Goal: Task Accomplishment & Management: Manage account settings

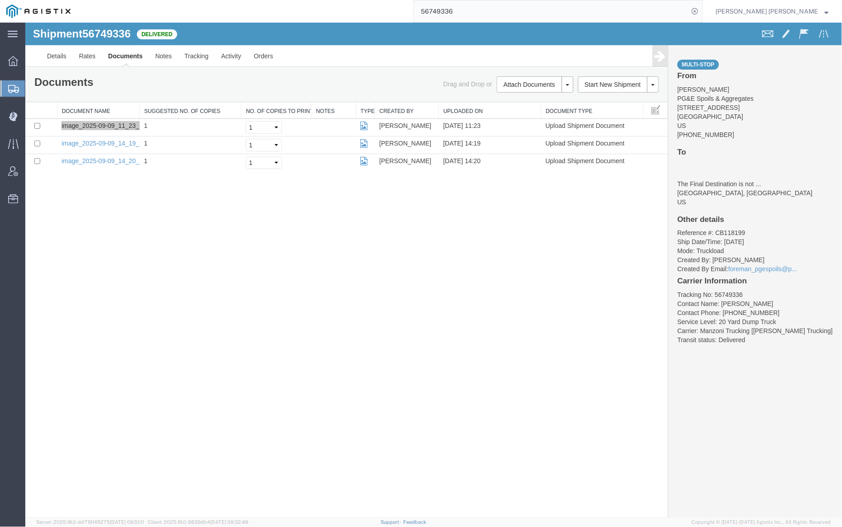
click at [493, 13] on input "56749336" at bounding box center [551, 11] width 275 height 22
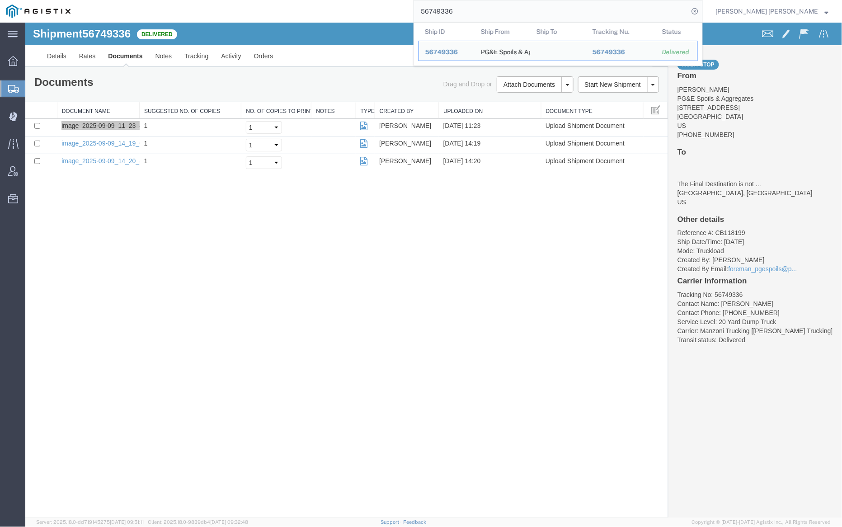
click at [493, 13] on input "56749336" at bounding box center [551, 11] width 275 height 22
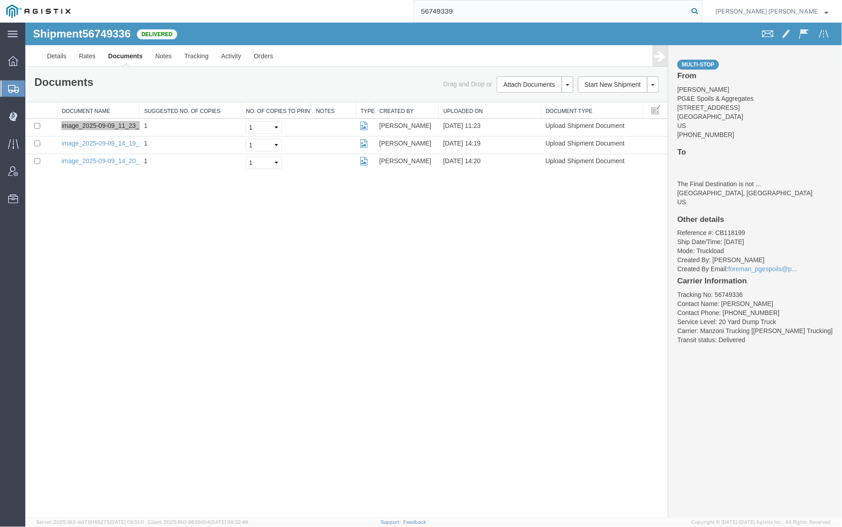
click at [701, 10] on icon at bounding box center [694, 11] width 13 height 13
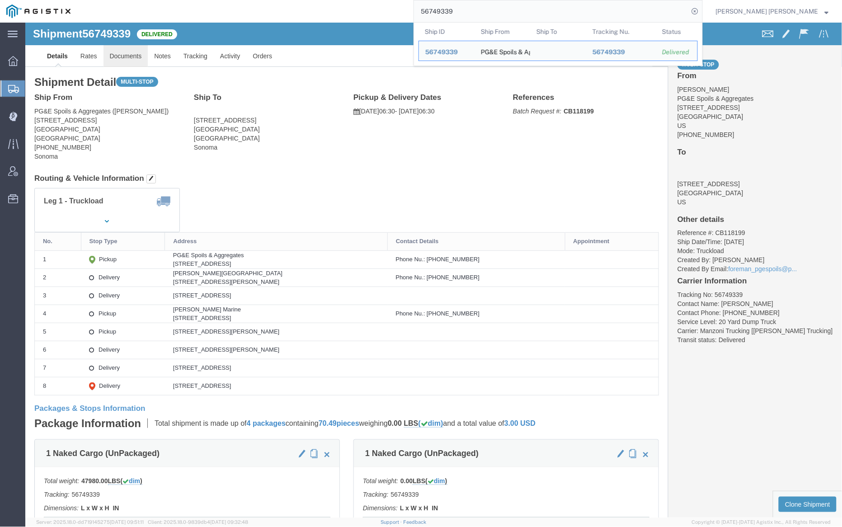
click link "Documents"
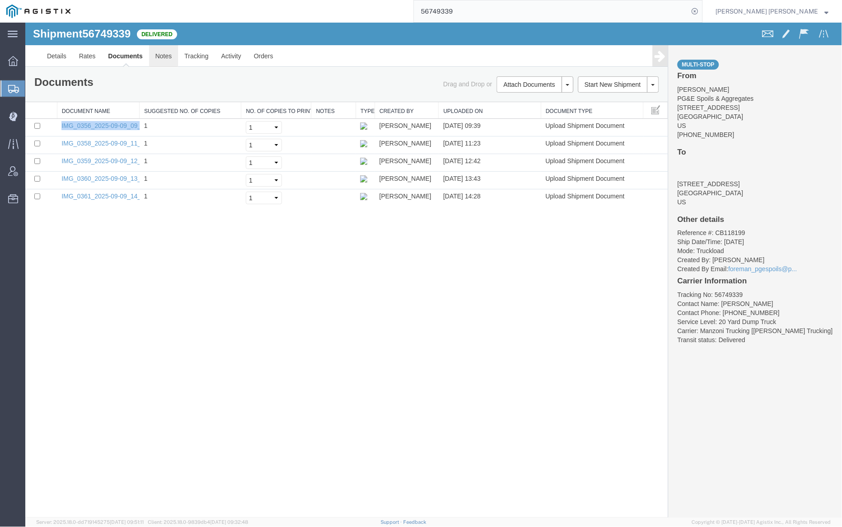
click at [165, 52] on link "Notes" at bounding box center [163, 56] width 29 height 22
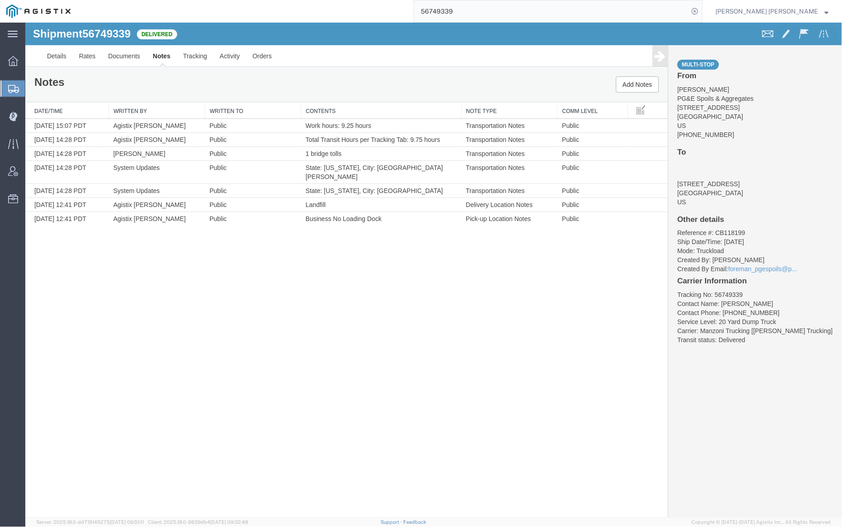
click at [398, 37] on div "Shipment 56749339 7 of 7 Delivered" at bounding box center [229, 36] width 407 height 17
click at [477, 14] on input "56749339" at bounding box center [551, 11] width 275 height 22
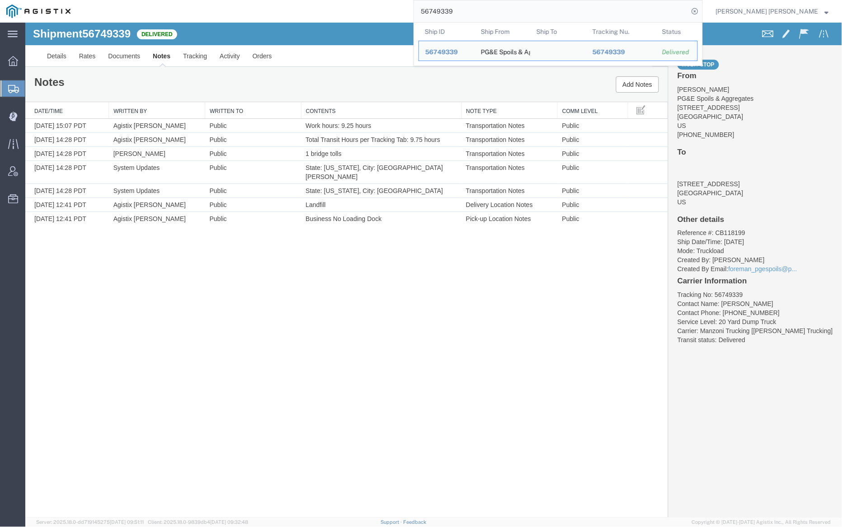
click at [478, 14] on input "56749339" at bounding box center [551, 11] width 275 height 22
paste input "322361"
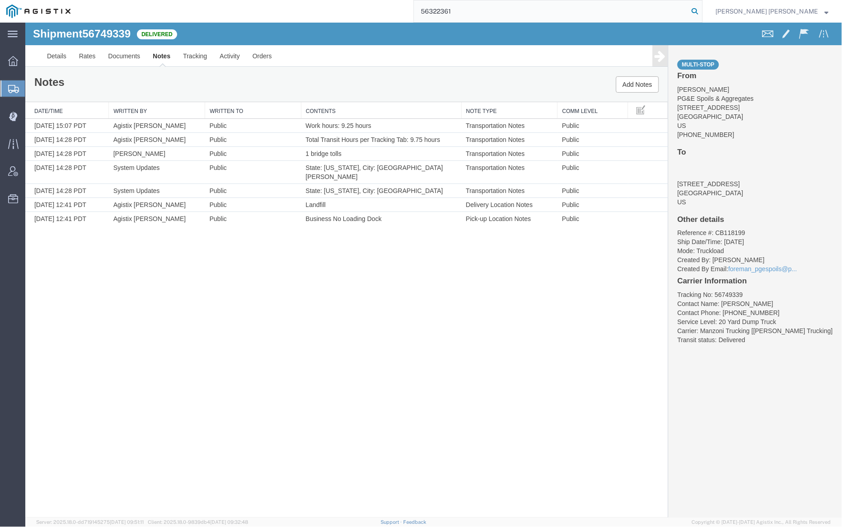
type input "56322361"
click at [701, 11] on icon at bounding box center [694, 11] width 13 height 13
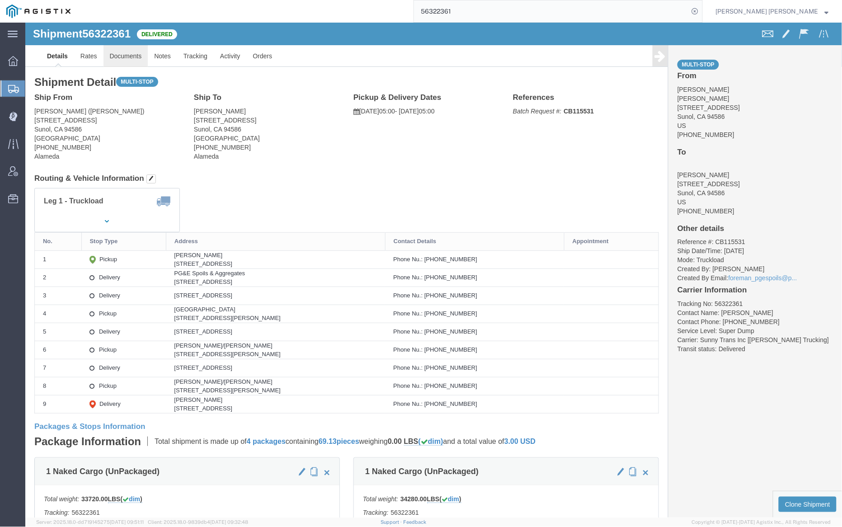
click link "Documents"
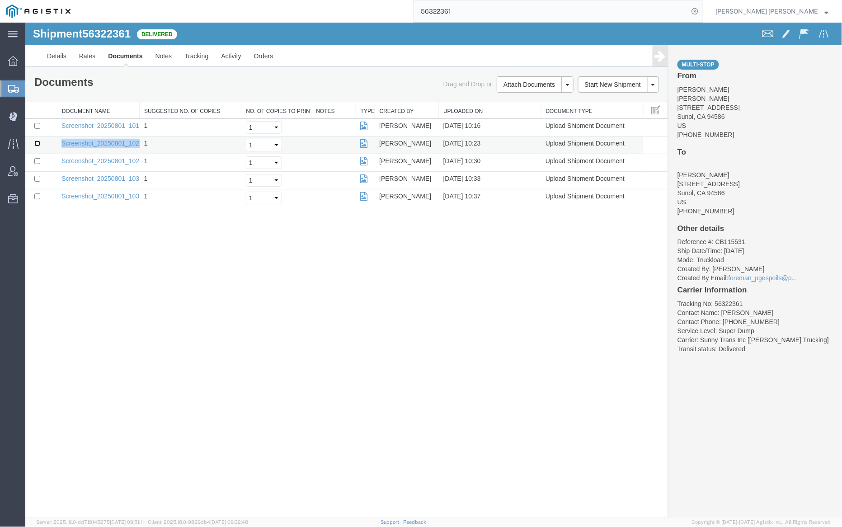
click at [37, 145] on input "checkbox" at bounding box center [37, 143] width 6 height 6
checkbox input "true"
click at [533, 123] on link "Remove Documents" at bounding box center [533, 127] width 79 height 14
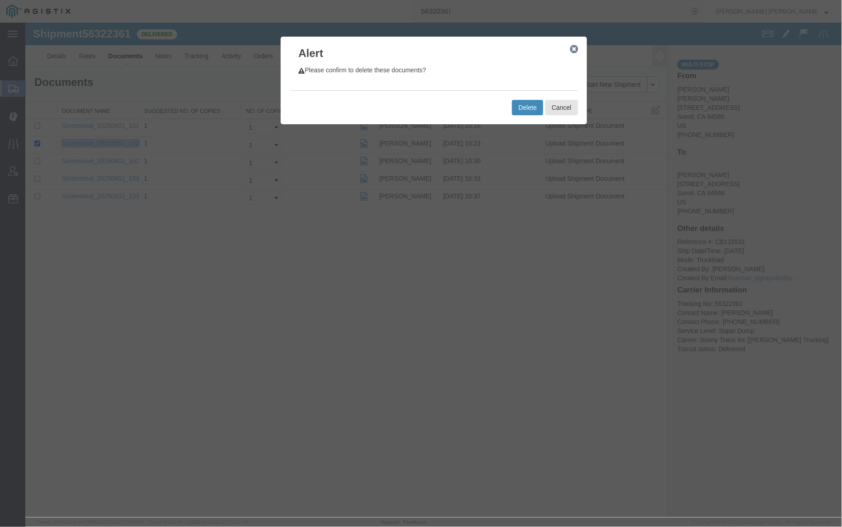
click at [528, 110] on button "Delete" at bounding box center [526, 106] width 31 height 15
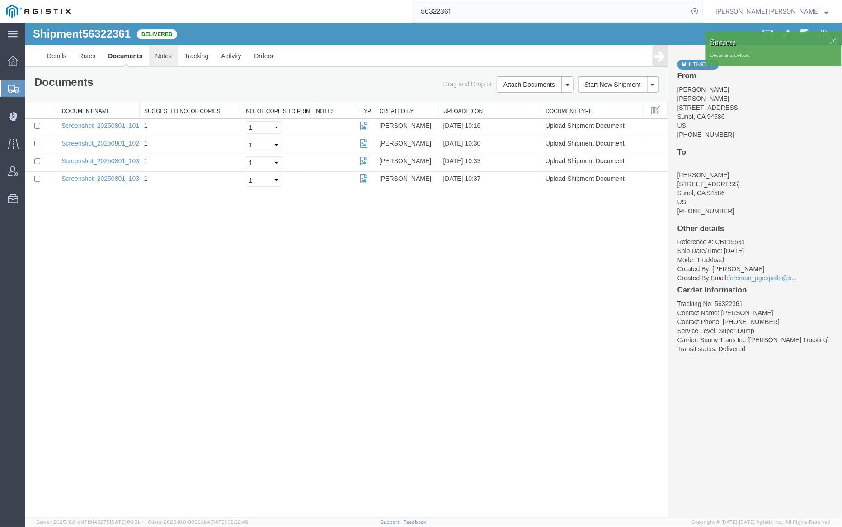
click at [162, 56] on link "Notes" at bounding box center [163, 56] width 29 height 22
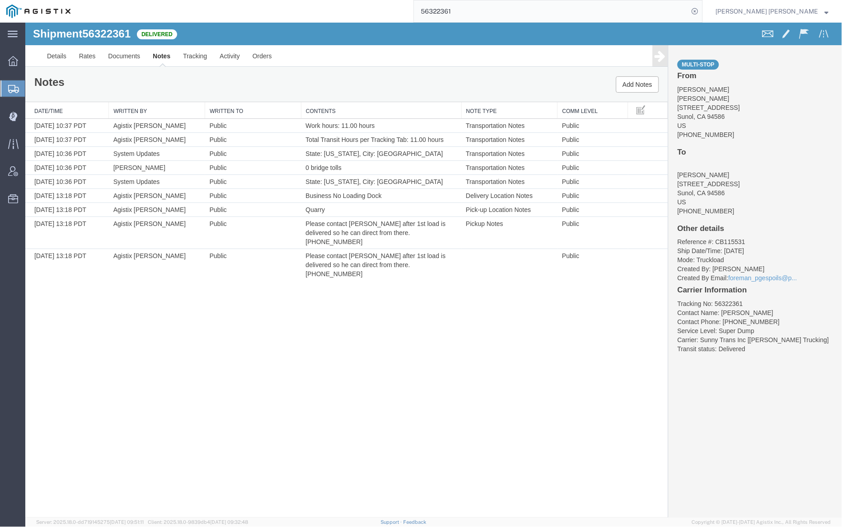
click at [164, 56] on link "Notes" at bounding box center [161, 56] width 30 height 22
click at [123, 56] on div at bounding box center [433, 269] width 816 height 495
click at [124, 50] on div at bounding box center [433, 269] width 816 height 495
click at [137, 57] on link "Documents" at bounding box center [123, 56] width 45 height 22
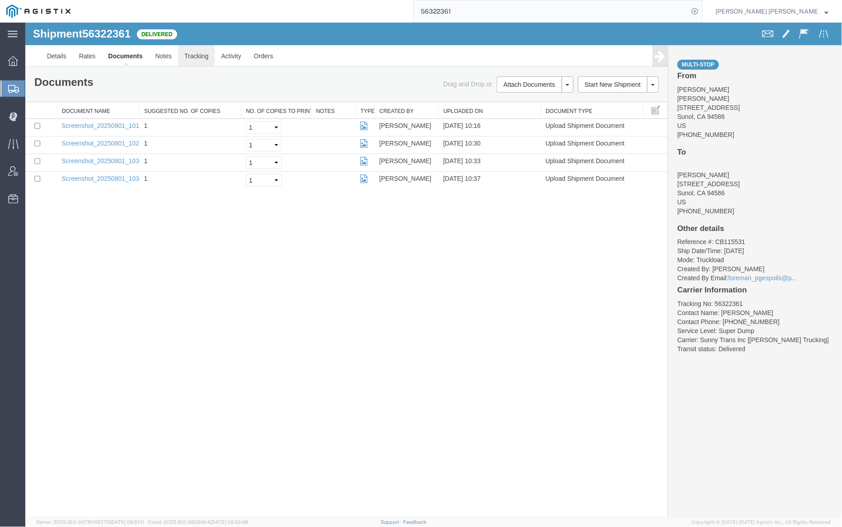
click at [195, 61] on link "Tracking" at bounding box center [196, 56] width 37 height 22
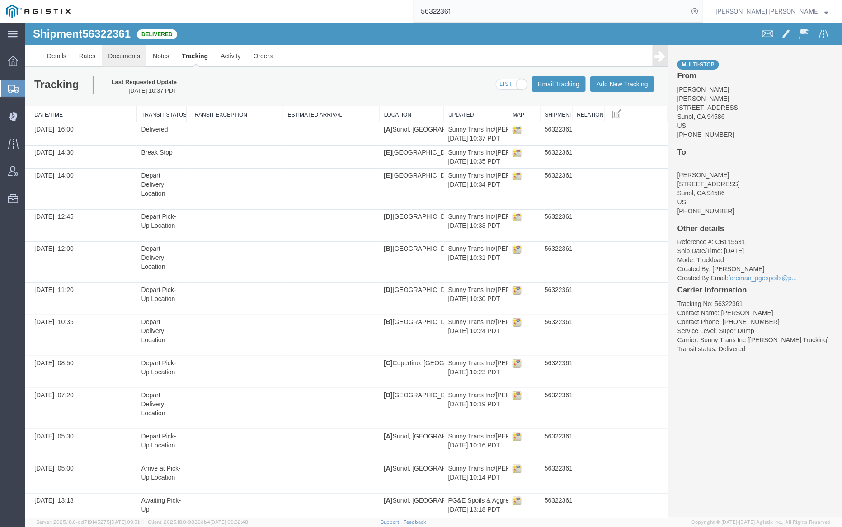
click at [126, 54] on link "Documents" at bounding box center [123, 56] width 45 height 22
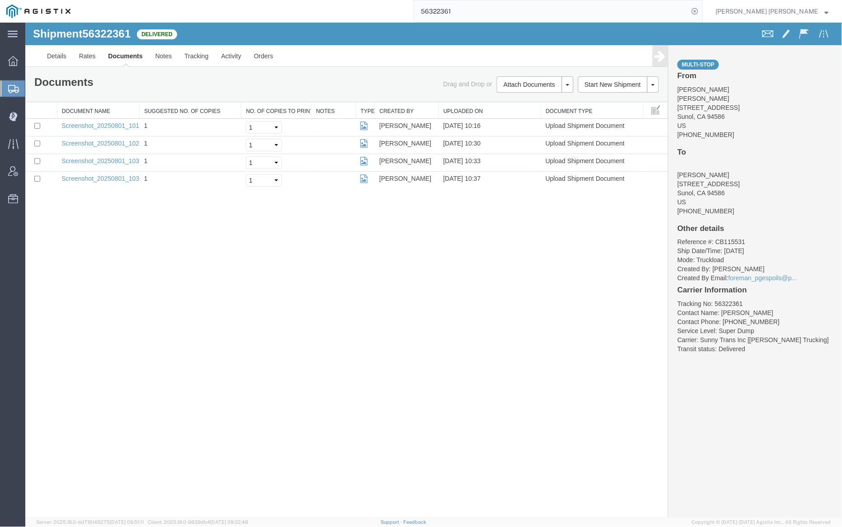
click at [489, 8] on input "56322361" at bounding box center [551, 11] width 275 height 22
click at [701, 10] on icon at bounding box center [694, 11] width 13 height 13
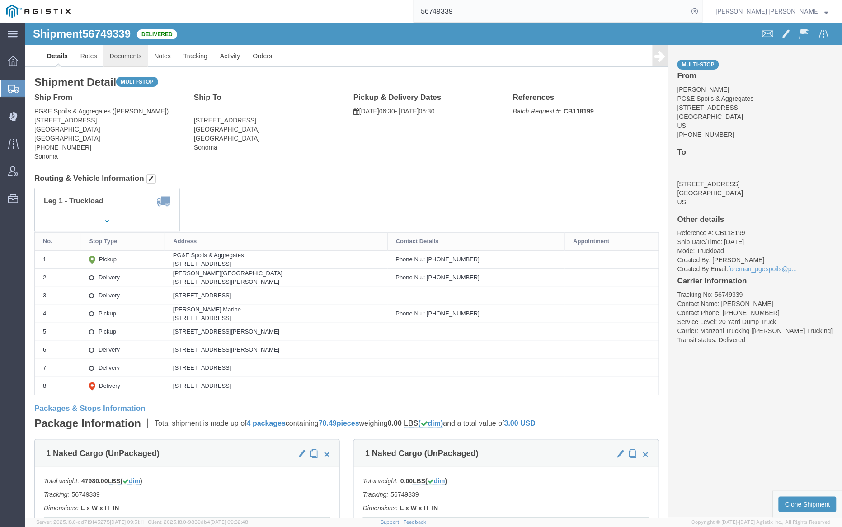
click link "Documents"
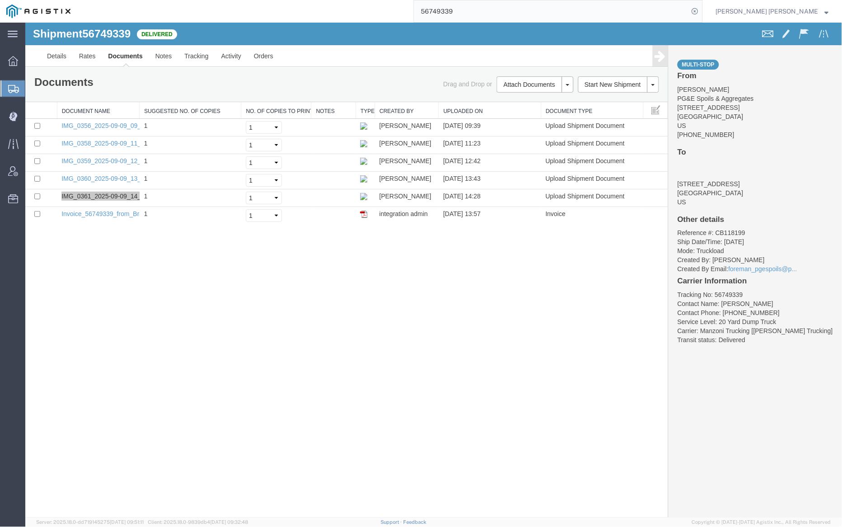
click at [487, 15] on input "56749339" at bounding box center [551, 11] width 275 height 22
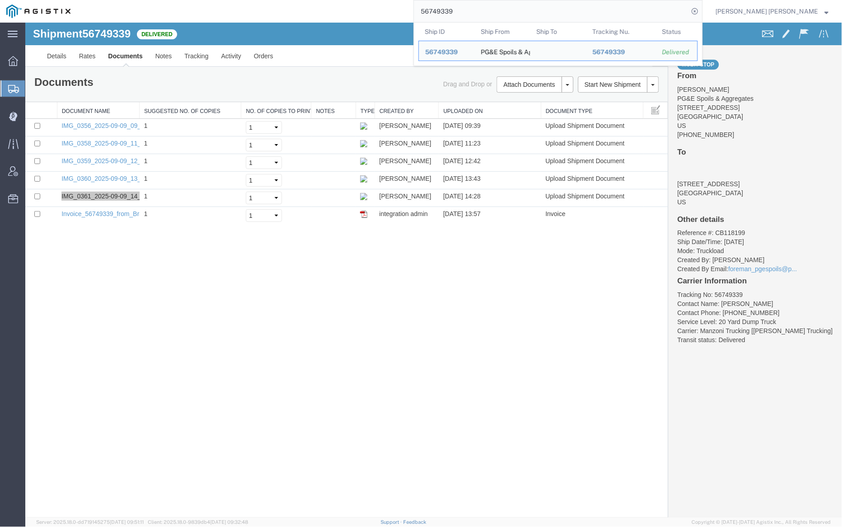
click at [487, 15] on input "56749339" at bounding box center [551, 11] width 275 height 22
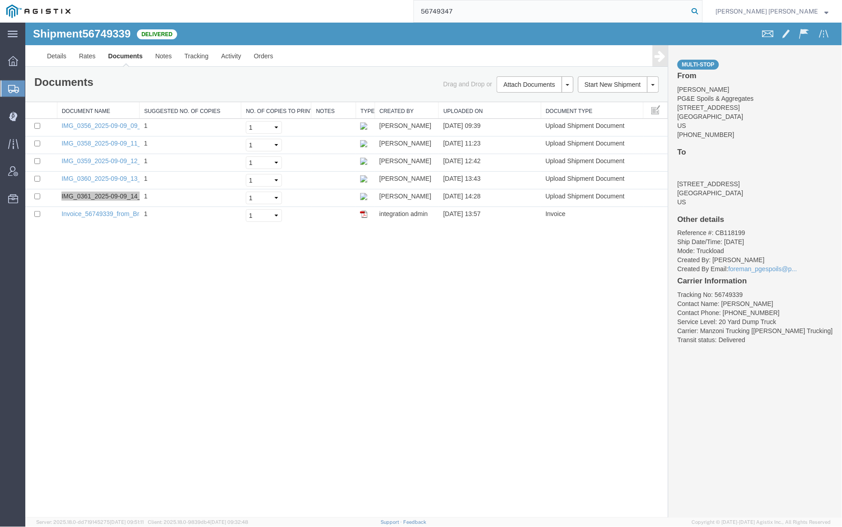
click at [701, 9] on icon at bounding box center [694, 11] width 13 height 13
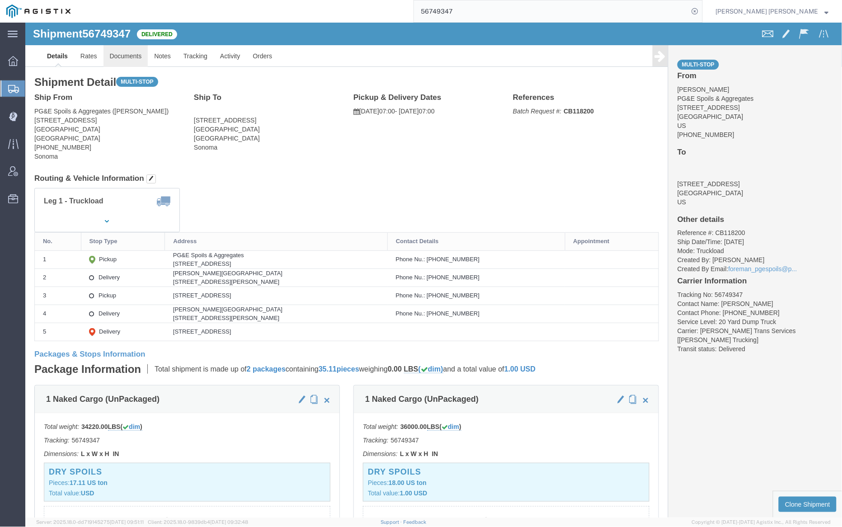
click link "Documents"
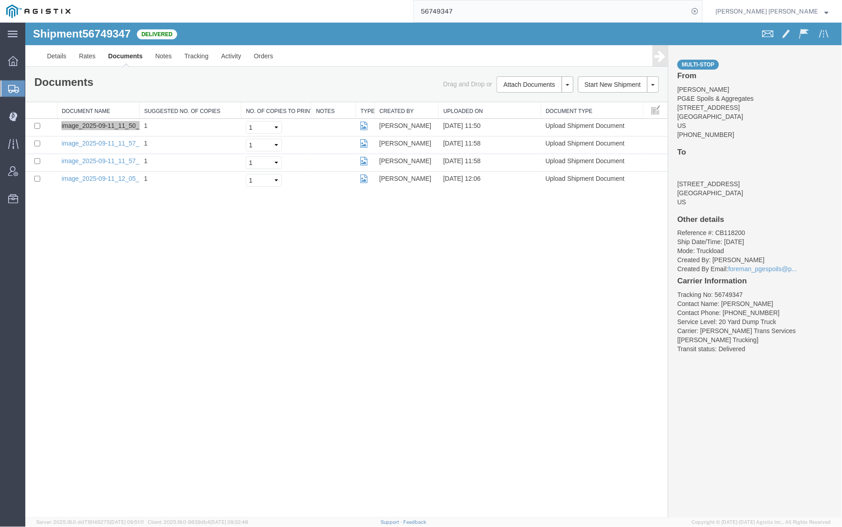
click at [485, 12] on input "56749347" at bounding box center [551, 11] width 275 height 22
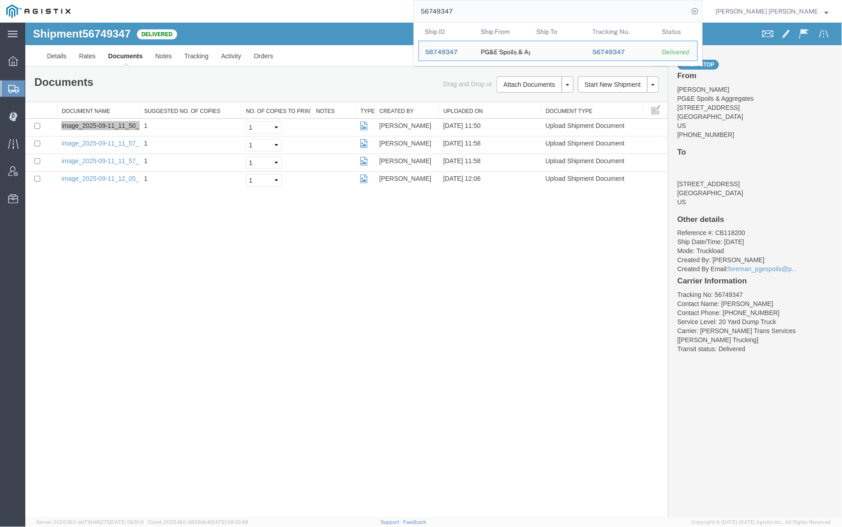
click at [485, 12] on input "56749347" at bounding box center [551, 11] width 275 height 22
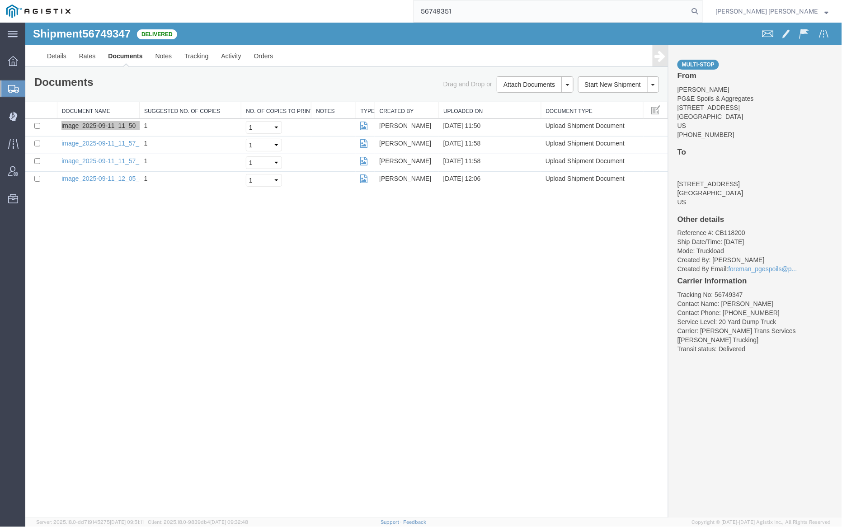
click at [701, 10] on icon at bounding box center [694, 11] width 13 height 13
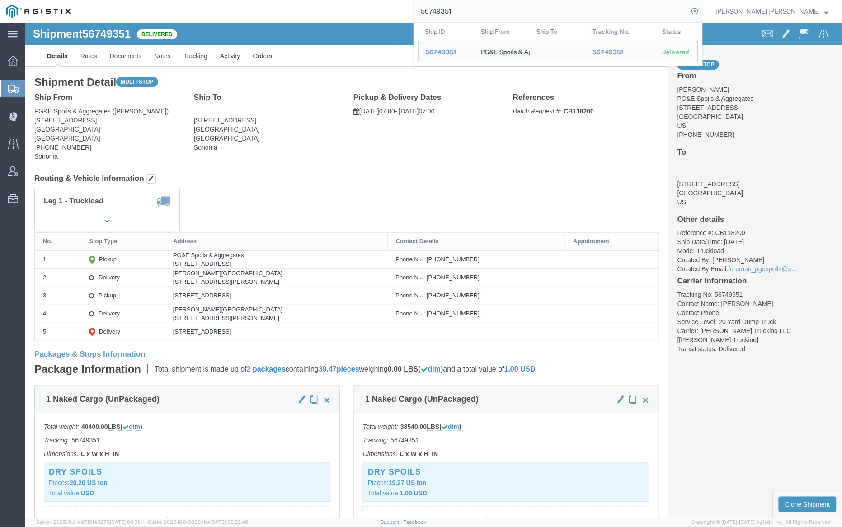
click div "Shipment 56749351 Delivered"
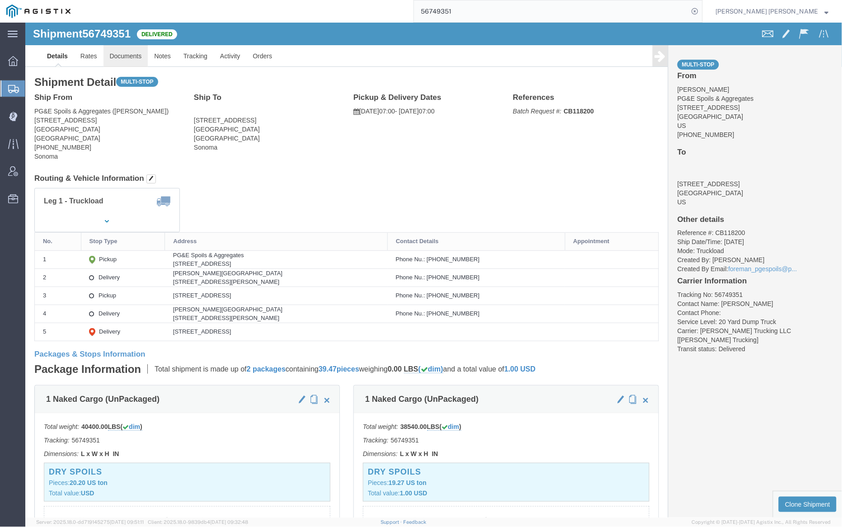
click link "Documents"
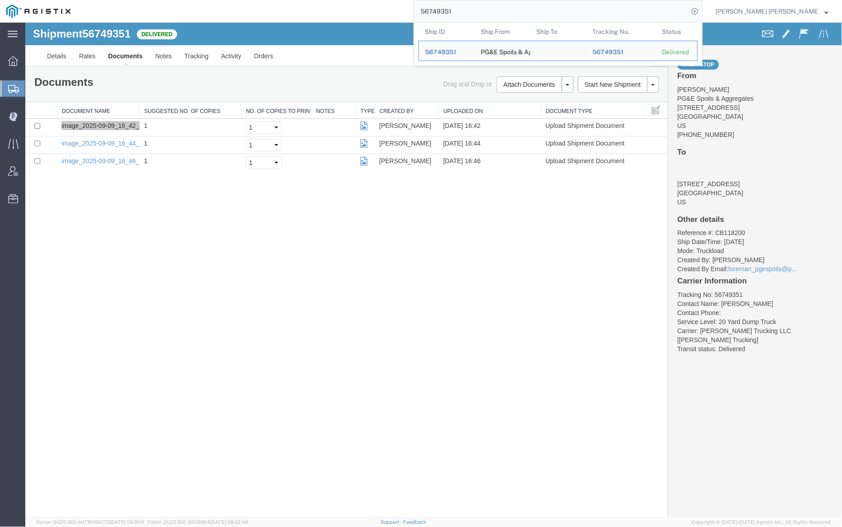
click at [489, 9] on input "56749351" at bounding box center [551, 11] width 275 height 22
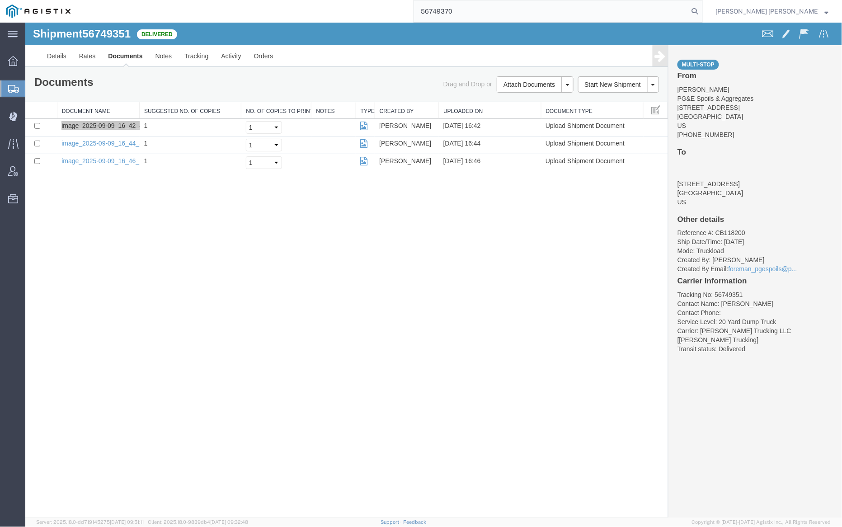
drag, startPoint x: 746, startPoint y: 10, endPoint x: 724, endPoint y: 9, distance: 21.7
click at [701, 10] on icon at bounding box center [694, 11] width 13 height 13
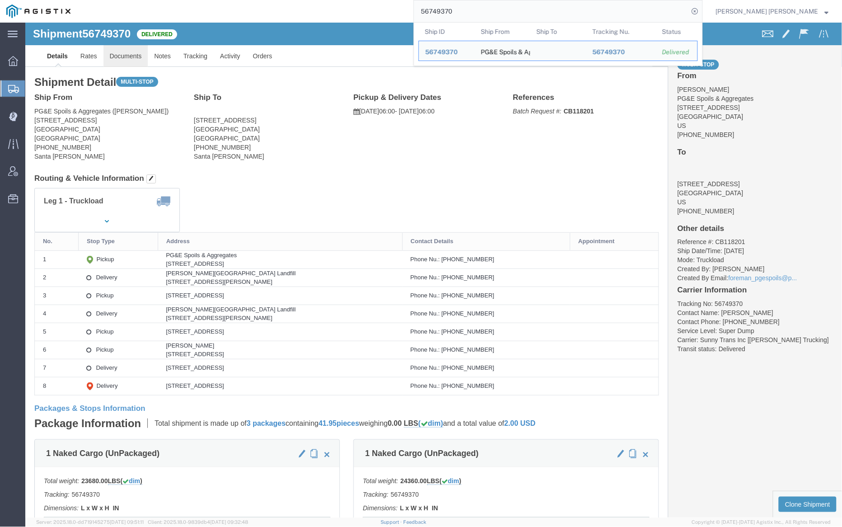
click link "Documents"
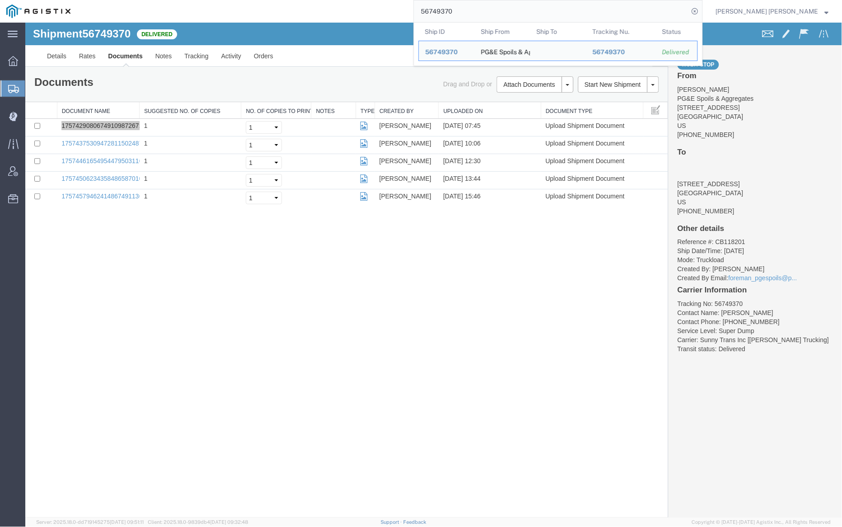
click at [479, 12] on input "56749370" at bounding box center [551, 11] width 275 height 22
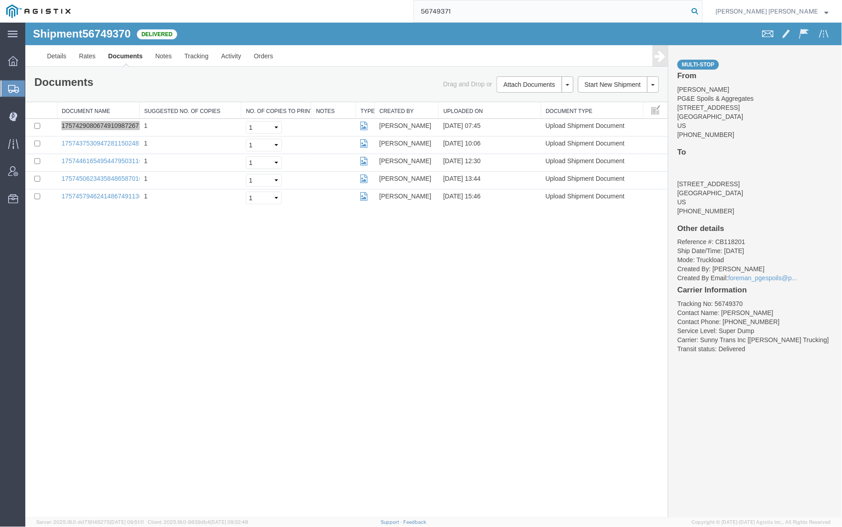
click at [701, 11] on icon at bounding box center [694, 11] width 13 height 13
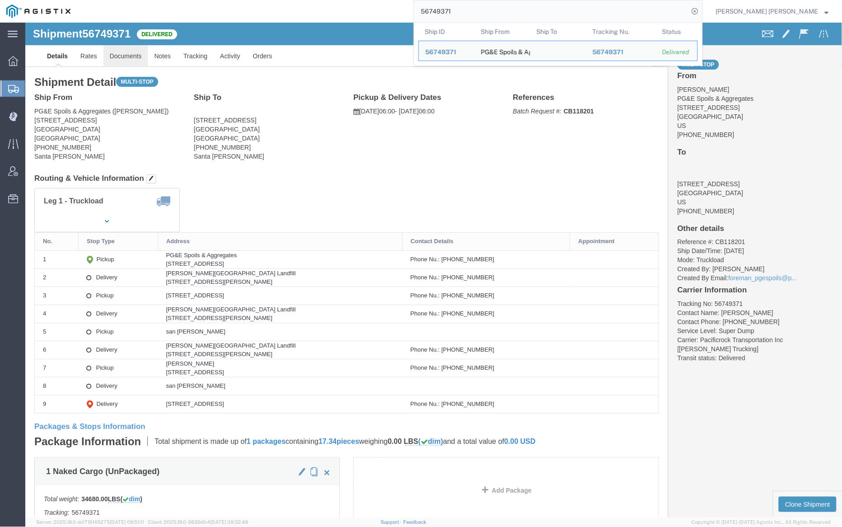
click link "Documents"
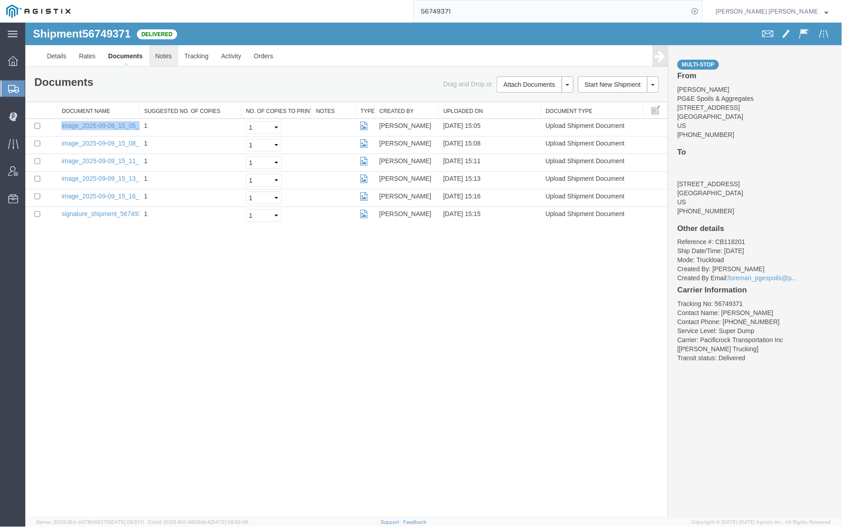
click at [169, 58] on link "Notes" at bounding box center [163, 56] width 29 height 22
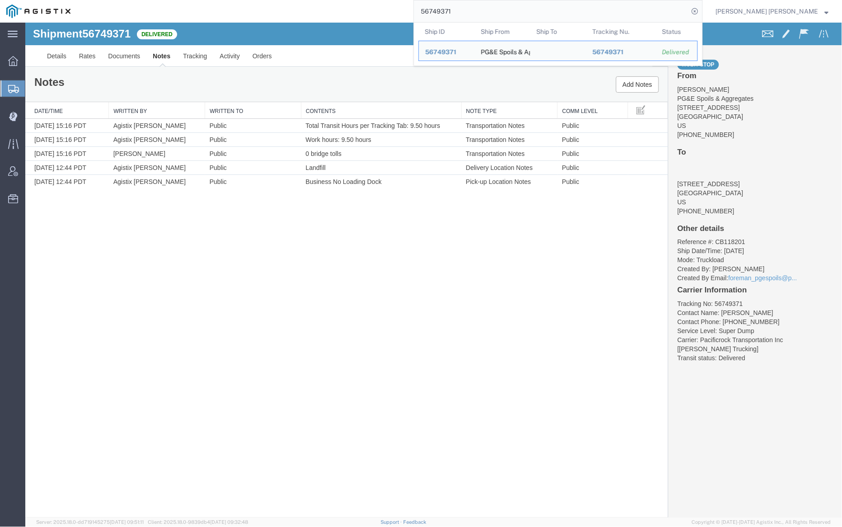
click at [474, 9] on input "56749371" at bounding box center [551, 11] width 275 height 22
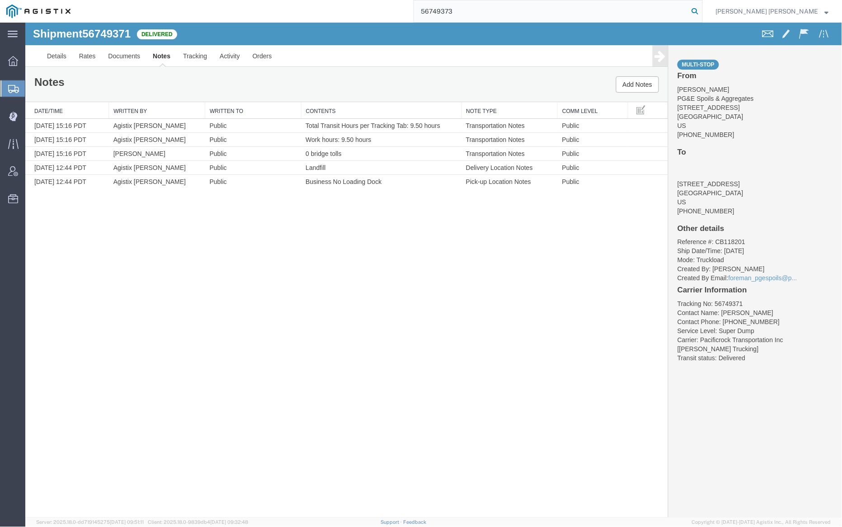
click at [701, 12] on icon at bounding box center [694, 11] width 13 height 13
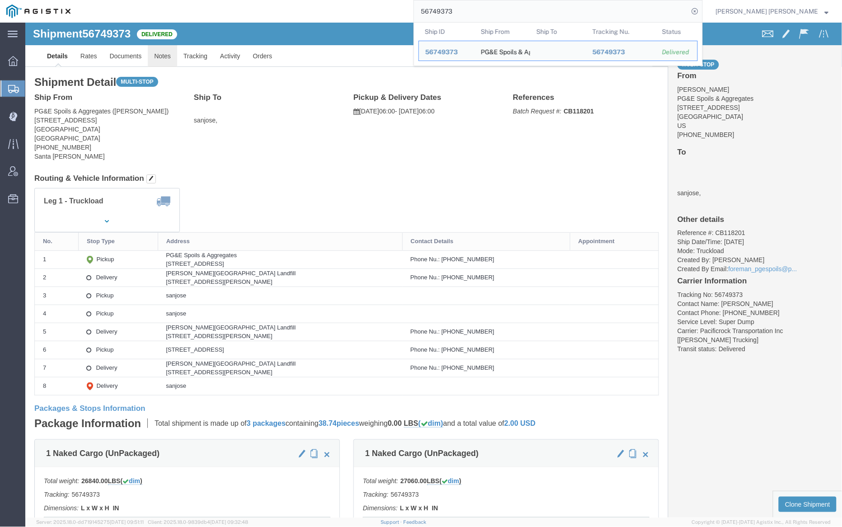
click link "Notes"
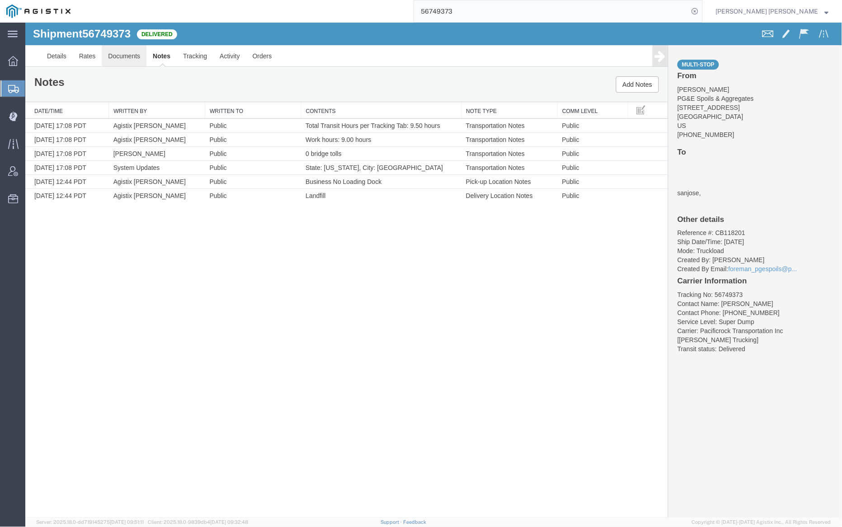
click at [127, 58] on link "Documents" at bounding box center [123, 56] width 45 height 22
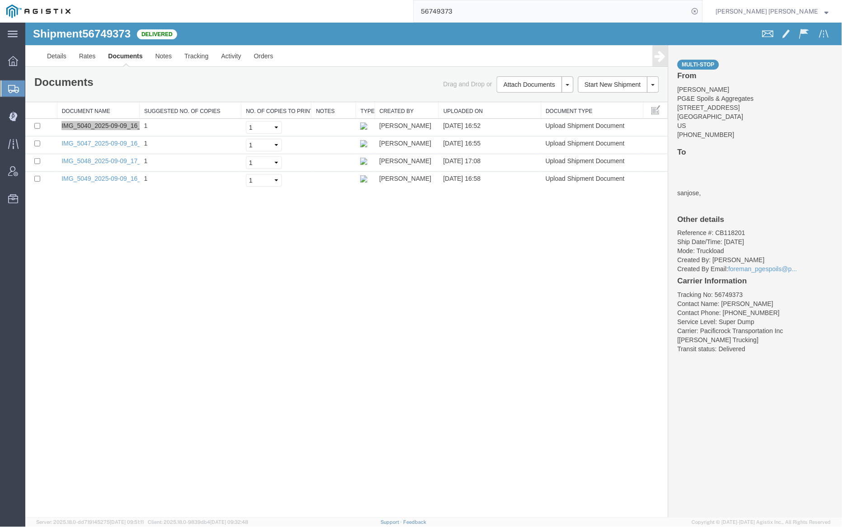
click at [474, 18] on input "56749373" at bounding box center [551, 11] width 275 height 22
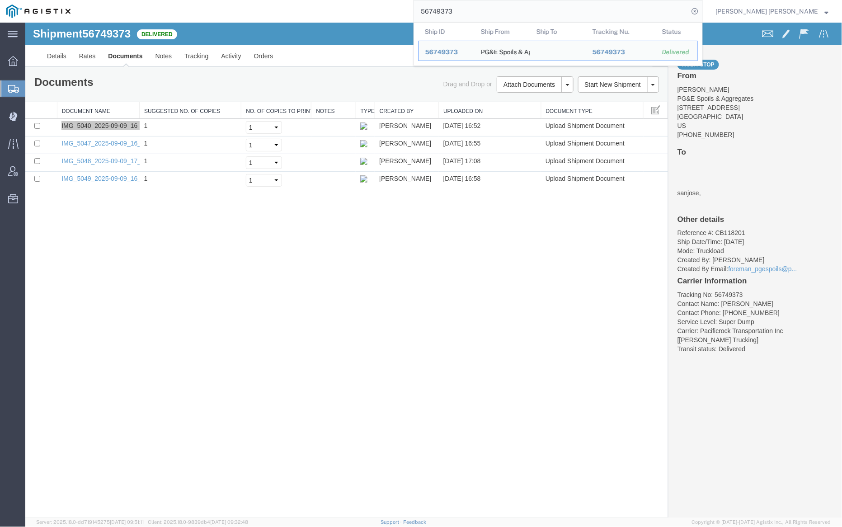
click at [474, 18] on input "56749373" at bounding box center [551, 11] width 275 height 22
click at [303, 48] on ul "Details Rates Documents Notes Tracking Activity Orders" at bounding box center [433, 55] width 786 height 21
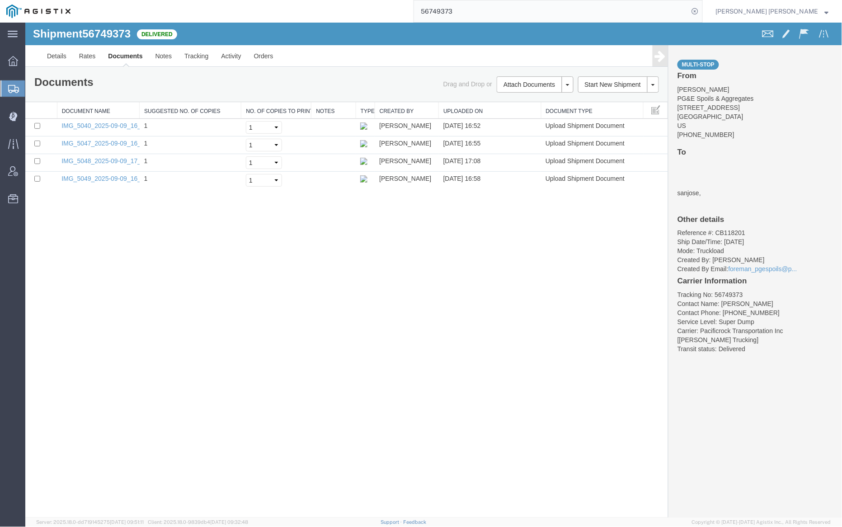
click at [484, 14] on input "56749373" at bounding box center [551, 11] width 275 height 22
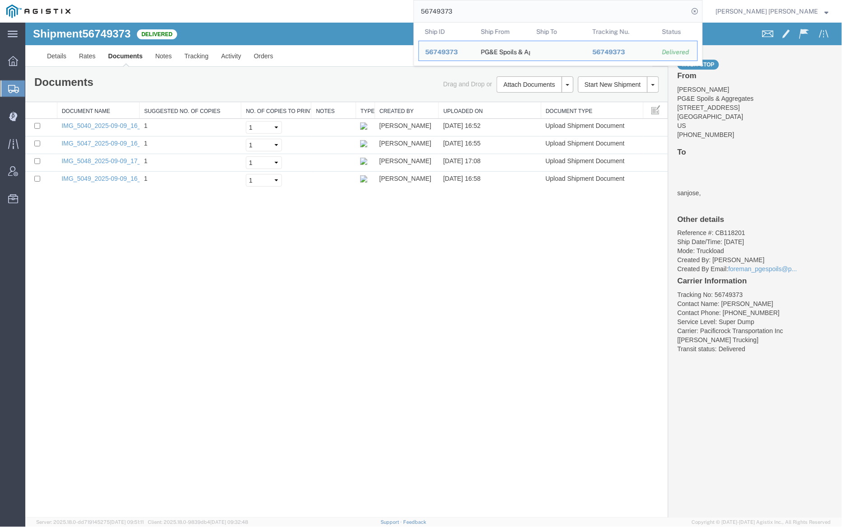
click at [484, 14] on input "56749373" at bounding box center [551, 11] width 275 height 22
paste input "4"
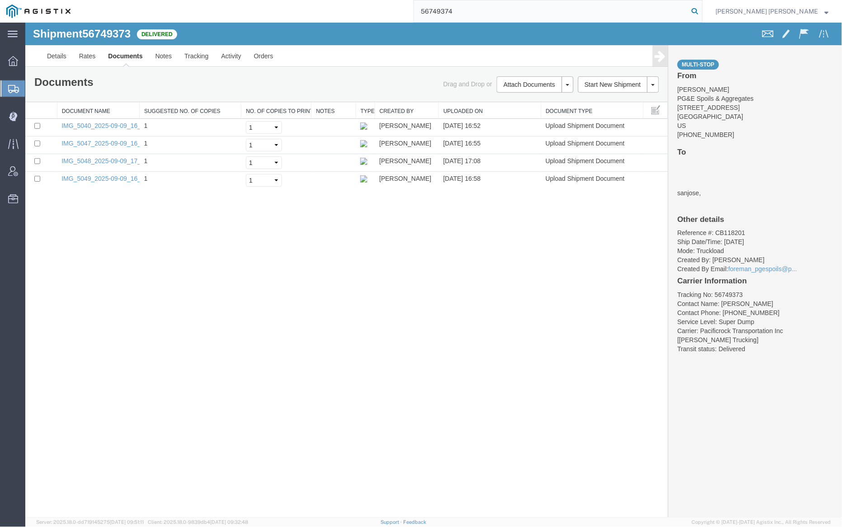
click at [701, 9] on icon at bounding box center [694, 11] width 13 height 13
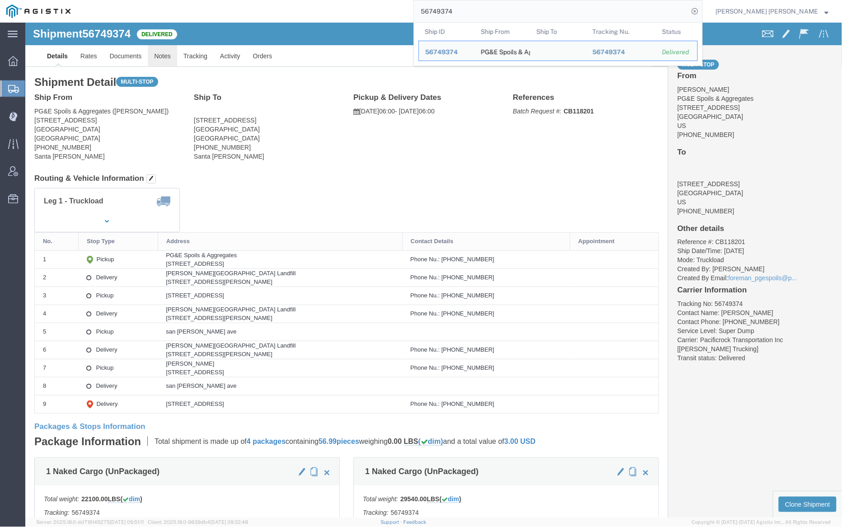
click link "Notes"
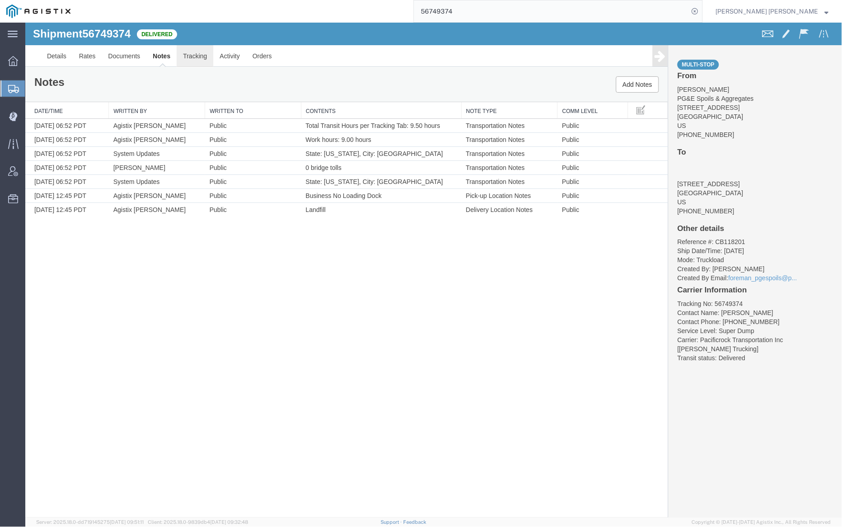
click at [187, 58] on link "Tracking" at bounding box center [194, 56] width 37 height 22
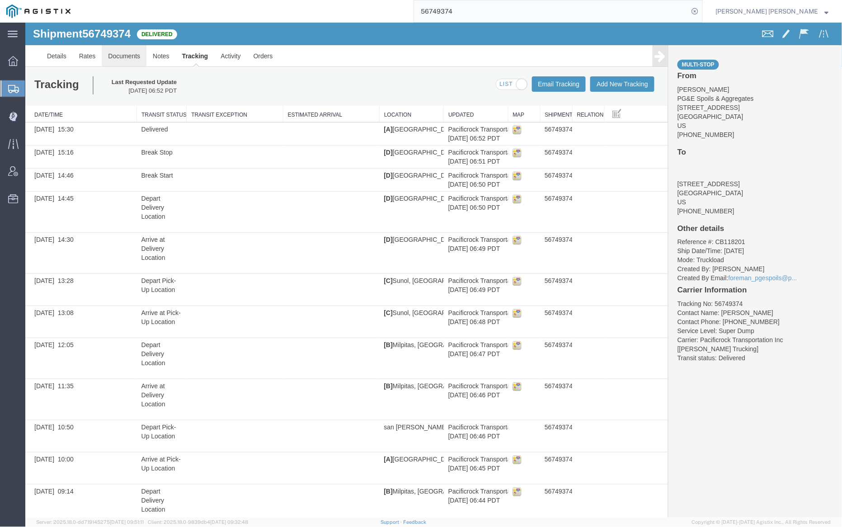
click at [117, 54] on link "Documents" at bounding box center [123, 56] width 45 height 22
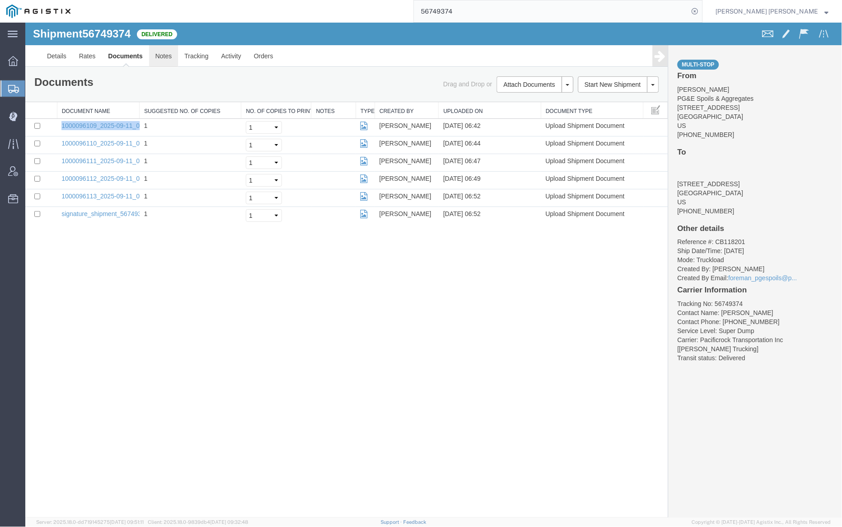
click at [168, 51] on link "Notes" at bounding box center [163, 56] width 29 height 22
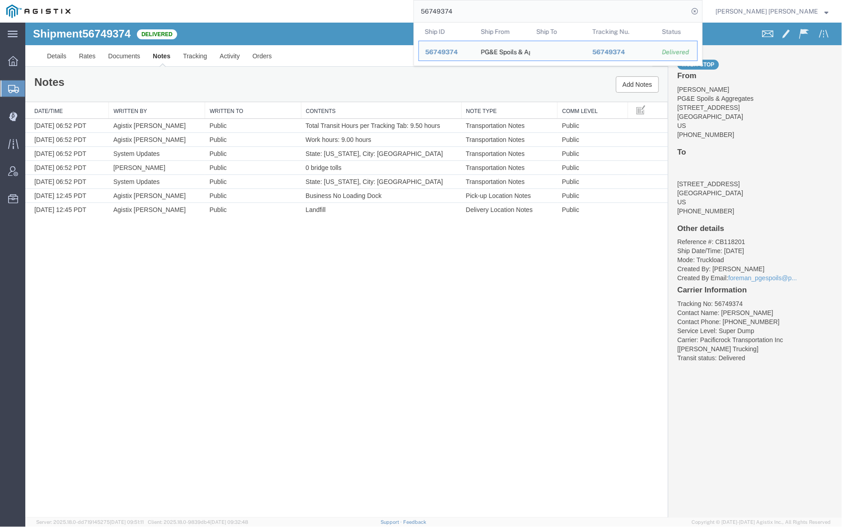
click at [490, 12] on input "56749374" at bounding box center [551, 11] width 275 height 22
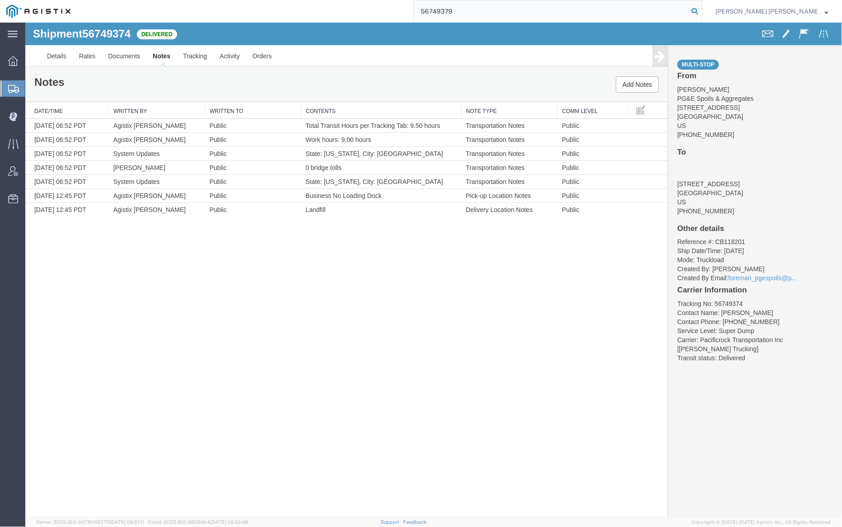
click at [701, 10] on icon at bounding box center [694, 11] width 13 height 13
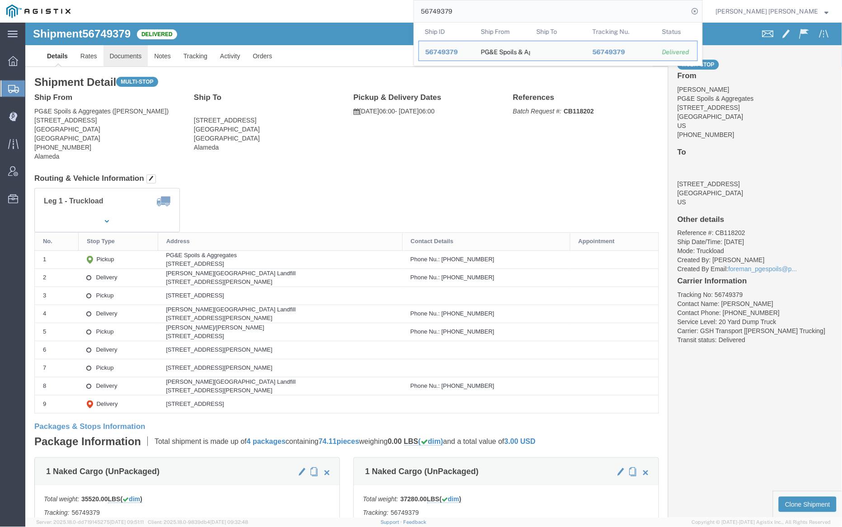
click link "Documents"
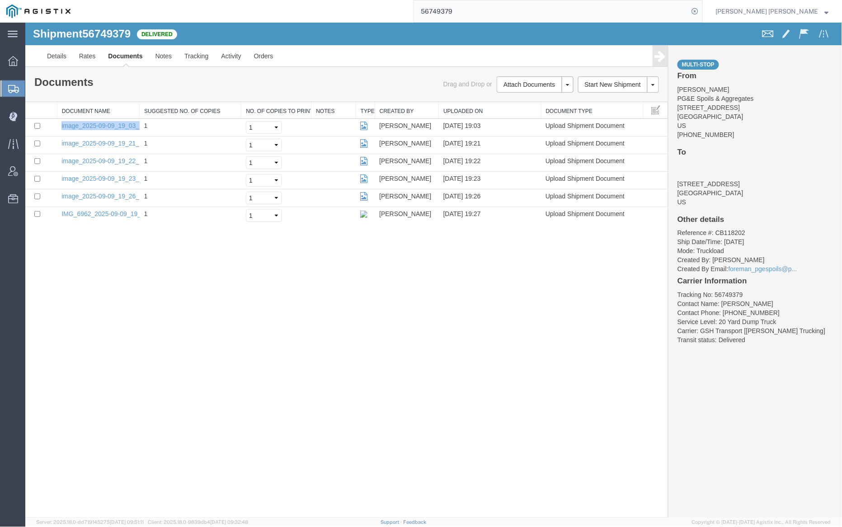
click at [129, 58] on link "Documents" at bounding box center [124, 56] width 47 height 22
click at [482, 11] on input "56749379" at bounding box center [551, 11] width 275 height 22
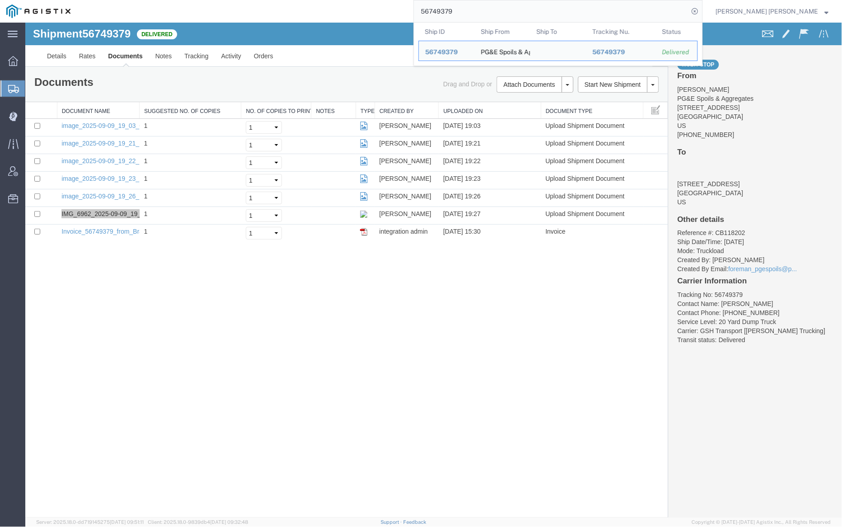
paste input "80"
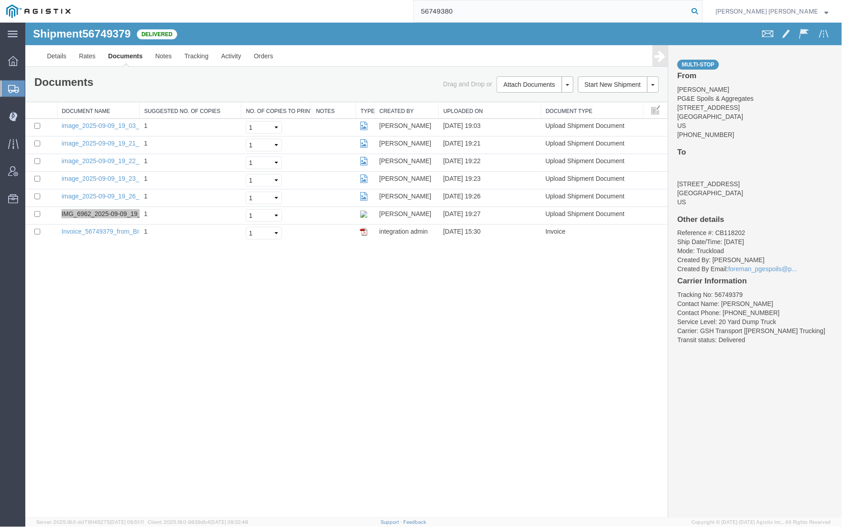
click at [701, 13] on icon at bounding box center [694, 11] width 13 height 13
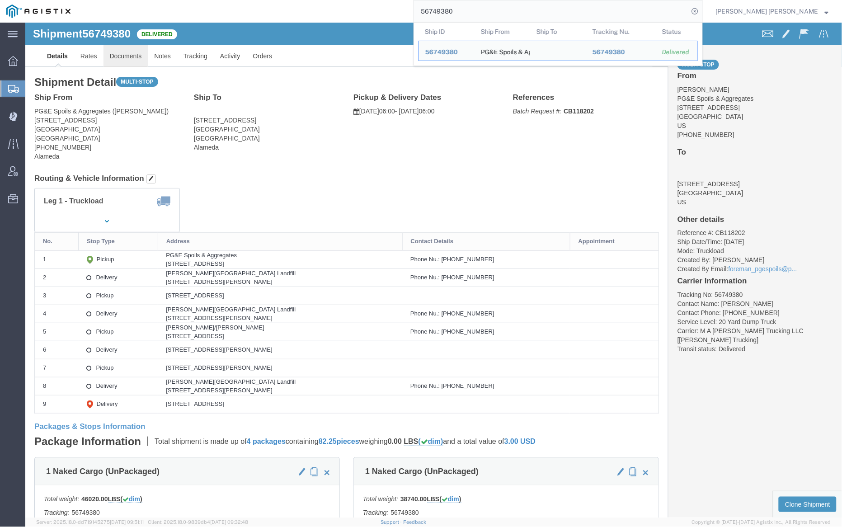
click link "Documents"
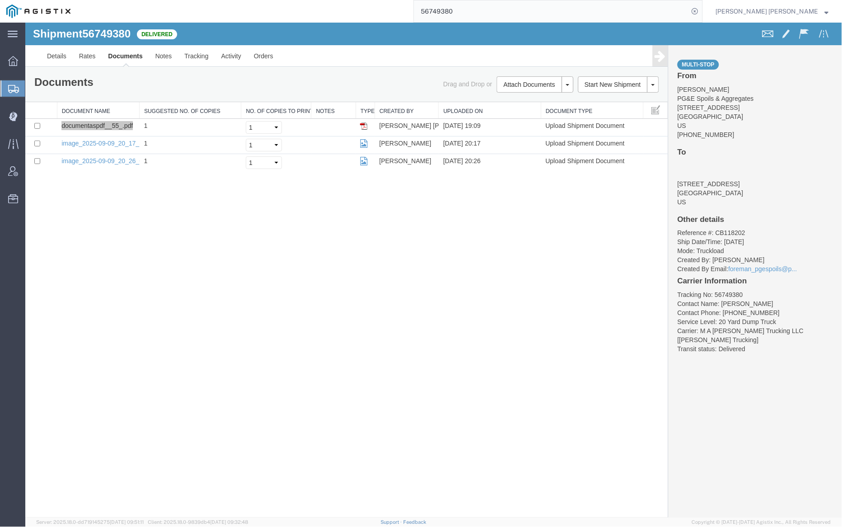
click at [474, 13] on input "56749380" at bounding box center [551, 11] width 275 height 22
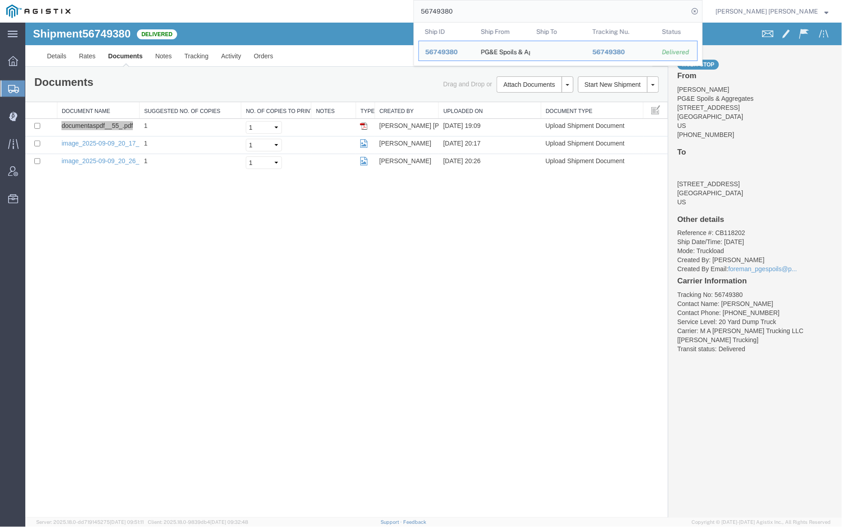
click at [474, 13] on input "56749380" at bounding box center [551, 11] width 275 height 22
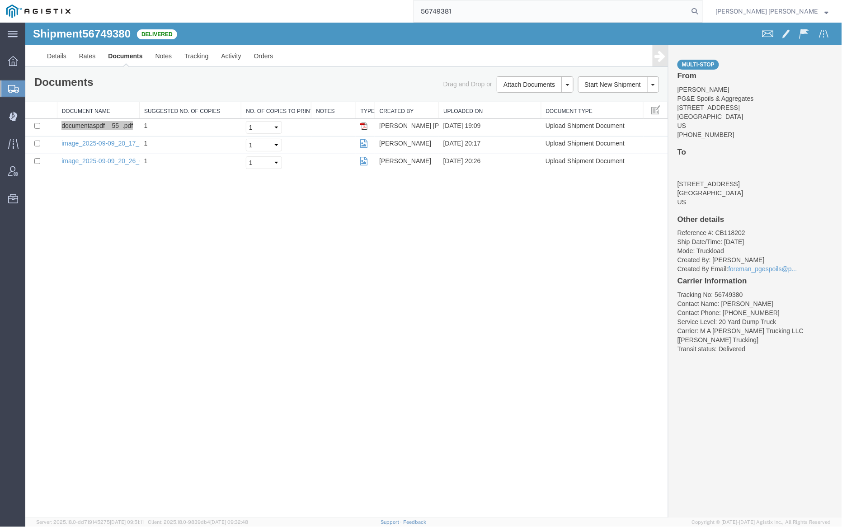
drag, startPoint x: 746, startPoint y: 12, endPoint x: 743, endPoint y: 19, distance: 7.7
click at [701, 12] on icon at bounding box center [694, 11] width 13 height 13
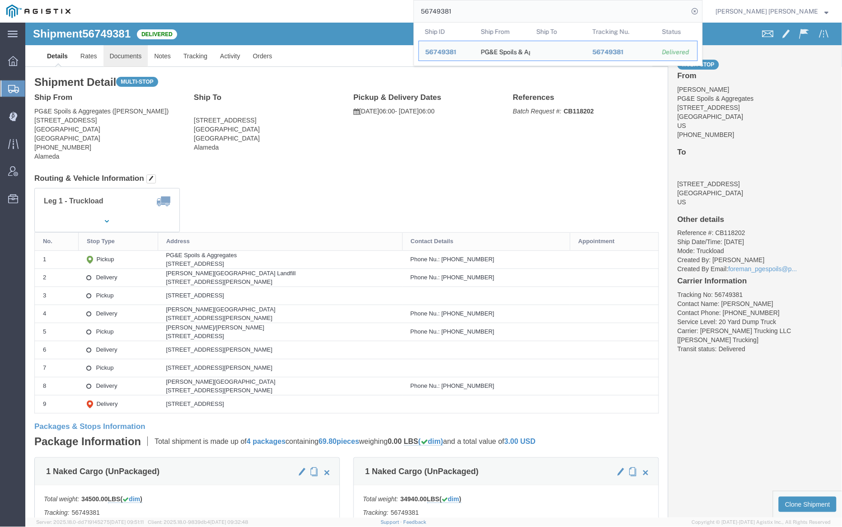
click link "Documents"
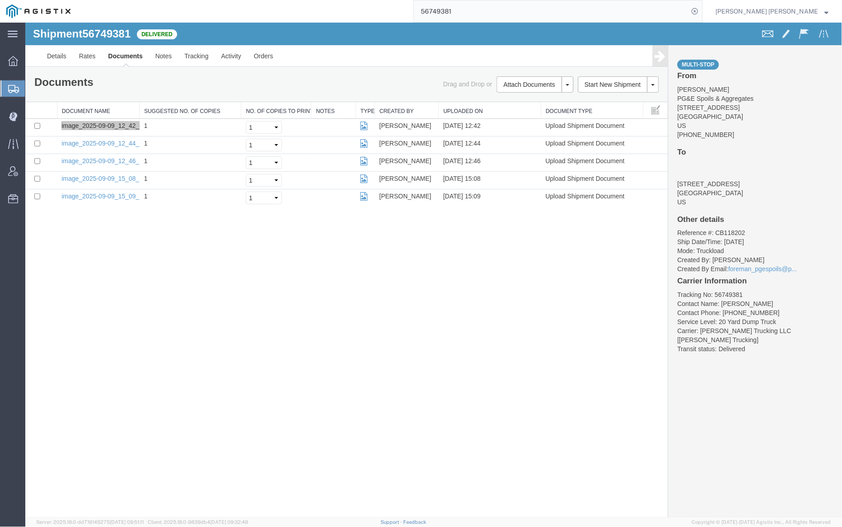
click at [467, 4] on input "56749381" at bounding box center [551, 11] width 275 height 22
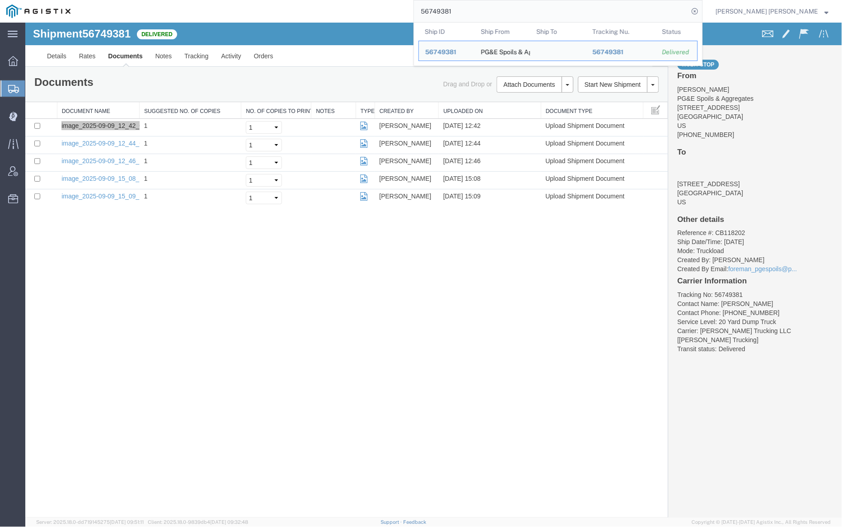
click at [472, 7] on input "56749381" at bounding box center [551, 11] width 275 height 22
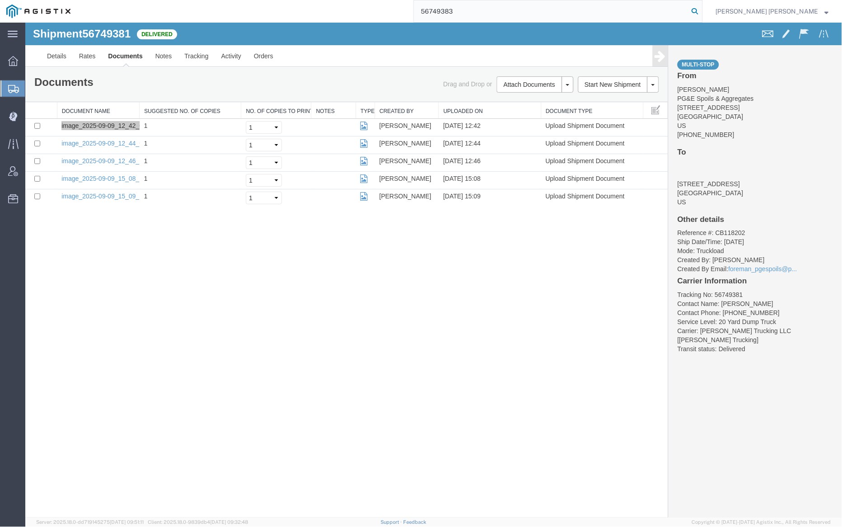
click at [701, 12] on icon at bounding box center [694, 11] width 13 height 13
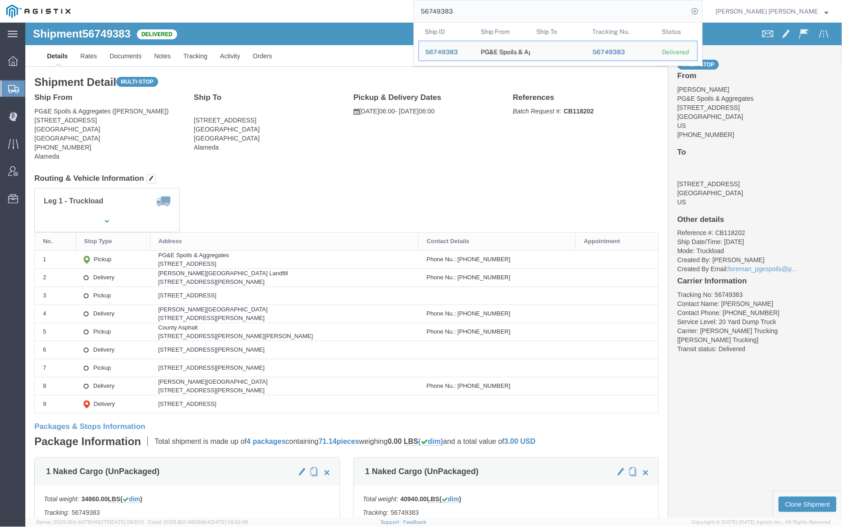
click div "Shipment 56749383 Delivered"
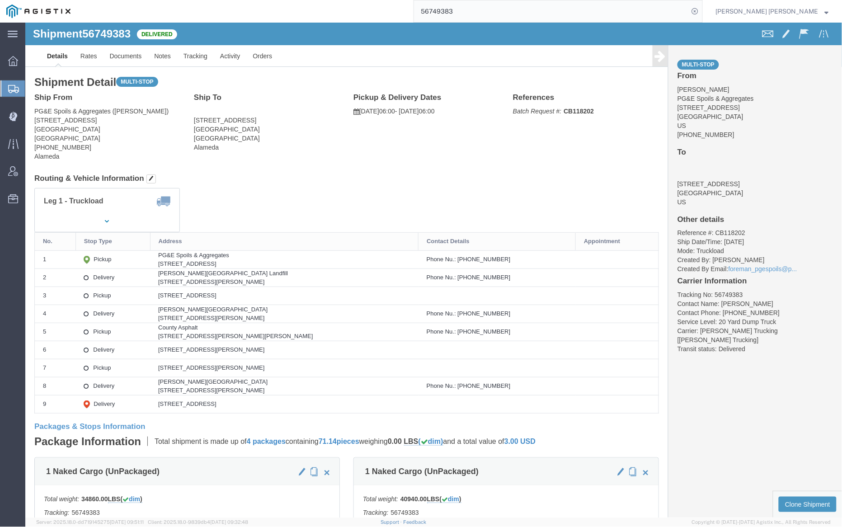
click div "Shipment 56749383 Delivered"
click link "Documents"
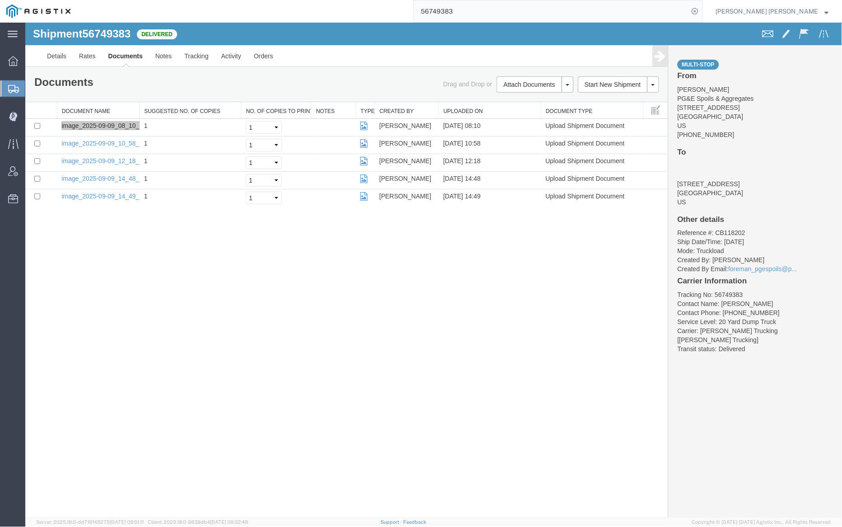
click at [483, 9] on input "56749383" at bounding box center [551, 11] width 275 height 22
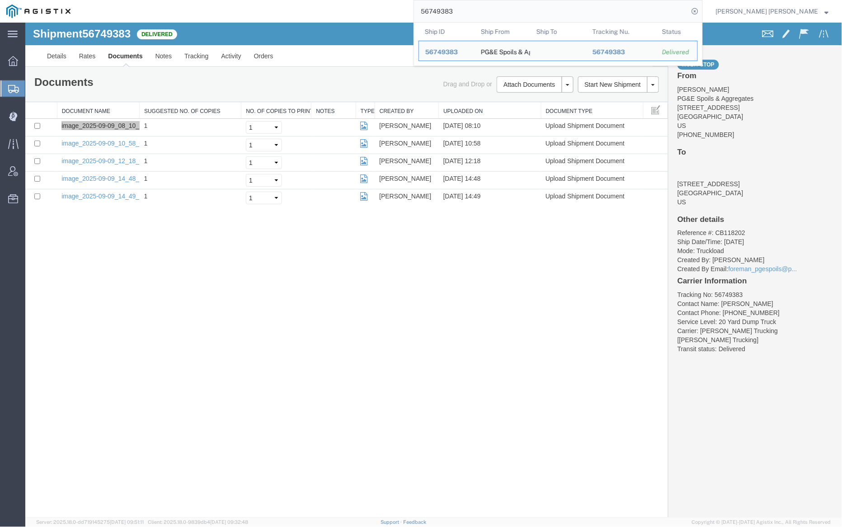
click at [483, 9] on input "56749383" at bounding box center [551, 11] width 275 height 22
paste input "4"
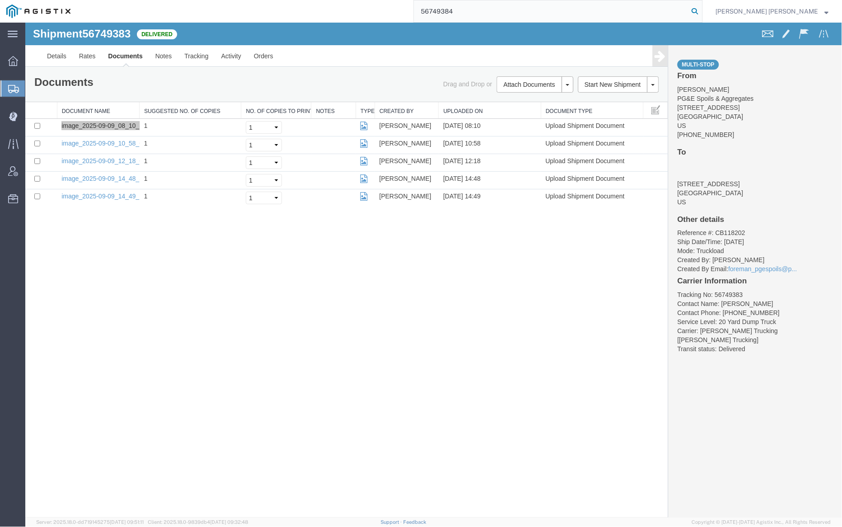
click at [701, 9] on icon at bounding box center [694, 11] width 13 height 13
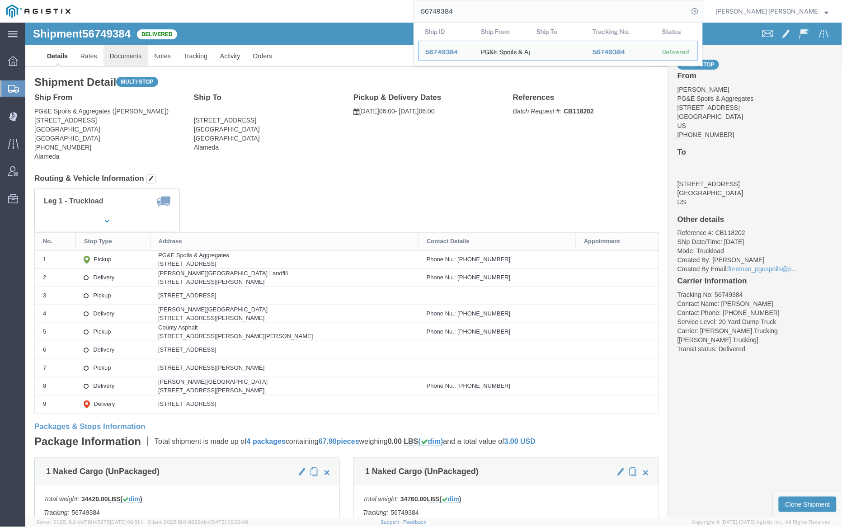
click link "Documents"
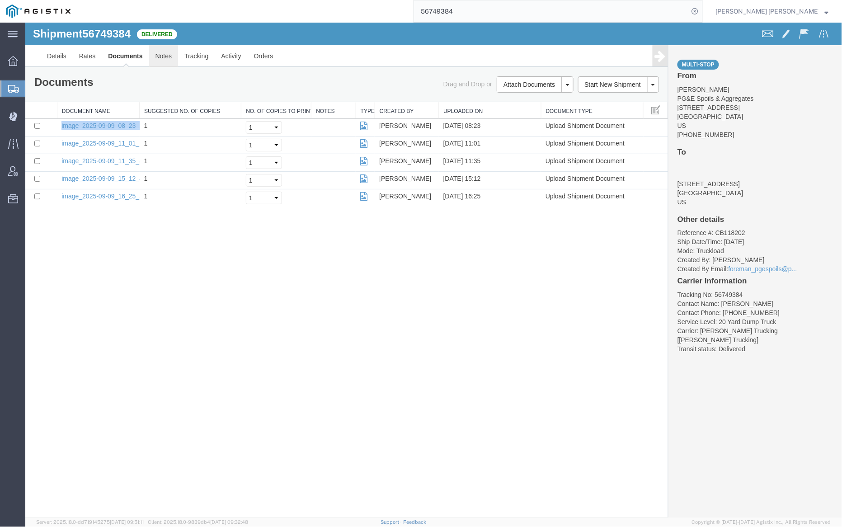
click at [159, 61] on link "Notes" at bounding box center [163, 56] width 29 height 22
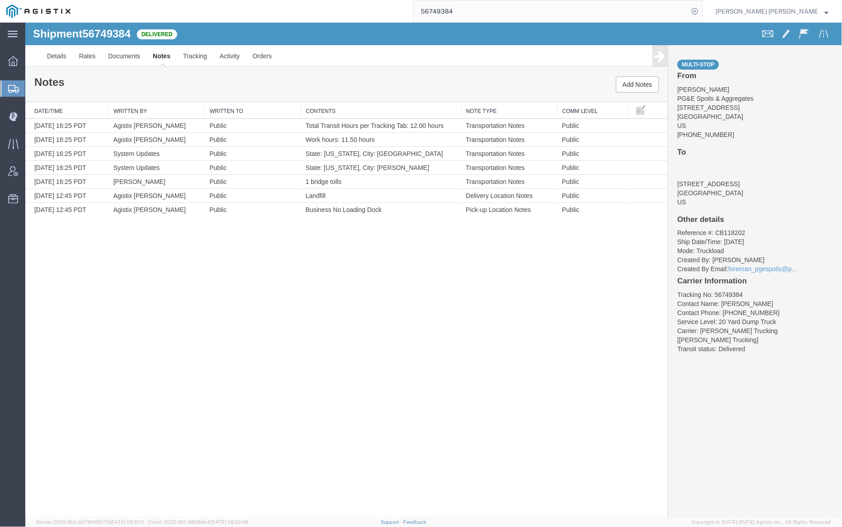
click at [482, 9] on input "56749384" at bounding box center [551, 11] width 275 height 22
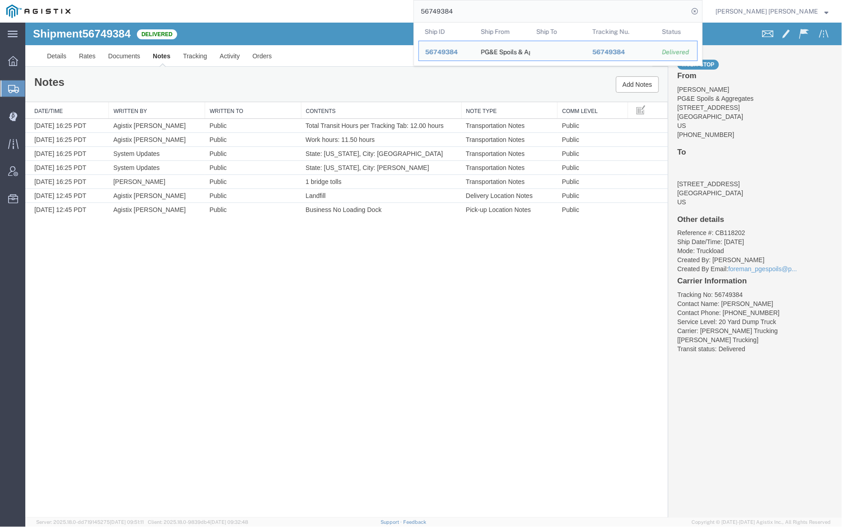
click at [482, 9] on input "56749384" at bounding box center [551, 11] width 275 height 22
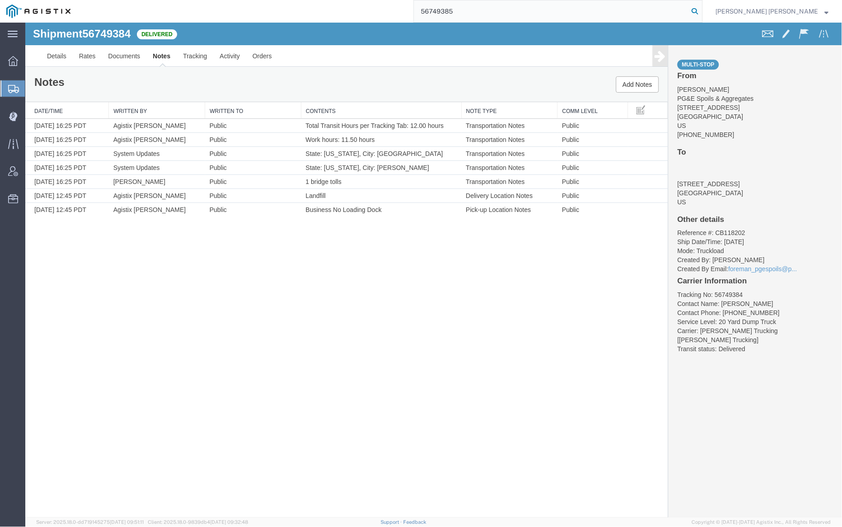
click at [701, 10] on icon at bounding box center [694, 11] width 13 height 13
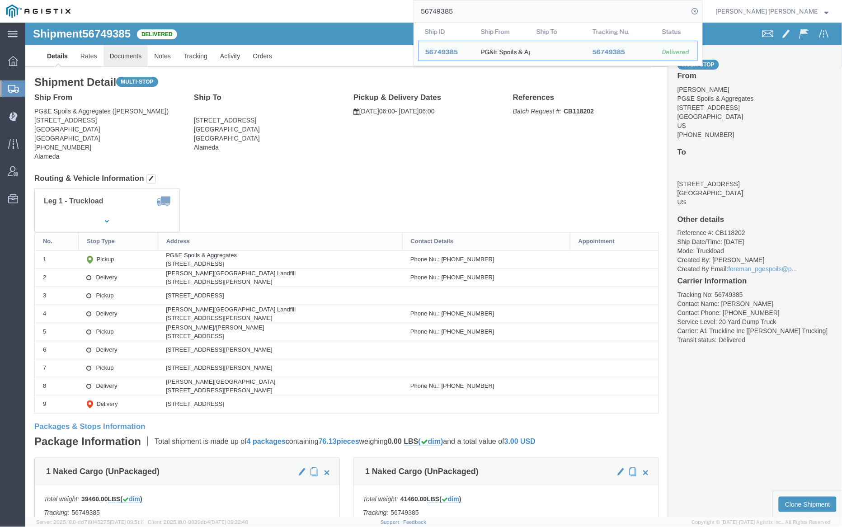
click link "Documents"
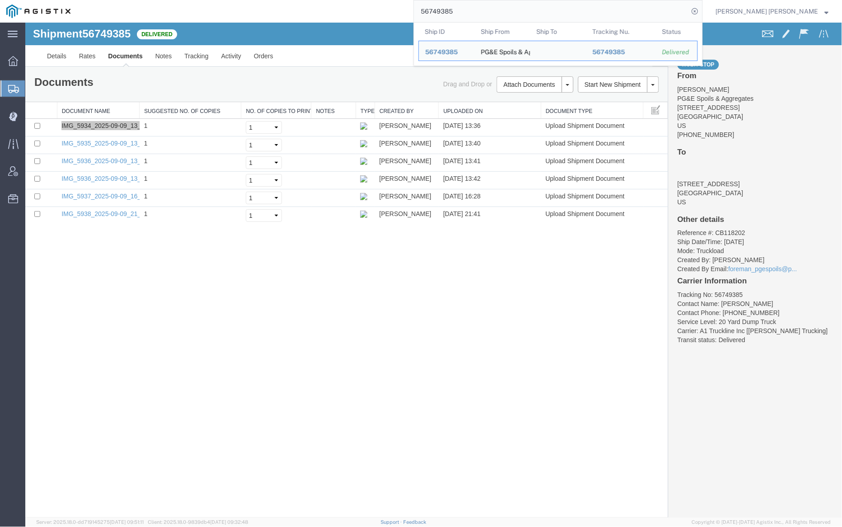
click at [479, 5] on input "56749385" at bounding box center [551, 11] width 275 height 22
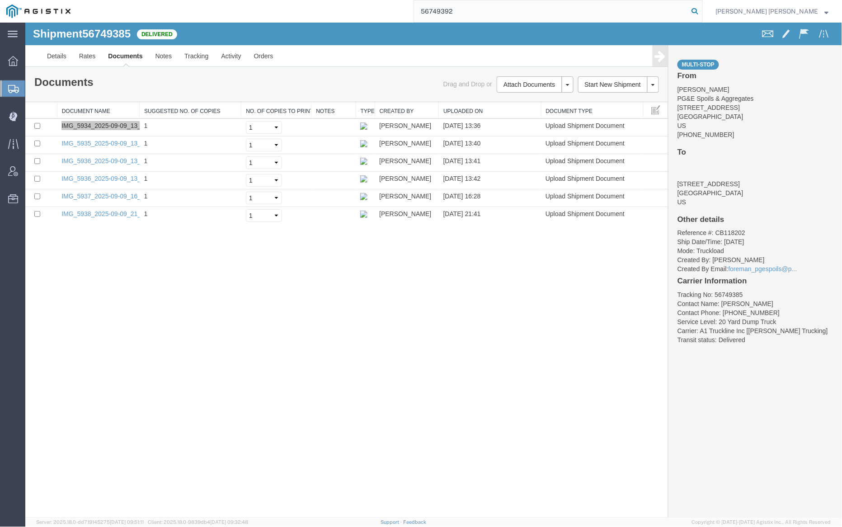
click at [701, 11] on icon at bounding box center [694, 11] width 13 height 13
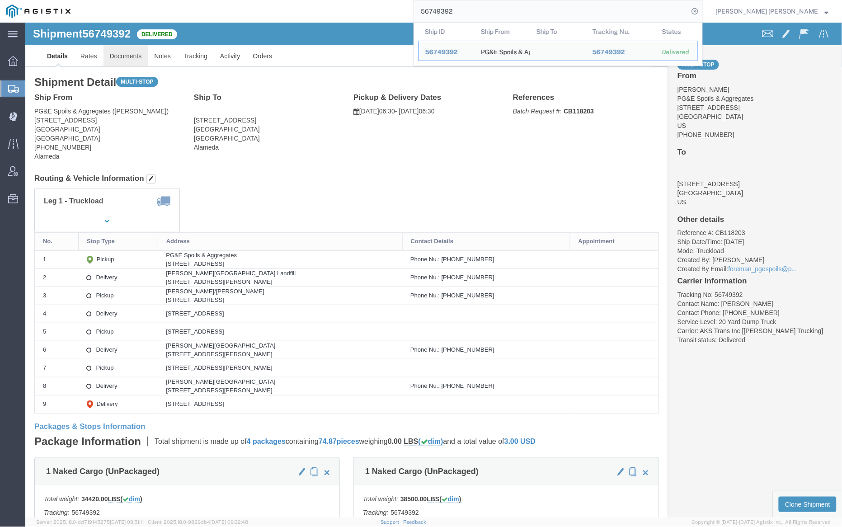
click link "Documents"
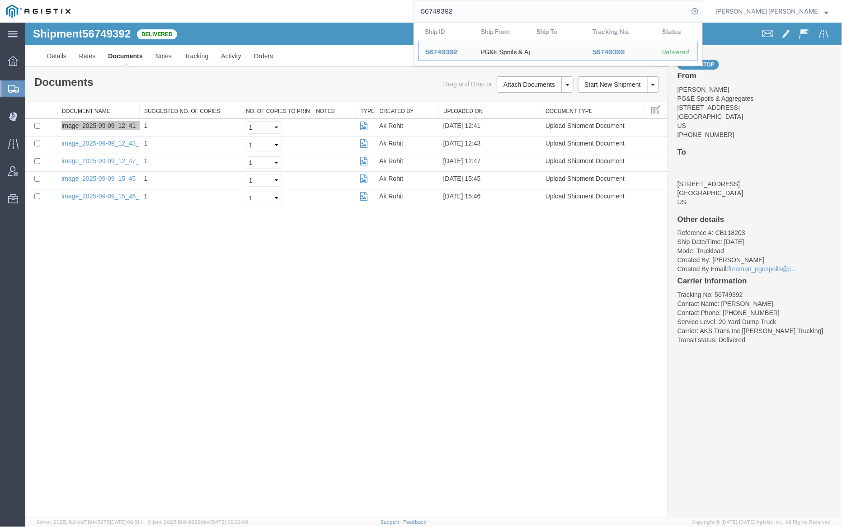
click at [479, 3] on input "56749392" at bounding box center [551, 11] width 275 height 22
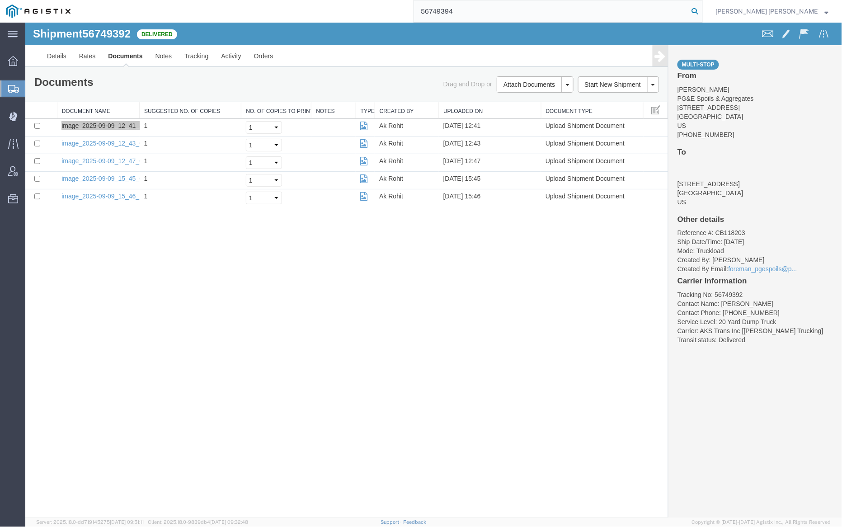
click at [701, 8] on icon at bounding box center [694, 11] width 13 height 13
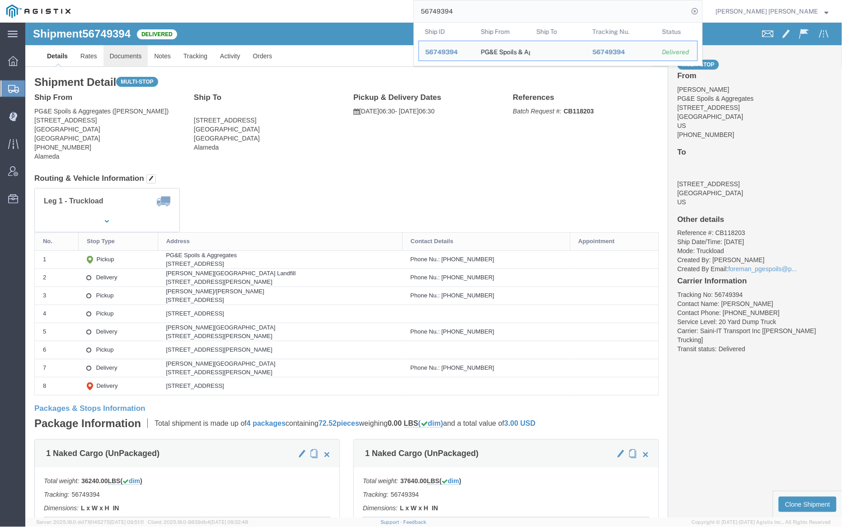
click link "Documents"
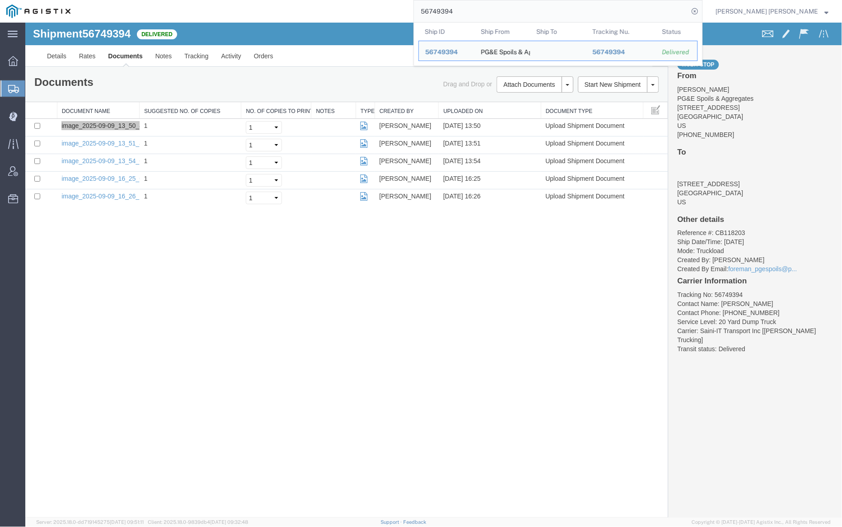
click at [487, 11] on input "56749394" at bounding box center [551, 11] width 275 height 22
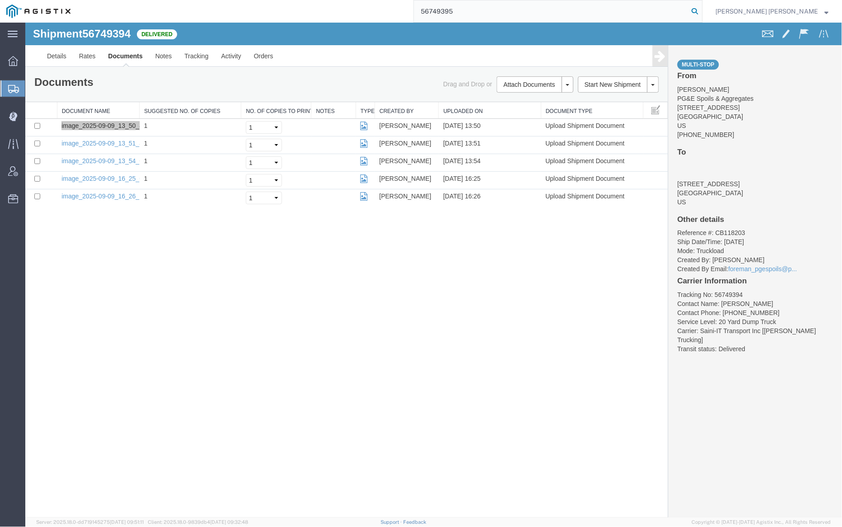
click at [701, 9] on icon at bounding box center [694, 11] width 13 height 13
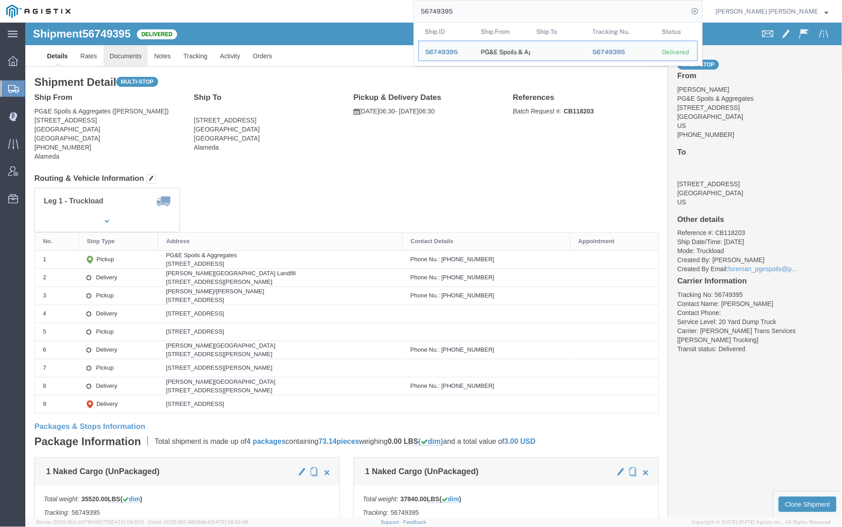
click link "Documents"
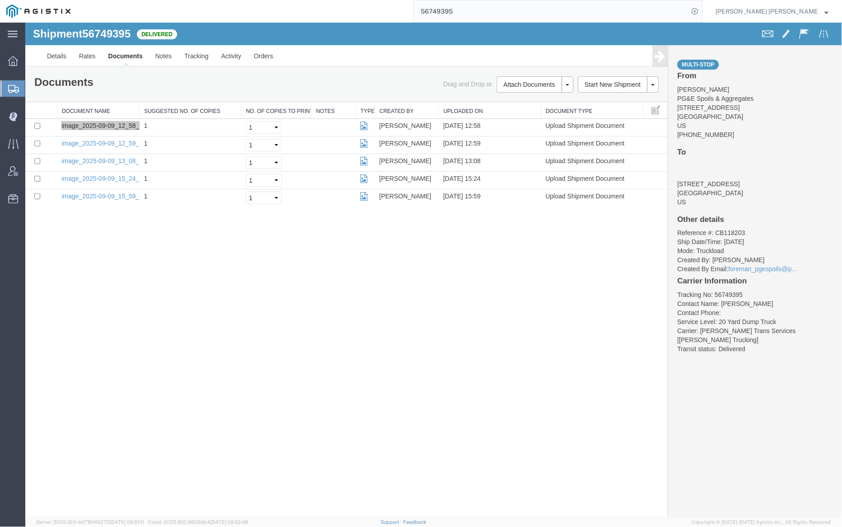
click at [486, 7] on input "56749395" at bounding box center [551, 11] width 275 height 22
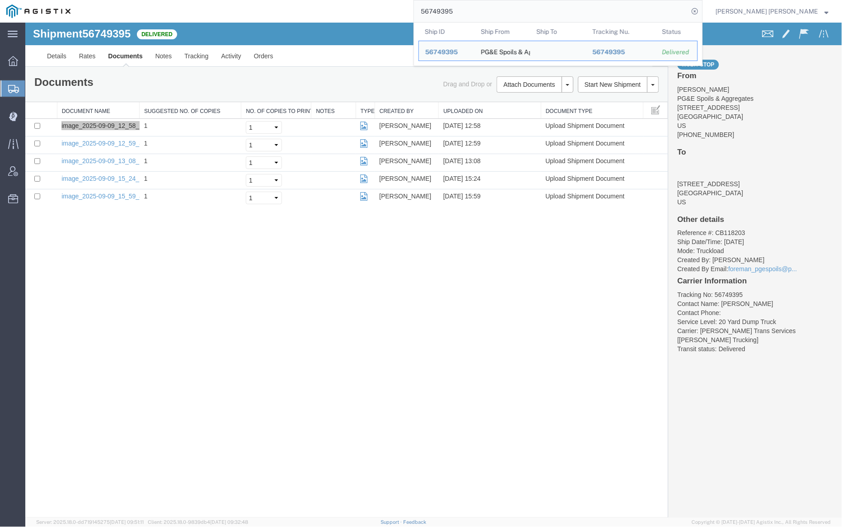
click at [486, 7] on input "56749395" at bounding box center [551, 11] width 275 height 22
paste input "7"
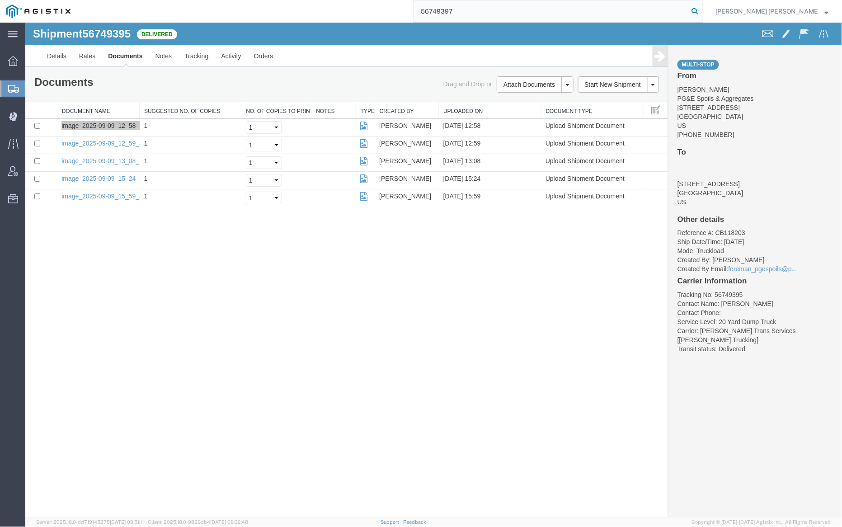
click at [701, 11] on icon at bounding box center [694, 11] width 13 height 13
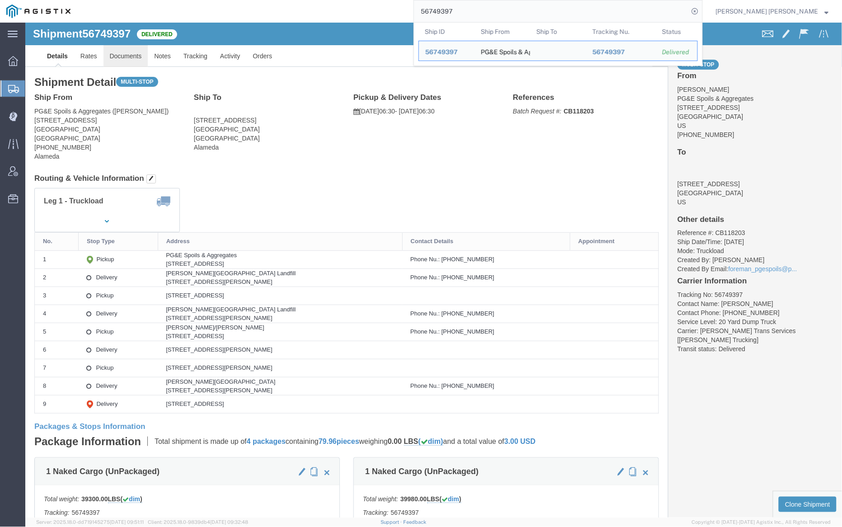
click link "Documents"
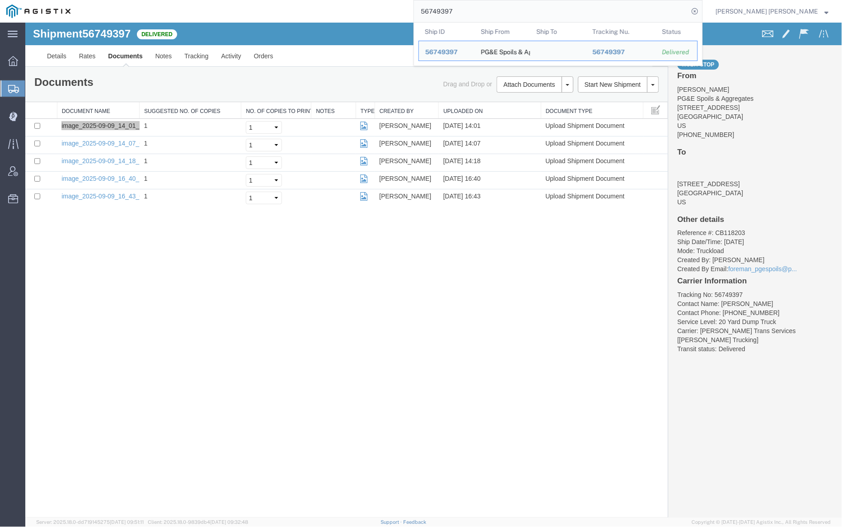
click at [486, 11] on input "56749397" at bounding box center [551, 11] width 275 height 22
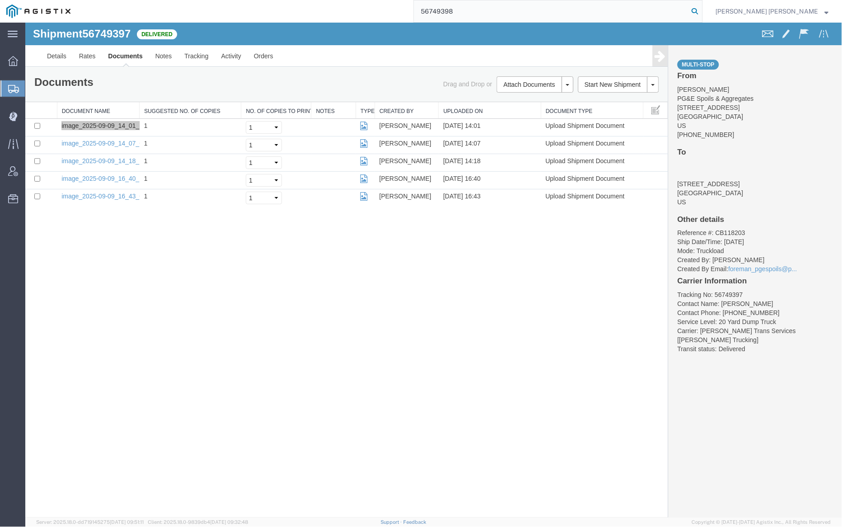
click at [701, 11] on icon at bounding box center [694, 11] width 13 height 13
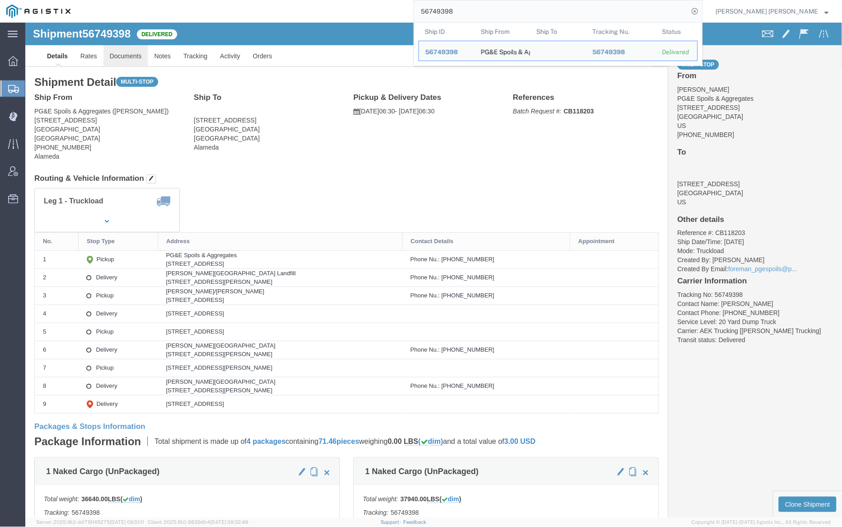
click link "Documents"
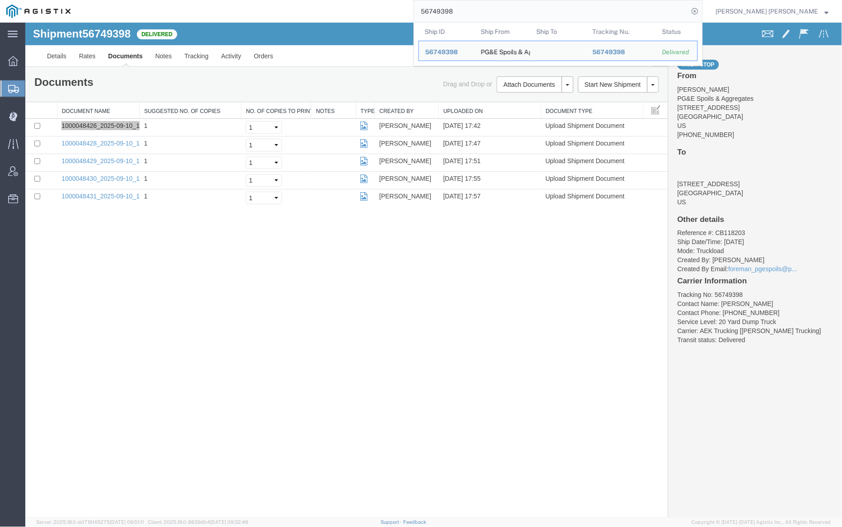
click at [496, 5] on input "56749398" at bounding box center [551, 11] width 275 height 22
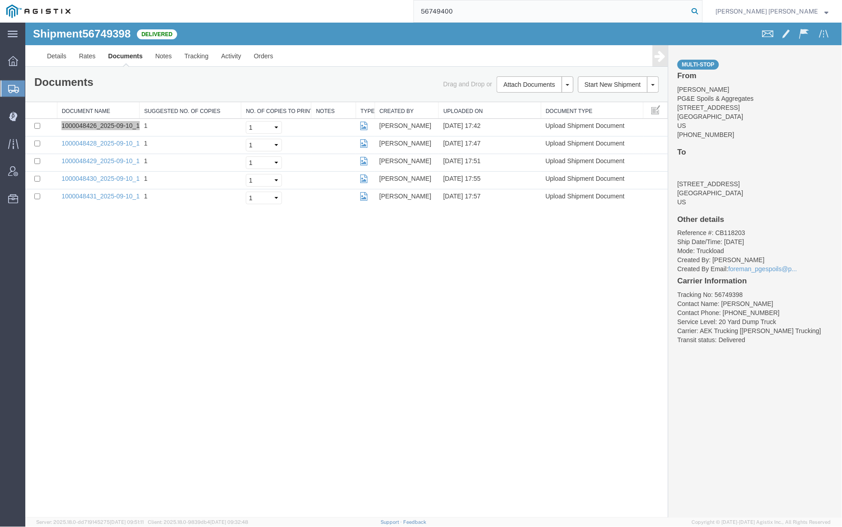
click at [701, 9] on icon at bounding box center [694, 11] width 13 height 13
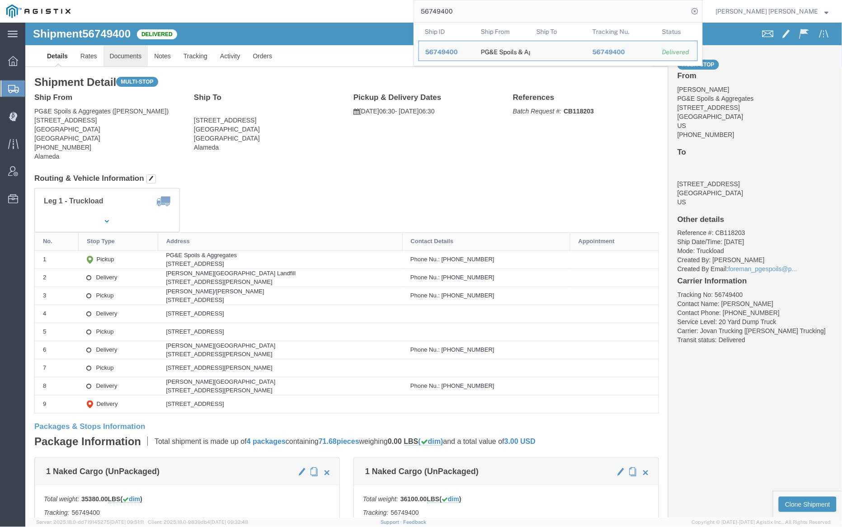
click link "Documents"
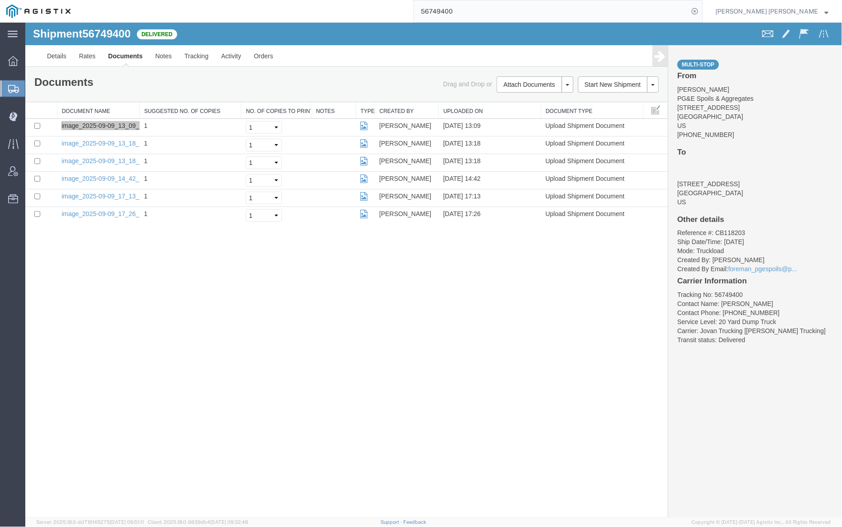
click at [483, 13] on input "56749400" at bounding box center [551, 11] width 275 height 22
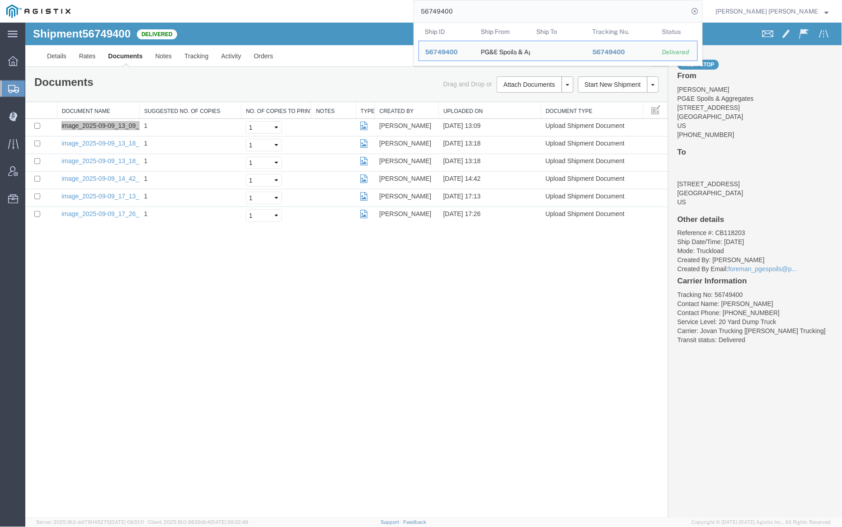
click at [483, 13] on input "56749400" at bounding box center [551, 11] width 275 height 22
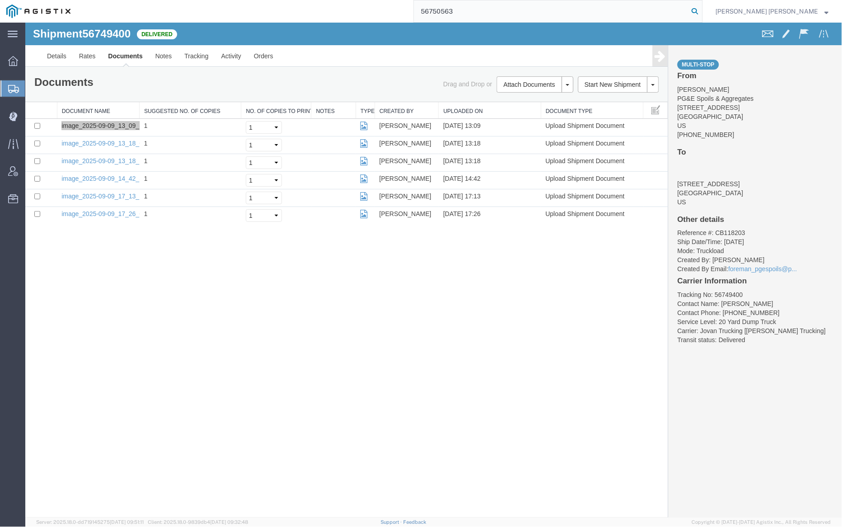
click at [701, 12] on icon at bounding box center [694, 11] width 13 height 13
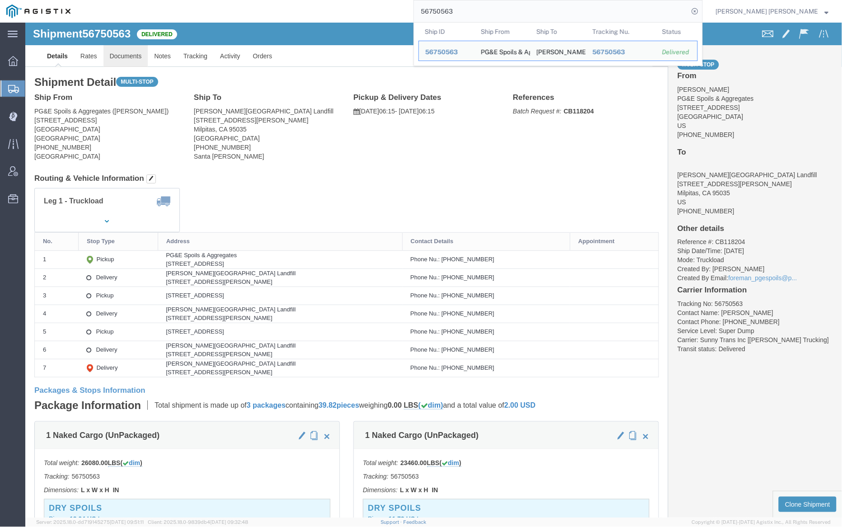
click link "Documents"
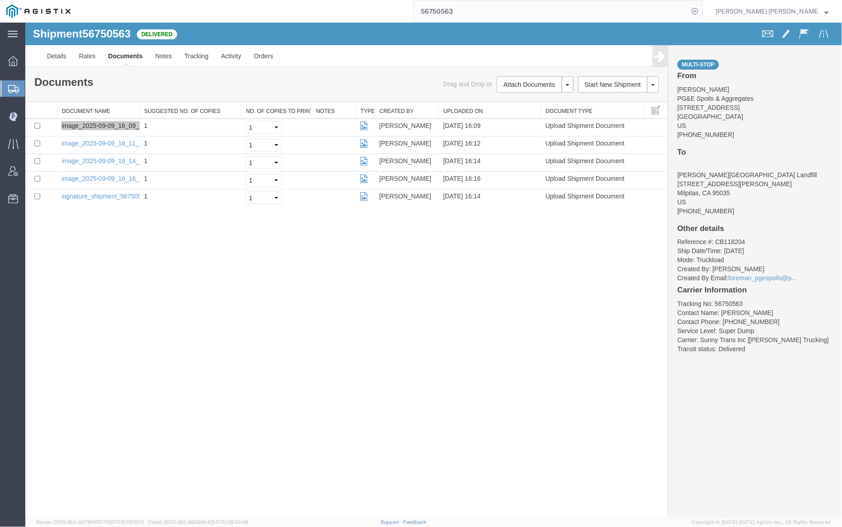
click at [482, 10] on input "56750563" at bounding box center [551, 11] width 275 height 22
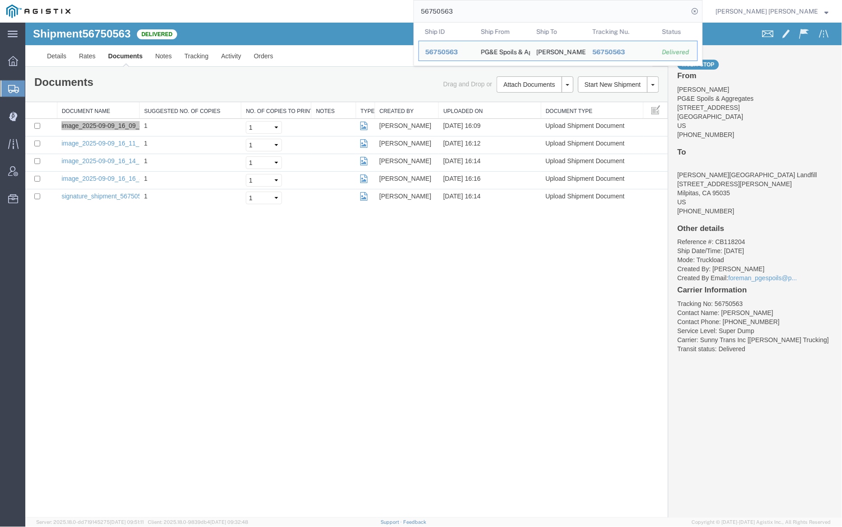
click at [482, 10] on input "56750563" at bounding box center [551, 11] width 275 height 22
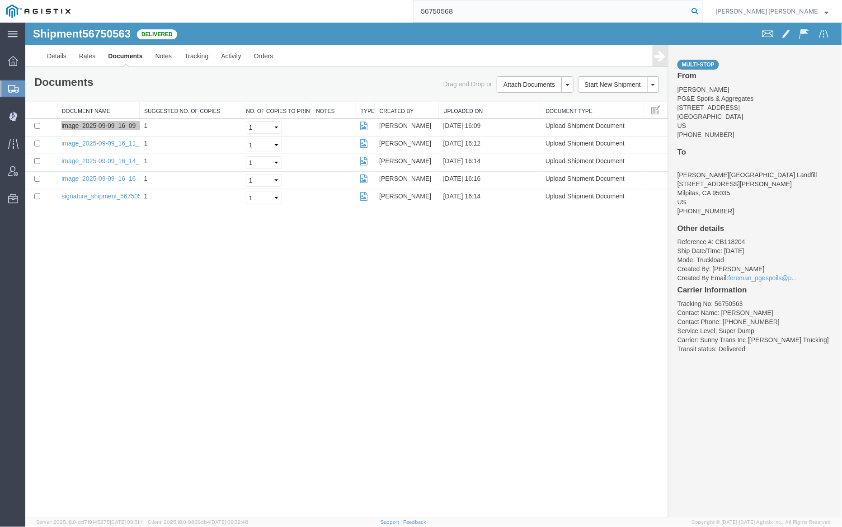
click at [701, 11] on icon at bounding box center [694, 11] width 13 height 13
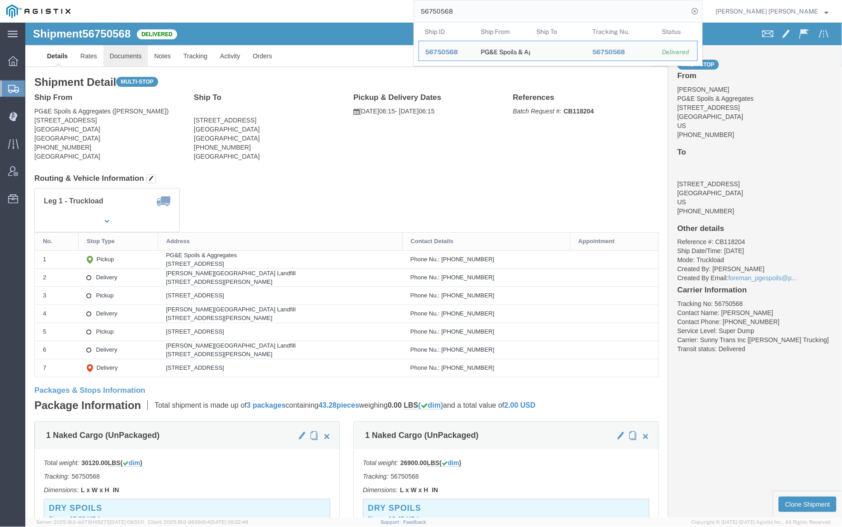
click link "Documents"
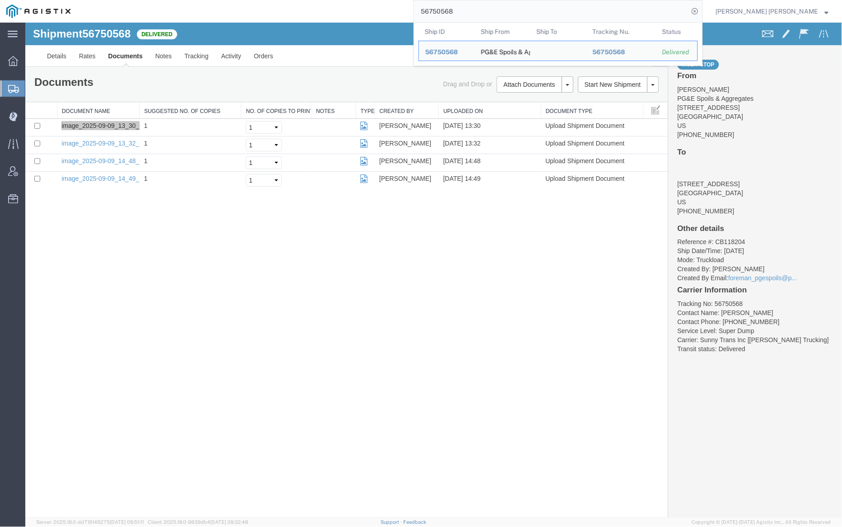
click at [484, 14] on input "56750568" at bounding box center [551, 11] width 275 height 22
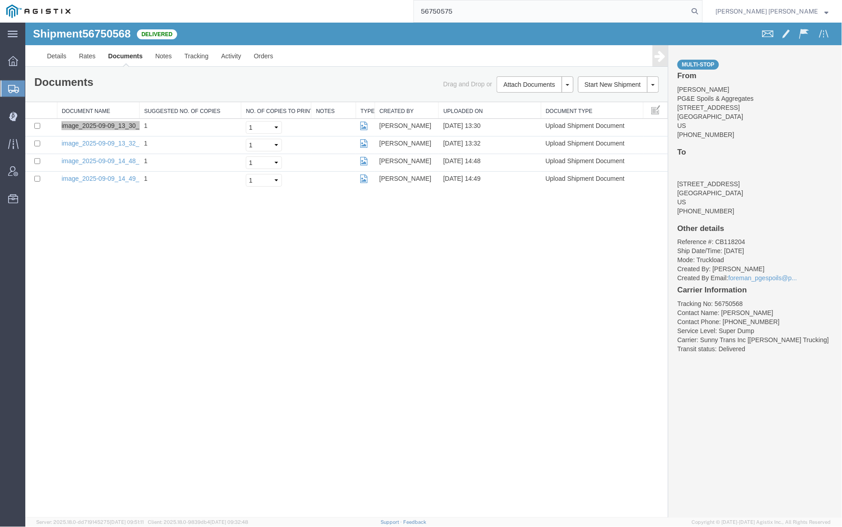
drag, startPoint x: 744, startPoint y: 12, endPoint x: 670, endPoint y: 4, distance: 74.5
click at [701, 12] on icon at bounding box center [694, 11] width 13 height 13
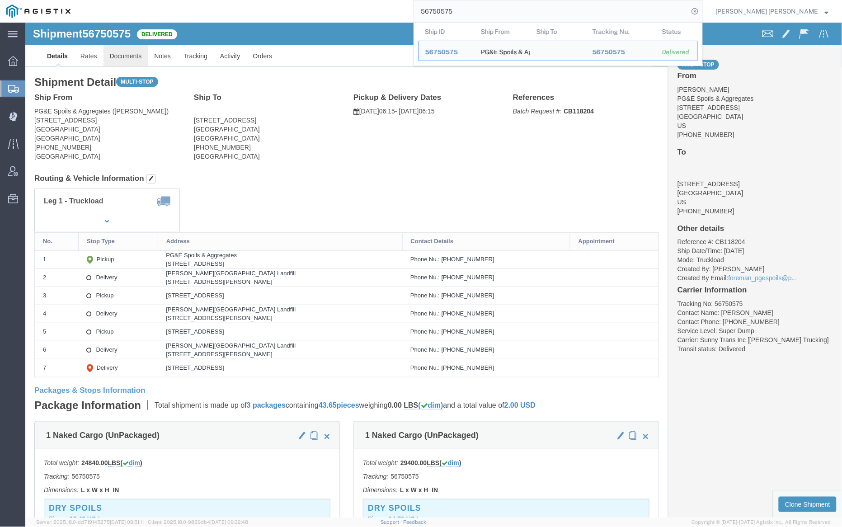
click link "Documents"
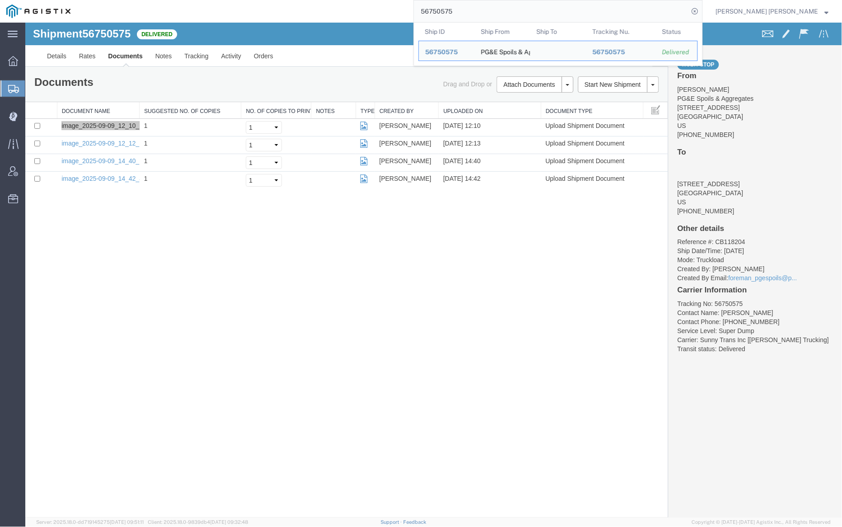
click at [488, 16] on input "56750575" at bounding box center [551, 11] width 275 height 22
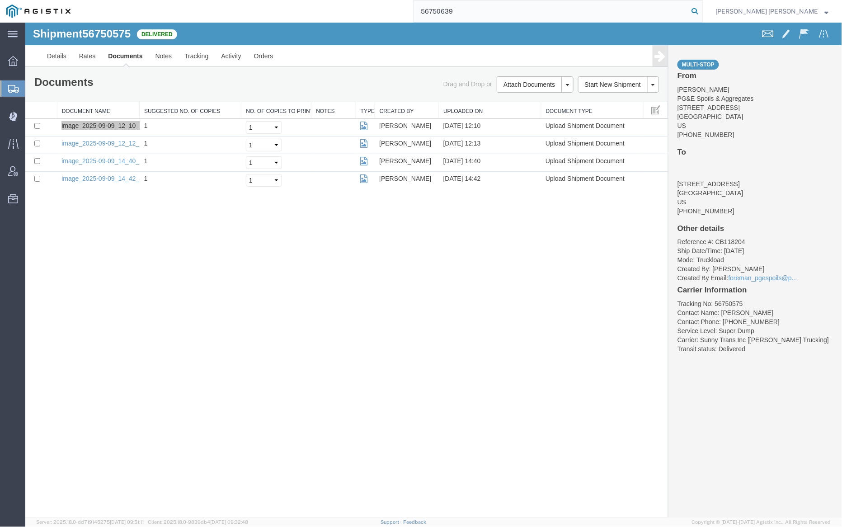
click at [701, 6] on icon at bounding box center [694, 11] width 13 height 13
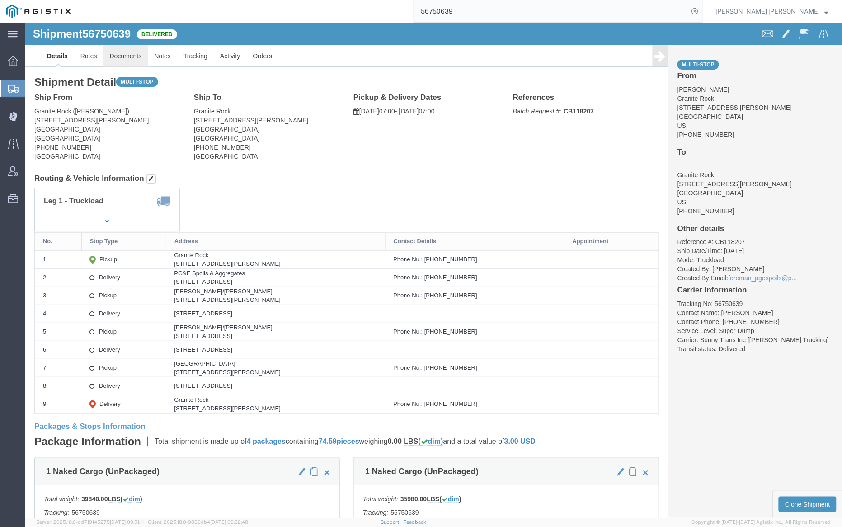
click link "Documents"
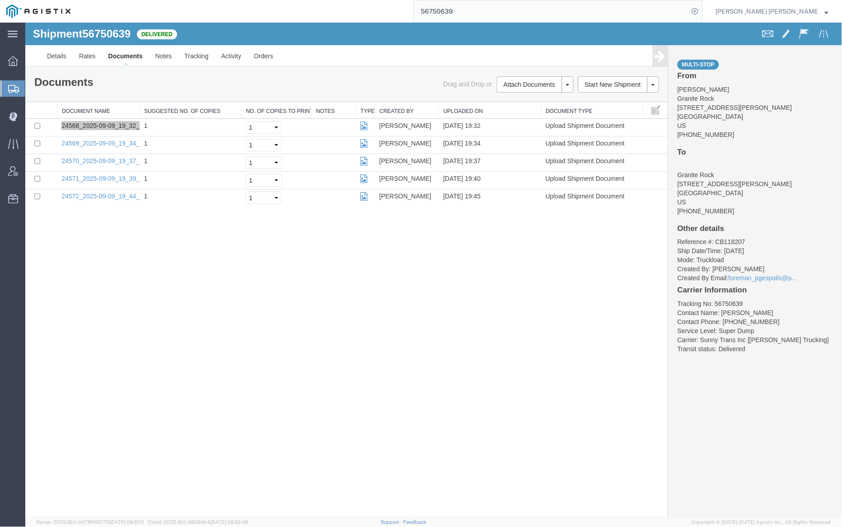
click at [490, 9] on input "56750639" at bounding box center [551, 11] width 275 height 22
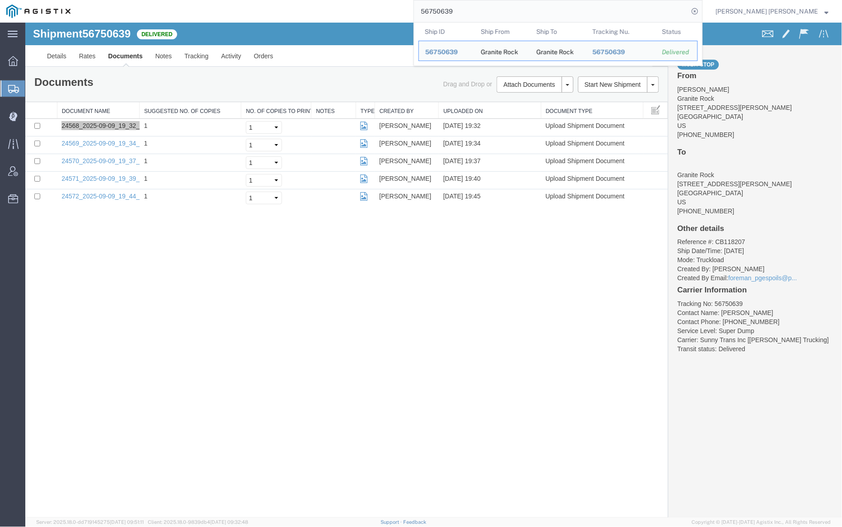
click at [490, 9] on input "56750639" at bounding box center [551, 11] width 275 height 22
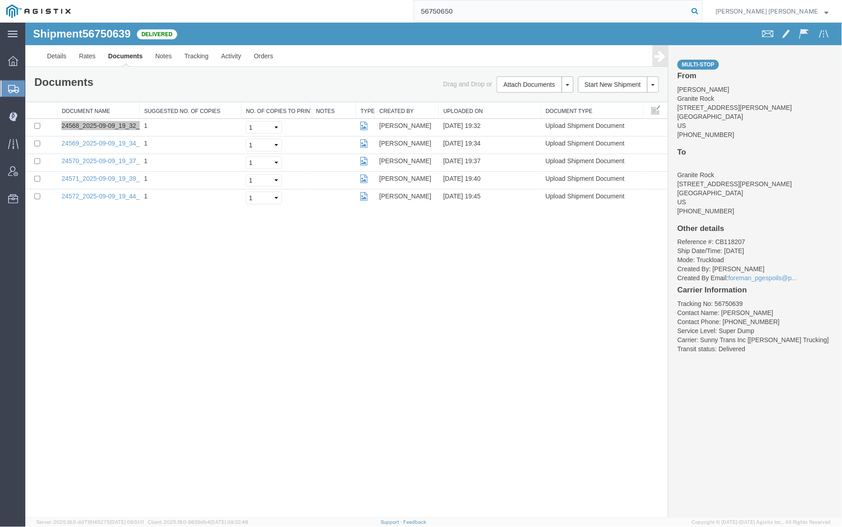
click at [701, 11] on icon at bounding box center [694, 11] width 13 height 13
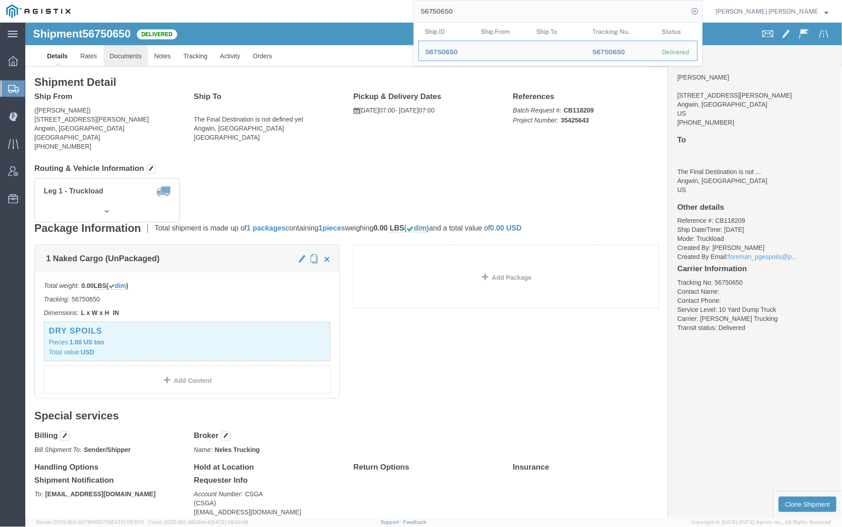
click link "Documents"
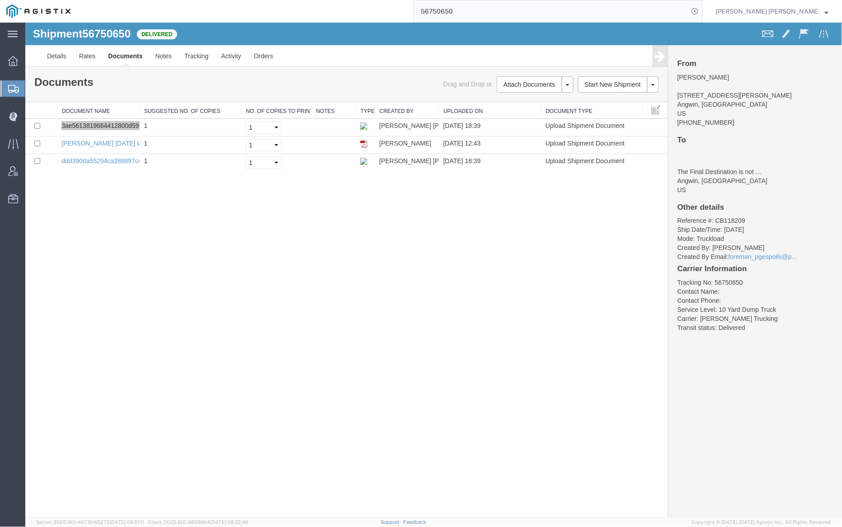
click at [480, 9] on input "56750650" at bounding box center [551, 11] width 275 height 22
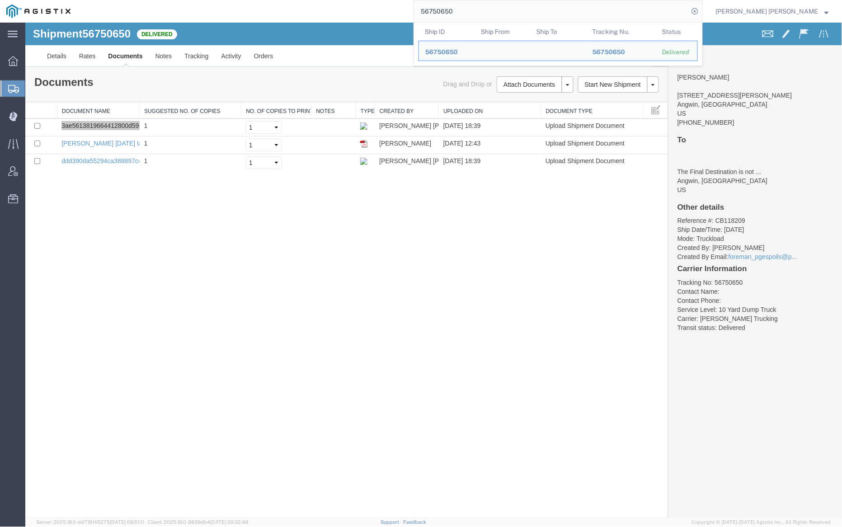
click at [480, 9] on input "56750650" at bounding box center [551, 11] width 275 height 22
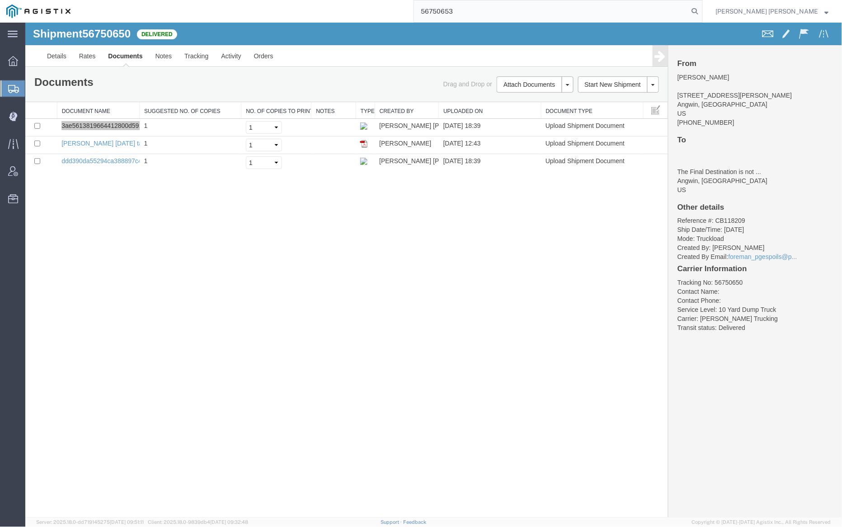
click at [702, 14] on form "56750653" at bounding box center [557, 11] width 289 height 23
click at [701, 11] on icon at bounding box center [694, 11] width 13 height 13
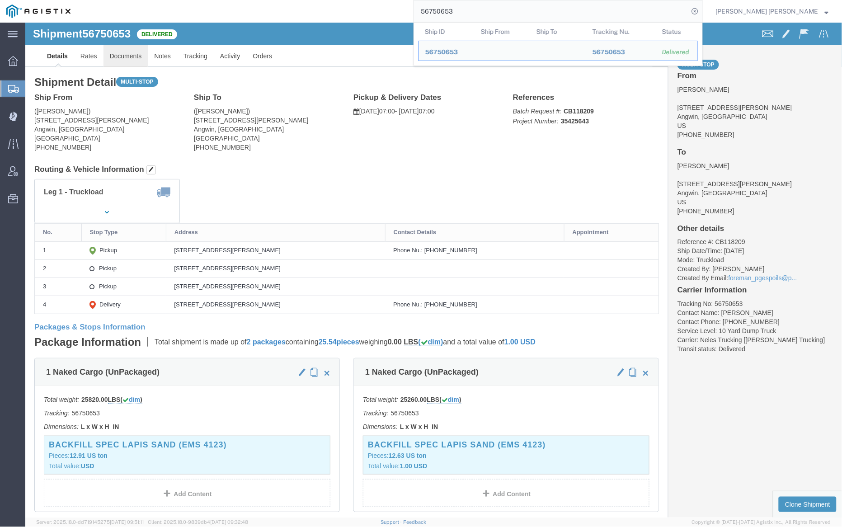
click link "Documents"
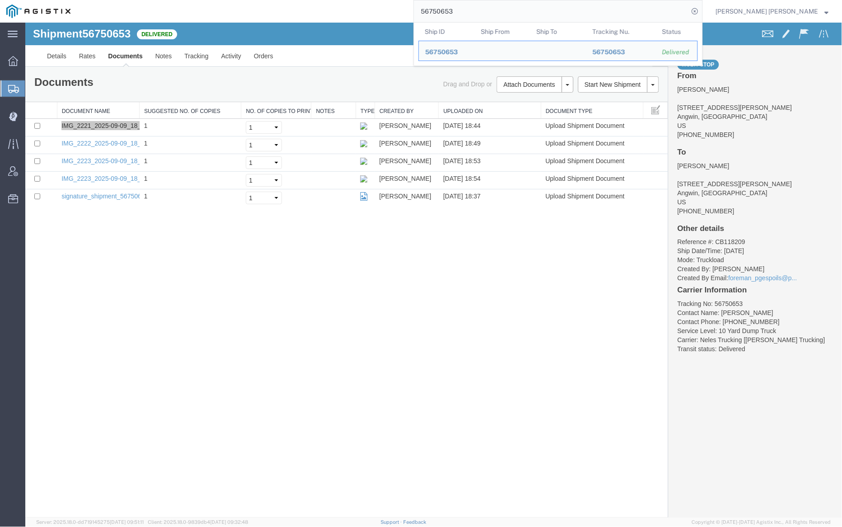
click at [487, 10] on input "56750653" at bounding box center [551, 11] width 275 height 22
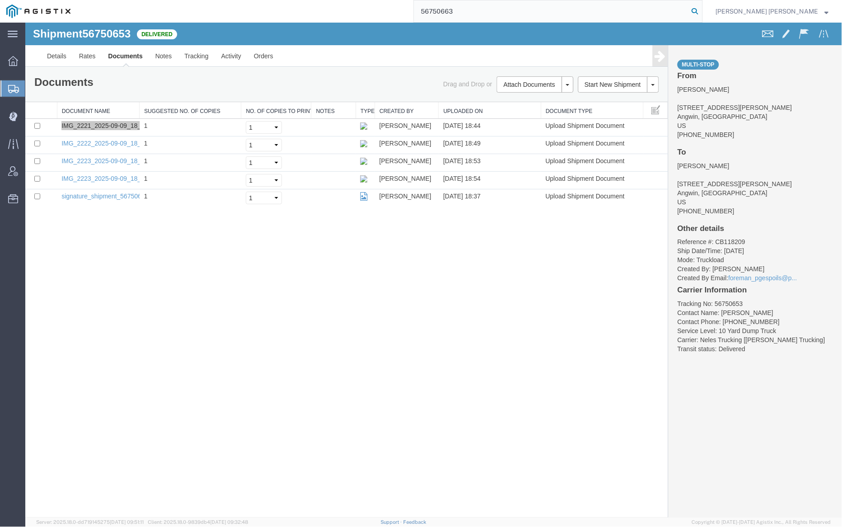
click at [701, 9] on icon at bounding box center [694, 11] width 13 height 13
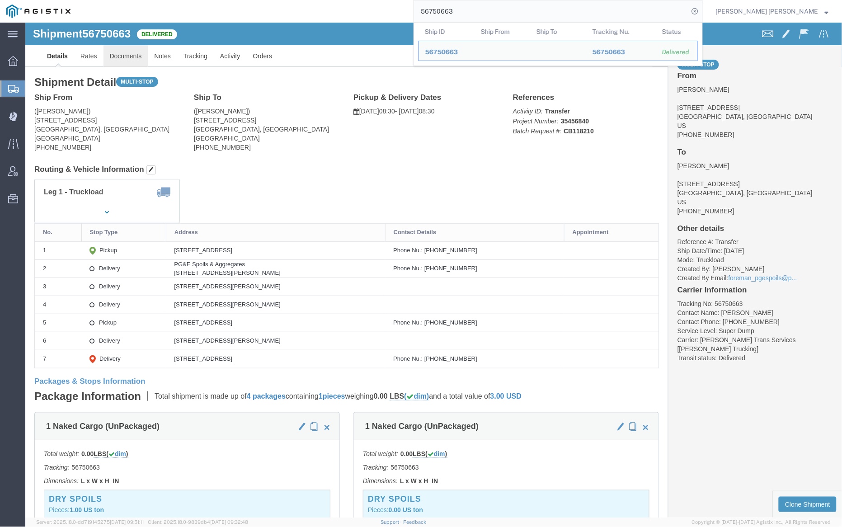
click link "Documents"
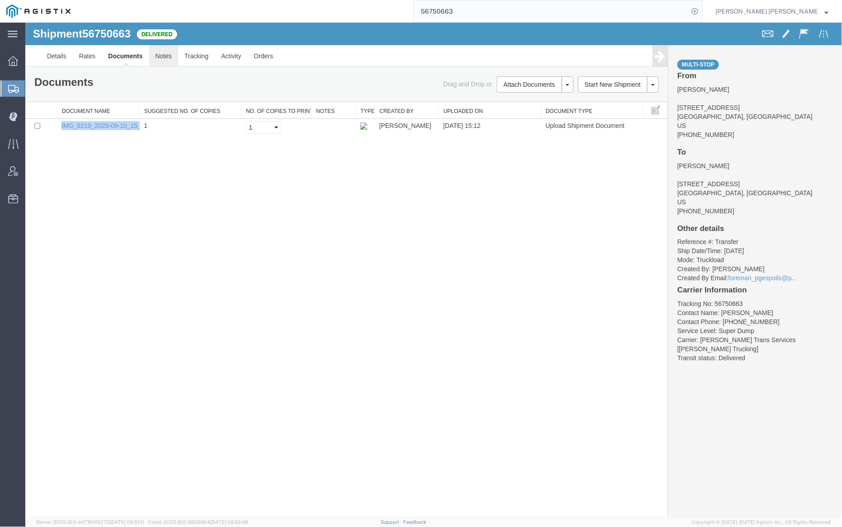
click at [161, 51] on link "Notes" at bounding box center [163, 56] width 29 height 22
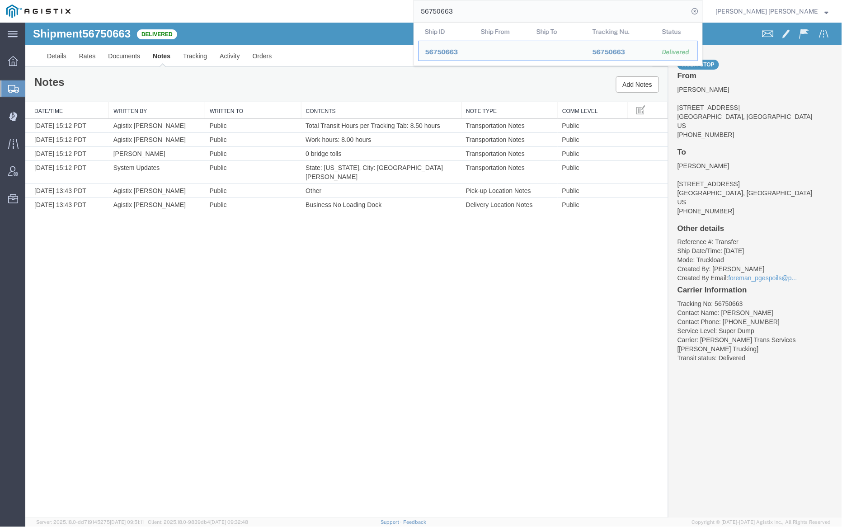
click at [483, 11] on input "56750663" at bounding box center [551, 11] width 275 height 22
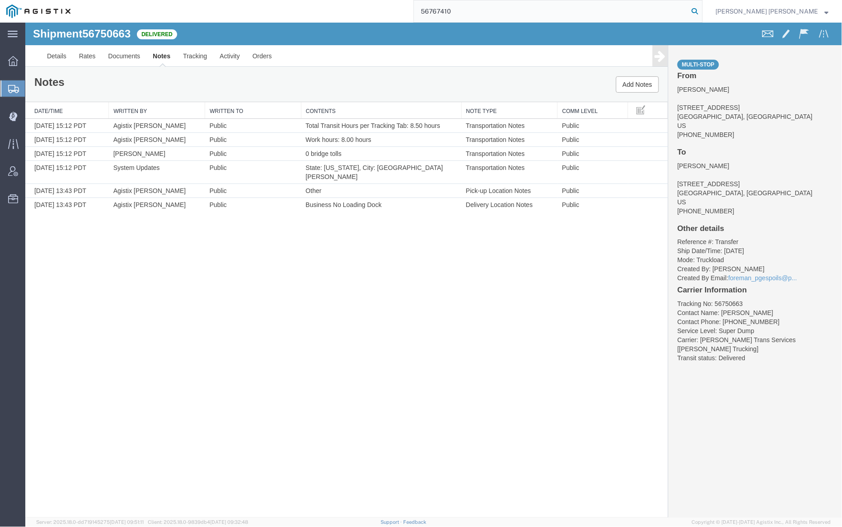
click at [701, 10] on icon at bounding box center [694, 11] width 13 height 13
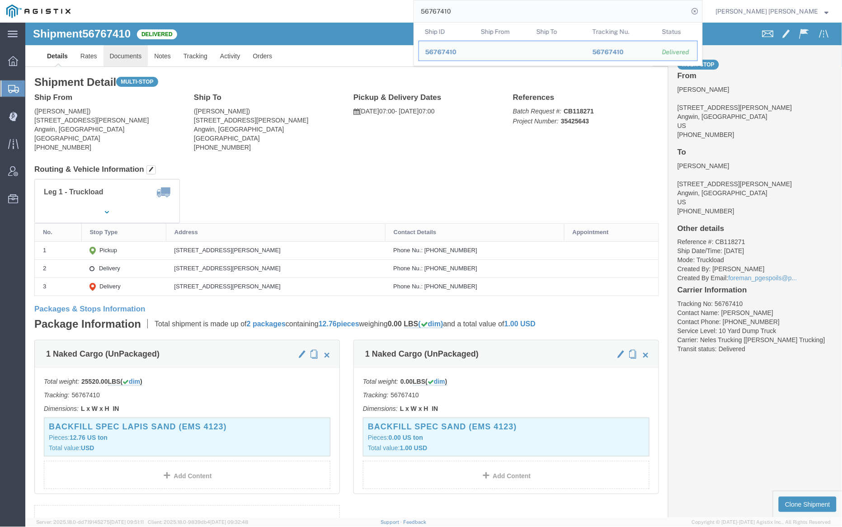
click link "Documents"
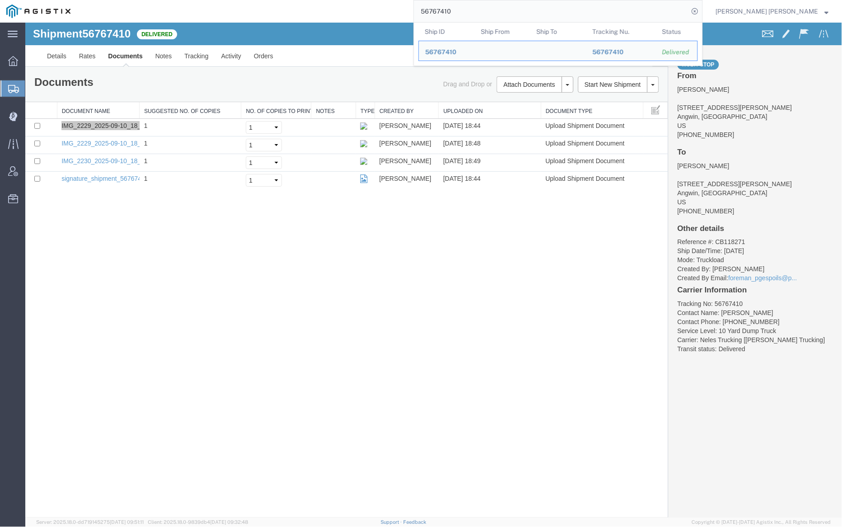
click at [479, 11] on input "56767410" at bounding box center [551, 11] width 275 height 22
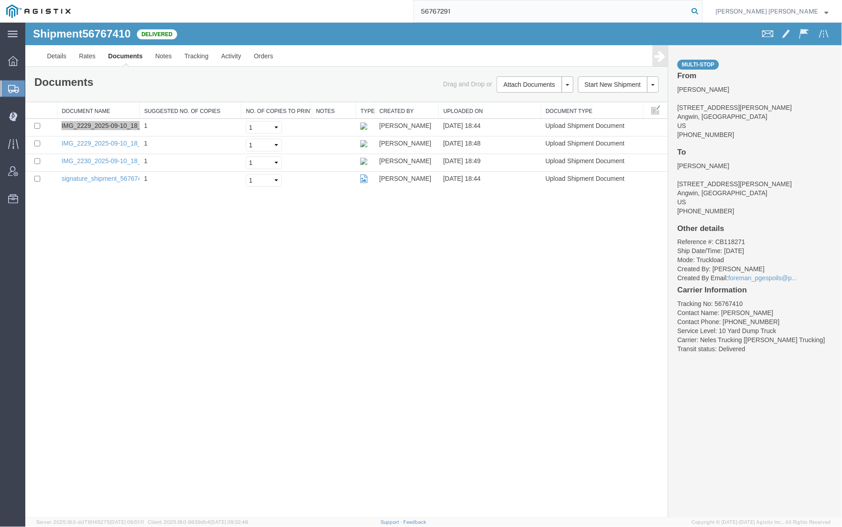
click at [701, 11] on icon at bounding box center [694, 11] width 13 height 13
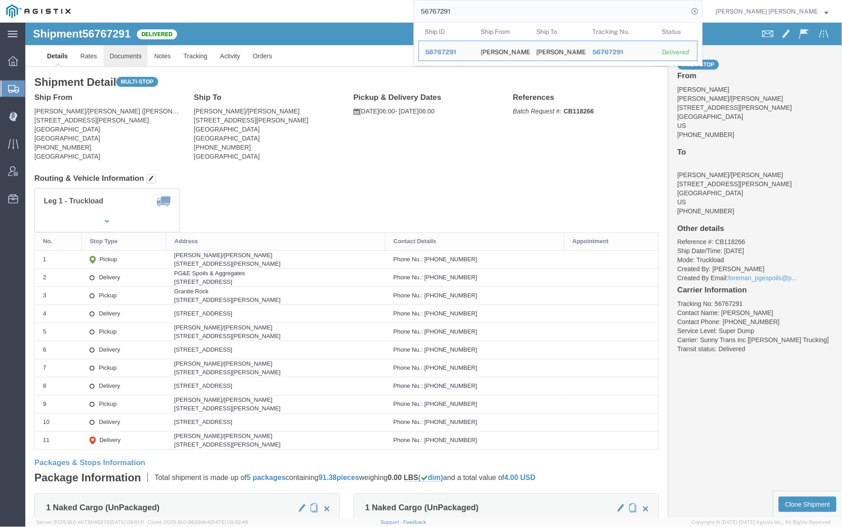
click link "Documents"
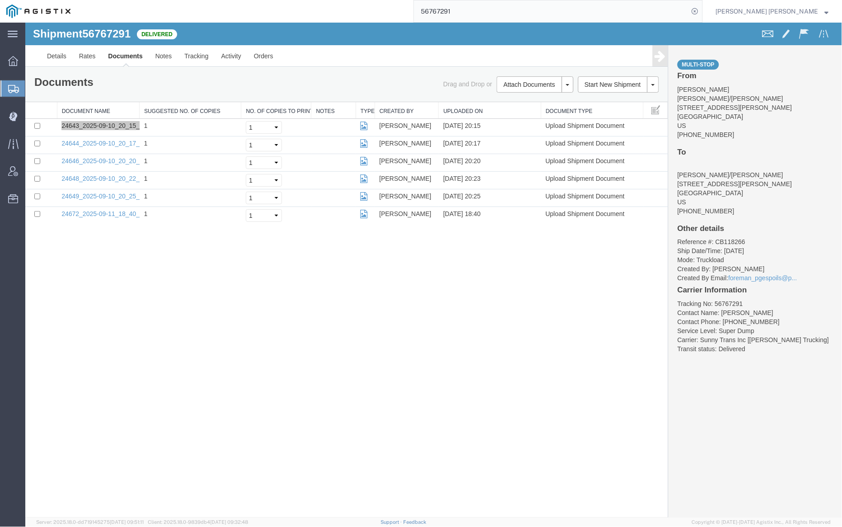
click at [484, 8] on input "56767291" at bounding box center [551, 11] width 275 height 22
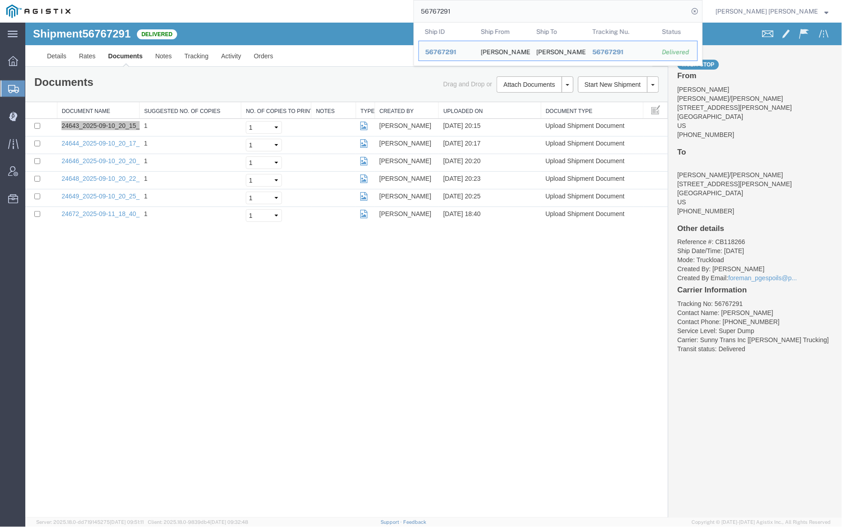
click at [484, 8] on input "56767291" at bounding box center [551, 11] width 275 height 22
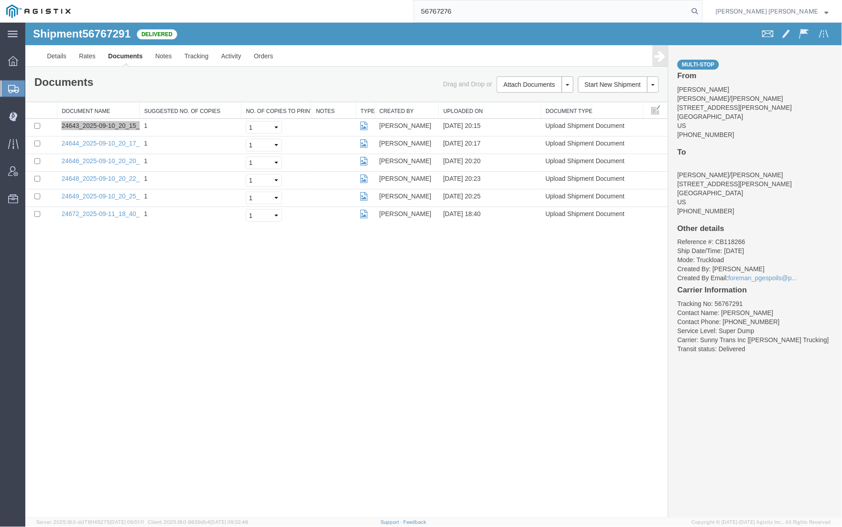
drag, startPoint x: 746, startPoint y: 8, endPoint x: 717, endPoint y: 6, distance: 29.0
click at [701, 8] on icon at bounding box center [694, 11] width 13 height 13
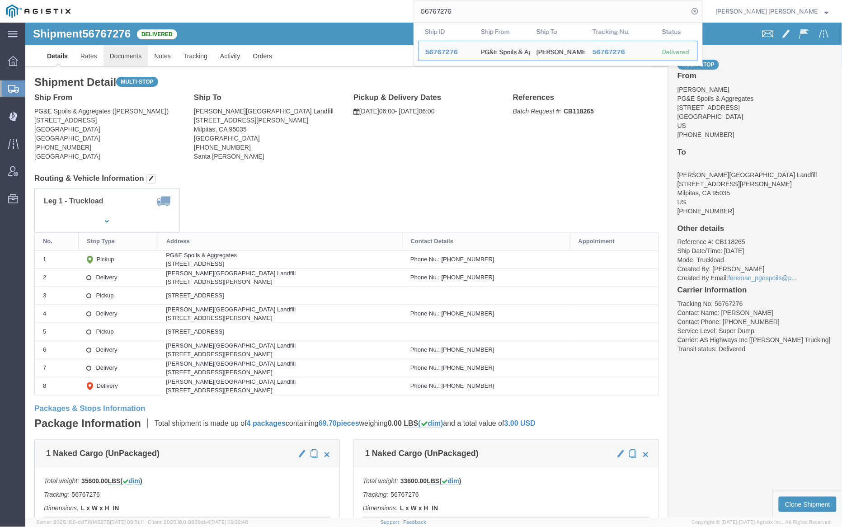
click link "Documents"
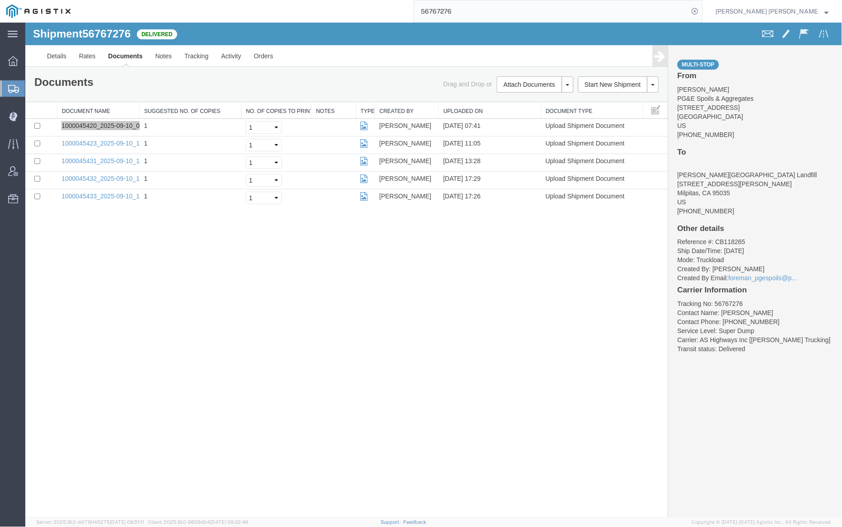
click at [491, 13] on input "56767276" at bounding box center [551, 11] width 275 height 22
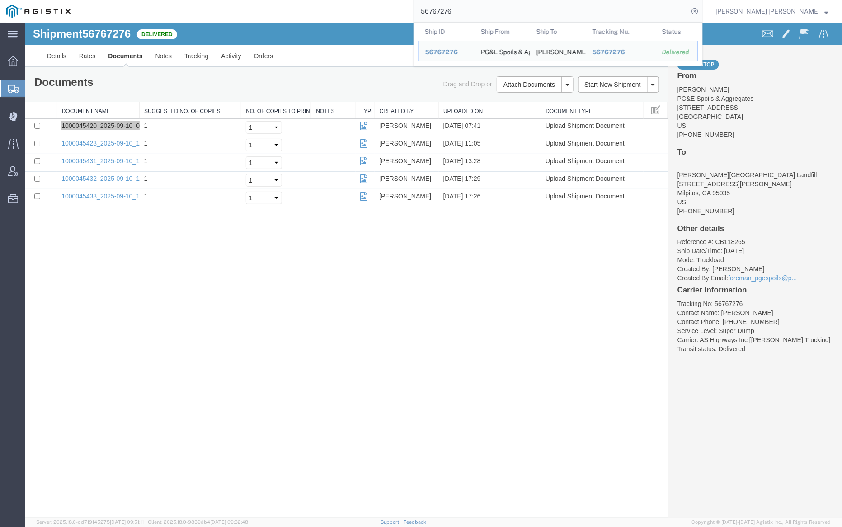
click at [491, 13] on input "56767276" at bounding box center [551, 11] width 275 height 22
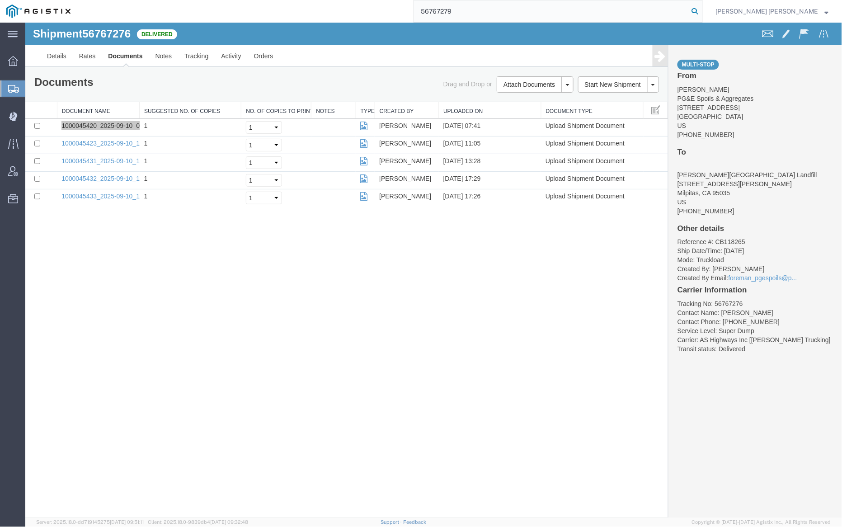
click at [701, 10] on icon at bounding box center [694, 11] width 13 height 13
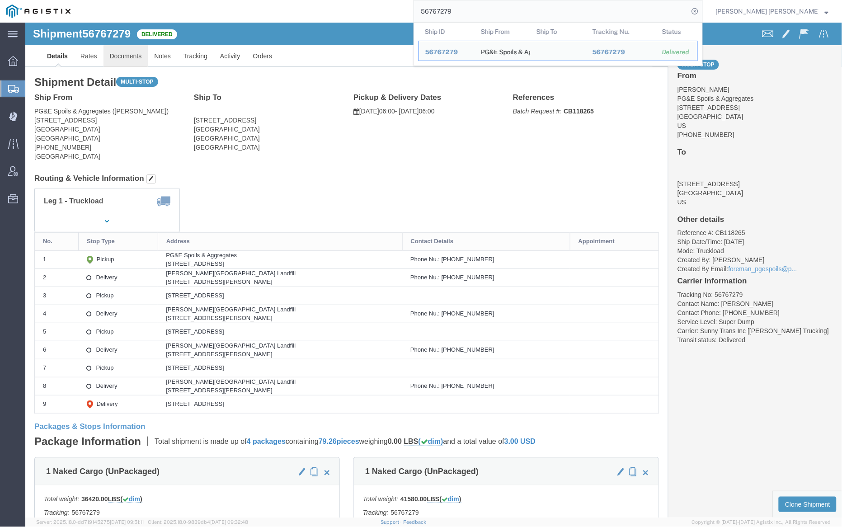
click link "Documents"
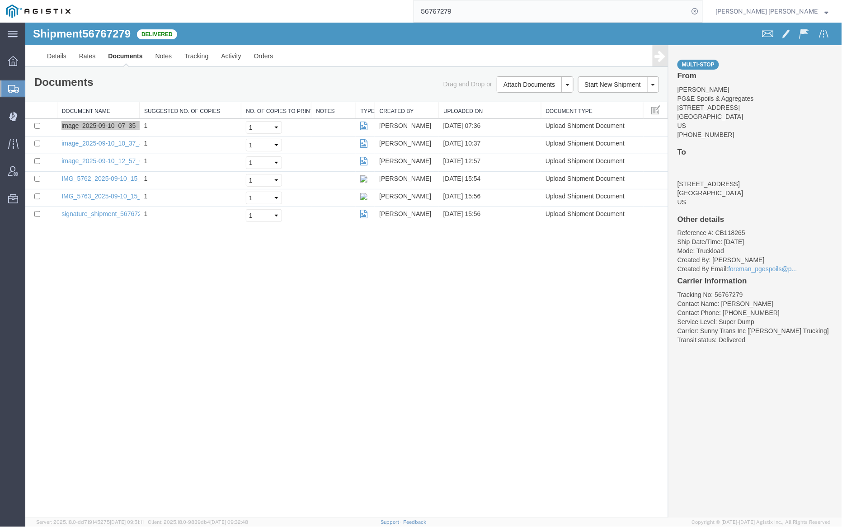
click at [480, 9] on input "56767279" at bounding box center [551, 11] width 275 height 22
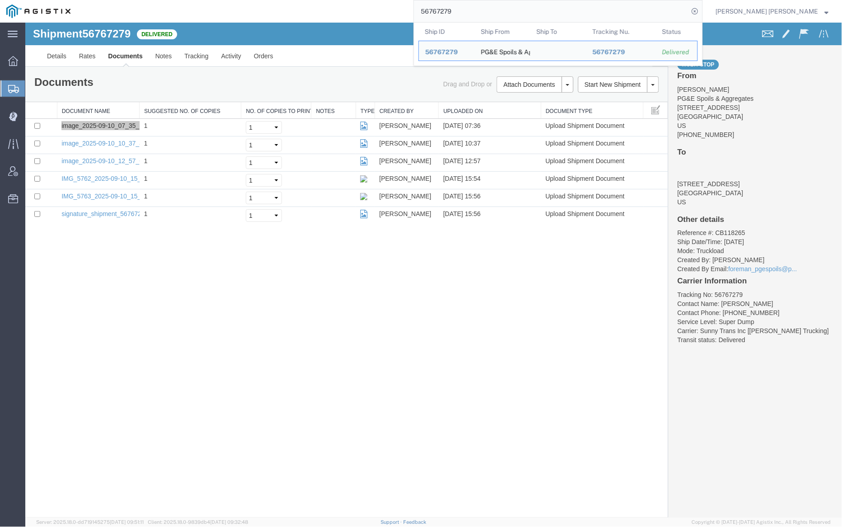
click at [480, 9] on input "56767279" at bounding box center [551, 11] width 275 height 22
paste input "90"
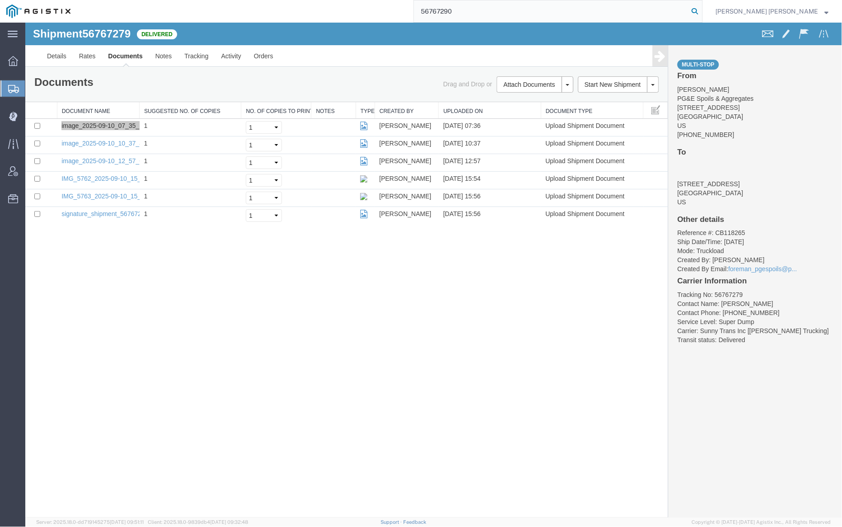
click at [701, 10] on icon at bounding box center [694, 11] width 13 height 13
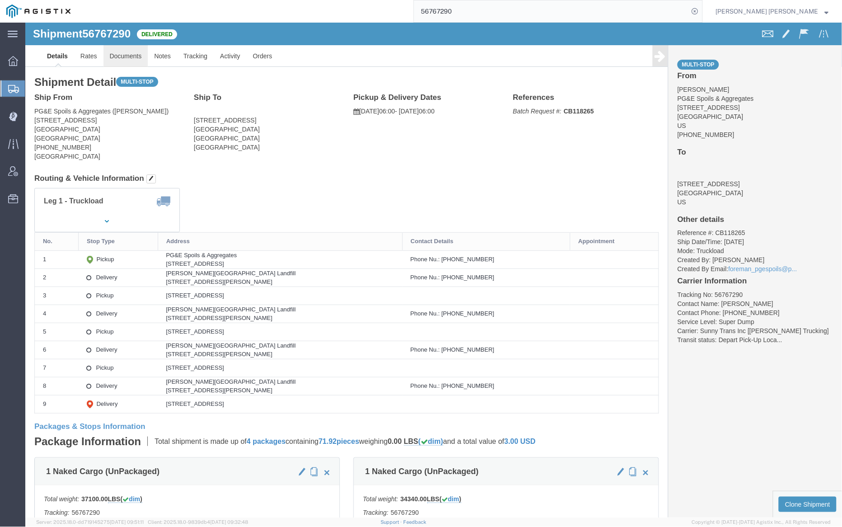
click link "Documents"
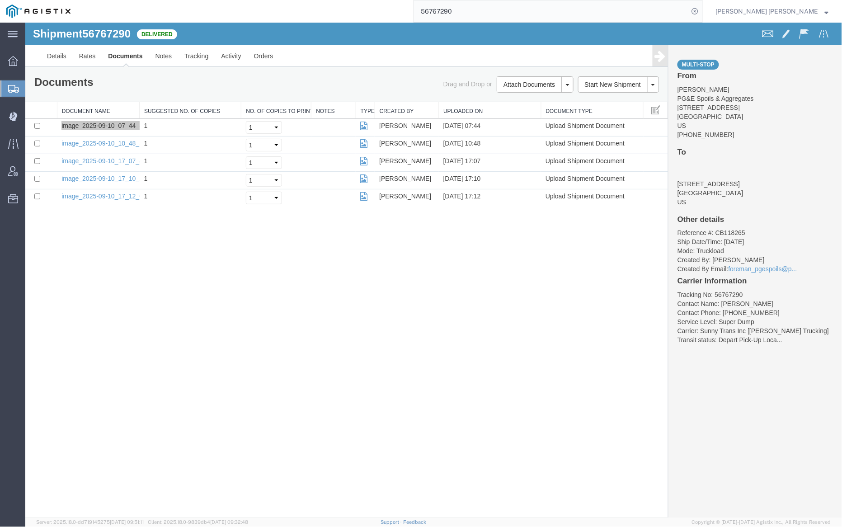
click at [486, 13] on input "56767290" at bounding box center [551, 11] width 275 height 22
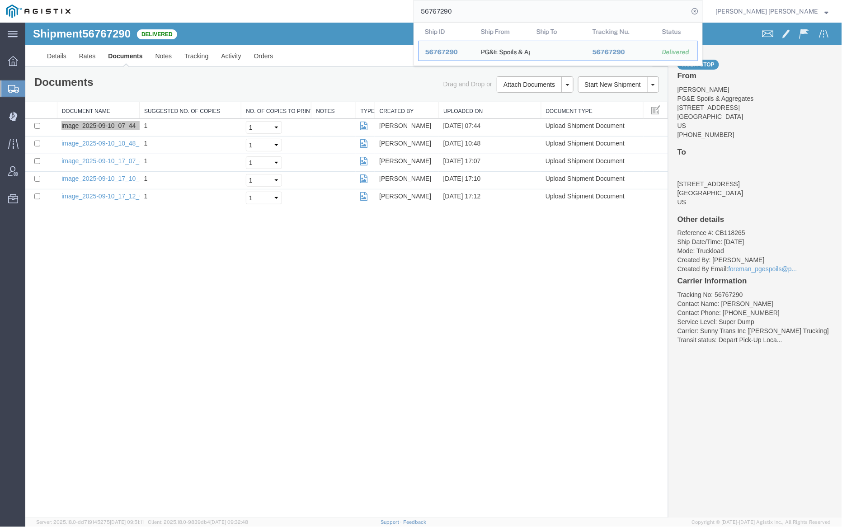
click at [486, 13] on input "56767290" at bounding box center [551, 11] width 275 height 22
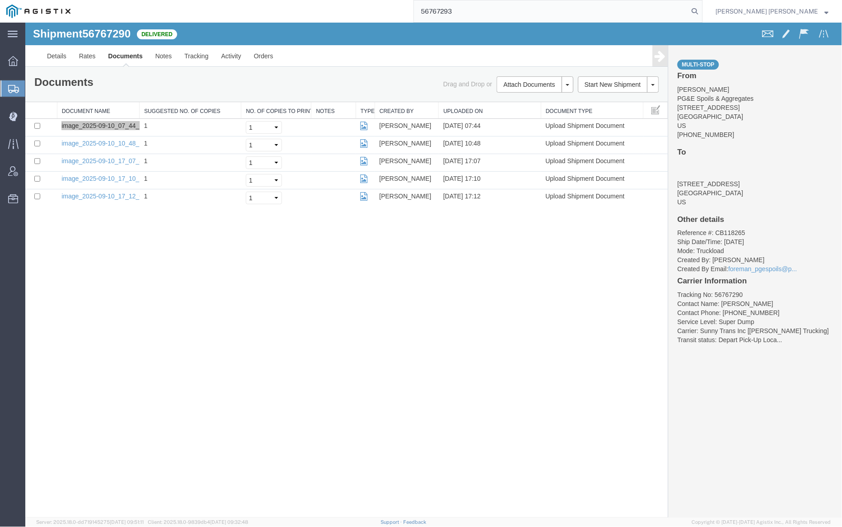
drag, startPoint x: 744, startPoint y: 9, endPoint x: 672, endPoint y: 4, distance: 72.5
click at [701, 9] on icon at bounding box center [694, 11] width 13 height 13
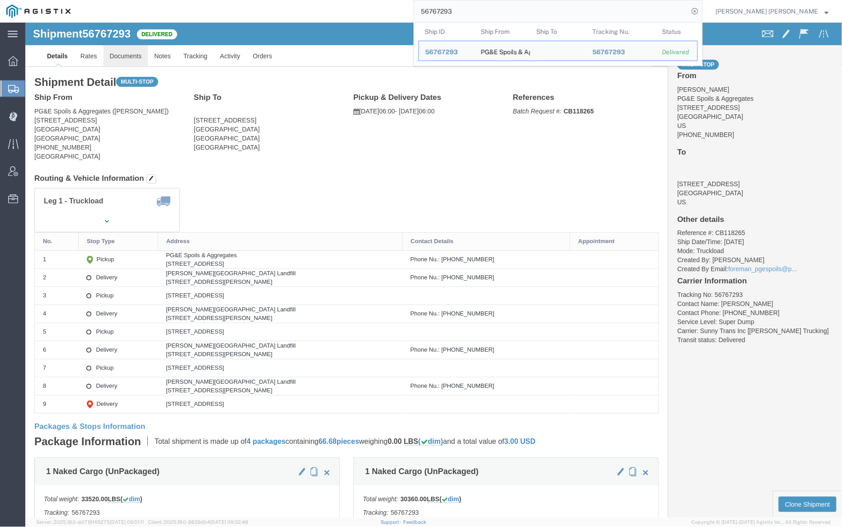
click link "Documents"
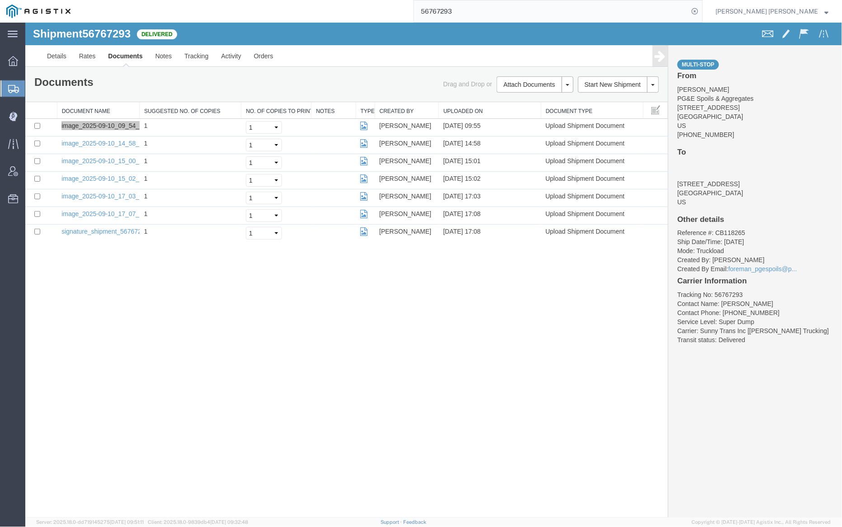
click at [491, 11] on input "56767293" at bounding box center [551, 11] width 275 height 22
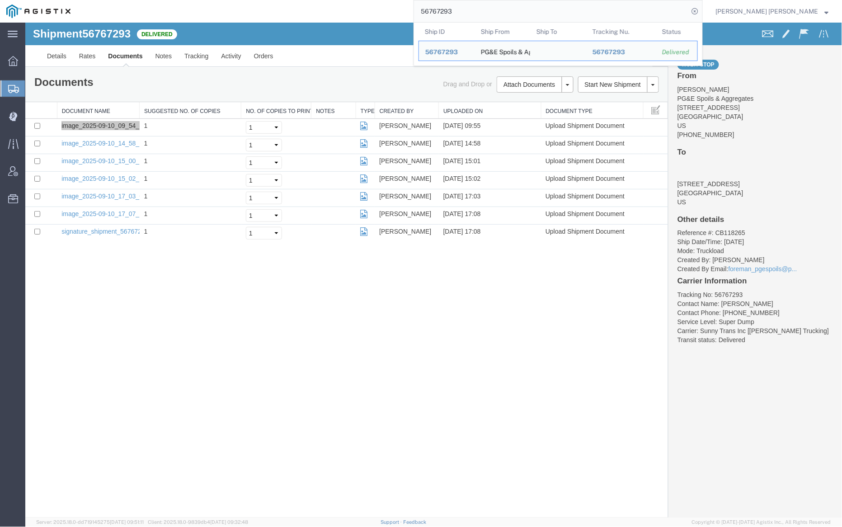
click at [491, 11] on input "56767293" at bounding box center [551, 11] width 275 height 22
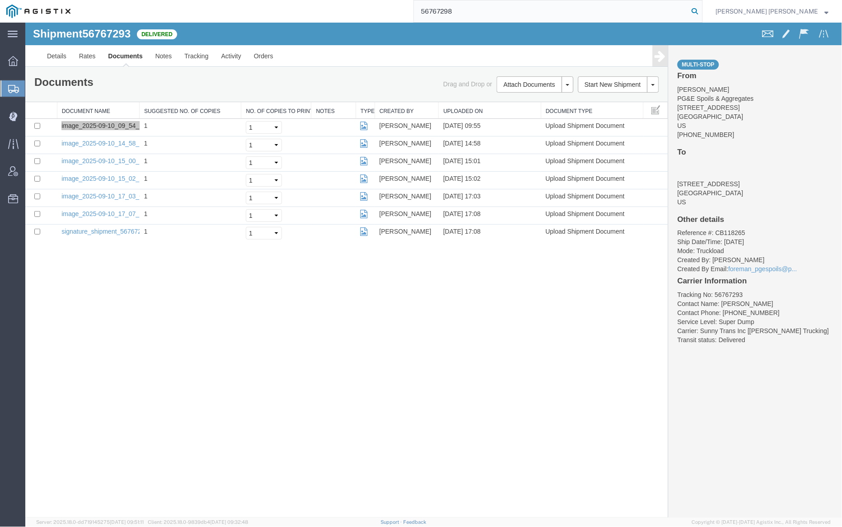
type input "56767298"
click at [701, 11] on icon at bounding box center [694, 11] width 13 height 13
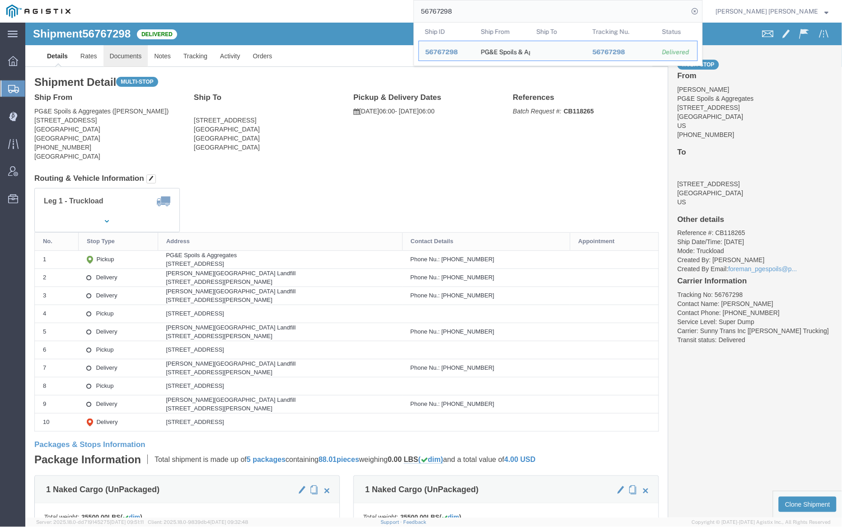
click link "Documents"
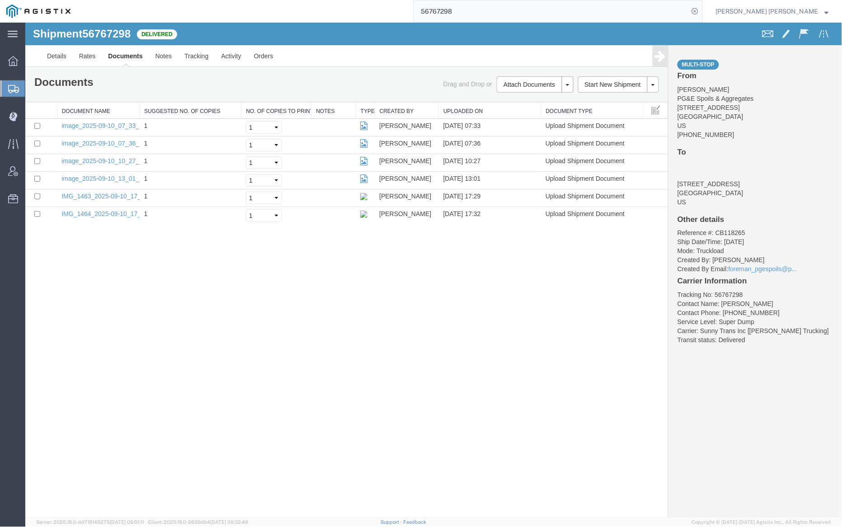
click at [307, 31] on div "Shipment 56767298 6 of 6 Delivered" at bounding box center [229, 36] width 407 height 17
click at [484, 14] on input "56767298" at bounding box center [551, 11] width 275 height 22
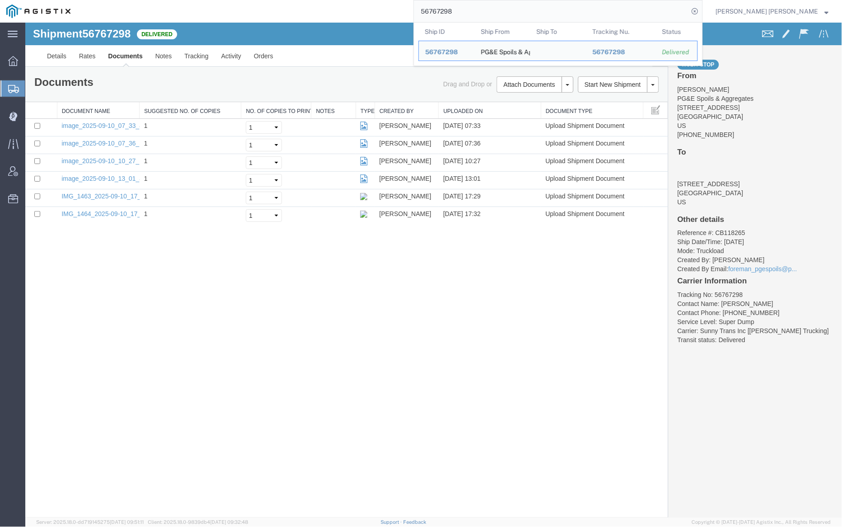
click at [484, 14] on input "56767298" at bounding box center [551, 11] width 275 height 22
paste input "651"
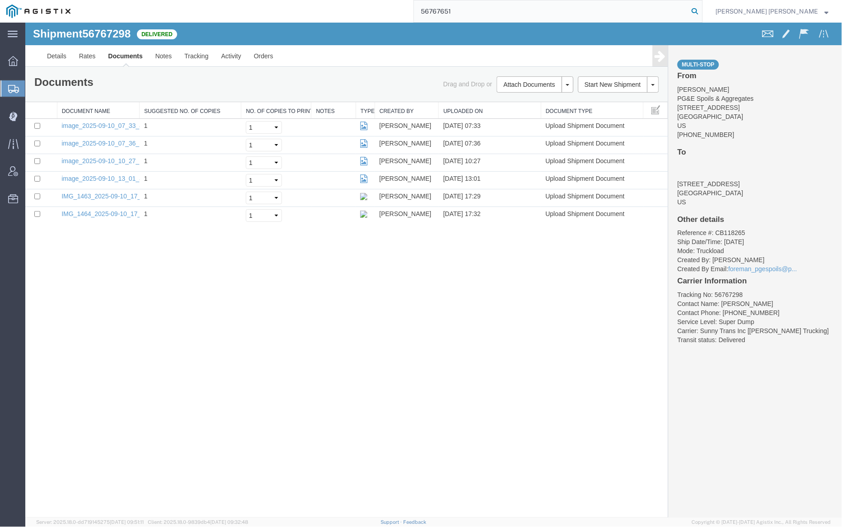
click at [701, 9] on icon at bounding box center [694, 11] width 13 height 13
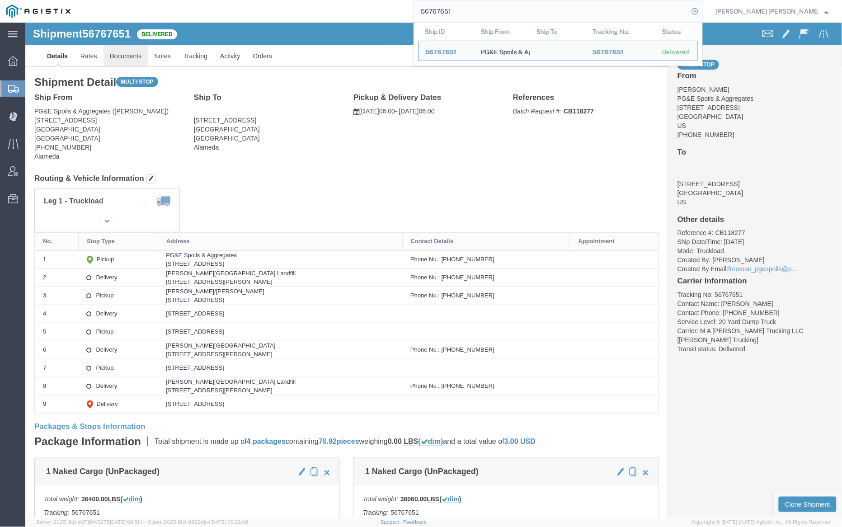
click link "Documents"
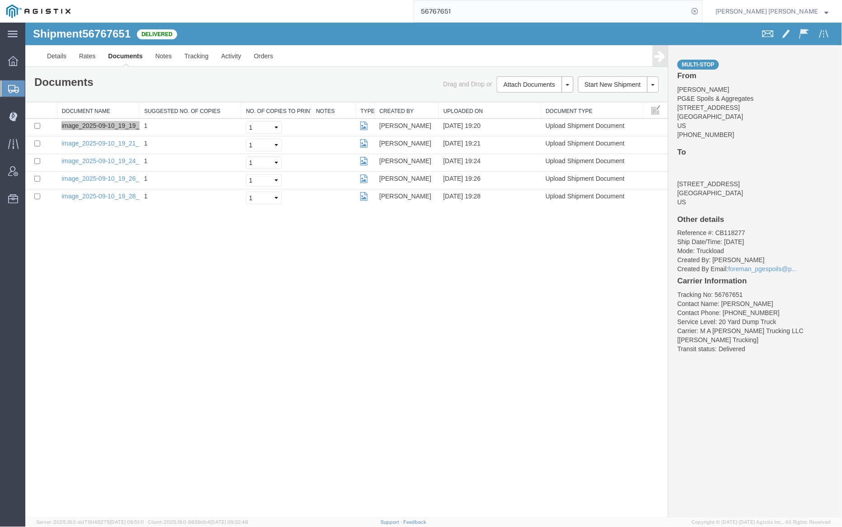
click at [481, 9] on input "56767651" at bounding box center [551, 11] width 275 height 22
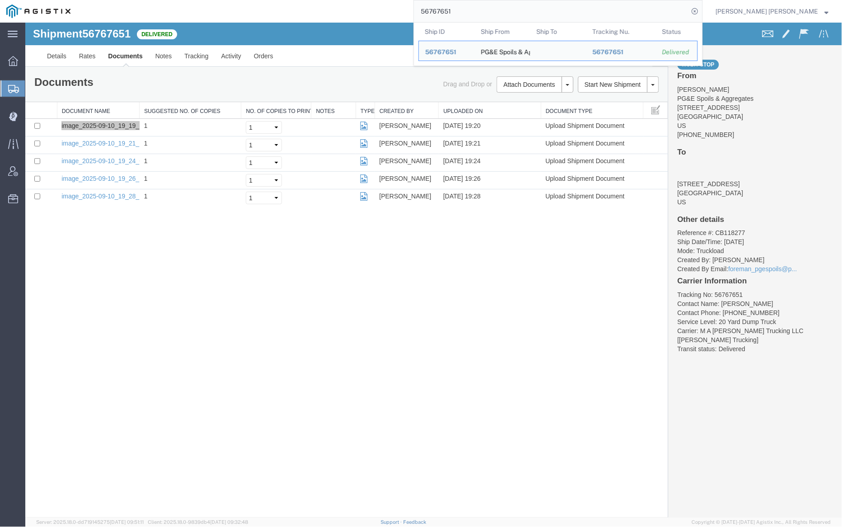
click at [481, 9] on input "56767651" at bounding box center [551, 11] width 275 height 22
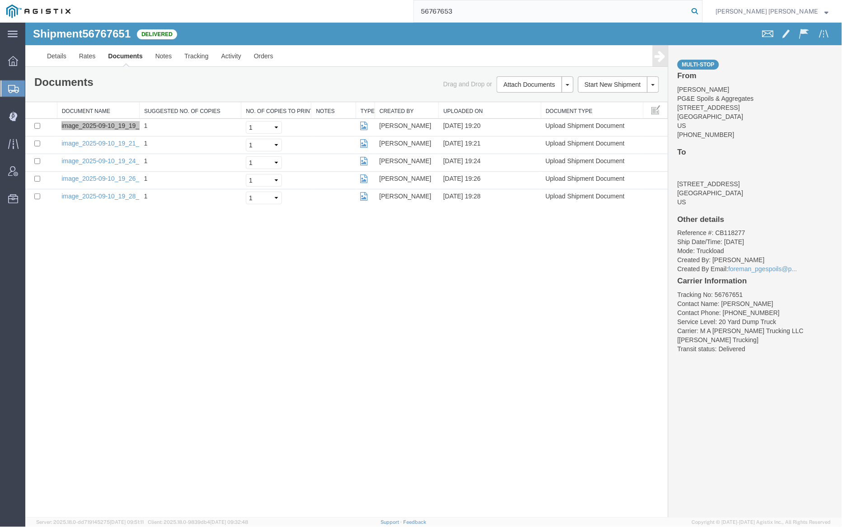
click at [701, 7] on icon at bounding box center [694, 11] width 13 height 13
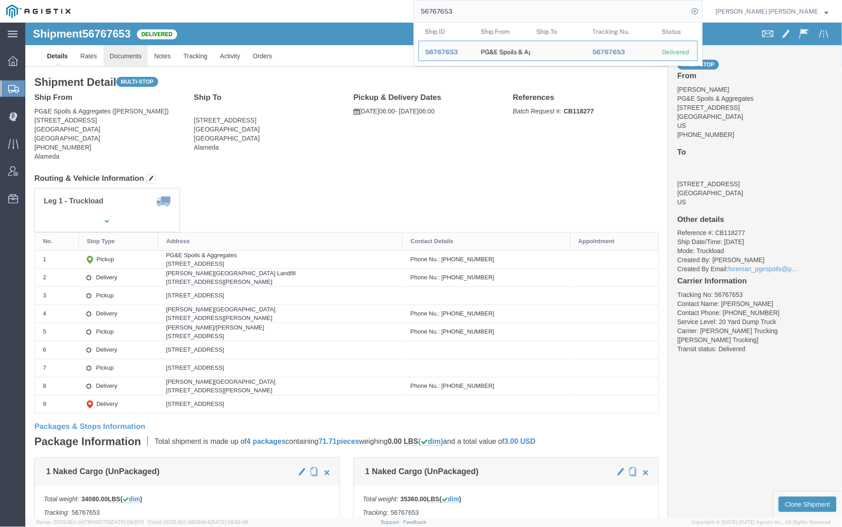
click link "Documents"
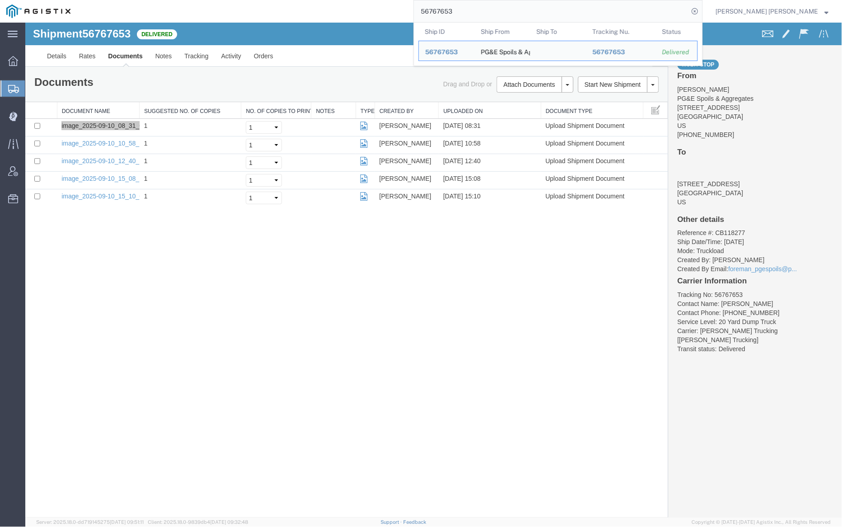
click at [477, 10] on input "56767653" at bounding box center [551, 11] width 275 height 22
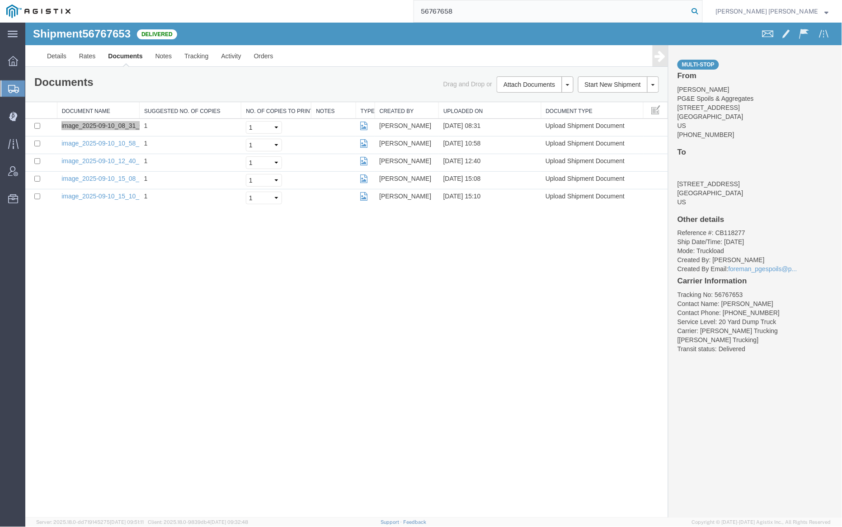
click at [701, 10] on icon at bounding box center [694, 11] width 13 height 13
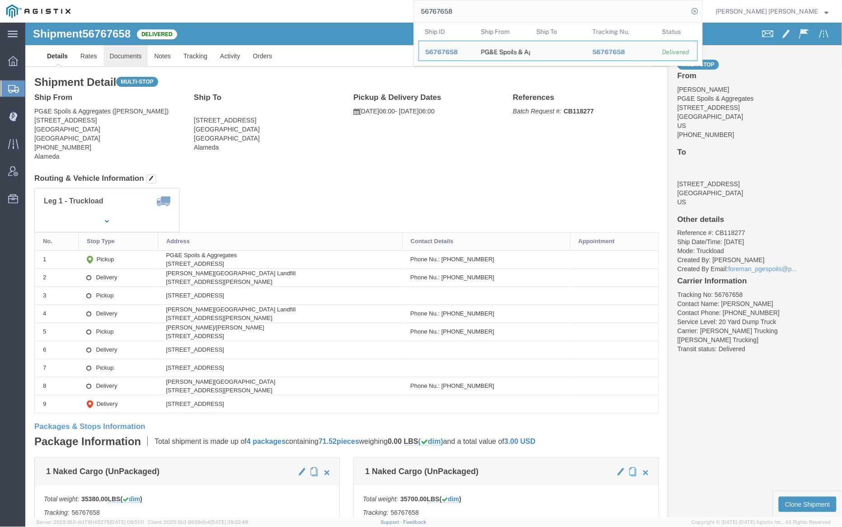
click link "Documents"
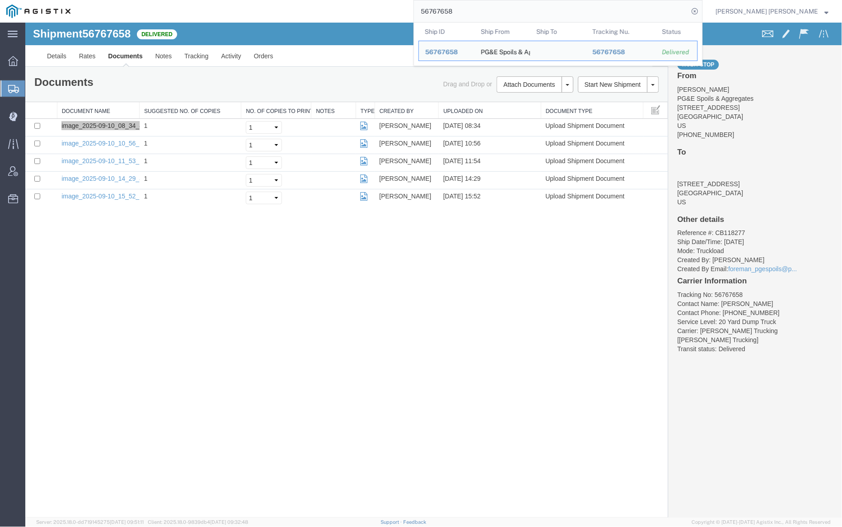
click at [476, 1] on input "56767658" at bounding box center [551, 11] width 275 height 22
click at [477, 1] on input "56767658" at bounding box center [551, 11] width 275 height 22
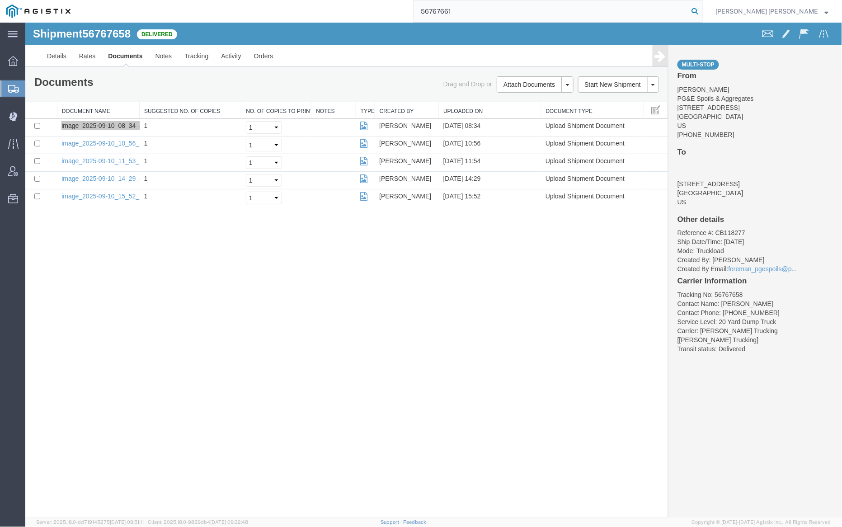
click at [701, 10] on icon at bounding box center [694, 11] width 13 height 13
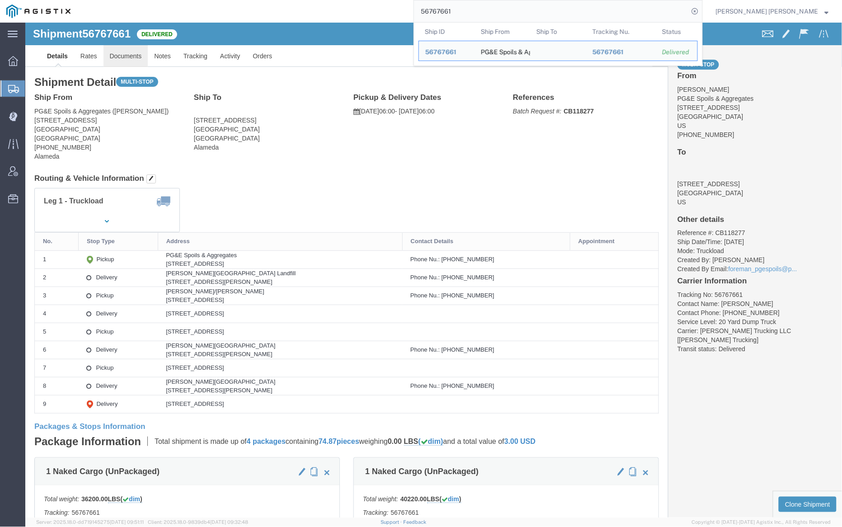
click link "Documents"
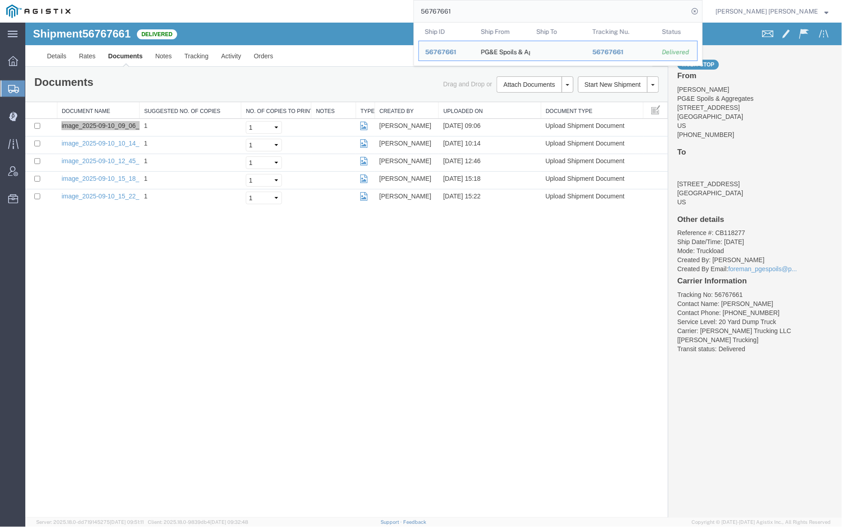
click at [487, 8] on input "56767661" at bounding box center [551, 11] width 275 height 22
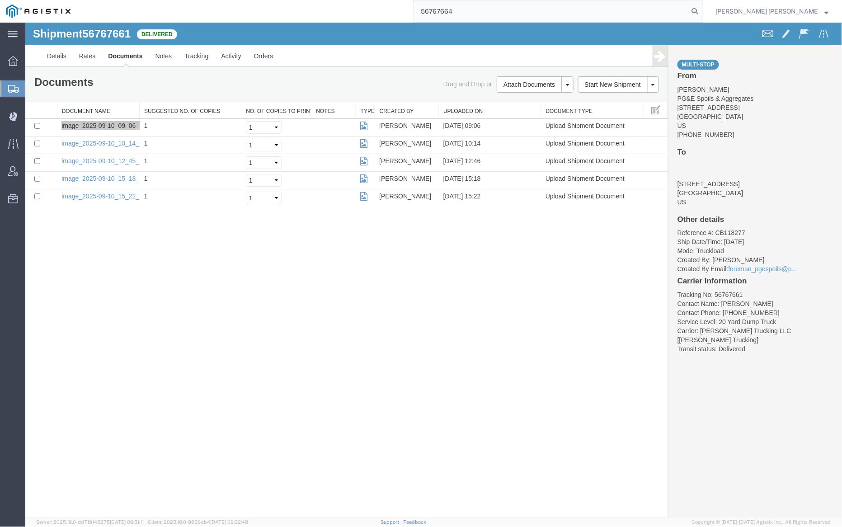
drag, startPoint x: 743, startPoint y: 8, endPoint x: 739, endPoint y: 9, distance: 4.5
click at [701, 9] on icon at bounding box center [694, 11] width 13 height 13
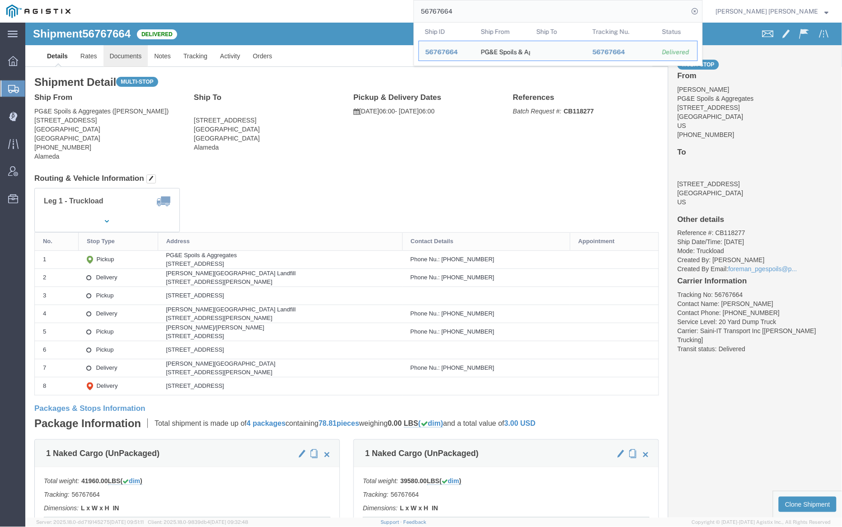
click link "Documents"
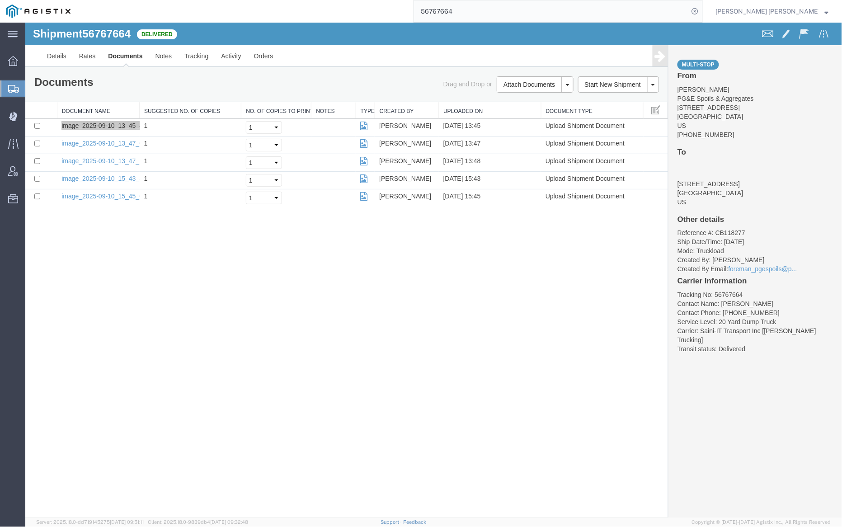
click at [478, 10] on input "56767664" at bounding box center [551, 11] width 275 height 22
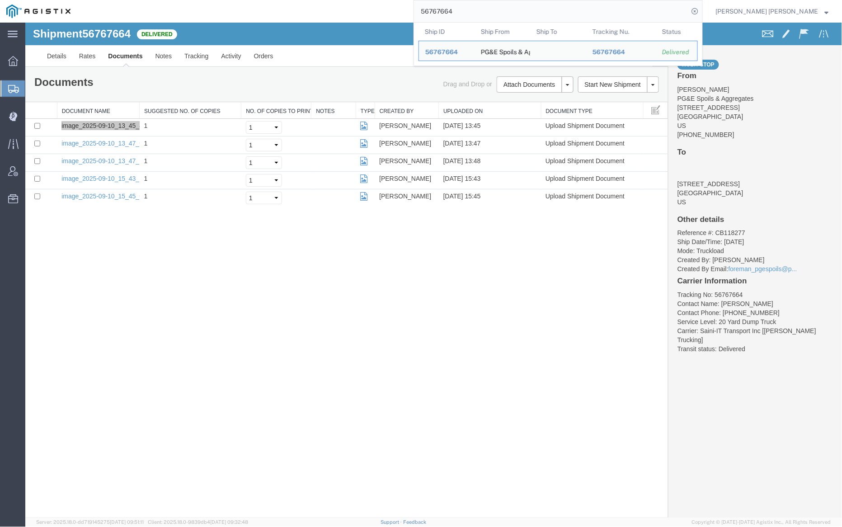
click at [478, 10] on input "56767664" at bounding box center [551, 11] width 275 height 22
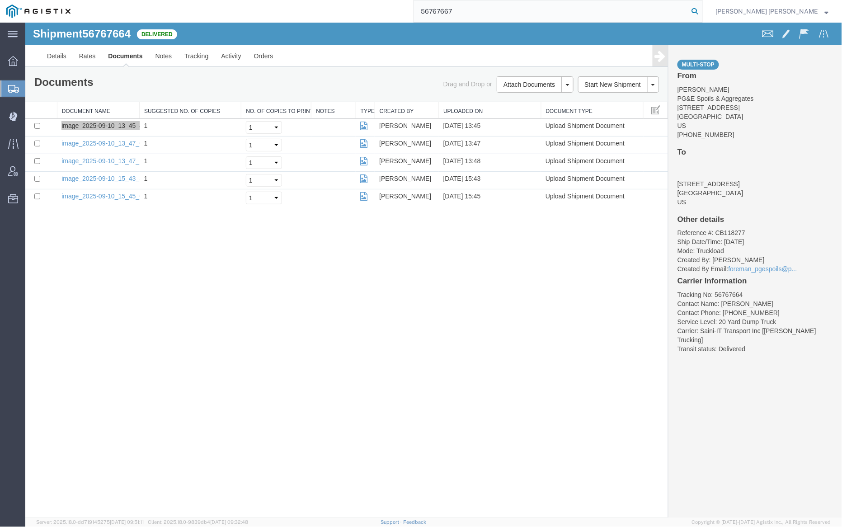
click at [701, 8] on icon at bounding box center [694, 11] width 13 height 13
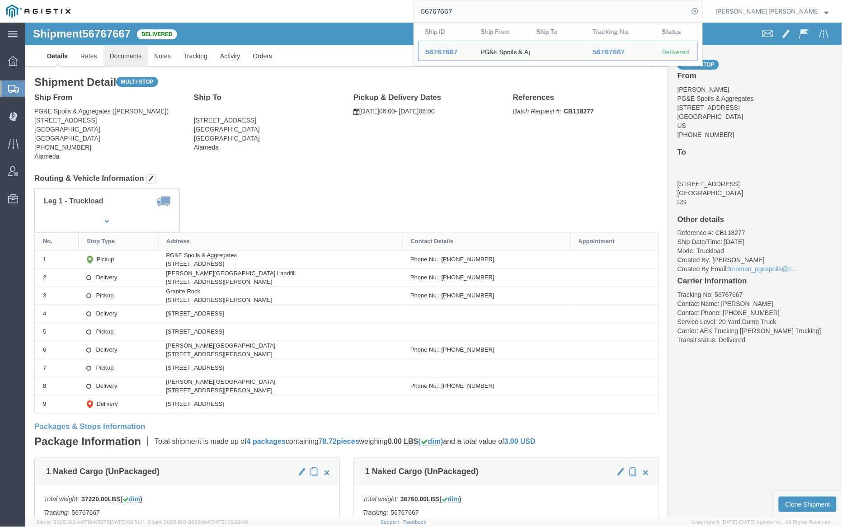
click link "Documents"
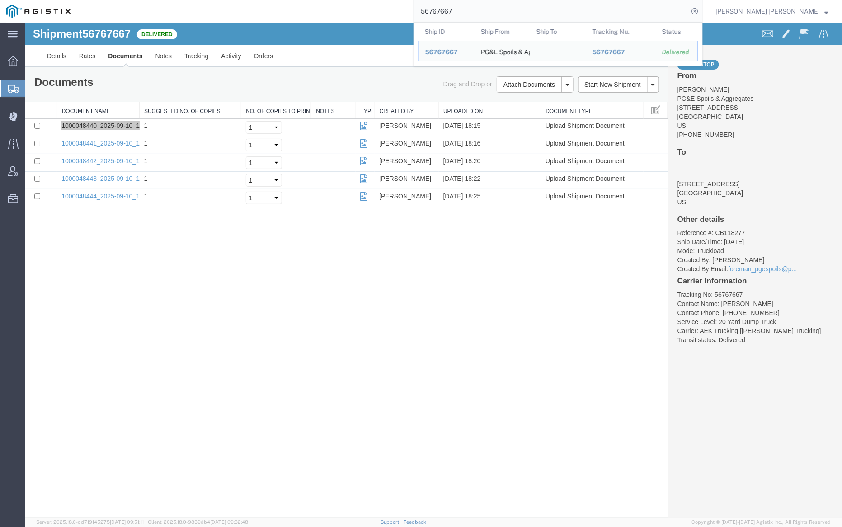
click at [480, 5] on input "56767667" at bounding box center [551, 11] width 275 height 22
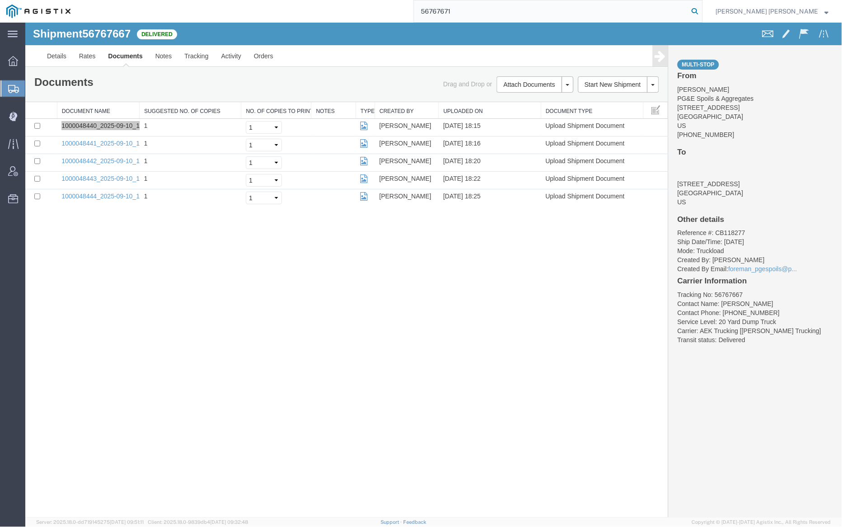
click at [701, 9] on icon at bounding box center [694, 11] width 13 height 13
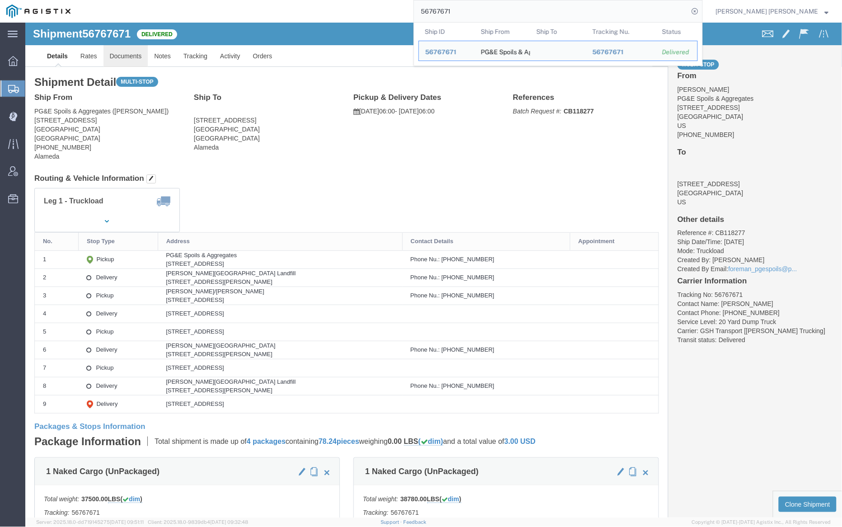
click link "Documents"
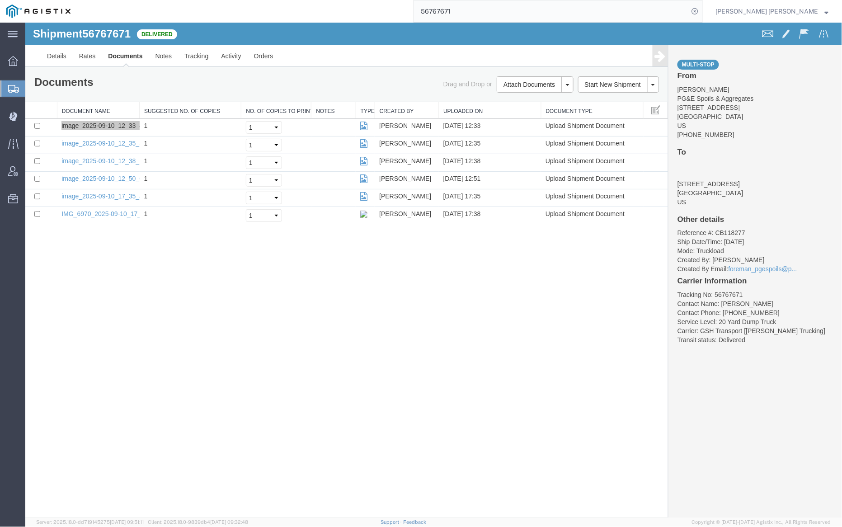
click at [488, 11] on input "56767671" at bounding box center [551, 11] width 275 height 22
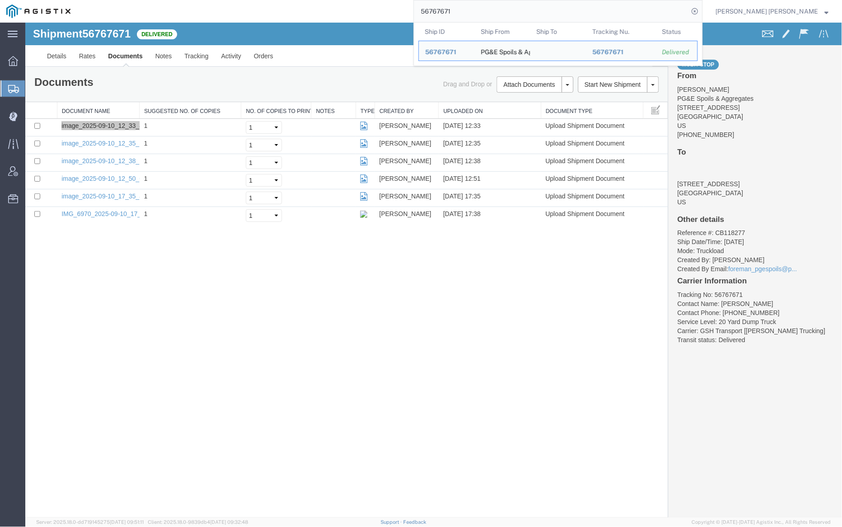
click at [488, 11] on input "56767671" at bounding box center [551, 11] width 275 height 22
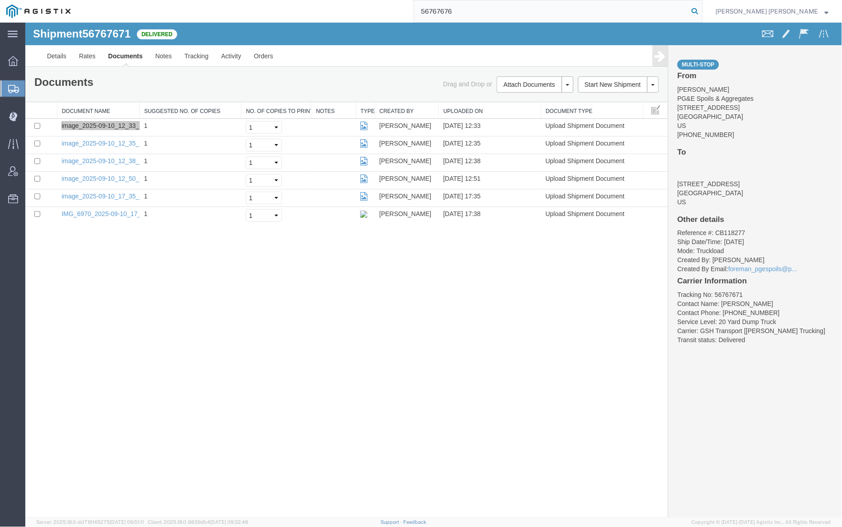
click at [701, 9] on icon at bounding box center [694, 11] width 13 height 13
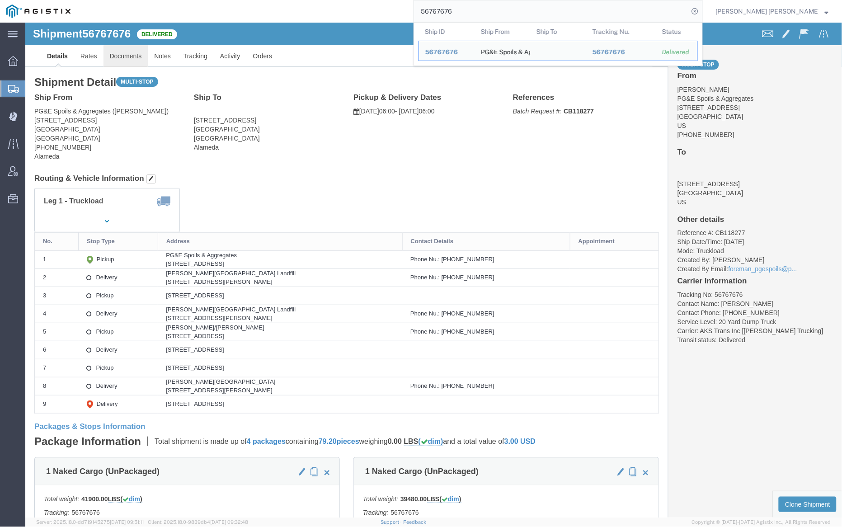
click link "Documents"
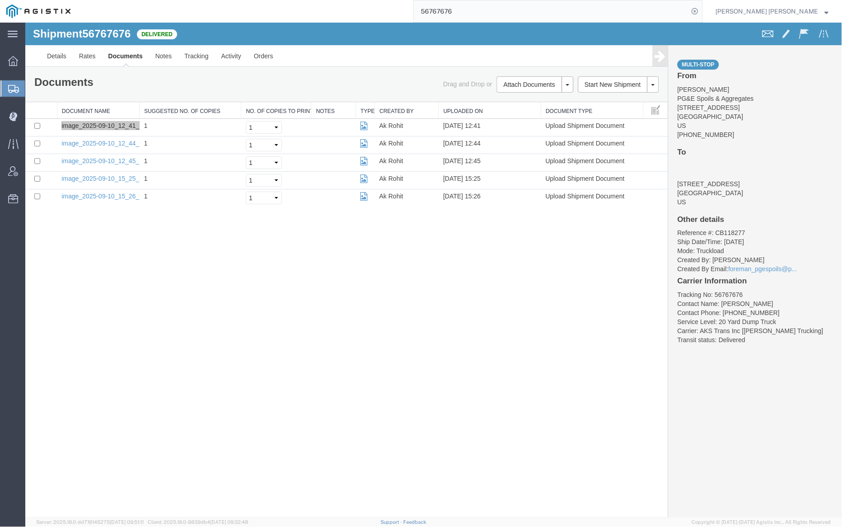
click at [490, 8] on input "56767676" at bounding box center [551, 11] width 275 height 22
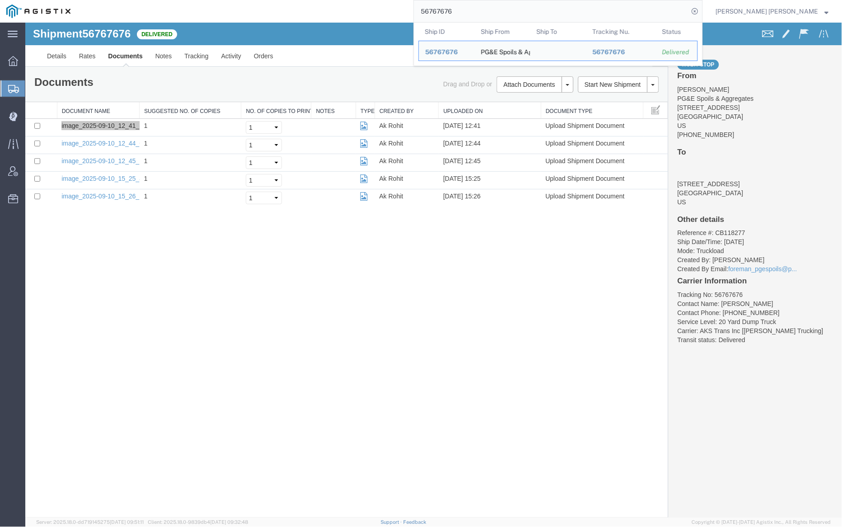
click at [490, 8] on input "56767676" at bounding box center [551, 11] width 275 height 22
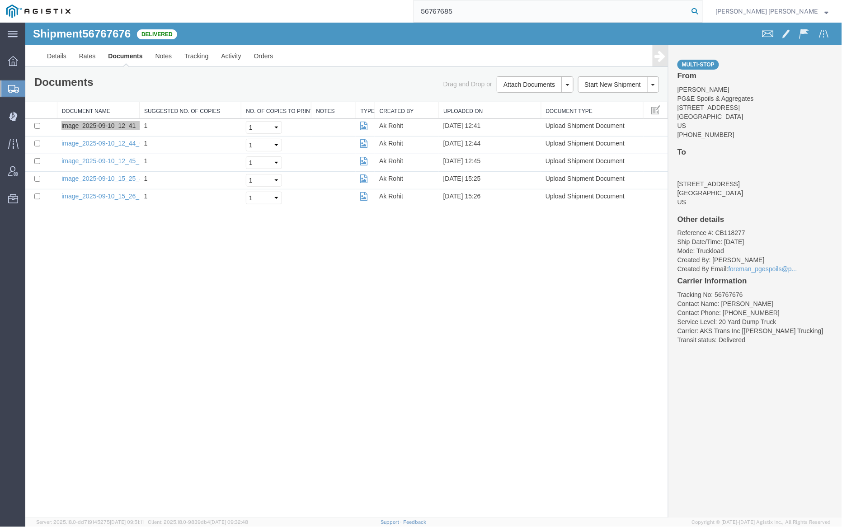
click at [701, 11] on icon at bounding box center [694, 11] width 13 height 13
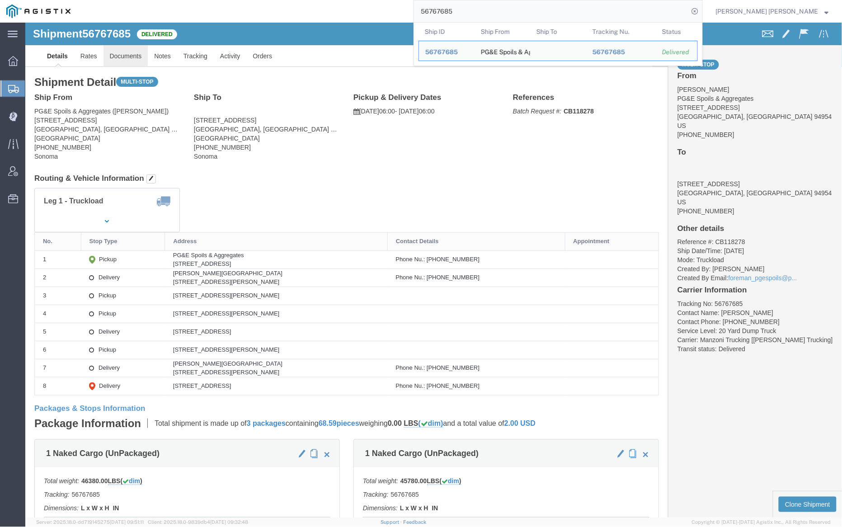
click link "Documents"
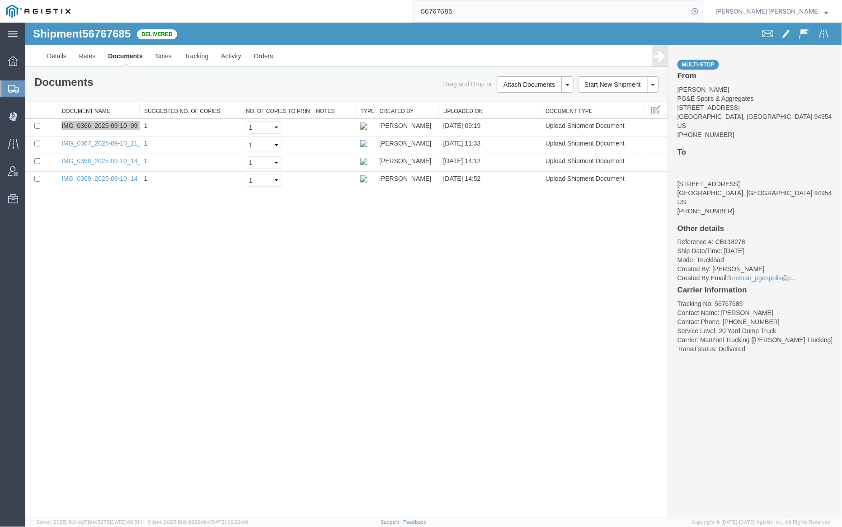
click at [489, 6] on input "56767685" at bounding box center [551, 11] width 275 height 22
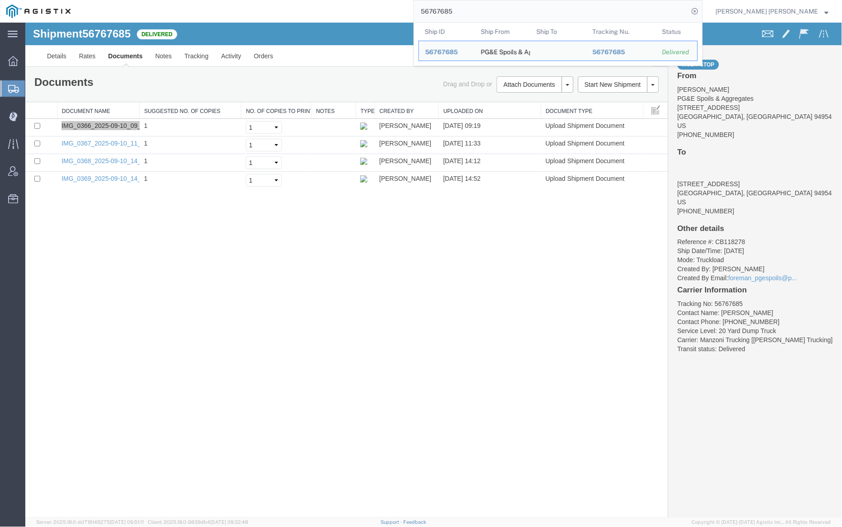
click at [489, 6] on input "56767685" at bounding box center [551, 11] width 275 height 22
paste input "92"
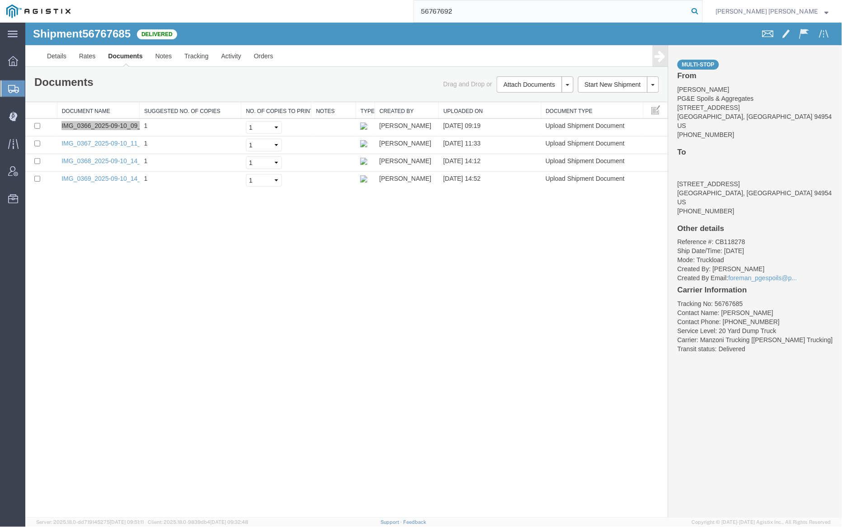
click at [701, 13] on icon at bounding box center [694, 11] width 13 height 13
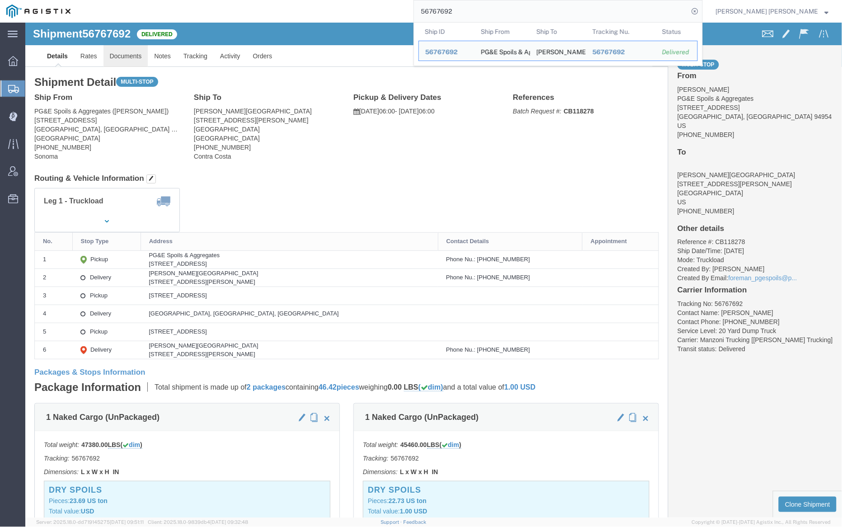
click link "Documents"
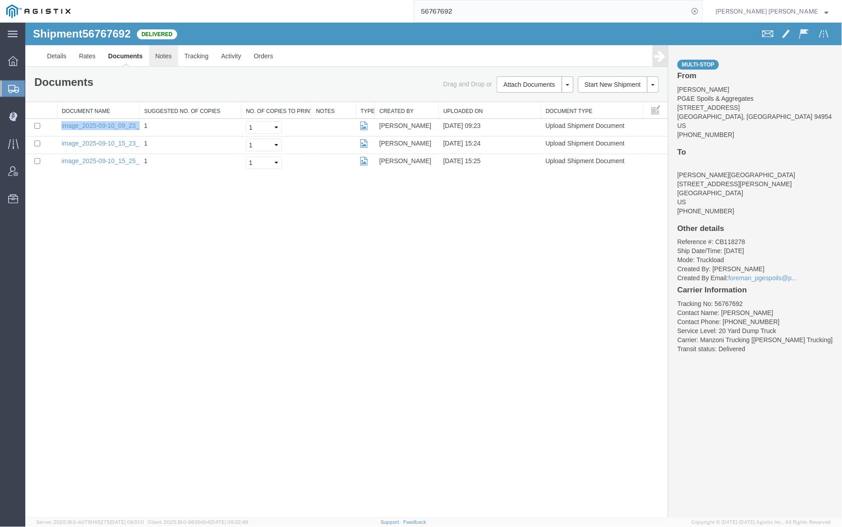
click at [156, 54] on link "Notes" at bounding box center [163, 56] width 29 height 22
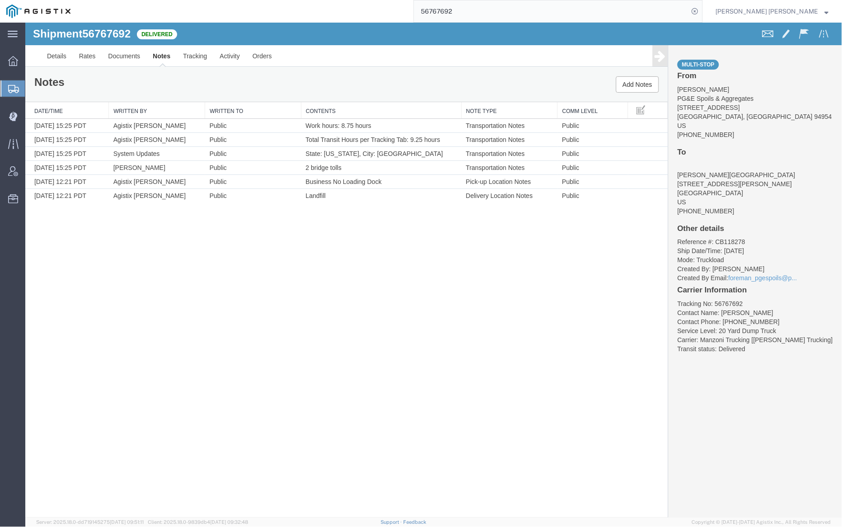
click at [479, 9] on input "56767692" at bounding box center [551, 11] width 275 height 22
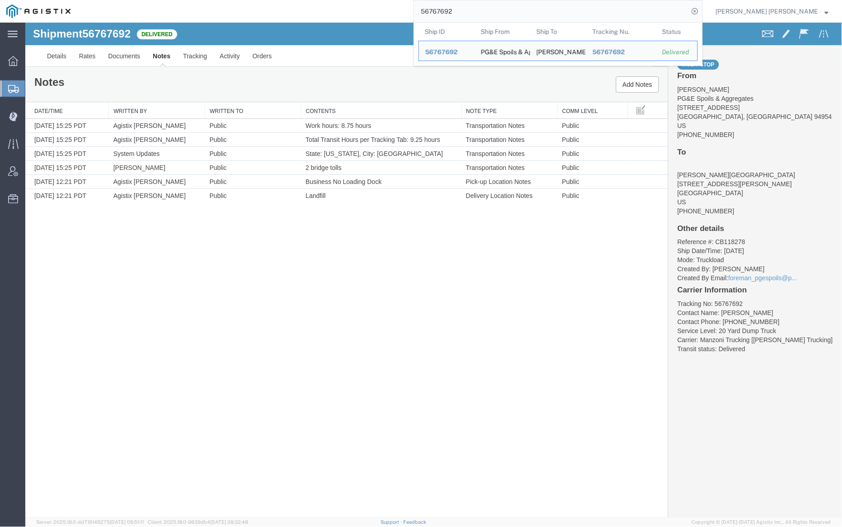
click at [479, 9] on input "56767692" at bounding box center [551, 11] width 275 height 22
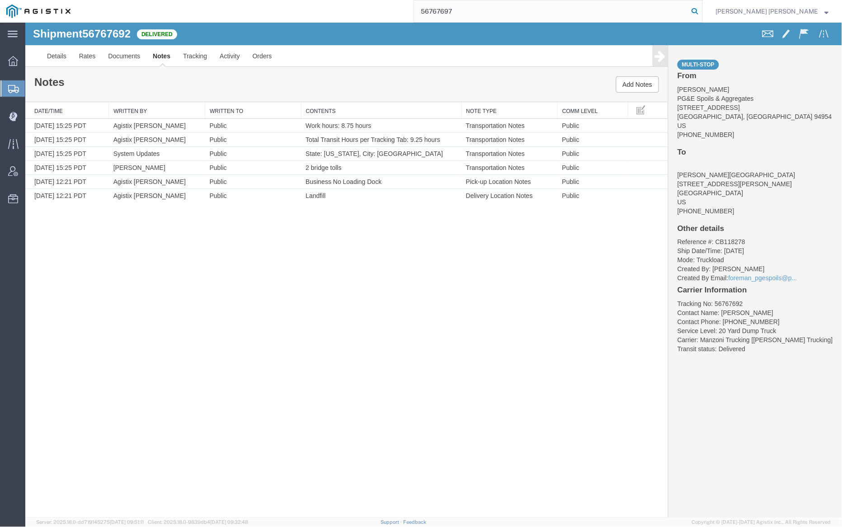
click at [701, 9] on icon at bounding box center [694, 11] width 13 height 13
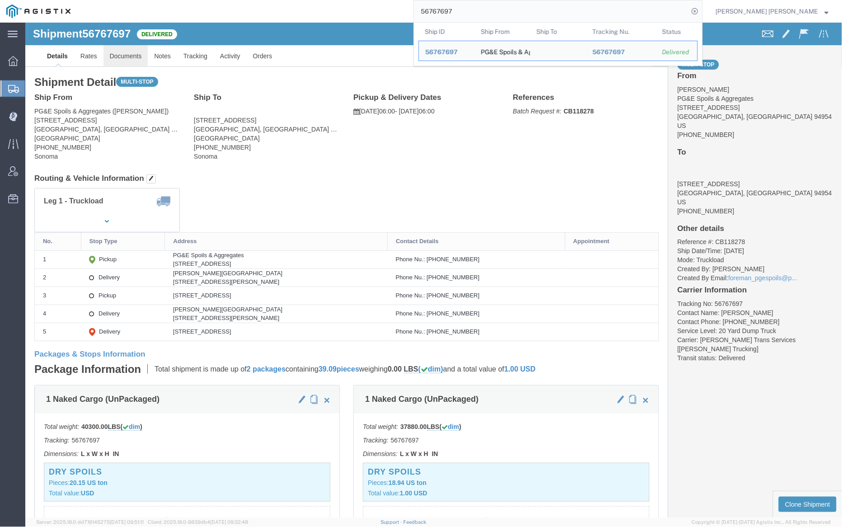
click link "Documents"
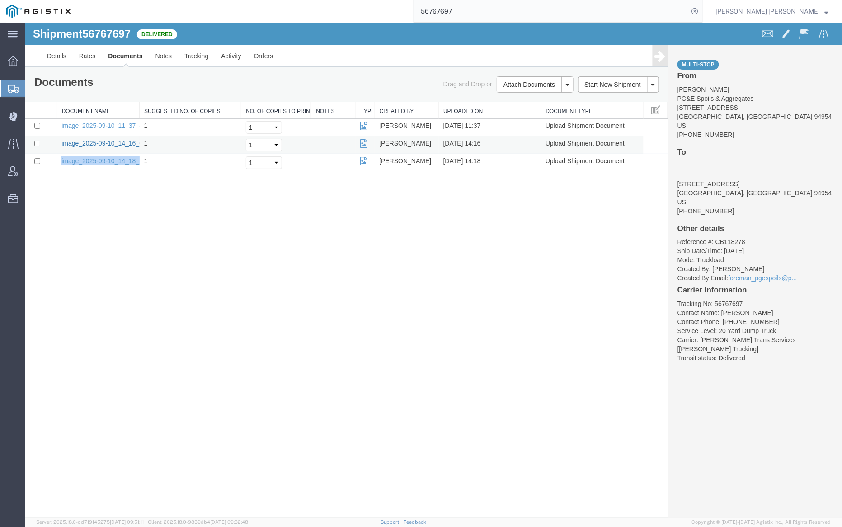
drag, startPoint x: 118, startPoint y: 143, endPoint x: 133, endPoint y: 147, distance: 15.5
click at [478, 12] on input "56767697" at bounding box center [551, 11] width 275 height 22
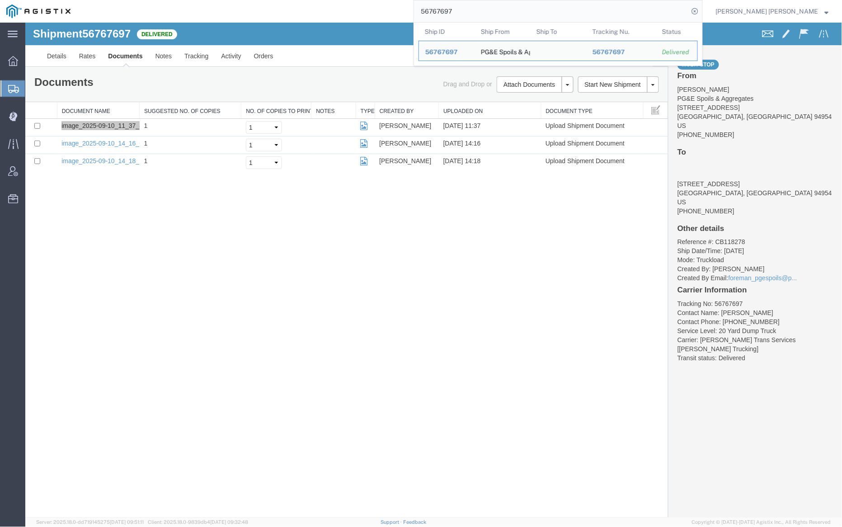
click at [478, 12] on input "56767697" at bounding box center [551, 11] width 275 height 22
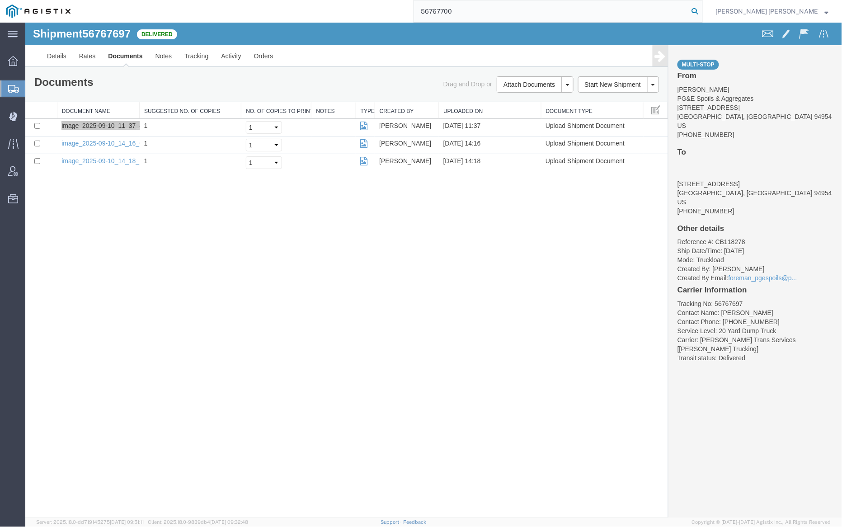
click at [701, 10] on icon at bounding box center [694, 11] width 13 height 13
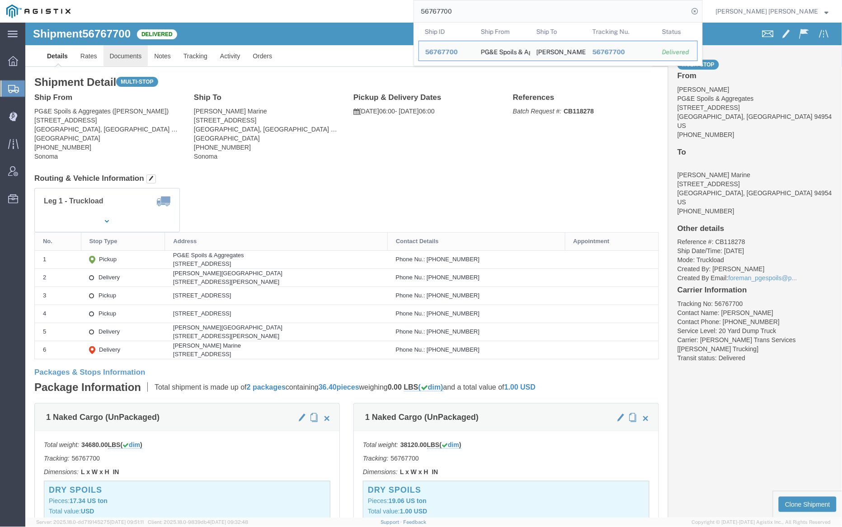
click link "Documents"
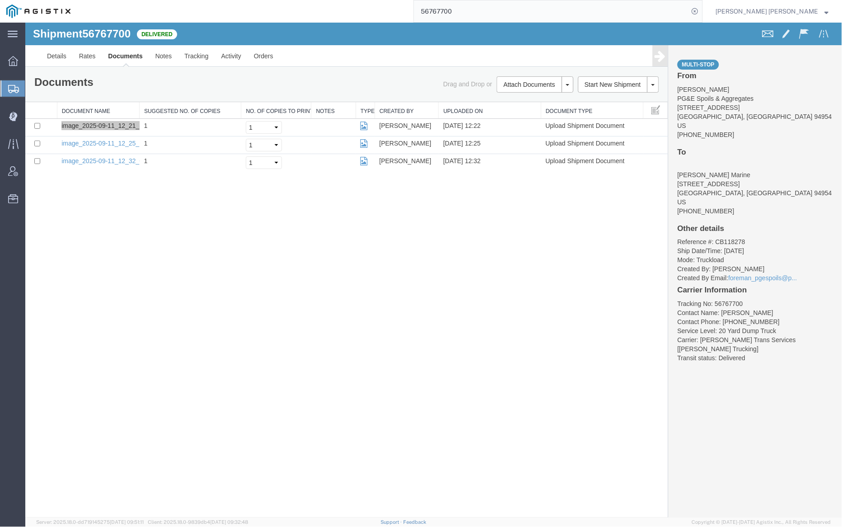
click at [479, 8] on input "56767700" at bounding box center [551, 11] width 275 height 22
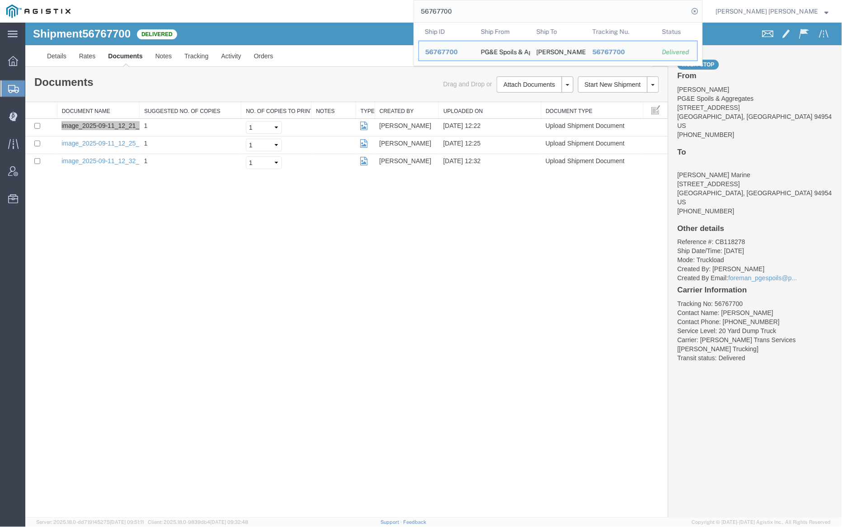
click at [479, 8] on input "56767700" at bounding box center [551, 11] width 275 height 22
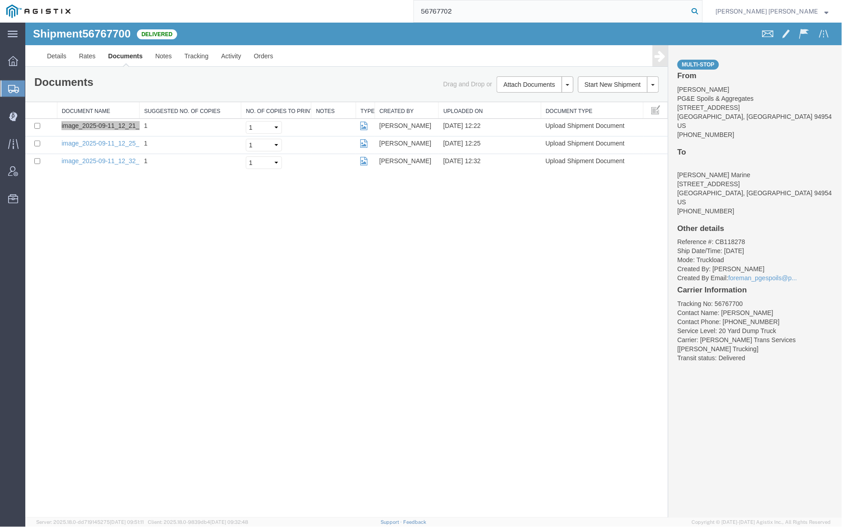
click at [701, 9] on icon at bounding box center [694, 11] width 13 height 13
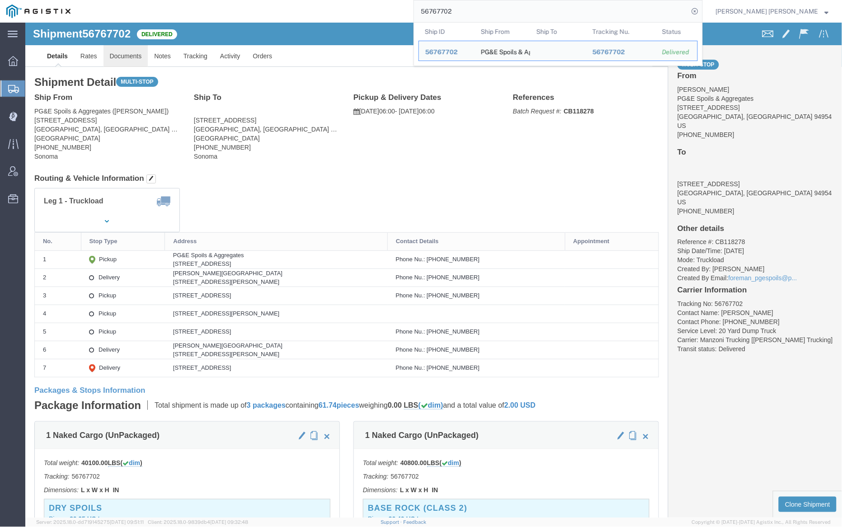
click link "Documents"
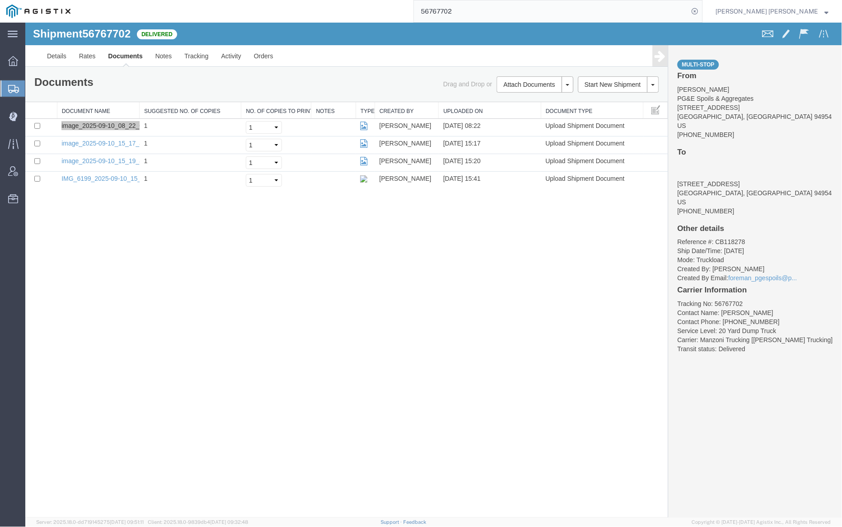
click at [487, 12] on input "56767702" at bounding box center [551, 11] width 275 height 22
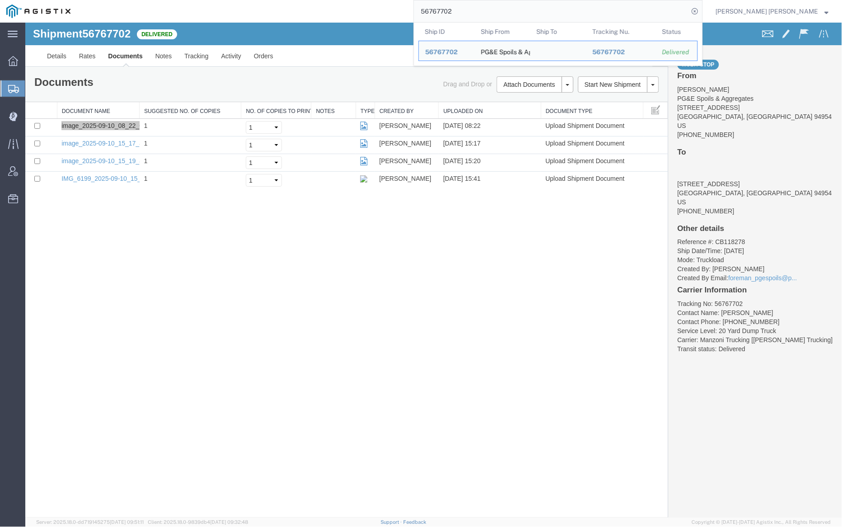
click at [487, 12] on input "56767702" at bounding box center [551, 11] width 275 height 22
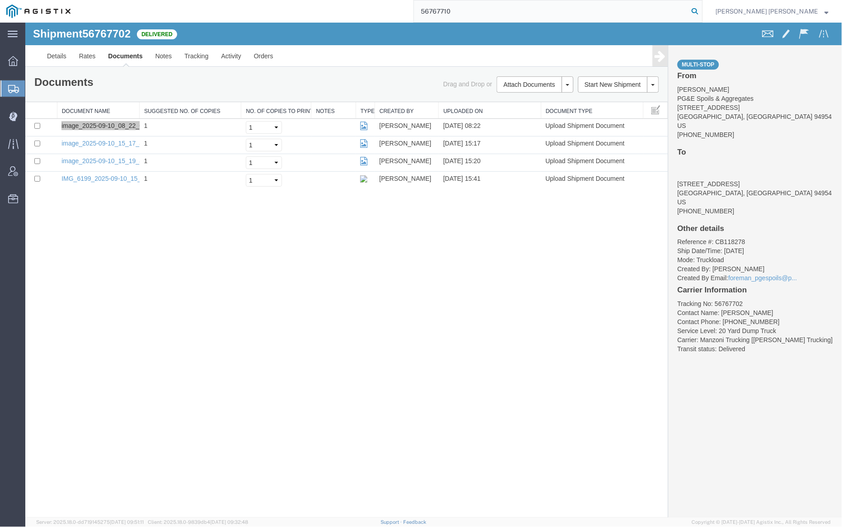
click at [701, 12] on icon at bounding box center [694, 11] width 13 height 13
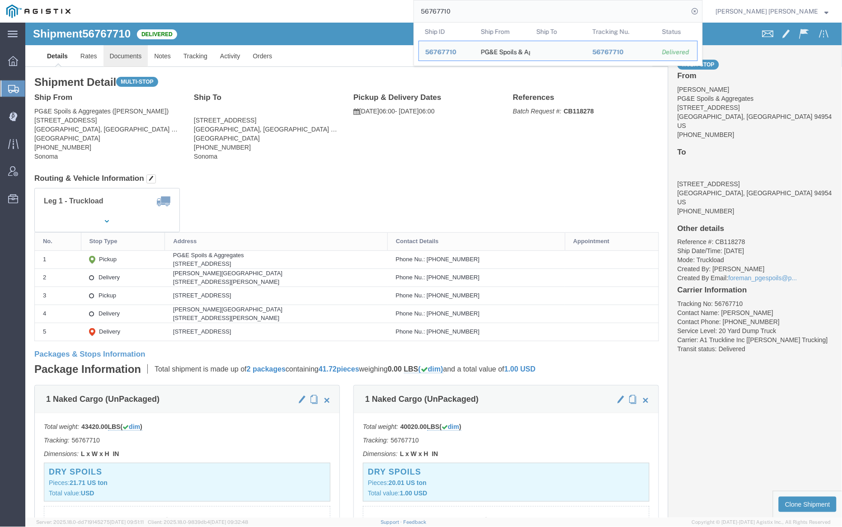
click link "Documents"
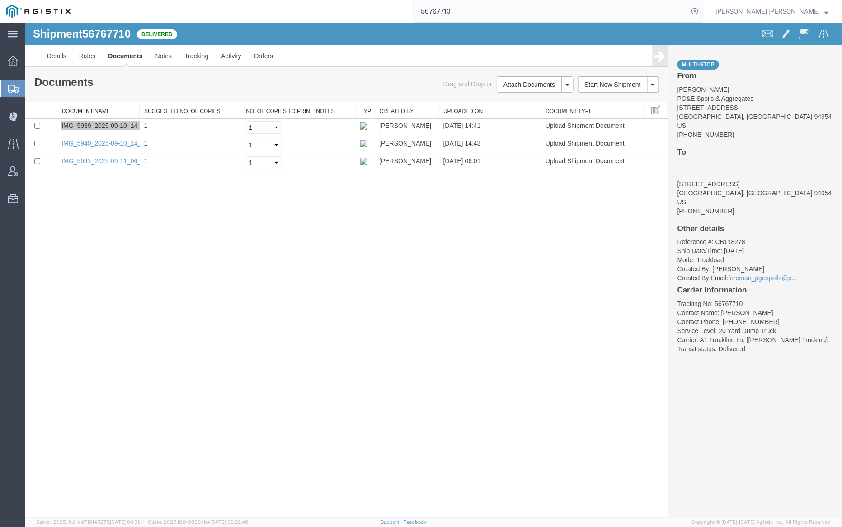
click at [478, 10] on input "56767710" at bounding box center [551, 11] width 275 height 22
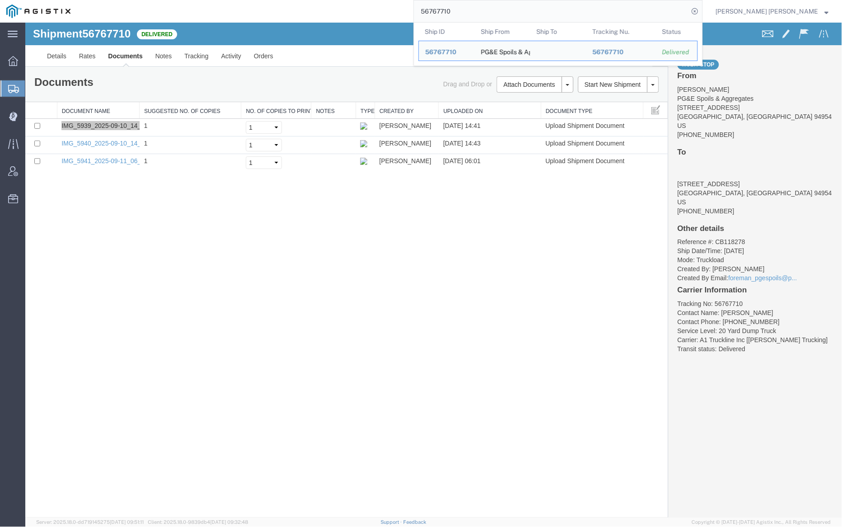
click at [478, 10] on input "56767710" at bounding box center [551, 11] width 275 height 22
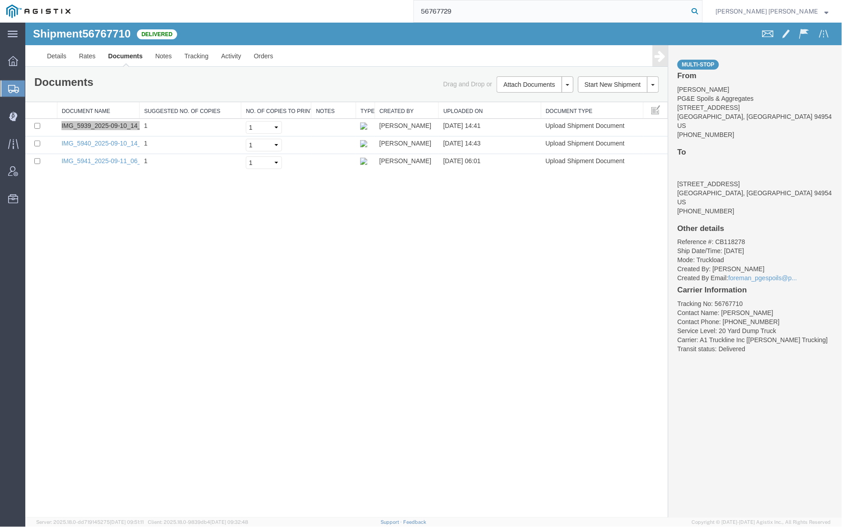
click at [701, 12] on icon at bounding box center [694, 11] width 13 height 13
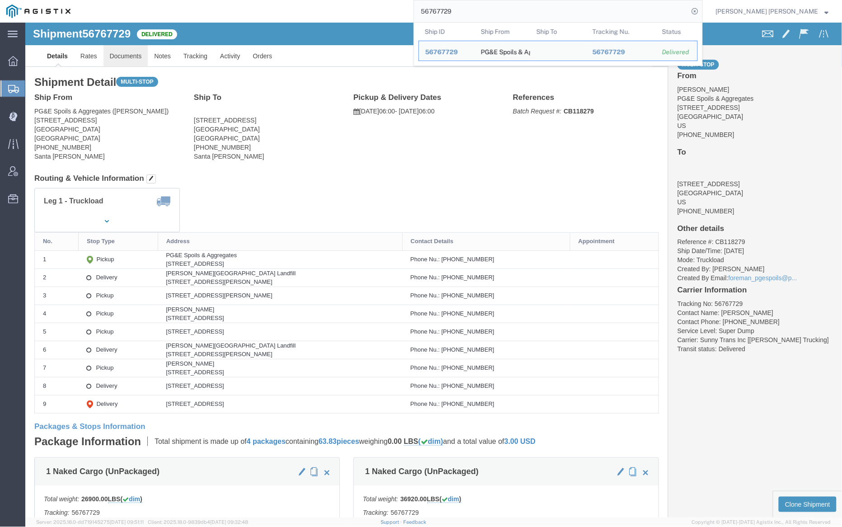
click link "Documents"
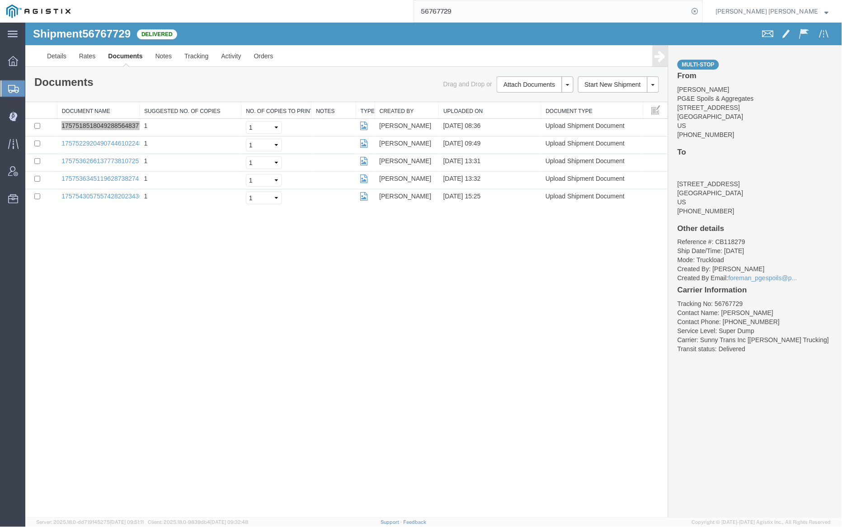
click at [492, 11] on input "56767729" at bounding box center [551, 11] width 275 height 22
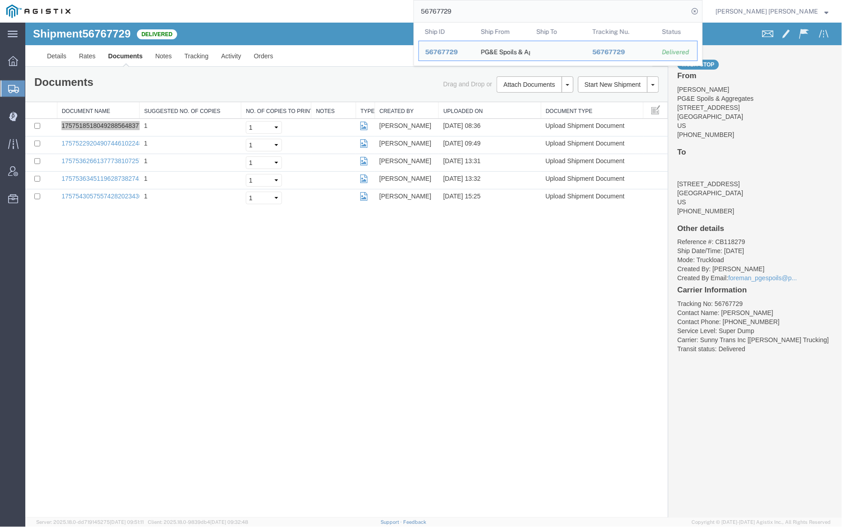
click at [492, 11] on input "56767729" at bounding box center [551, 11] width 275 height 22
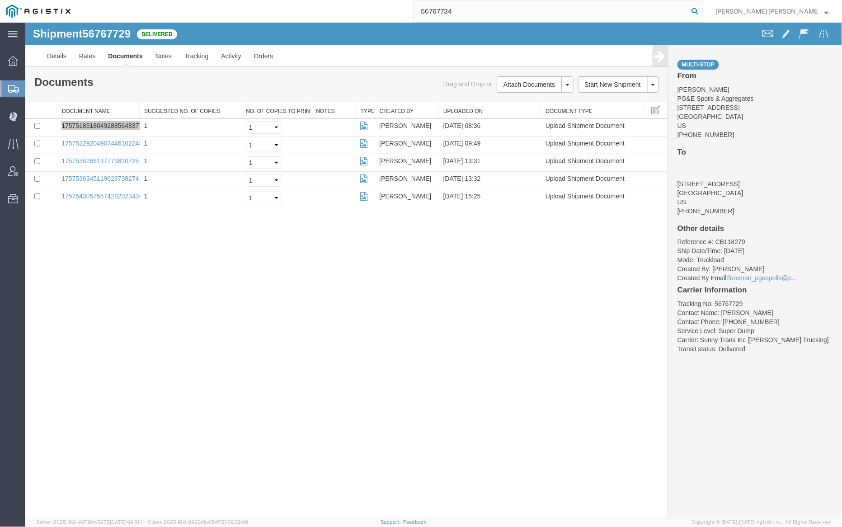
click at [701, 10] on icon at bounding box center [694, 11] width 13 height 13
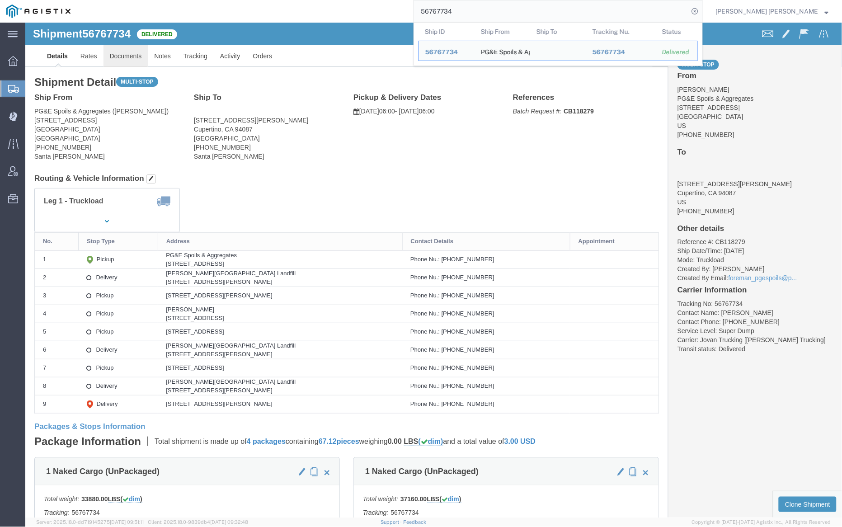
click link "Documents"
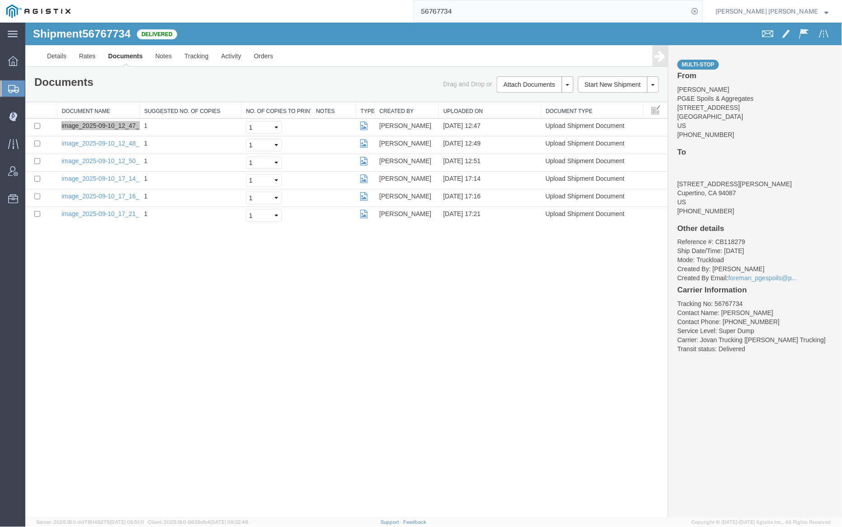
click at [501, 7] on input "56767734" at bounding box center [551, 11] width 275 height 22
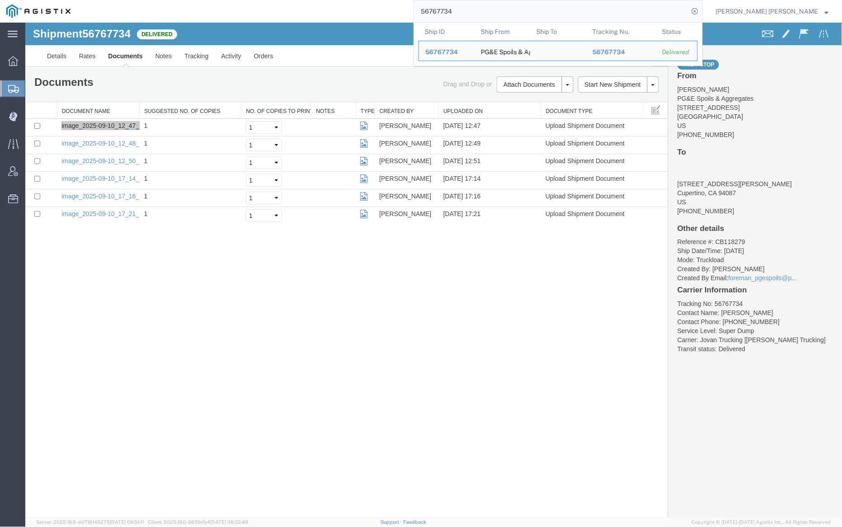
click at [501, 7] on input "56767734" at bounding box center [551, 11] width 275 height 22
paste input "9"
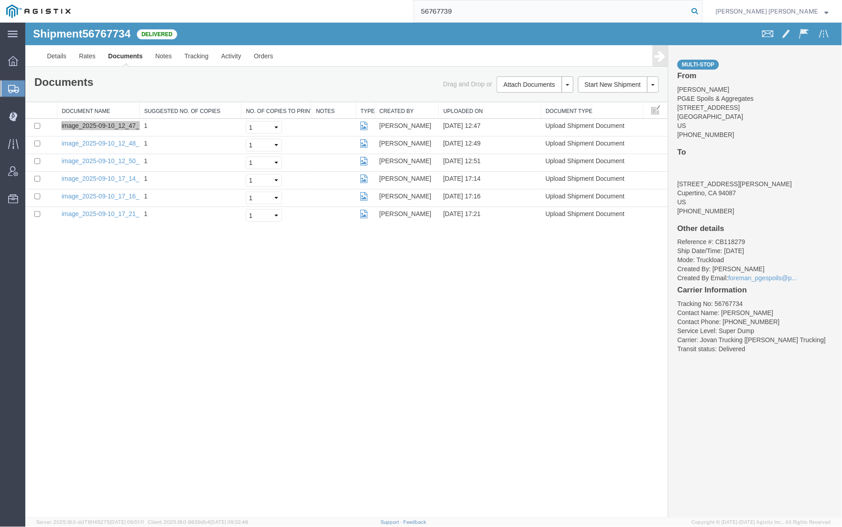
click at [701, 11] on icon at bounding box center [694, 11] width 13 height 13
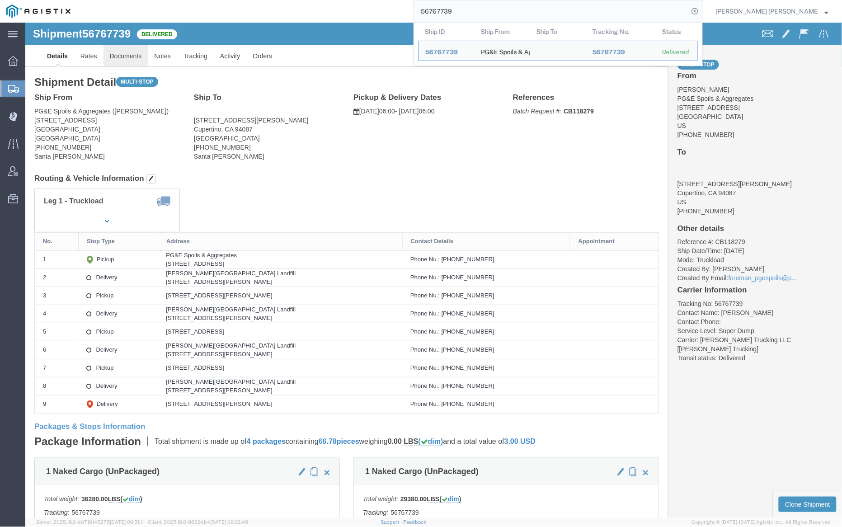
click link "Documents"
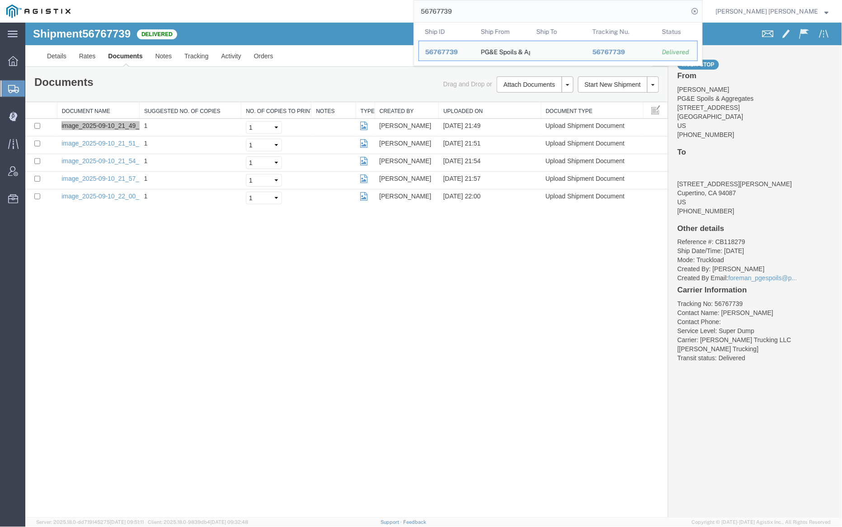
click at [475, 11] on input "56767739" at bounding box center [551, 11] width 275 height 22
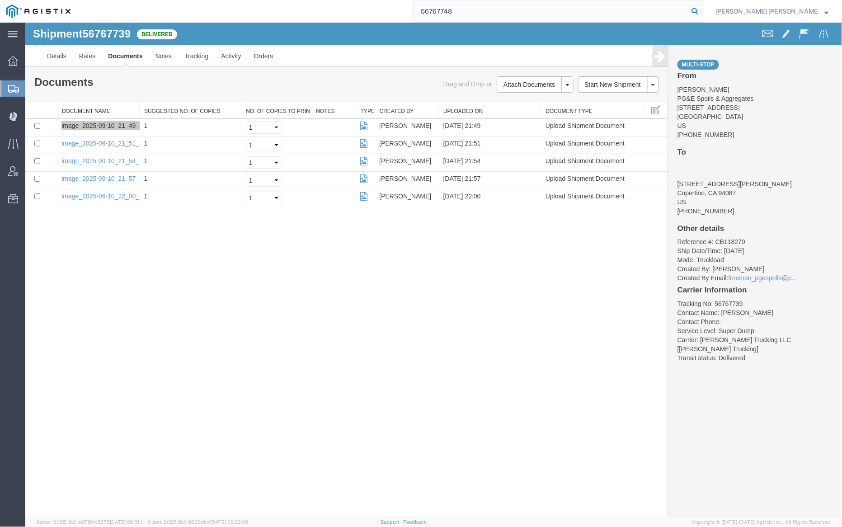
click at [701, 9] on icon at bounding box center [694, 11] width 13 height 13
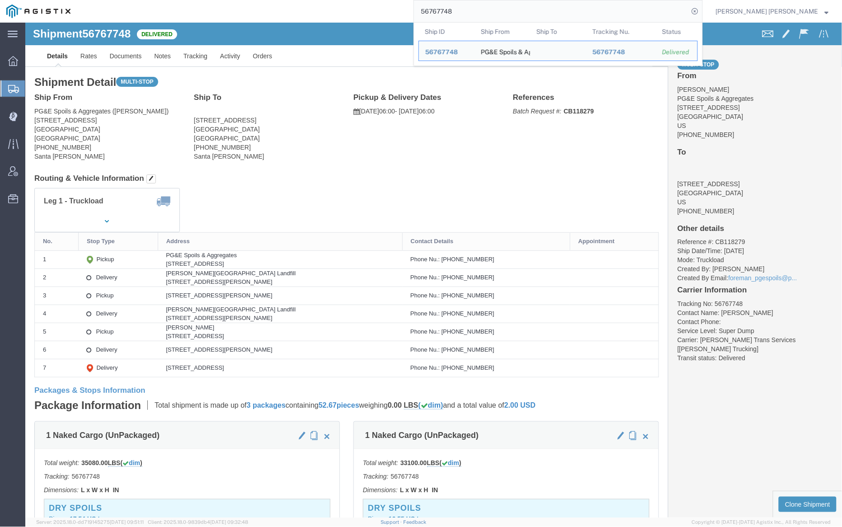
click link "Documents"
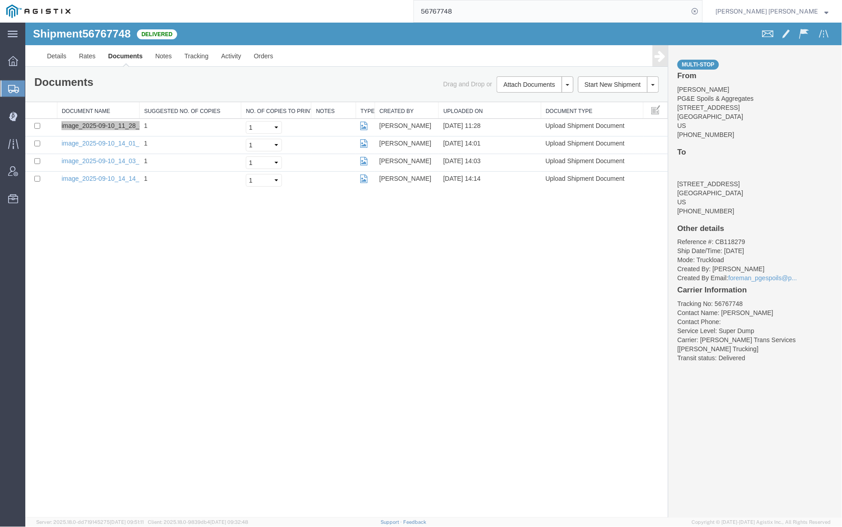
click at [477, 10] on input "56767748" at bounding box center [551, 11] width 275 height 22
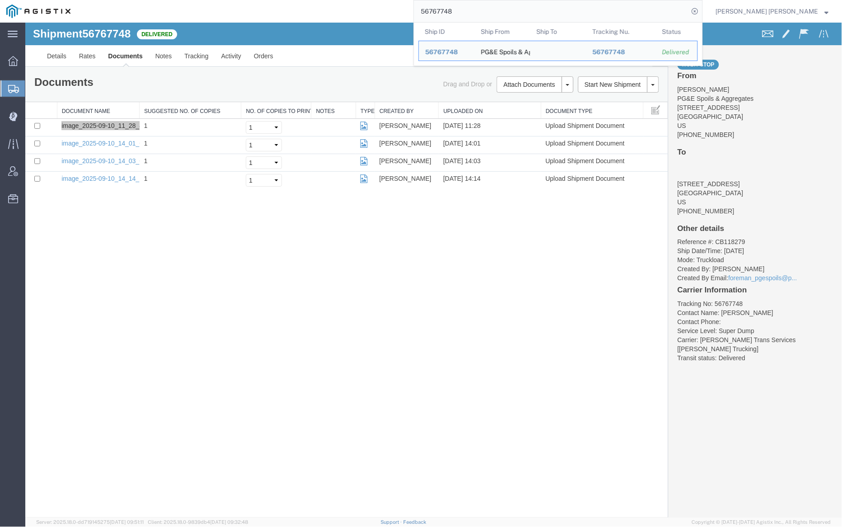
click at [477, 10] on input "56767748" at bounding box center [551, 11] width 275 height 22
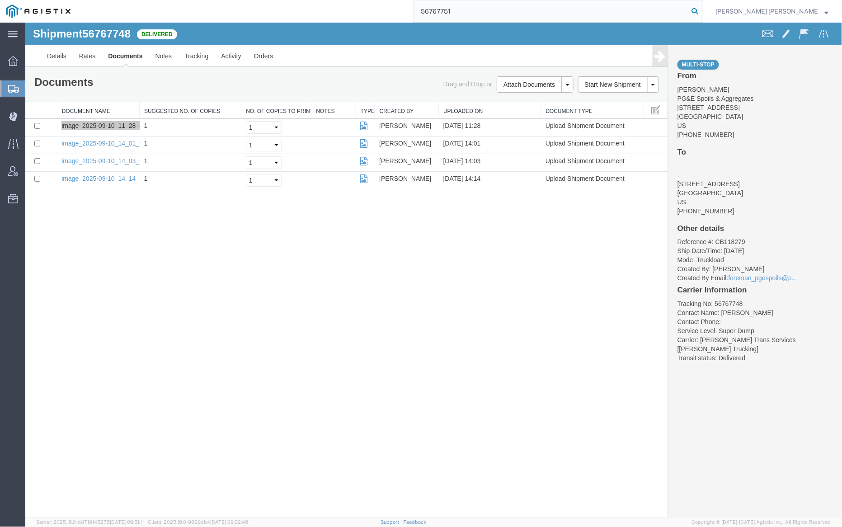
click at [701, 10] on icon at bounding box center [694, 11] width 13 height 13
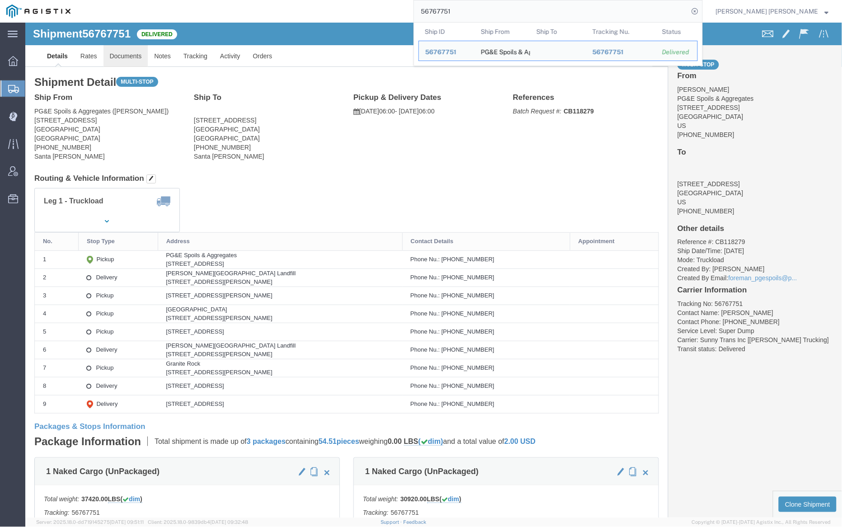
click link "Documents"
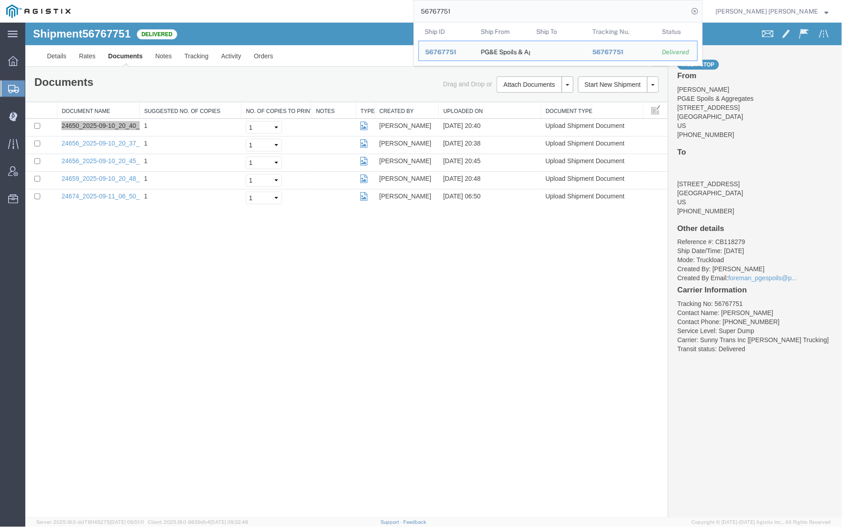
click at [478, 13] on input "56767751" at bounding box center [551, 11] width 275 height 22
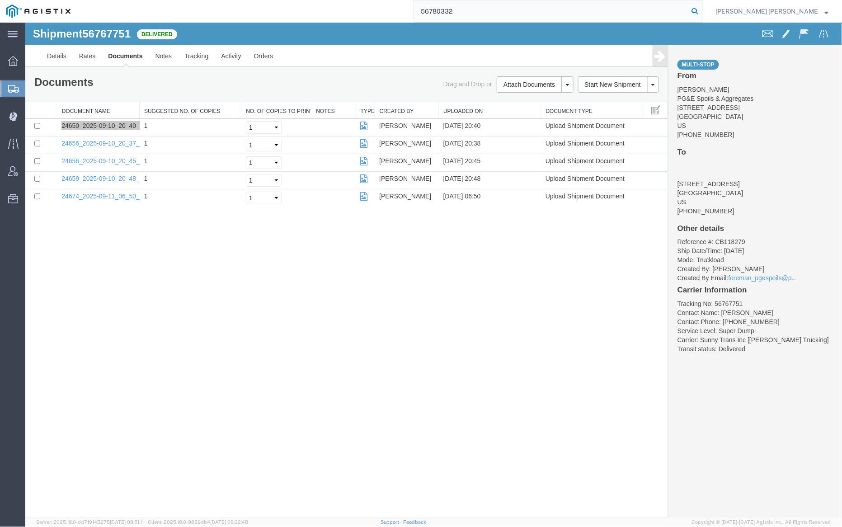
click at [701, 8] on icon at bounding box center [694, 11] width 13 height 13
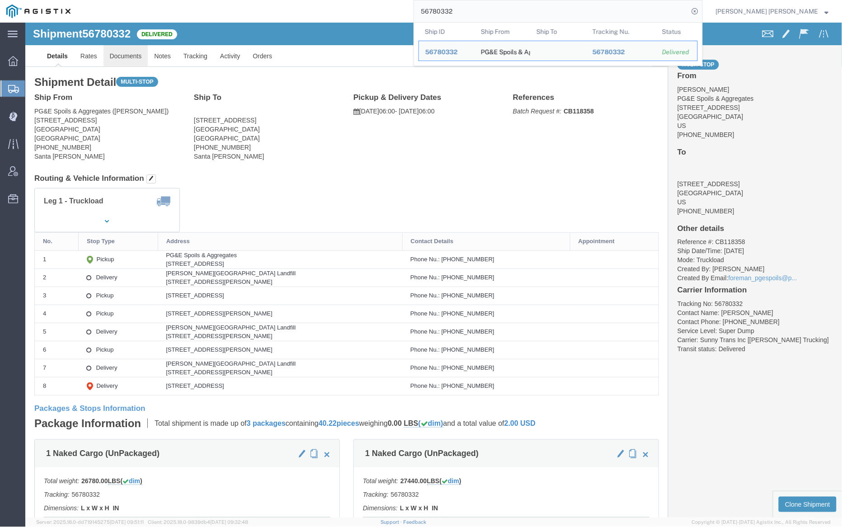
click link "Documents"
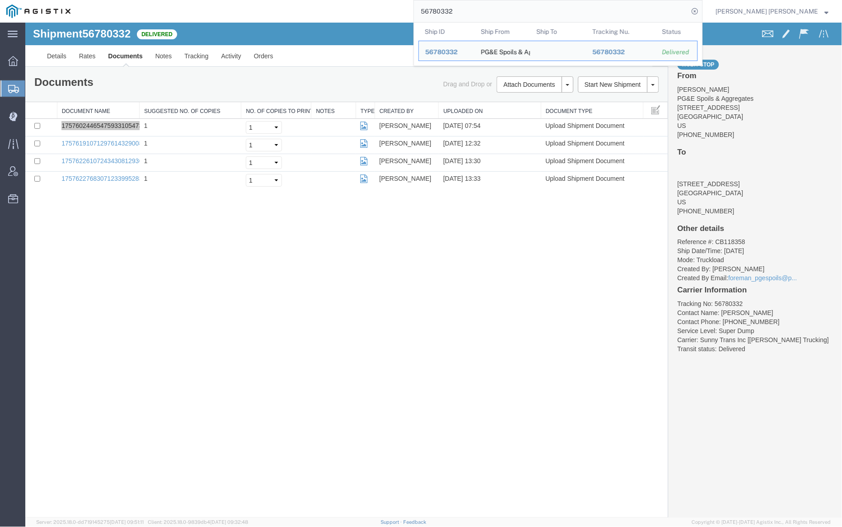
click at [484, 8] on input "56780332" at bounding box center [551, 11] width 275 height 22
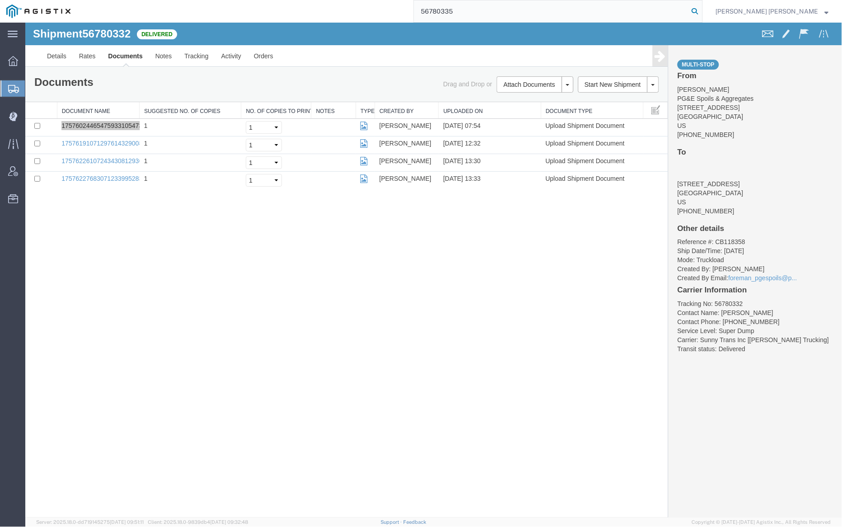
click at [701, 8] on icon at bounding box center [694, 11] width 13 height 13
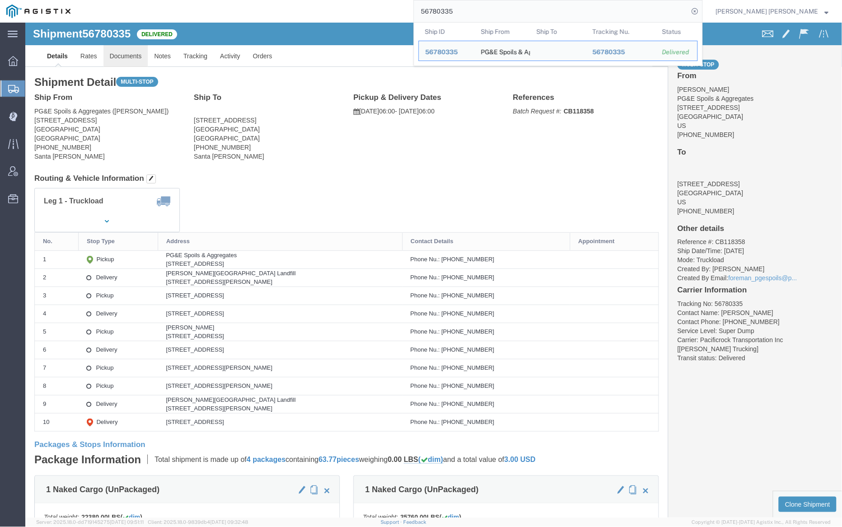
click link "Documents"
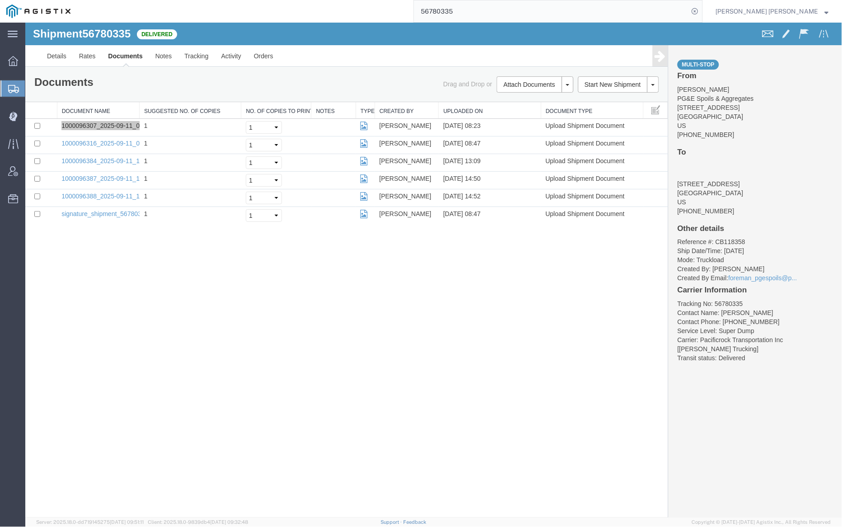
click at [480, 11] on input "56780335" at bounding box center [551, 11] width 275 height 22
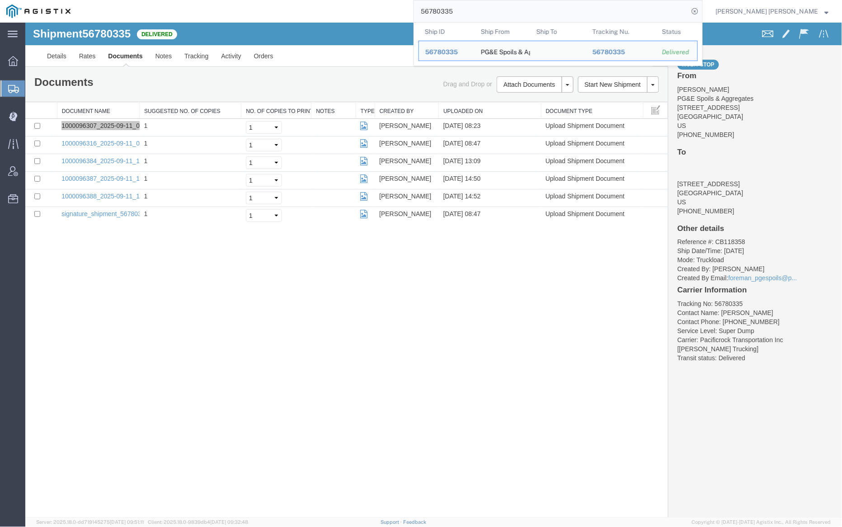
click at [480, 11] on input "56780335" at bounding box center [551, 11] width 275 height 22
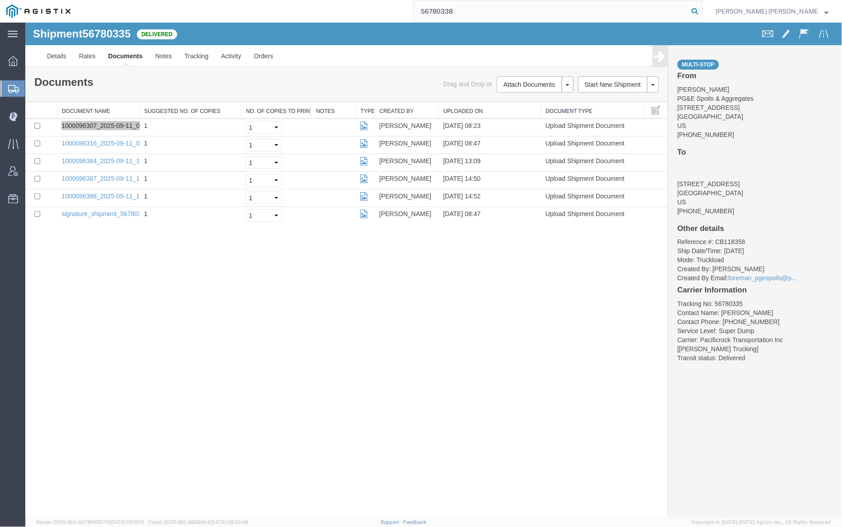
click at [701, 9] on icon at bounding box center [694, 11] width 13 height 13
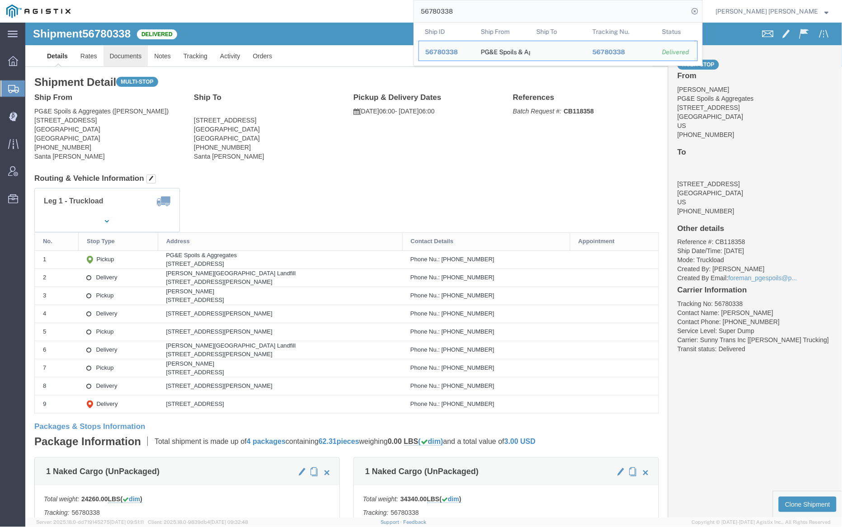
click link "Documents"
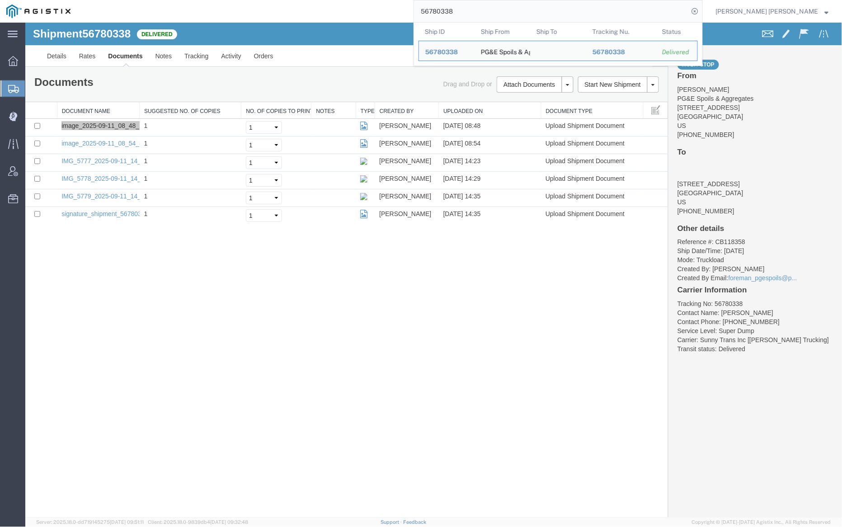
click at [487, 11] on input "56780338" at bounding box center [551, 11] width 275 height 22
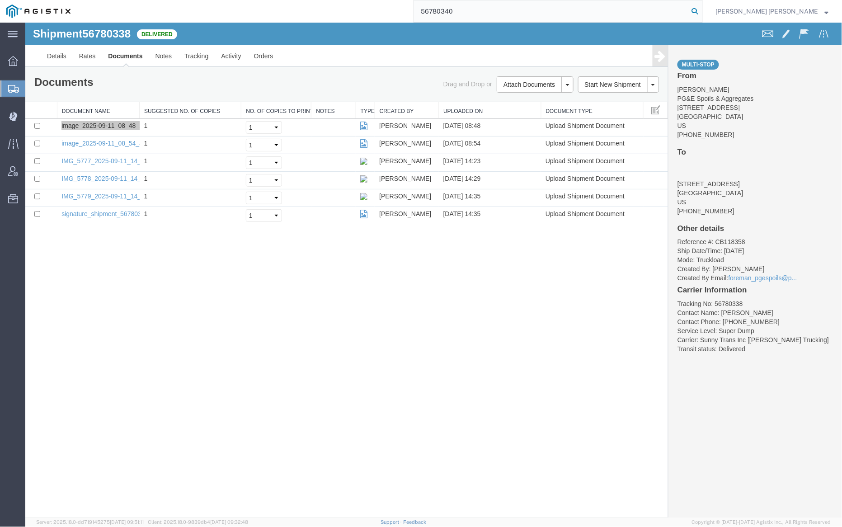
click at [701, 11] on icon at bounding box center [694, 11] width 13 height 13
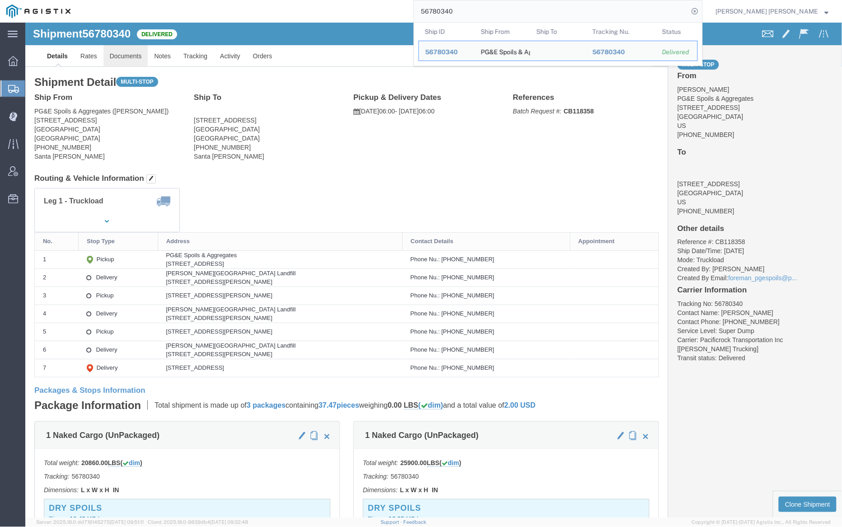
click link "Documents"
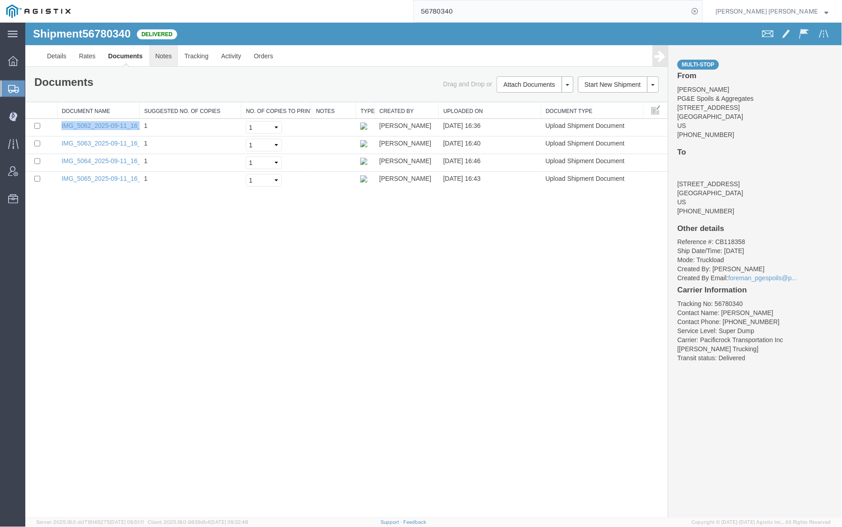
click at [171, 60] on link "Notes" at bounding box center [163, 56] width 29 height 22
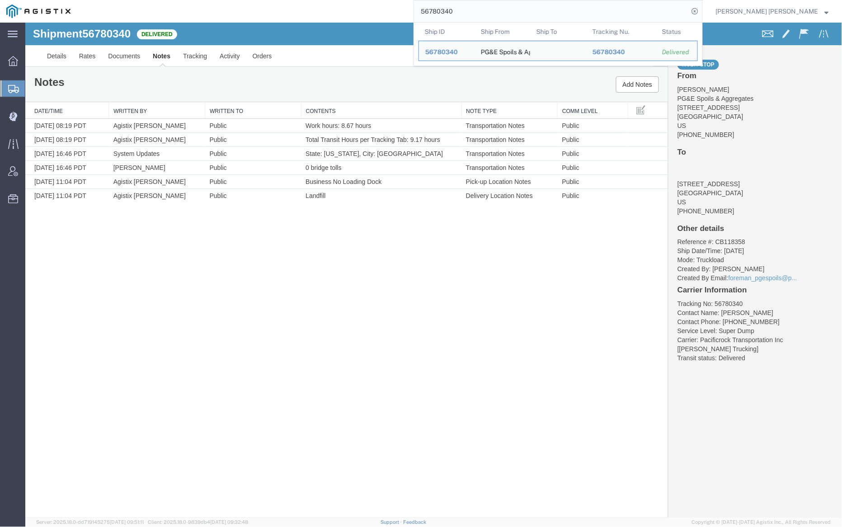
click at [486, 14] on input "56780340" at bounding box center [551, 11] width 275 height 22
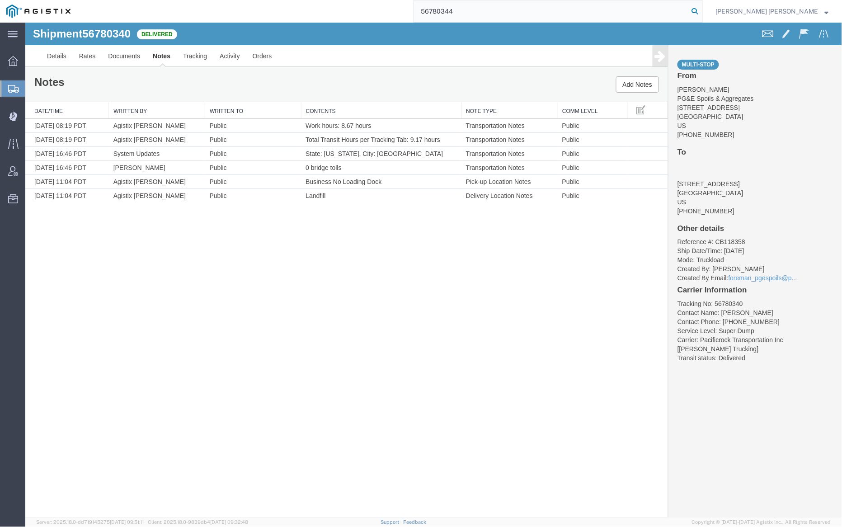
click at [701, 10] on icon at bounding box center [694, 11] width 13 height 13
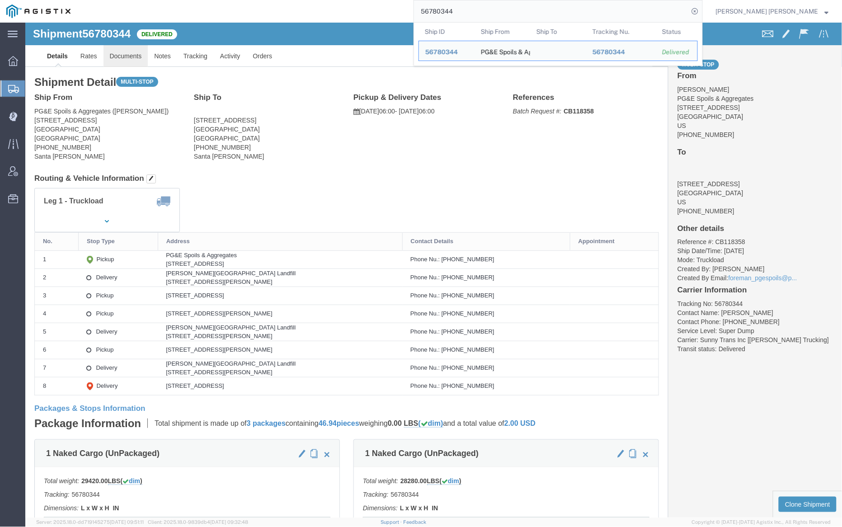
click link "Documents"
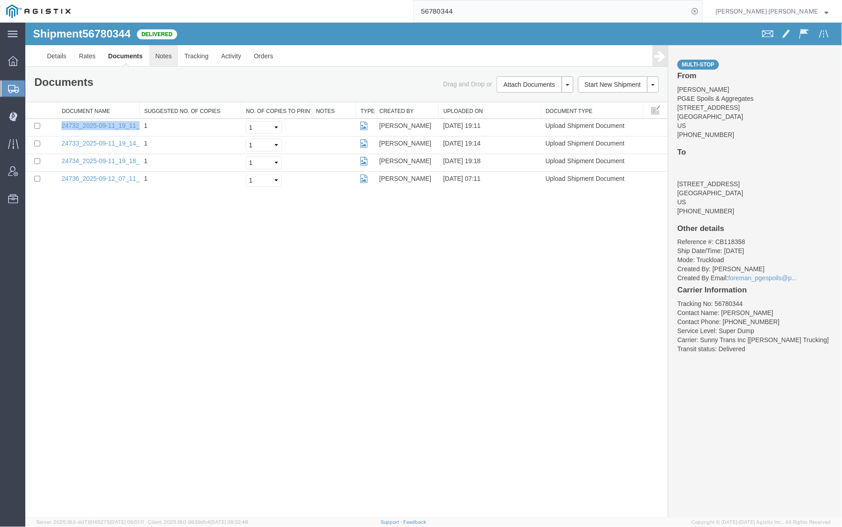
click at [167, 52] on link "Notes" at bounding box center [163, 56] width 29 height 22
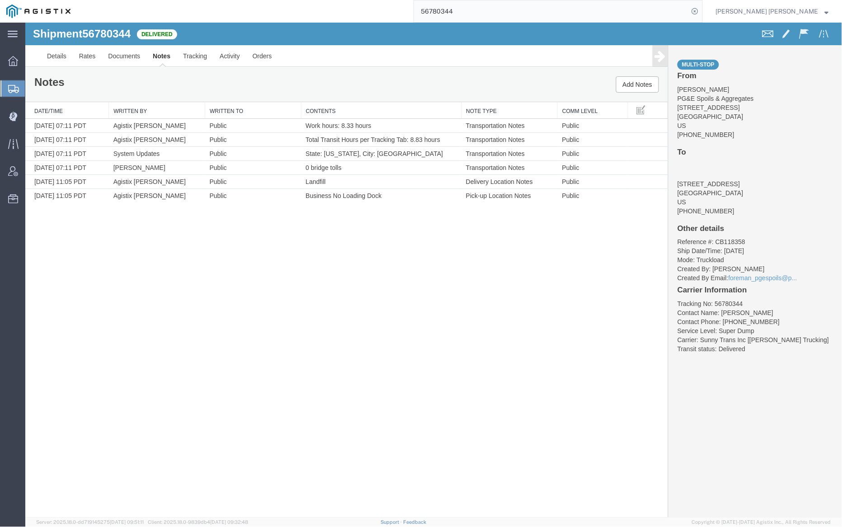
click at [486, 11] on input "56780344" at bounding box center [551, 11] width 275 height 22
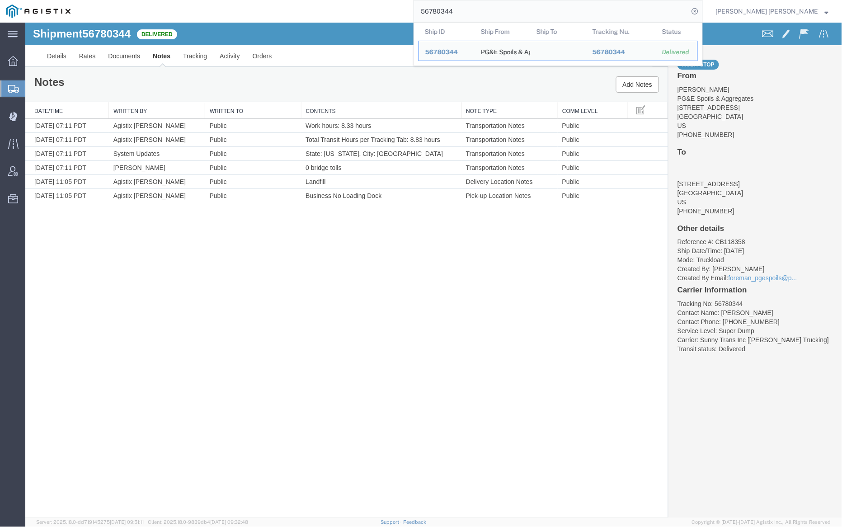
click at [486, 11] on input "56780344" at bounding box center [551, 11] width 275 height 22
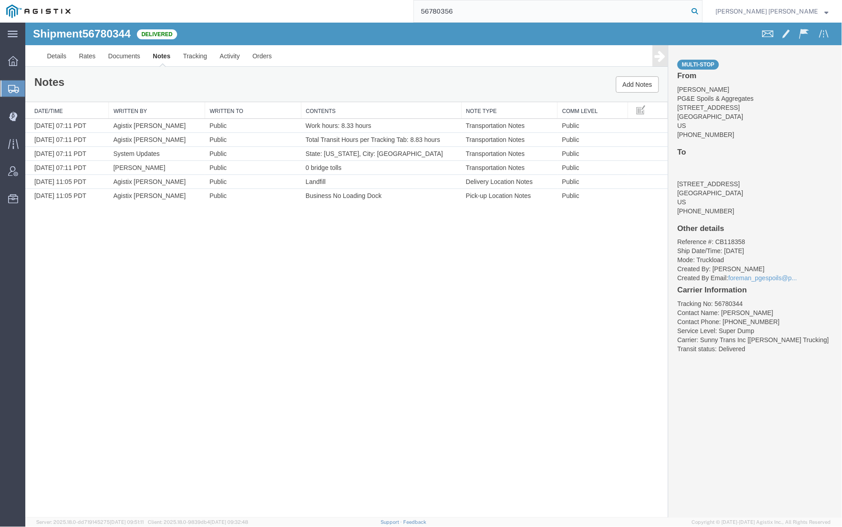
click at [701, 12] on icon at bounding box center [694, 11] width 13 height 13
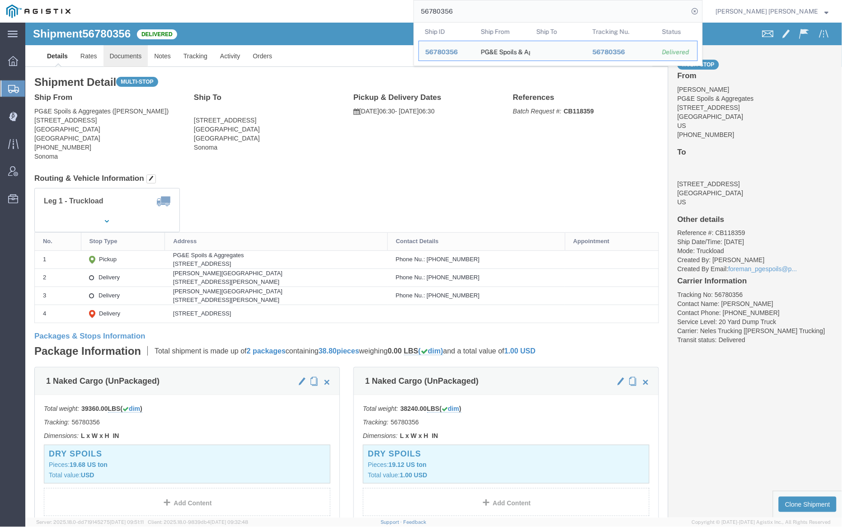
click link "Documents"
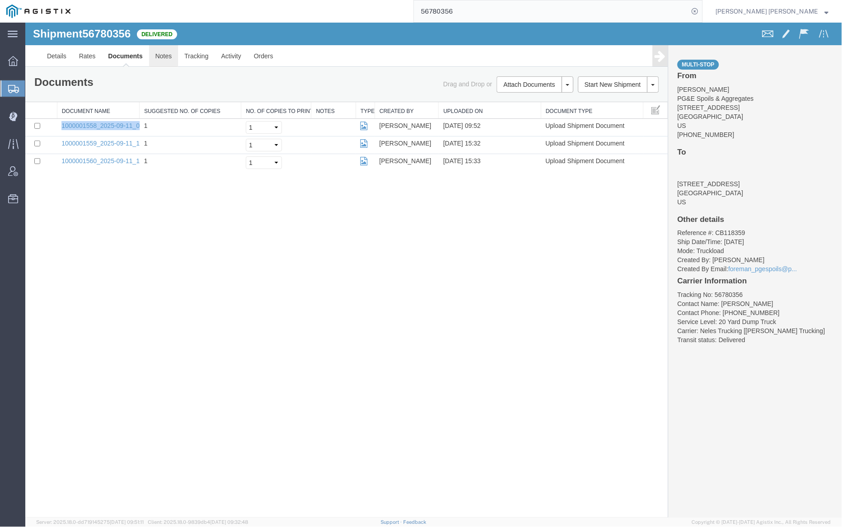
click at [164, 54] on link "Notes" at bounding box center [163, 56] width 29 height 22
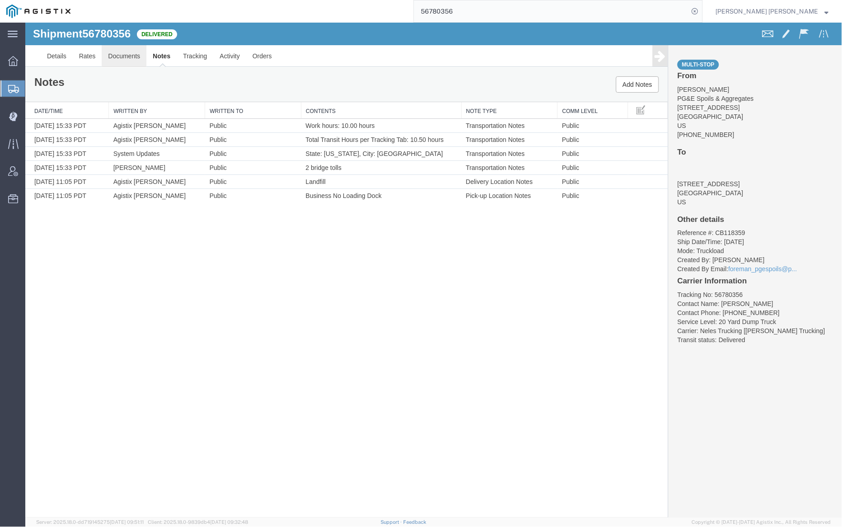
click at [117, 58] on link "Documents" at bounding box center [123, 56] width 45 height 22
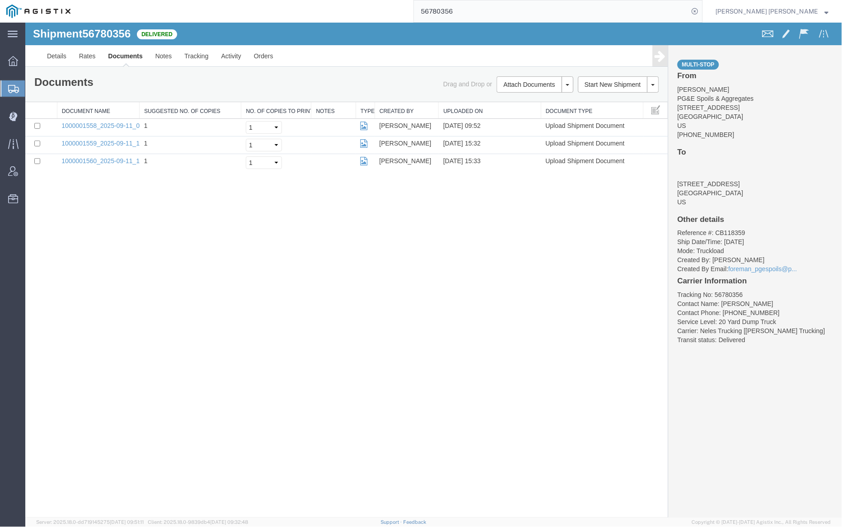
click at [485, 13] on input "56780356" at bounding box center [551, 11] width 275 height 22
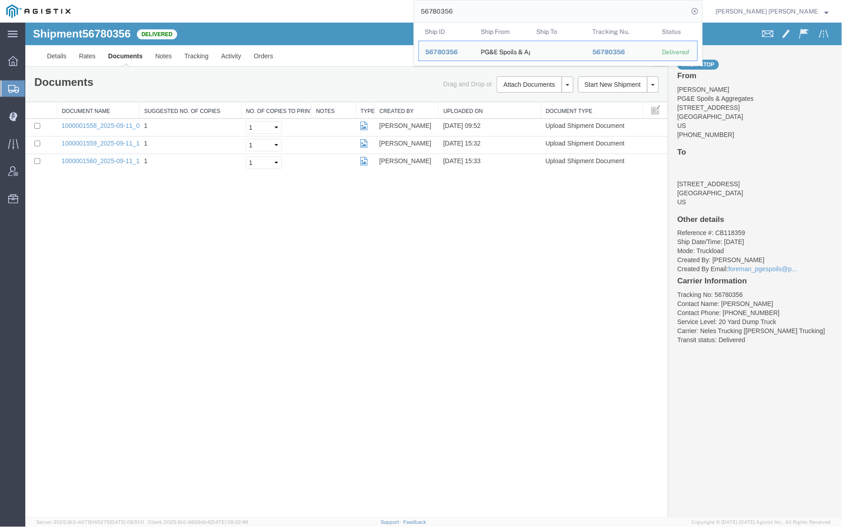
paste input "6"
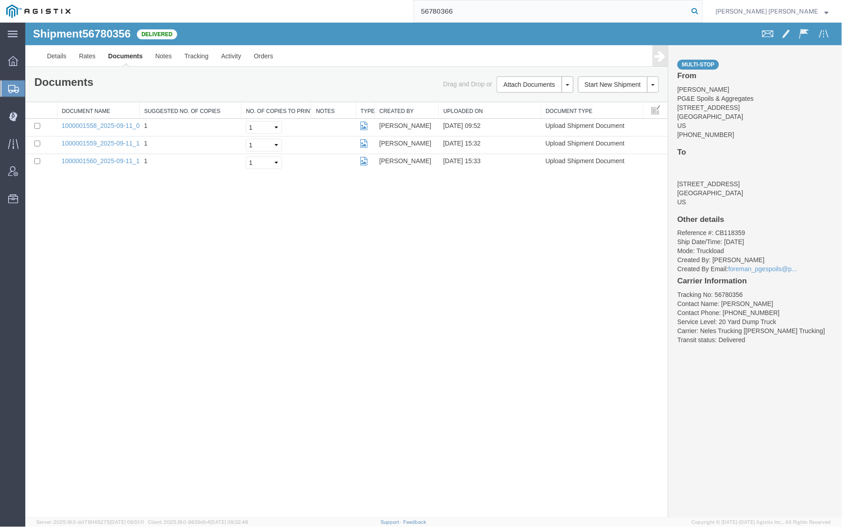
click at [701, 10] on icon at bounding box center [694, 11] width 13 height 13
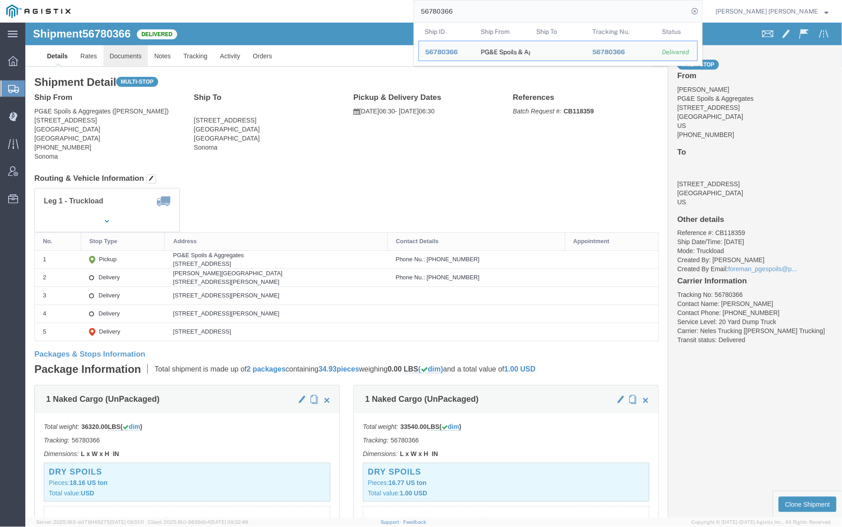
click link "Documents"
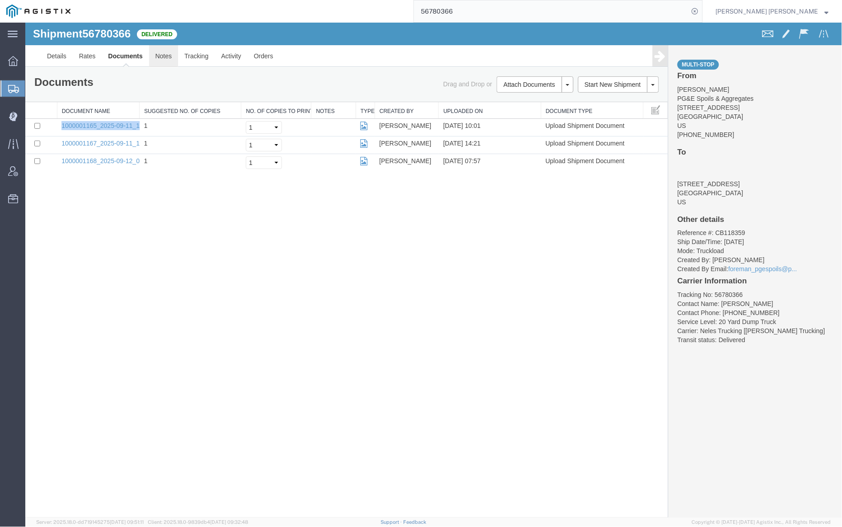
click at [160, 53] on link "Notes" at bounding box center [163, 56] width 29 height 22
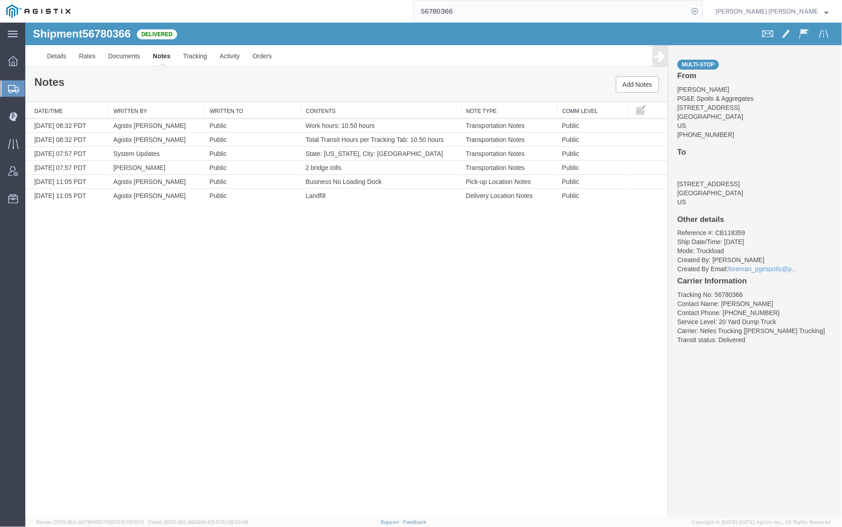
click at [493, 11] on input "56780366" at bounding box center [551, 11] width 275 height 22
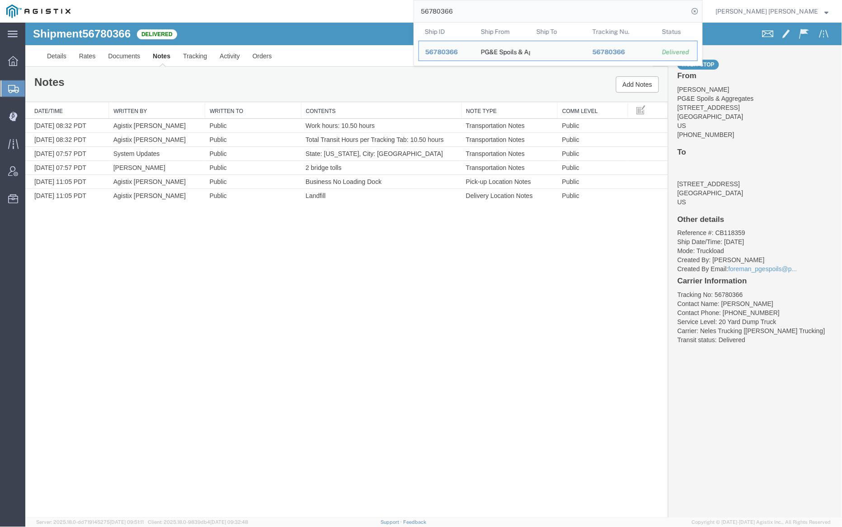
click at [493, 11] on input "56780366" at bounding box center [551, 11] width 275 height 22
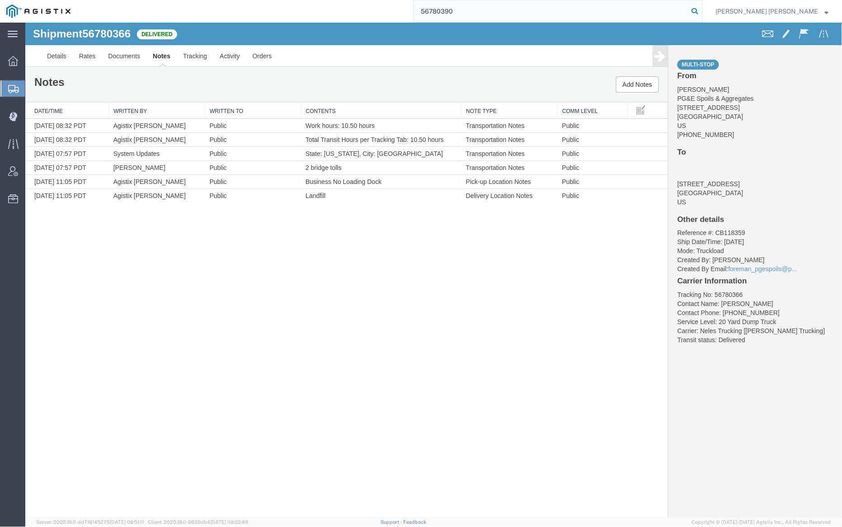
click at [701, 10] on icon at bounding box center [694, 11] width 13 height 13
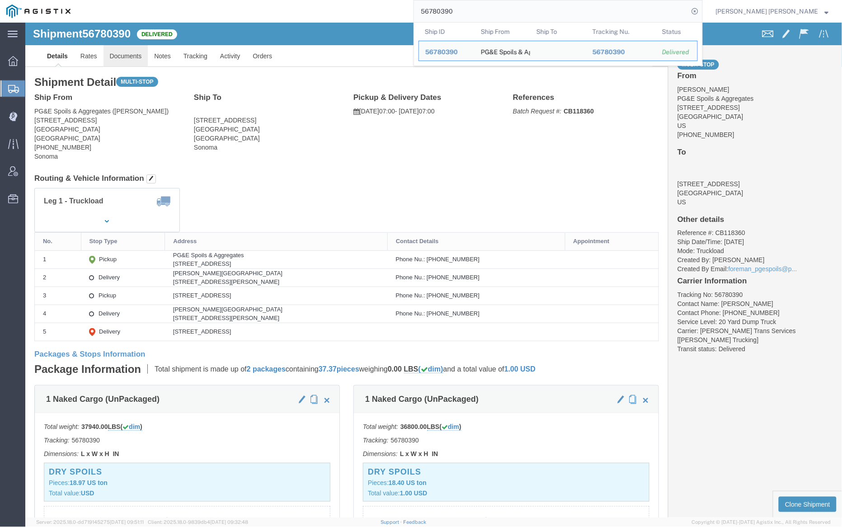
click link "Documents"
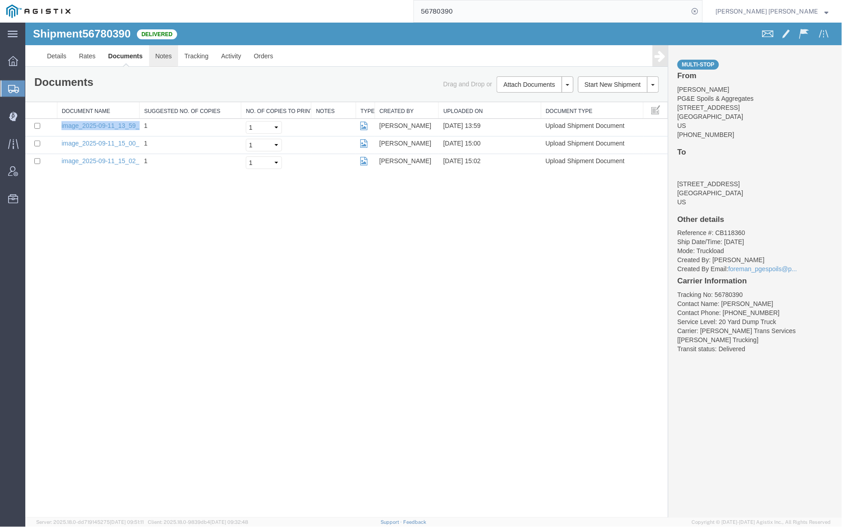
click at [160, 55] on link "Notes" at bounding box center [163, 56] width 29 height 22
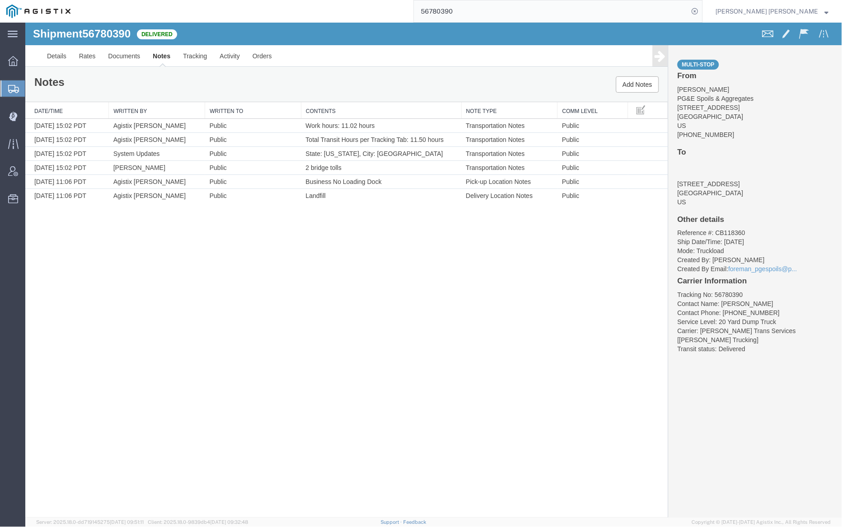
click at [155, 54] on link "Notes" at bounding box center [161, 56] width 30 height 22
click at [470, 13] on input "56780390" at bounding box center [551, 11] width 275 height 22
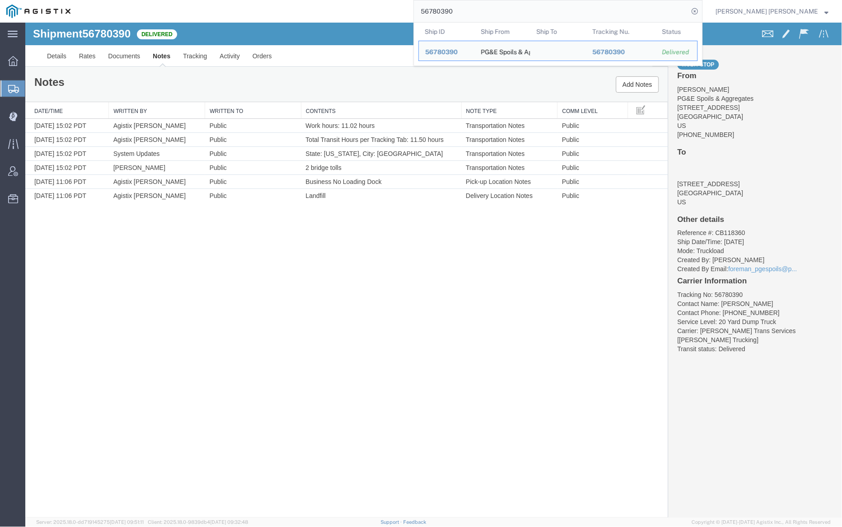
click at [470, 13] on input "56780390" at bounding box center [551, 11] width 275 height 22
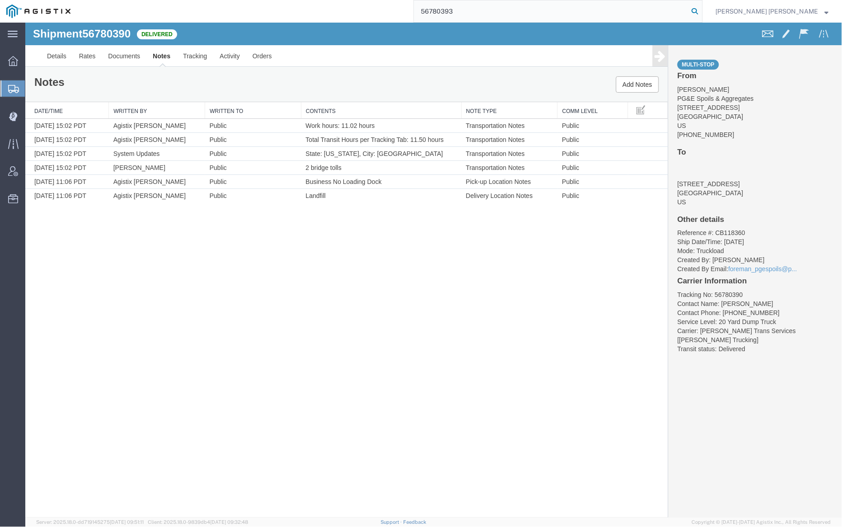
click at [701, 8] on icon at bounding box center [694, 11] width 13 height 13
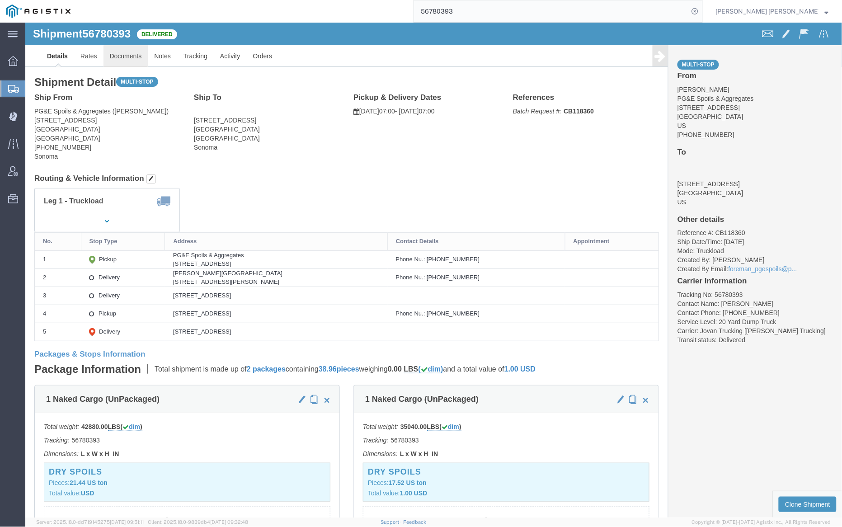
click link "Documents"
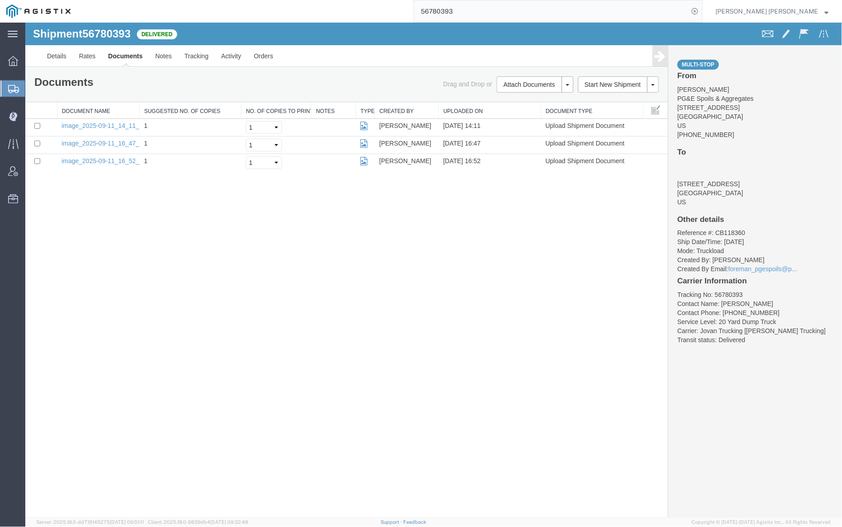
click at [119, 52] on link "Documents" at bounding box center [124, 56] width 47 height 22
click at [486, 16] on input "56780393" at bounding box center [551, 11] width 275 height 22
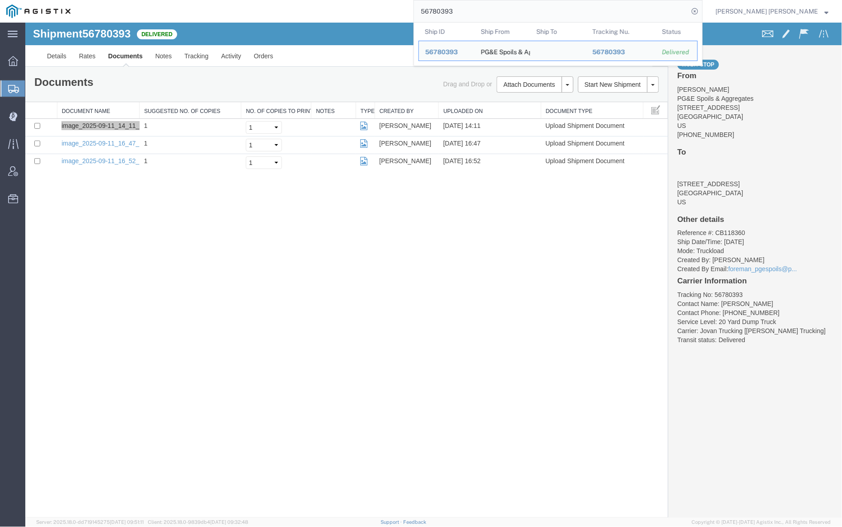
click at [486, 16] on input "56780393" at bounding box center [551, 11] width 275 height 22
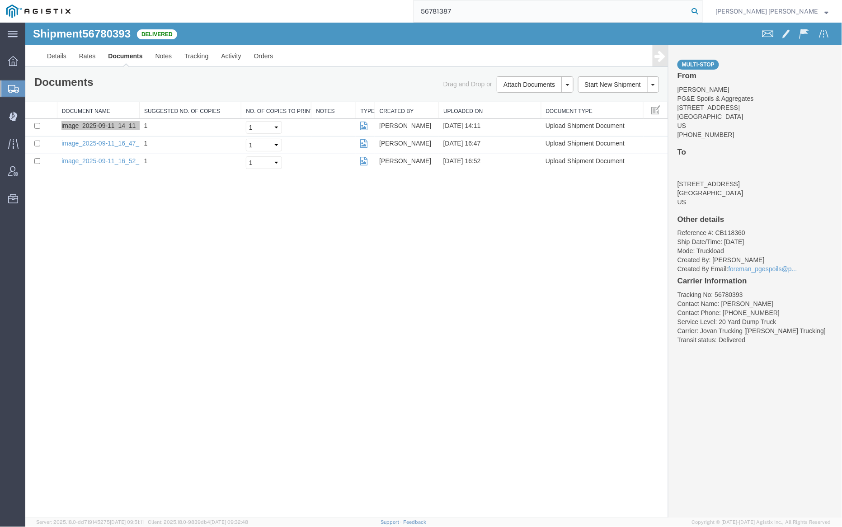
click at [701, 10] on icon at bounding box center [694, 11] width 13 height 13
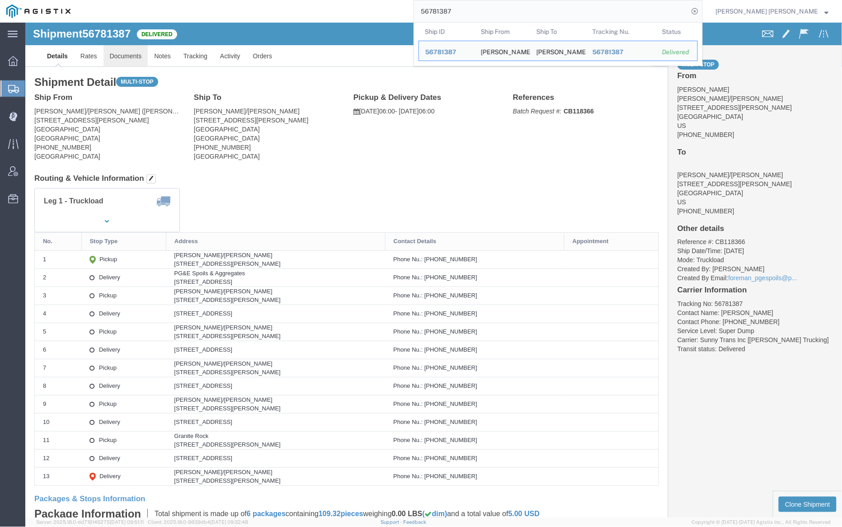
click link "Documents"
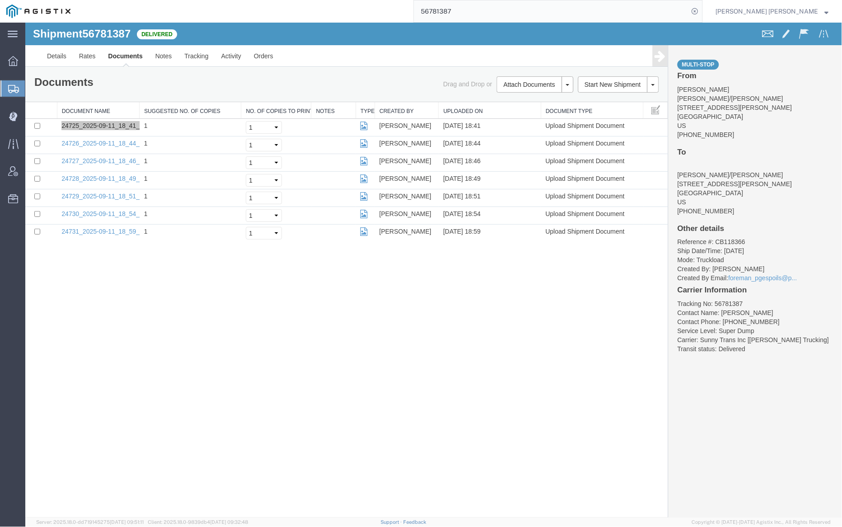
click at [482, 12] on input "56781387" at bounding box center [551, 11] width 275 height 22
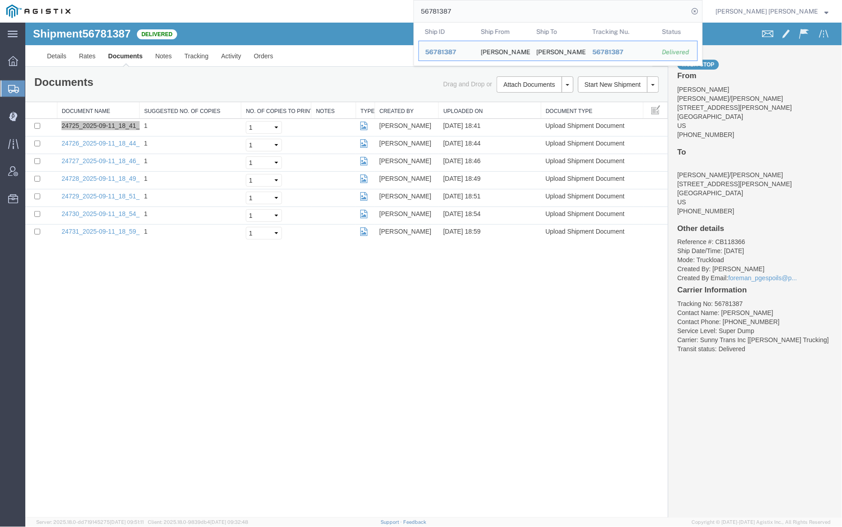
click at [482, 12] on input "56781387" at bounding box center [551, 11] width 275 height 22
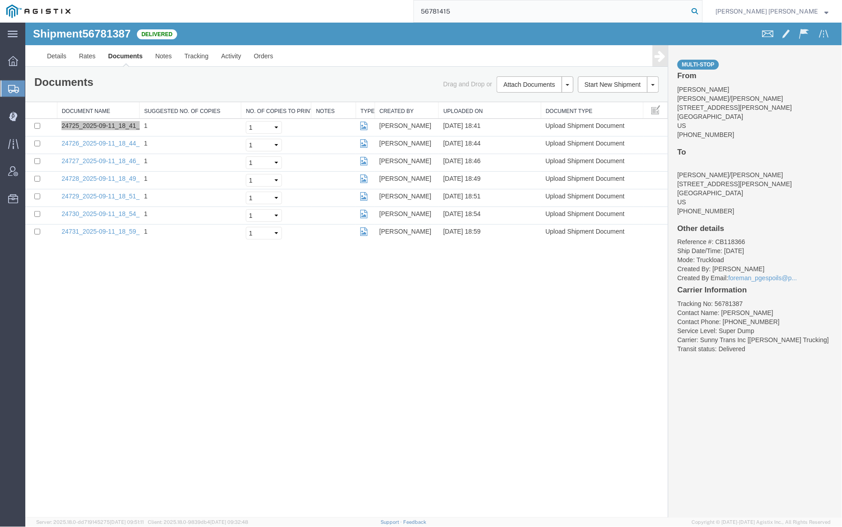
click at [701, 11] on icon at bounding box center [694, 11] width 13 height 13
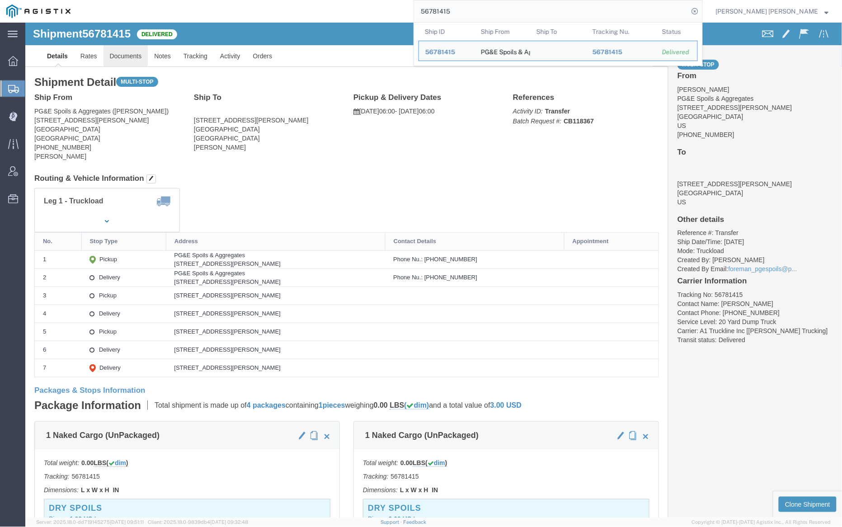
click link "Documents"
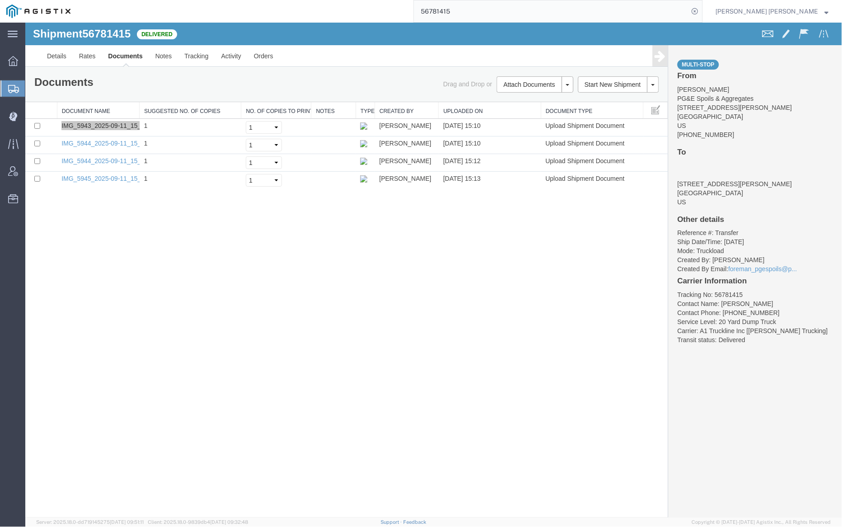
click at [483, 14] on input "56781415" at bounding box center [551, 11] width 275 height 22
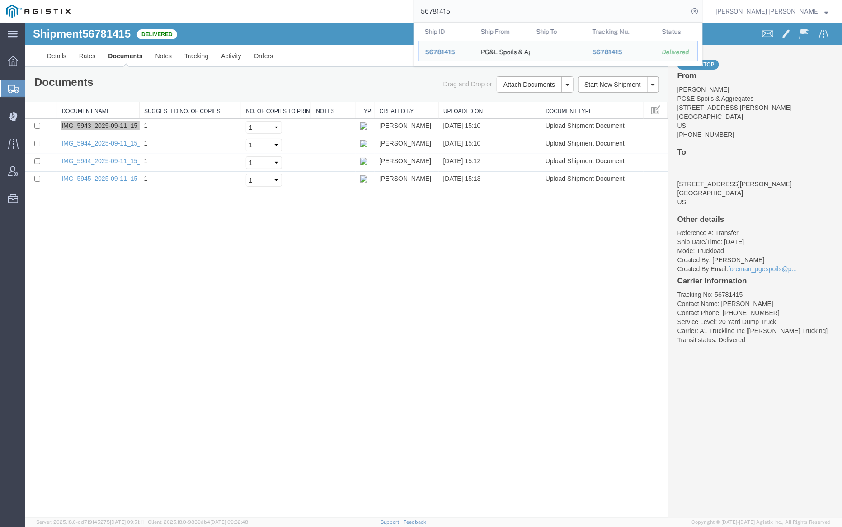
click at [483, 14] on input "56781415" at bounding box center [551, 11] width 275 height 22
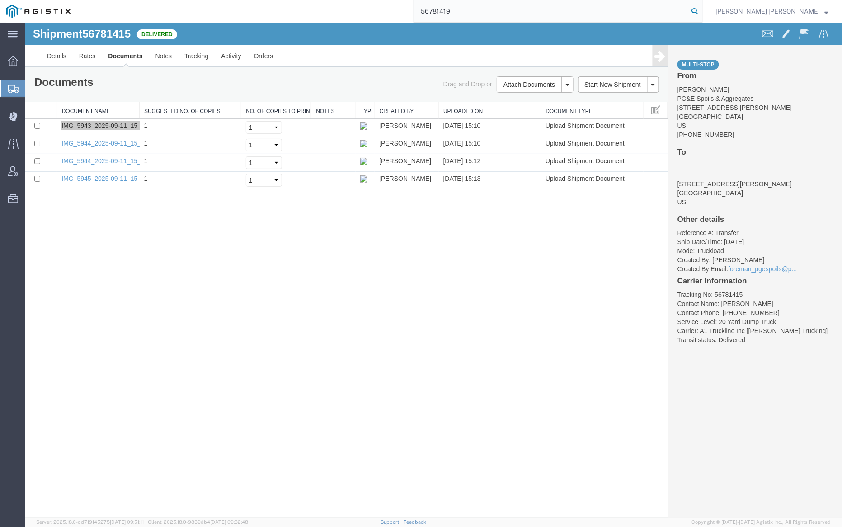
click at [701, 10] on icon at bounding box center [694, 11] width 13 height 13
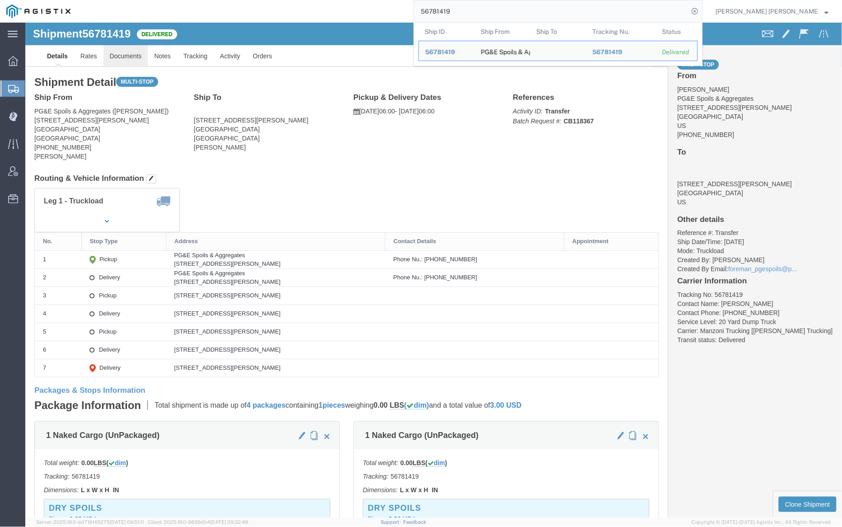
click link "Documents"
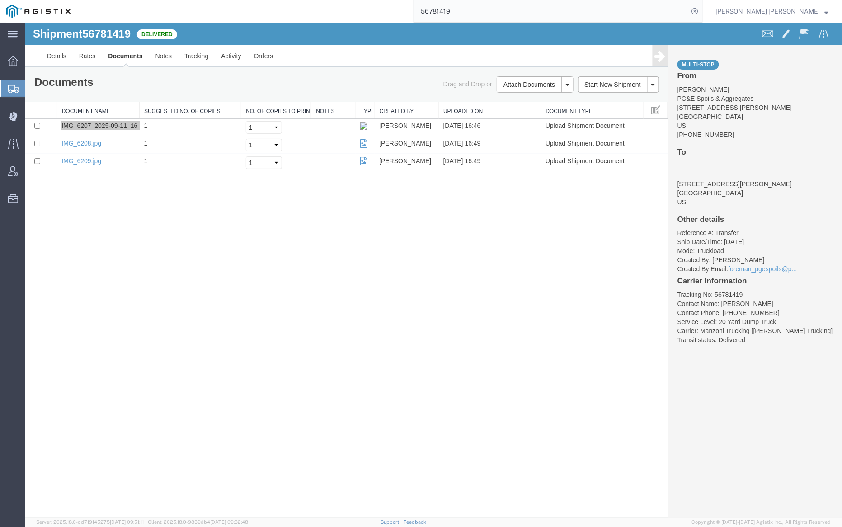
click at [485, 9] on input "56781419" at bounding box center [551, 11] width 275 height 22
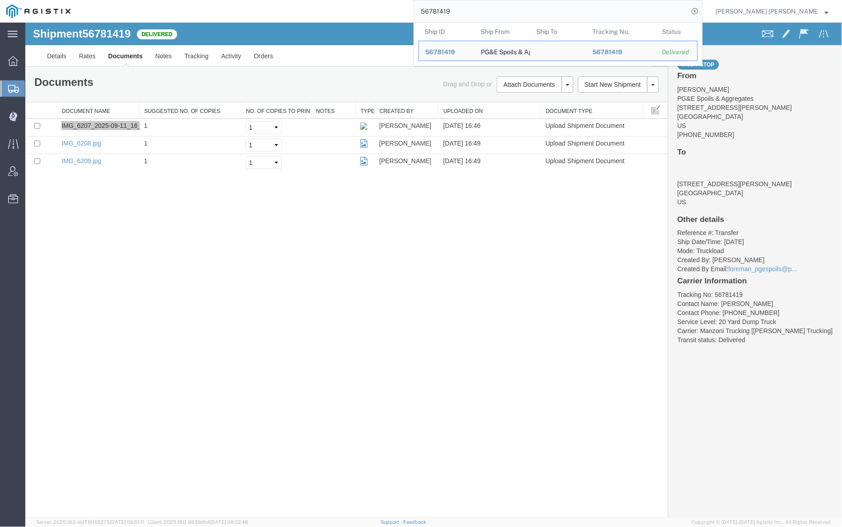
click at [485, 9] on input "56781419" at bounding box center [551, 11] width 275 height 22
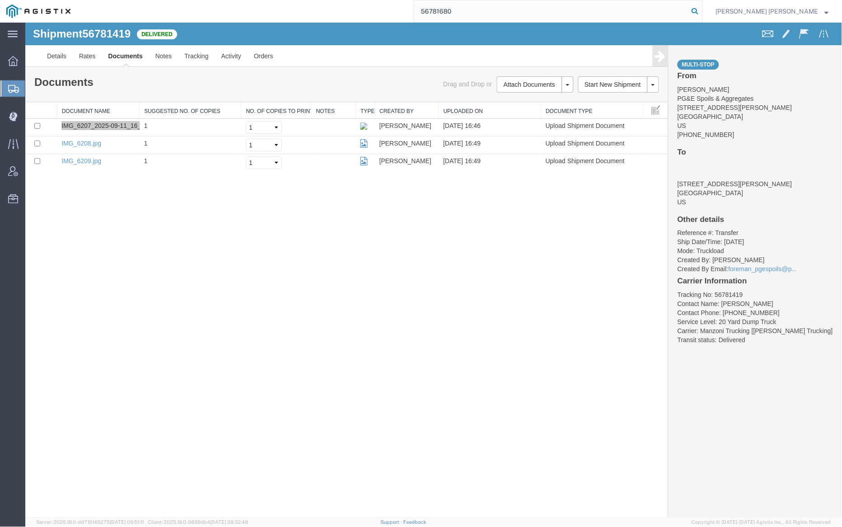
click at [701, 10] on icon at bounding box center [694, 11] width 13 height 13
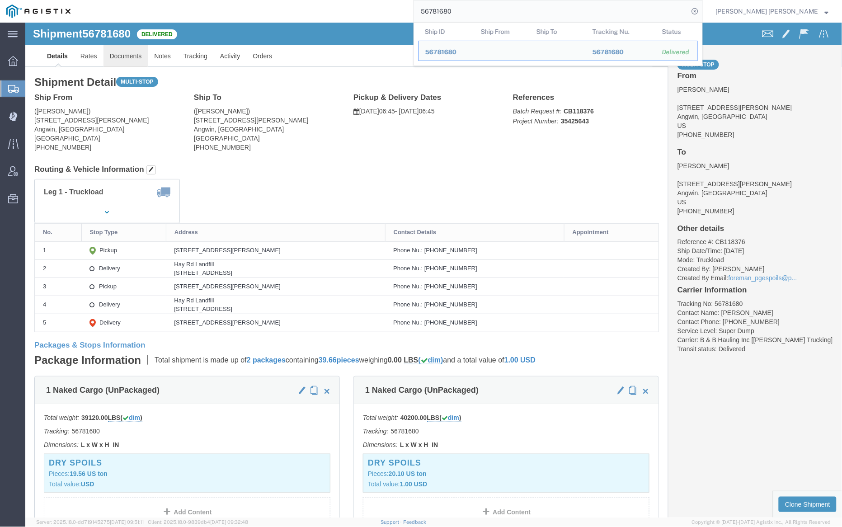
click link "Documents"
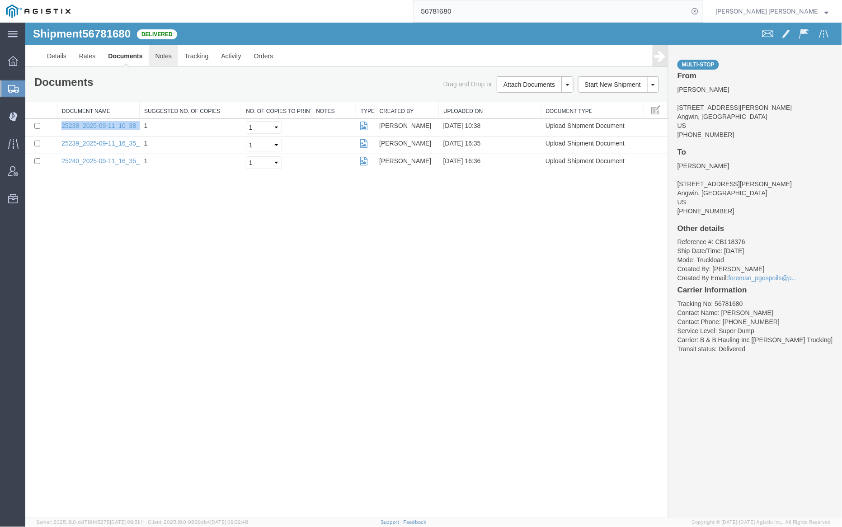
click at [163, 54] on link "Notes" at bounding box center [163, 56] width 29 height 22
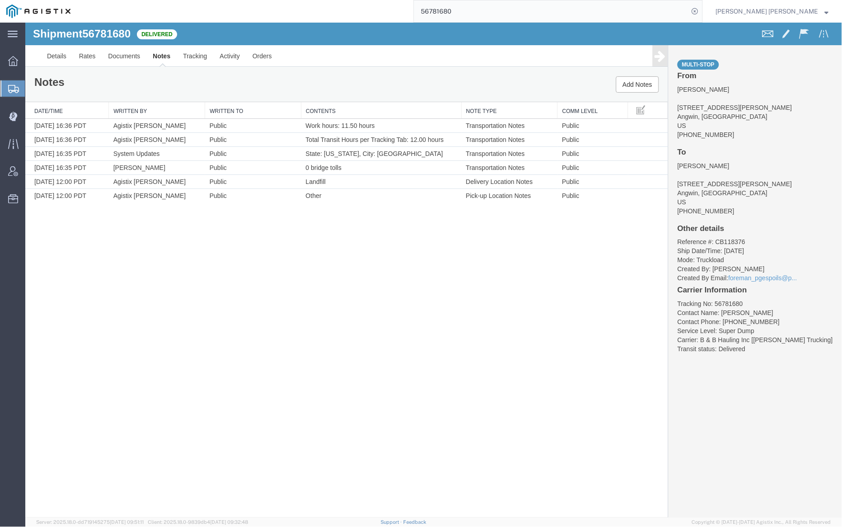
click at [482, 10] on input "56781680" at bounding box center [551, 11] width 275 height 22
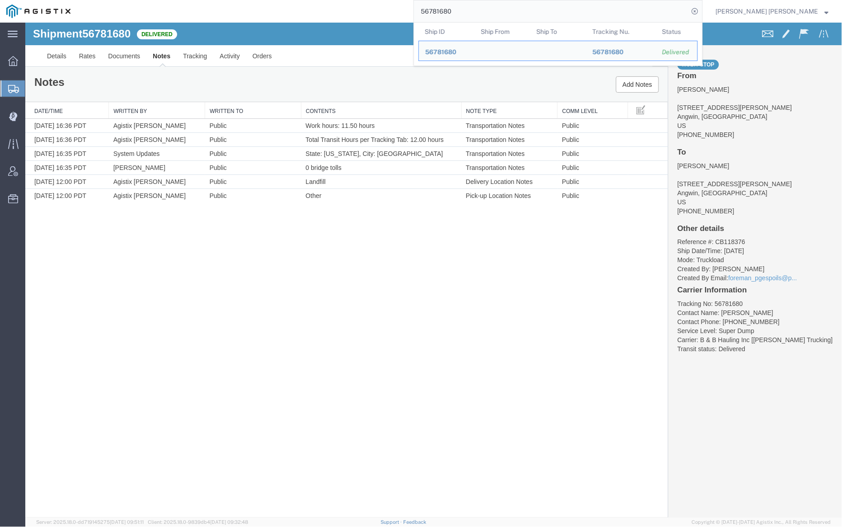
click at [482, 10] on input "56781680" at bounding box center [551, 11] width 275 height 22
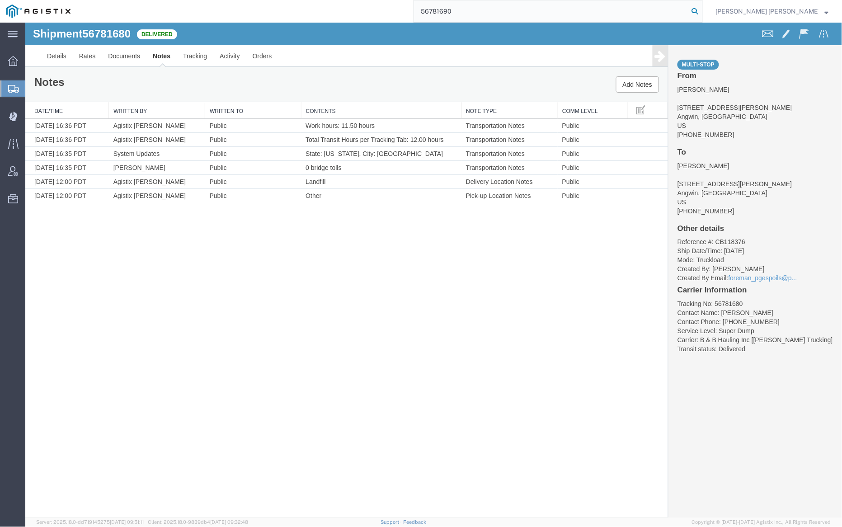
click at [701, 12] on icon at bounding box center [694, 11] width 13 height 13
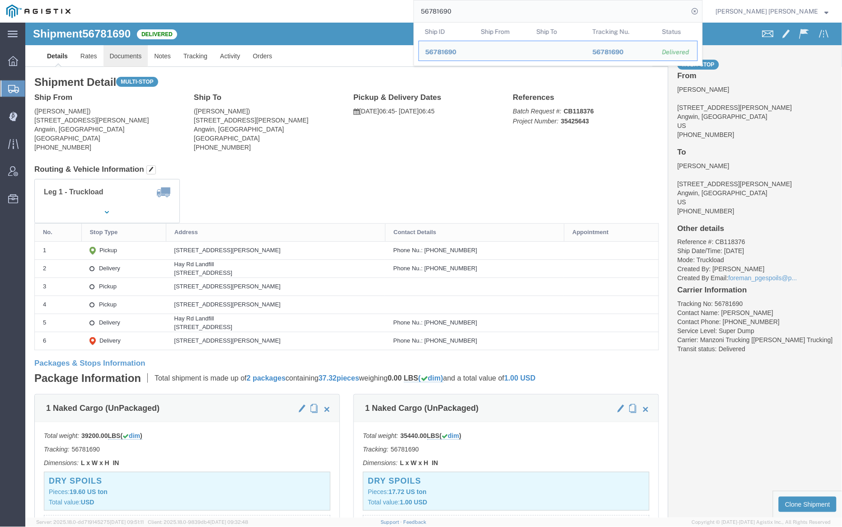
click link "Documents"
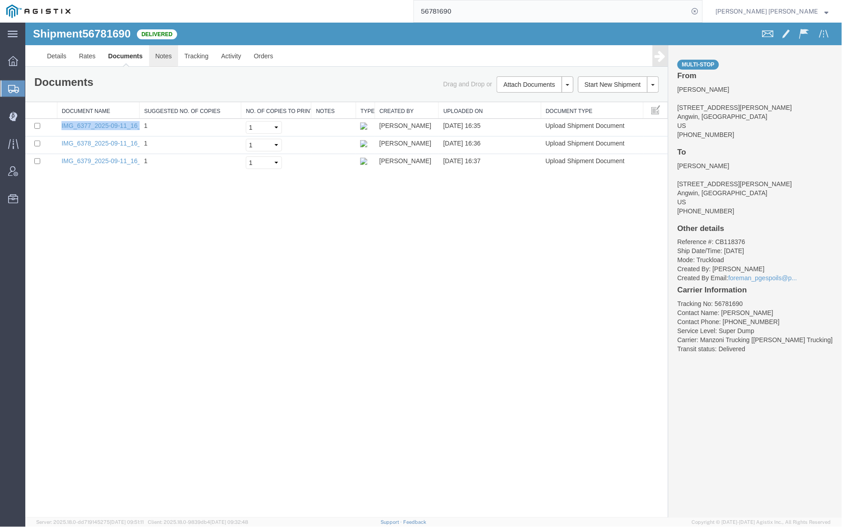
click at [160, 53] on link "Notes" at bounding box center [163, 56] width 29 height 22
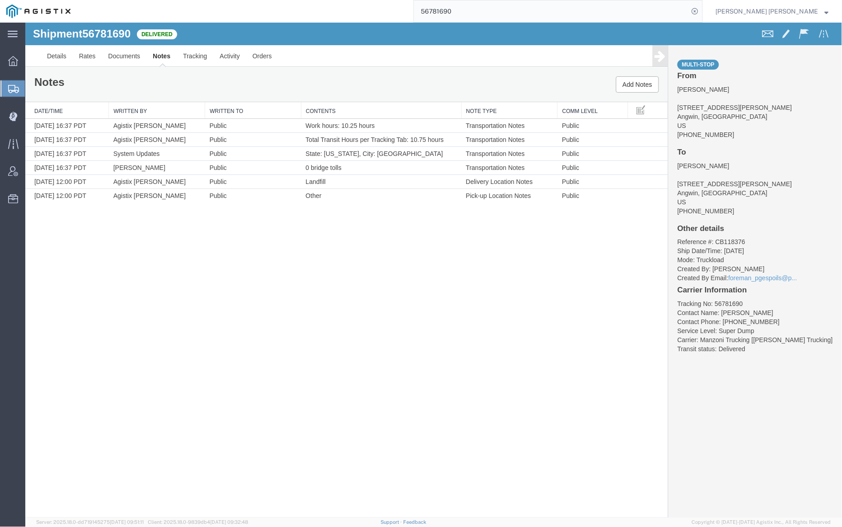
click at [481, 17] on input "56781690" at bounding box center [551, 11] width 275 height 22
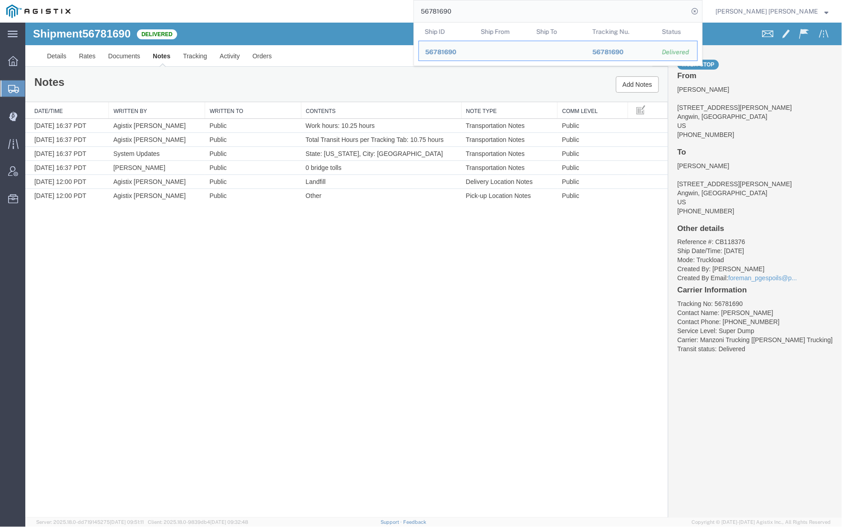
click at [481, 17] on input "56781690" at bounding box center [551, 11] width 275 height 22
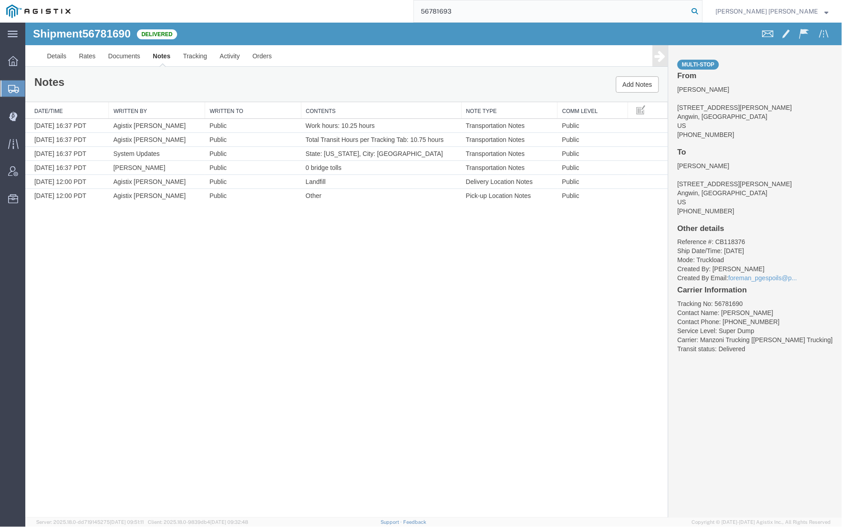
click at [701, 11] on icon at bounding box center [694, 11] width 13 height 13
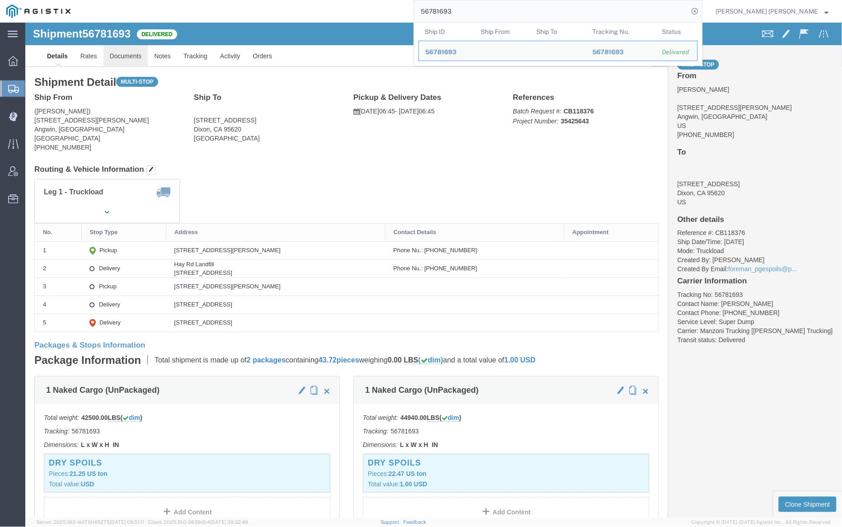
click link "Documents"
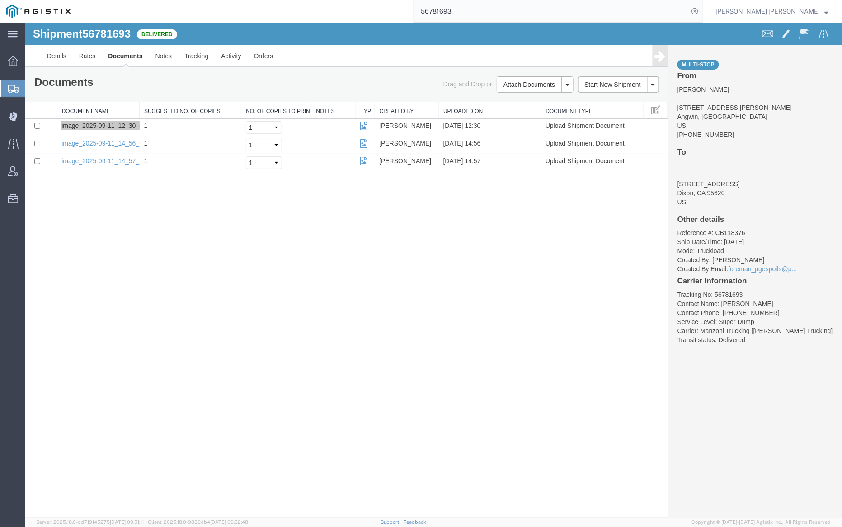
click at [490, 9] on input "56781693" at bounding box center [551, 11] width 275 height 22
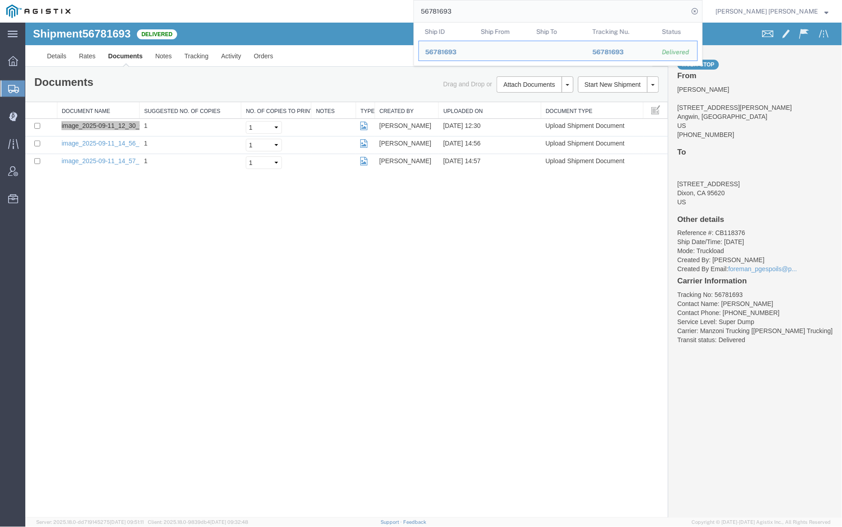
click at [490, 9] on input "56781693" at bounding box center [551, 11] width 275 height 22
click at [480, 17] on input "56781693" at bounding box center [551, 11] width 275 height 22
paste input "3119"
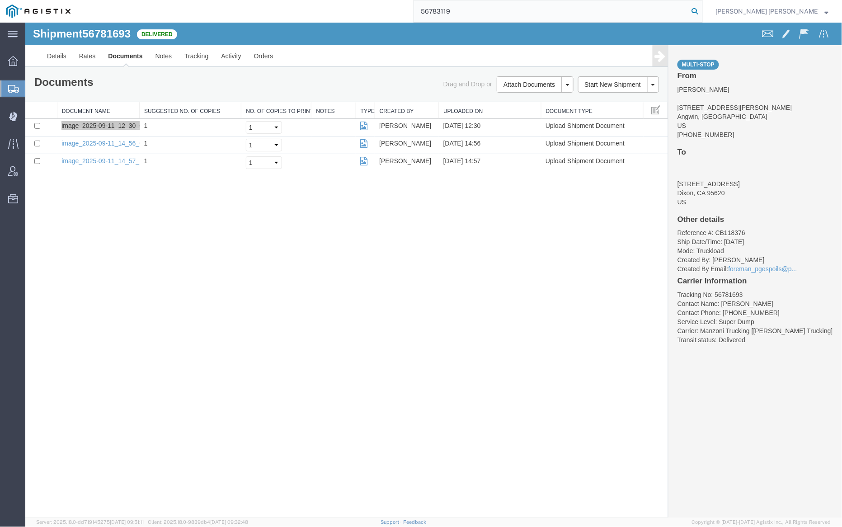
type input "56783119"
click at [701, 9] on icon at bounding box center [694, 11] width 13 height 13
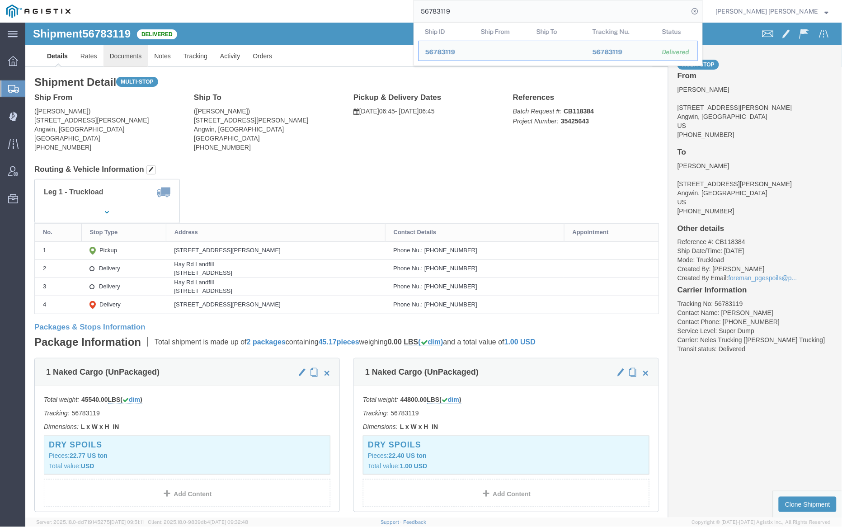
click link "Documents"
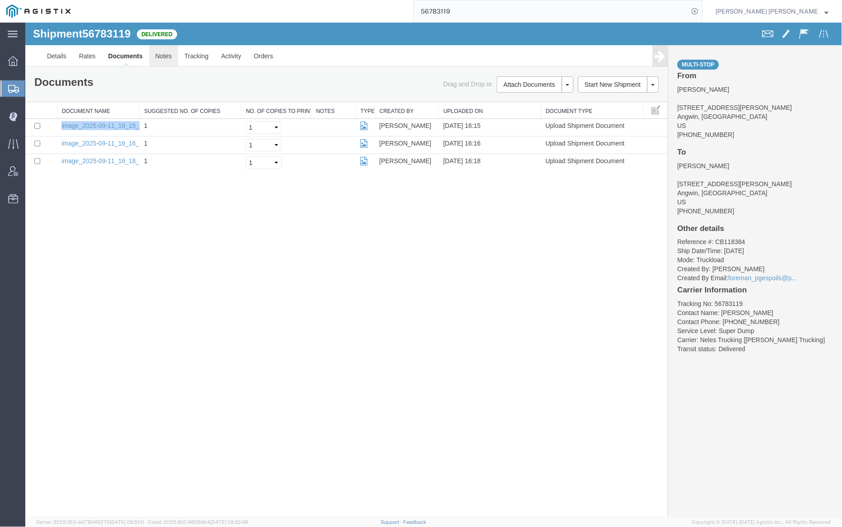
click at [157, 56] on link "Notes" at bounding box center [163, 56] width 29 height 22
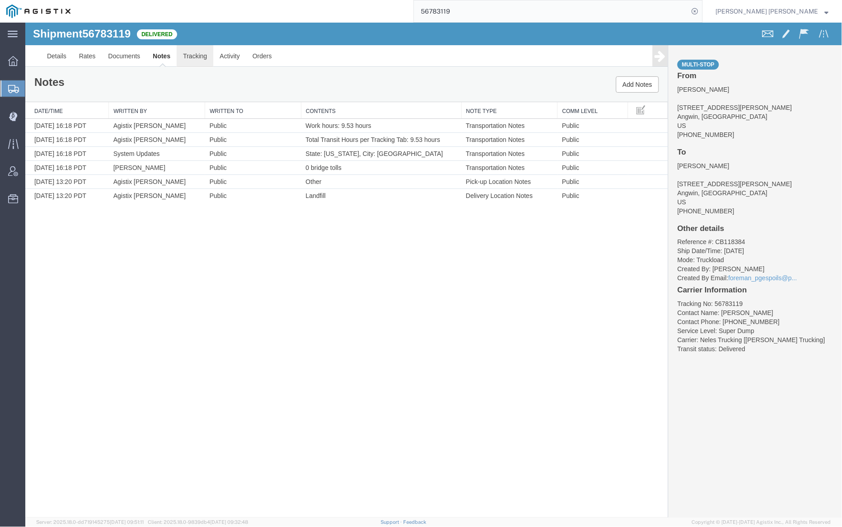
click at [198, 52] on link "Tracking" at bounding box center [194, 56] width 37 height 22
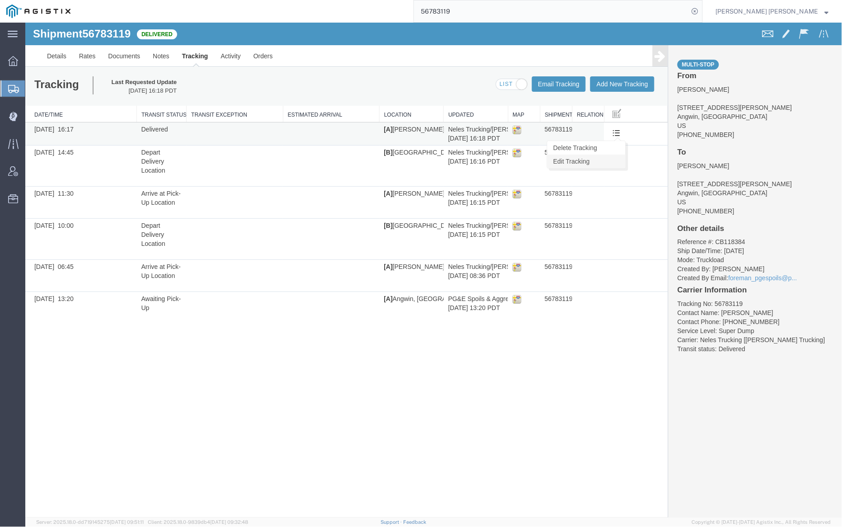
click at [604, 166] on link "Edit Tracking" at bounding box center [586, 161] width 78 height 14
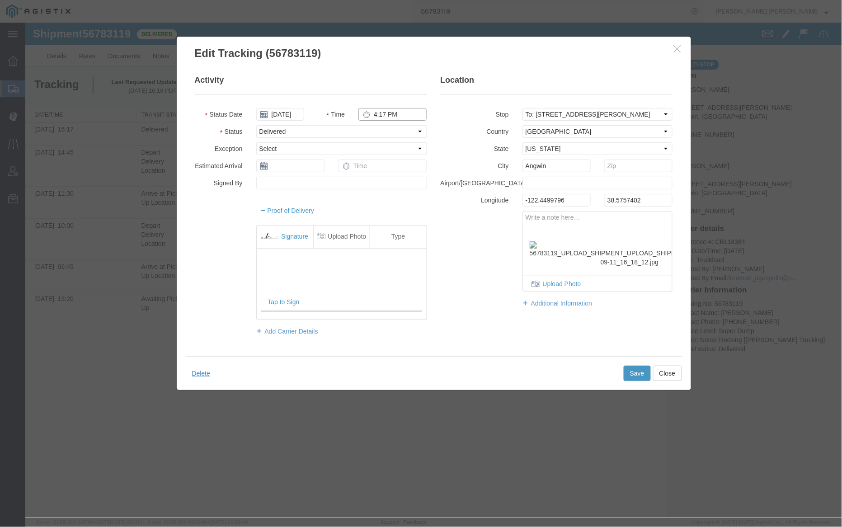
click at [374, 114] on input "4:17 PM" at bounding box center [392, 114] width 68 height 13
type input "5:15 PM"
click at [631, 373] on button "Save" at bounding box center [636, 372] width 27 height 15
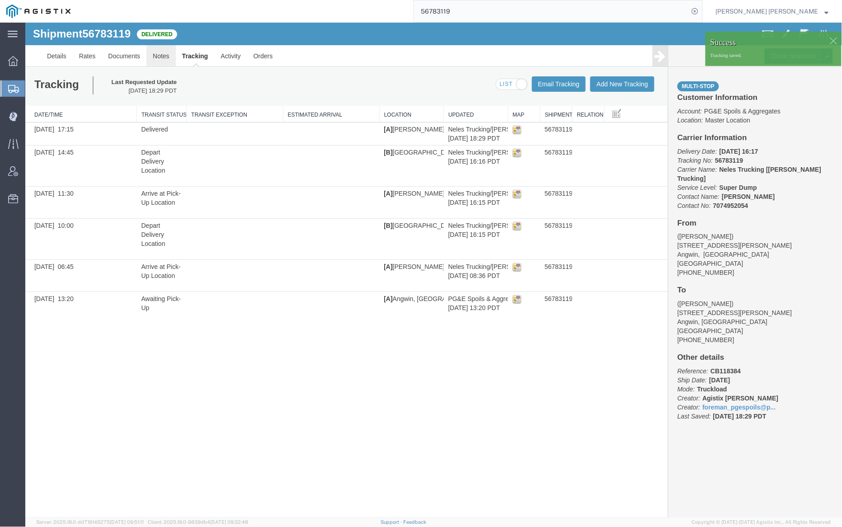
click at [160, 55] on link "Notes" at bounding box center [160, 56] width 29 height 22
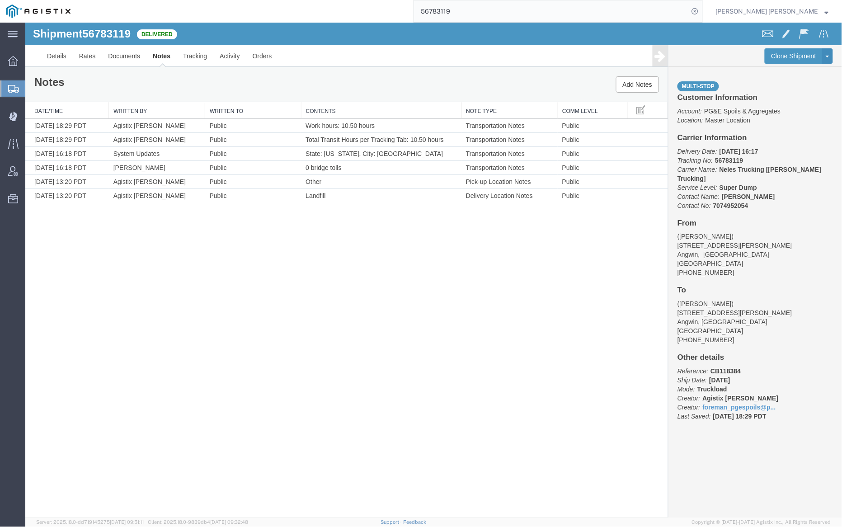
click at [480, 14] on input "56783119" at bounding box center [551, 11] width 275 height 22
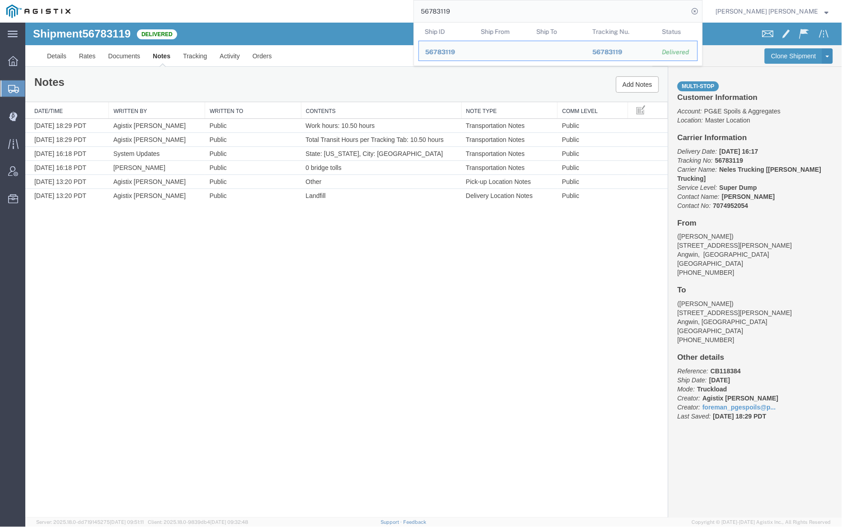
click at [480, 14] on input "56783119" at bounding box center [551, 11] width 275 height 22
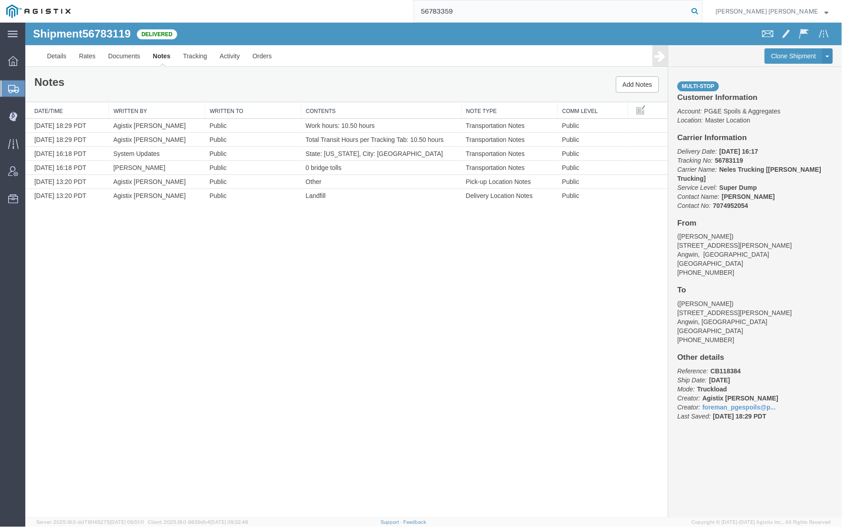
type input "56783359"
click at [701, 10] on icon at bounding box center [694, 11] width 13 height 13
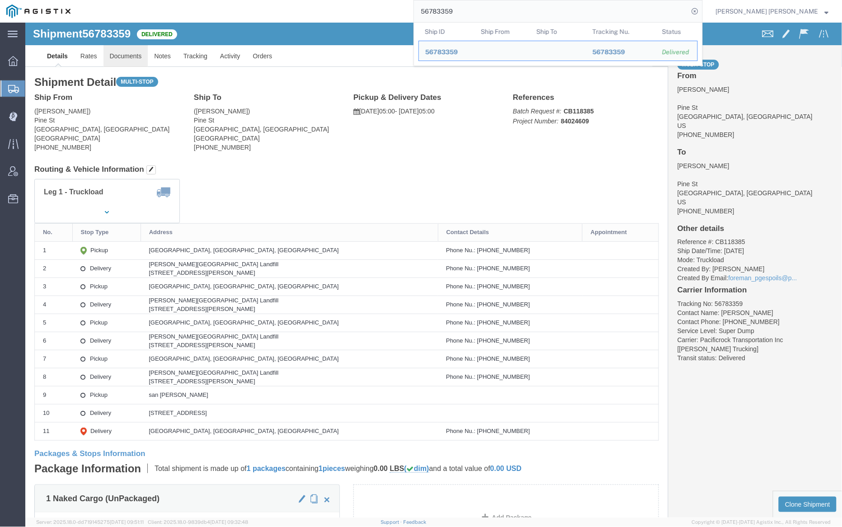
click link "Documents"
click div
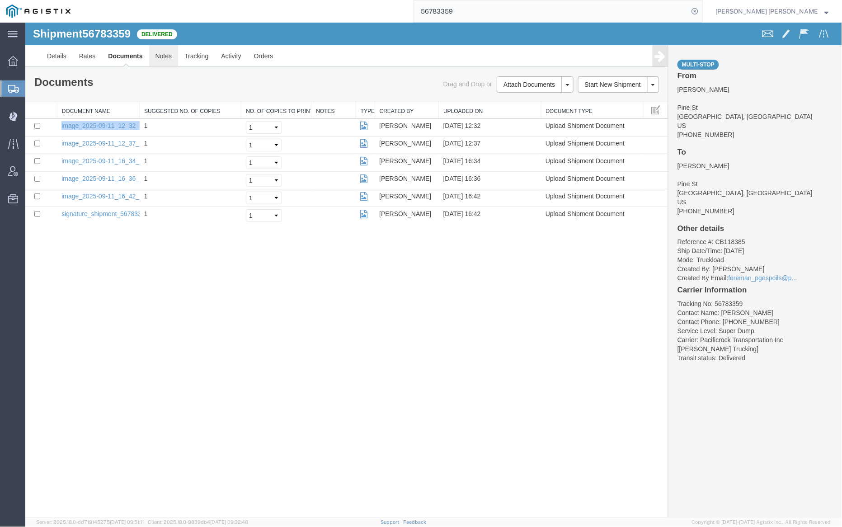
click at [166, 50] on link "Notes" at bounding box center [163, 56] width 29 height 22
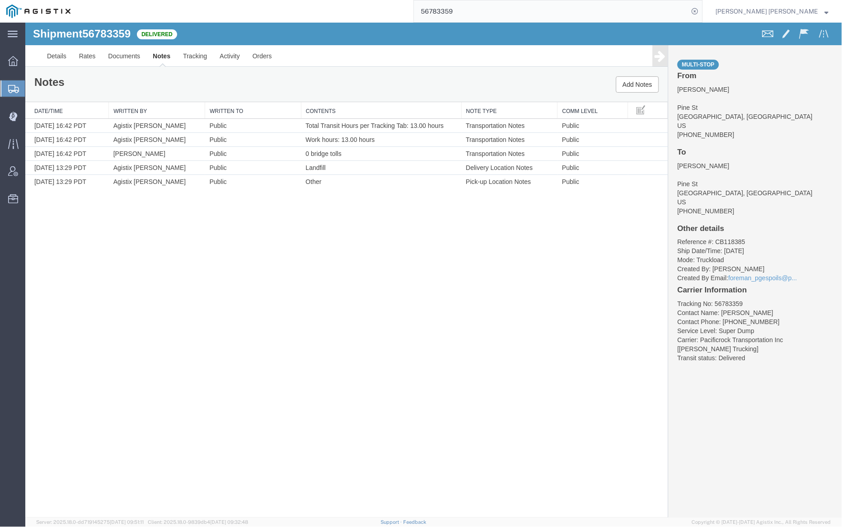
click at [484, 8] on input "56783359" at bounding box center [551, 11] width 275 height 22
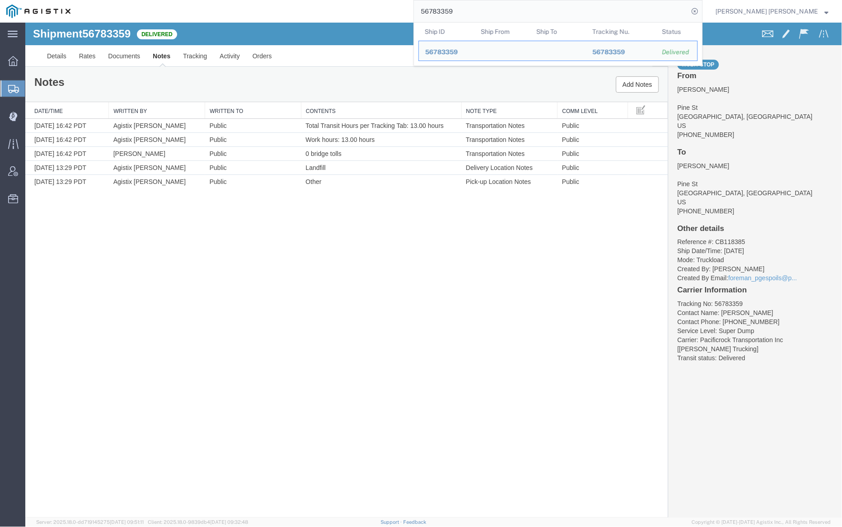
click at [484, 8] on input "56783359" at bounding box center [551, 11] width 275 height 22
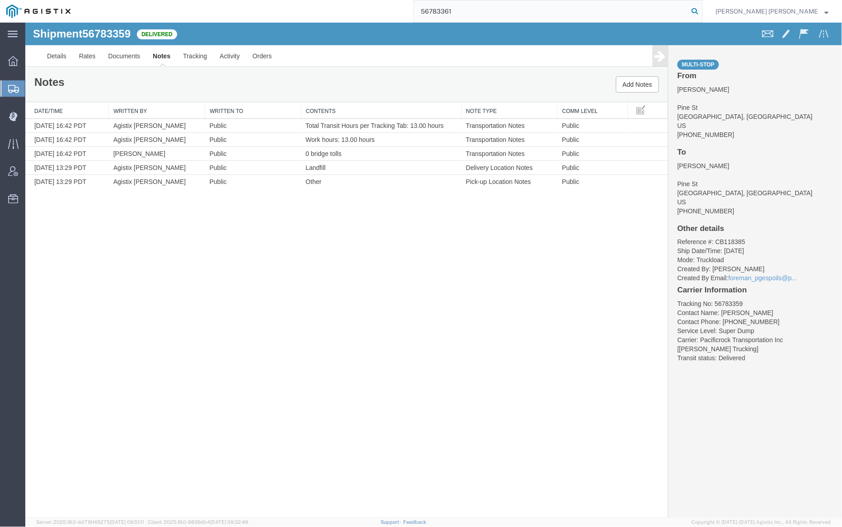
click at [701, 11] on icon at bounding box center [694, 11] width 13 height 13
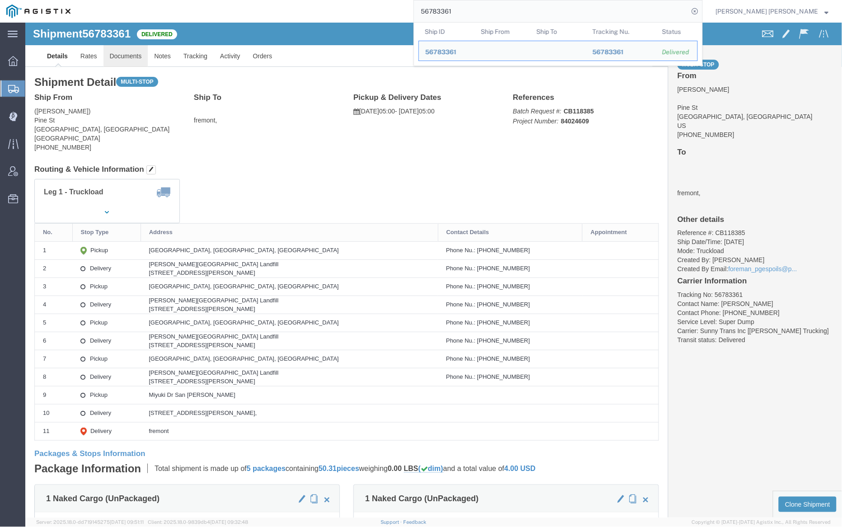
click link "Documents"
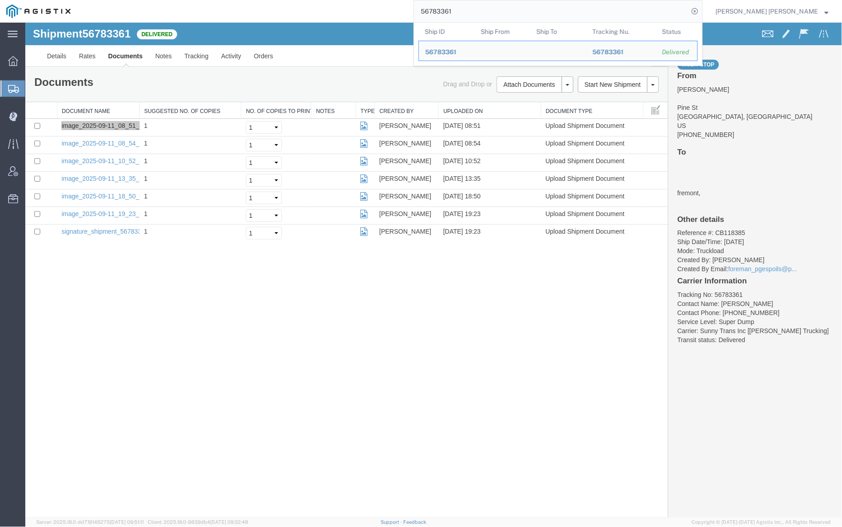
click at [483, 11] on input "56783361" at bounding box center [551, 11] width 275 height 22
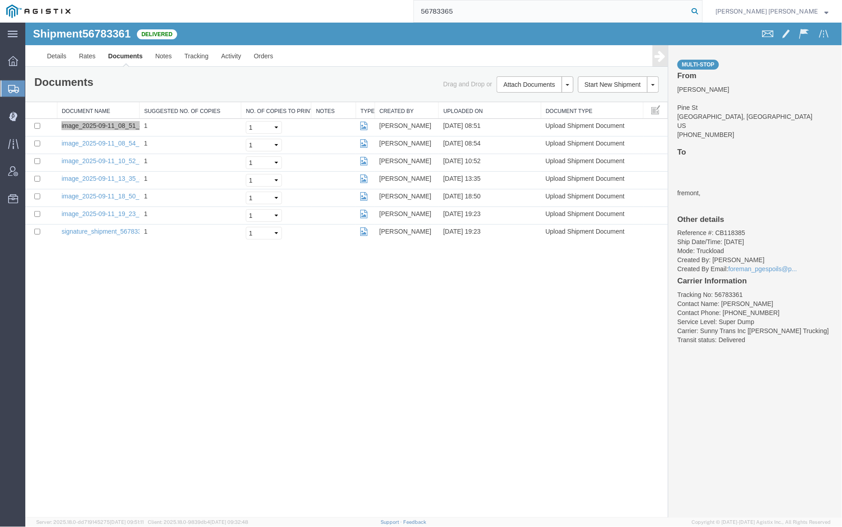
click at [701, 10] on icon at bounding box center [694, 11] width 13 height 13
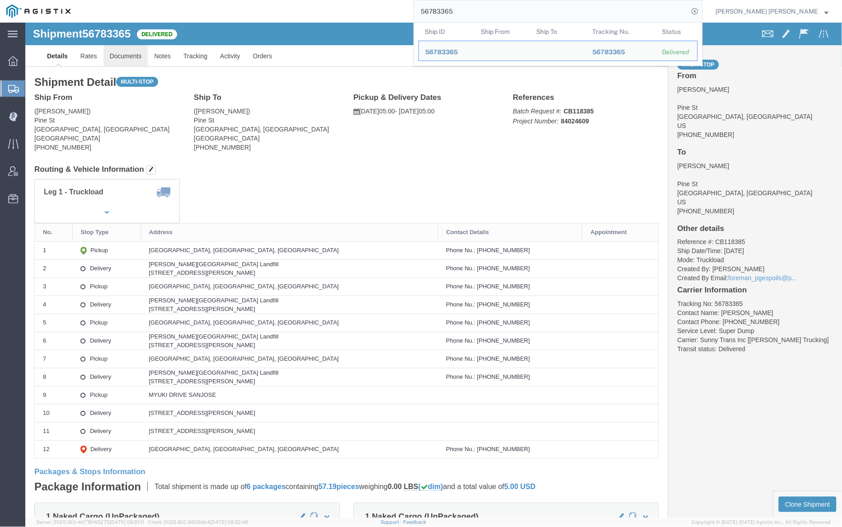
click link "Documents"
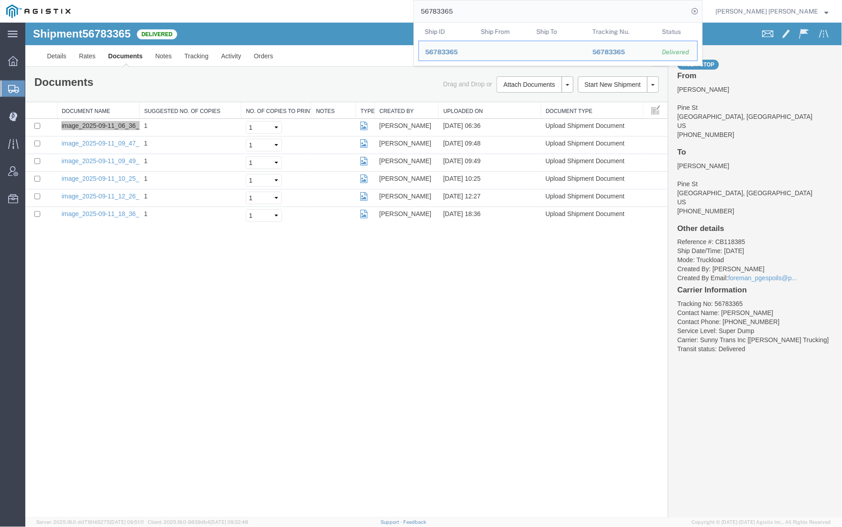
click at [482, 12] on input "56783365" at bounding box center [551, 11] width 275 height 22
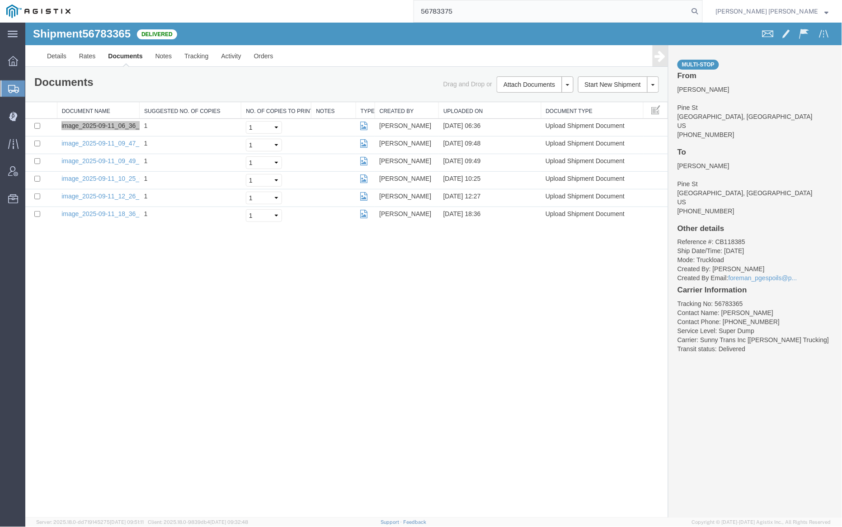
drag, startPoint x: 745, startPoint y: 10, endPoint x: 711, endPoint y: 10, distance: 34.8
click at [701, 10] on icon at bounding box center [694, 11] width 13 height 13
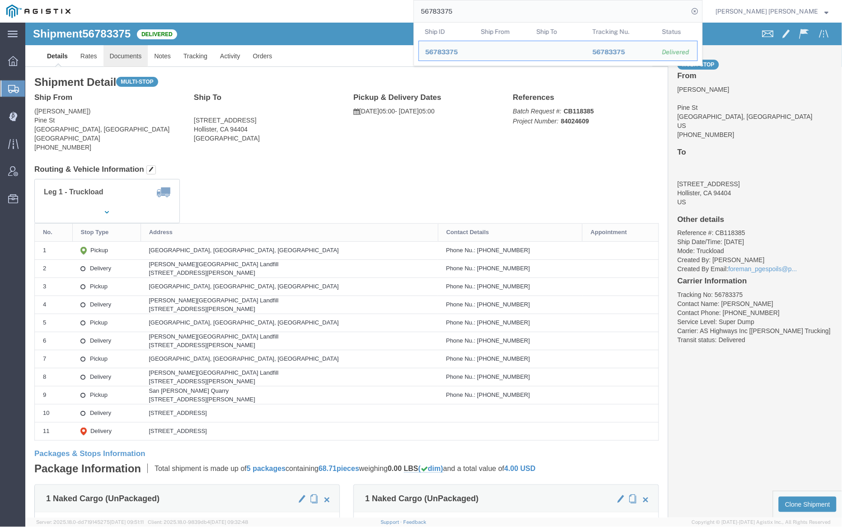
click link "Documents"
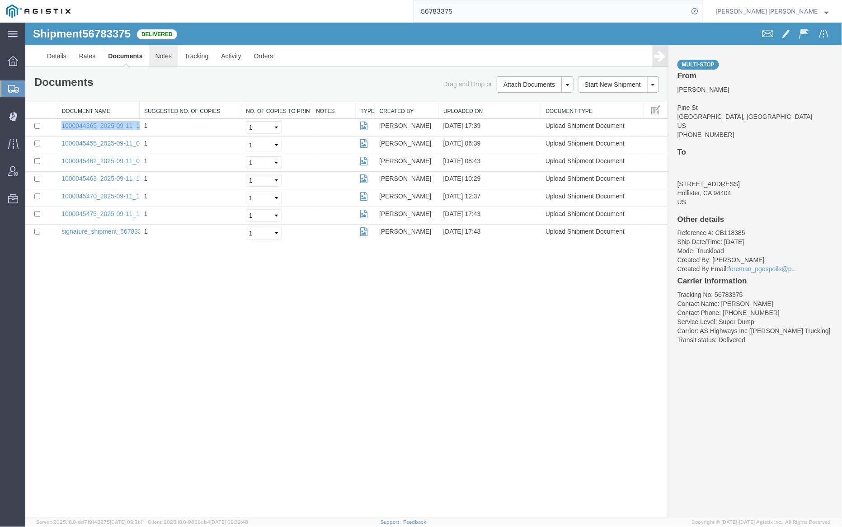
click at [160, 50] on link "Notes" at bounding box center [163, 56] width 29 height 22
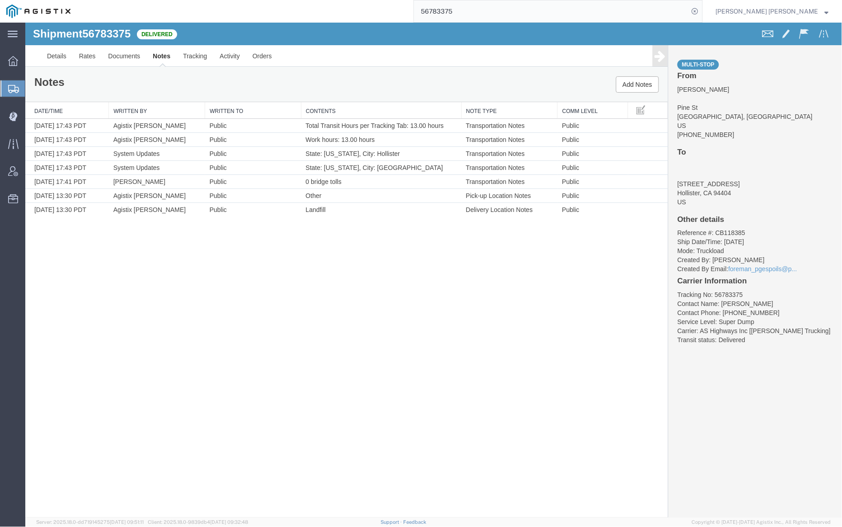
click at [478, 9] on input "56783375" at bounding box center [551, 11] width 275 height 22
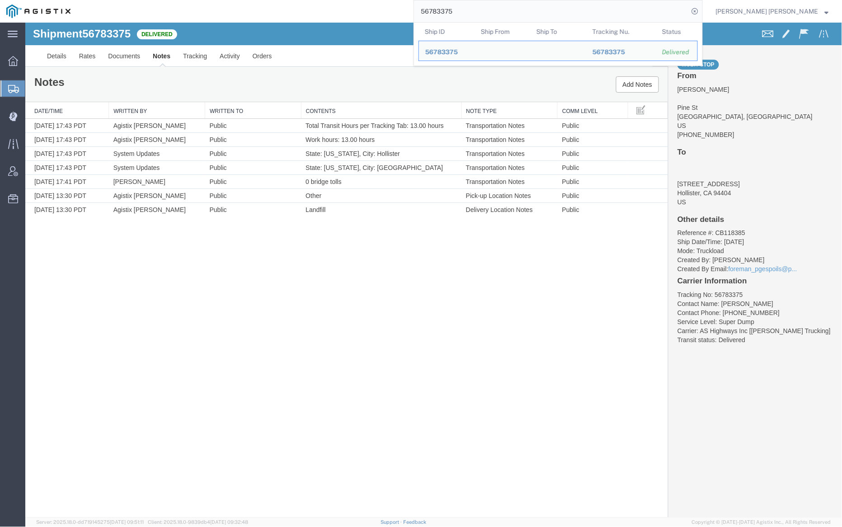
click at [478, 9] on input "56783375" at bounding box center [551, 11] width 275 height 22
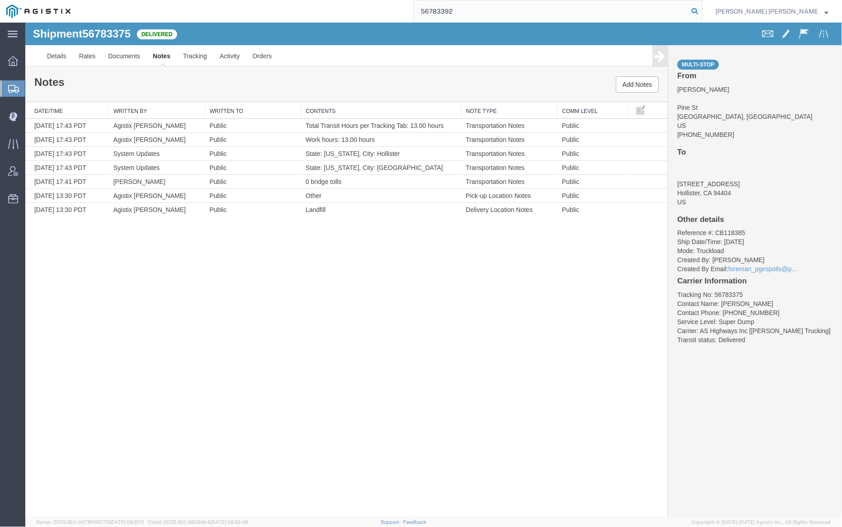
click at [701, 9] on icon at bounding box center [694, 11] width 13 height 13
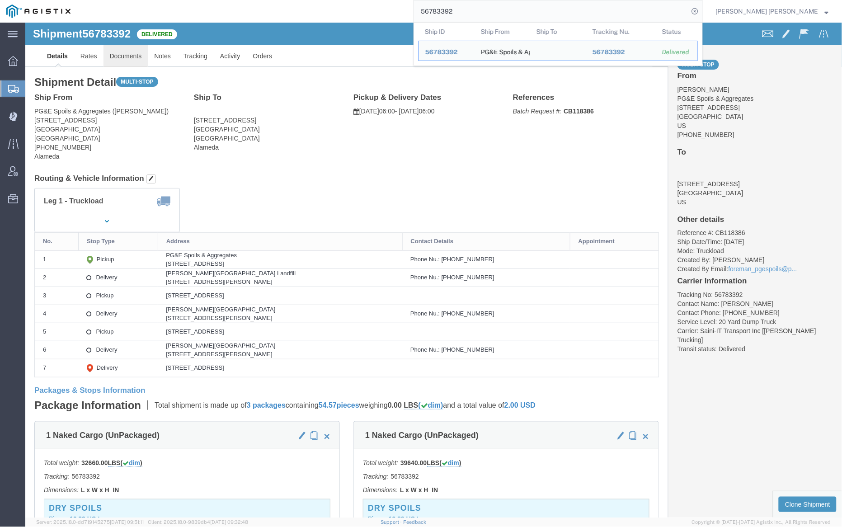
click link "Documents"
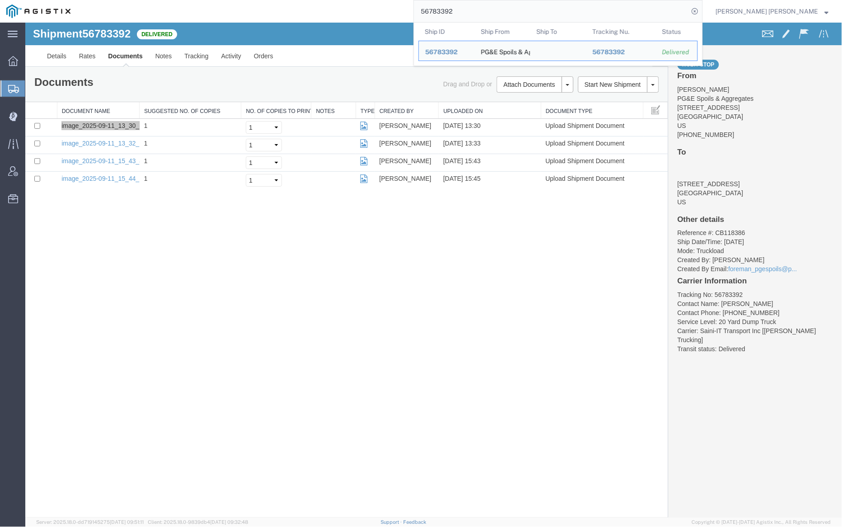
click at [495, 12] on input "56783392" at bounding box center [551, 11] width 275 height 22
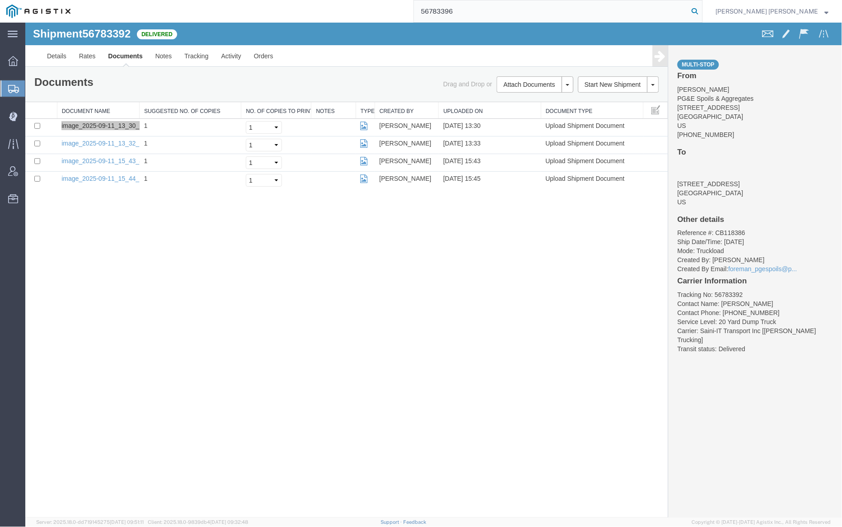
click at [701, 10] on icon at bounding box center [694, 11] width 13 height 13
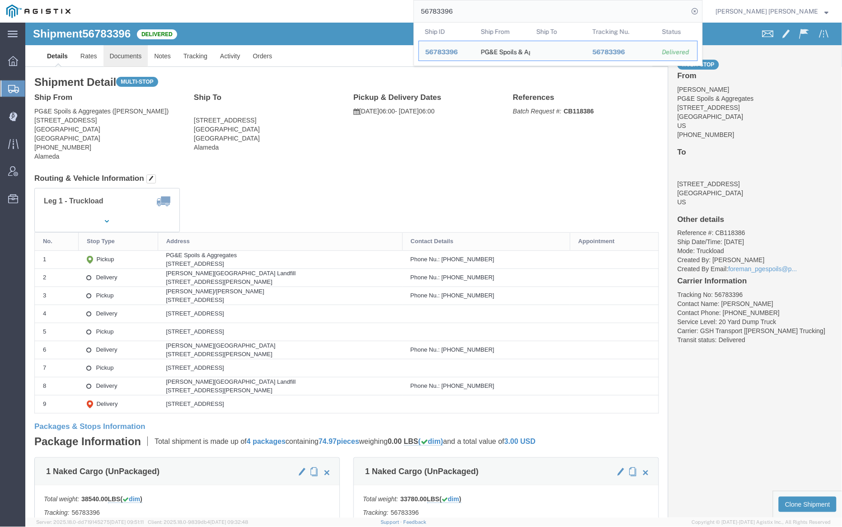
click link "Documents"
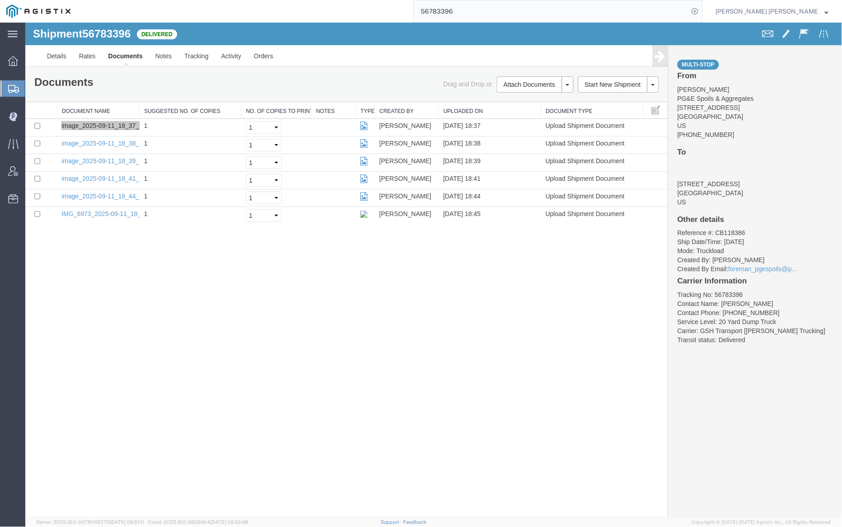
click at [470, 11] on input "56783396" at bounding box center [551, 11] width 275 height 22
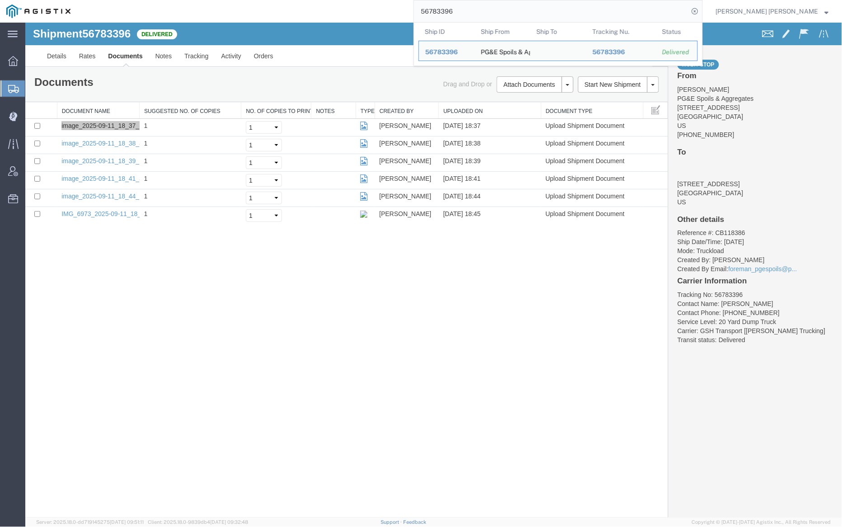
click at [470, 11] on input "56783396" at bounding box center [551, 11] width 275 height 22
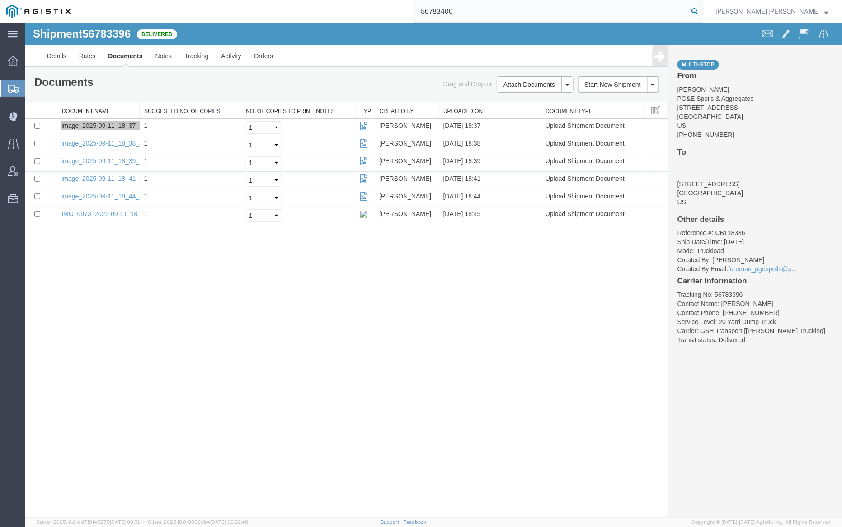
click at [701, 10] on icon at bounding box center [694, 11] width 13 height 13
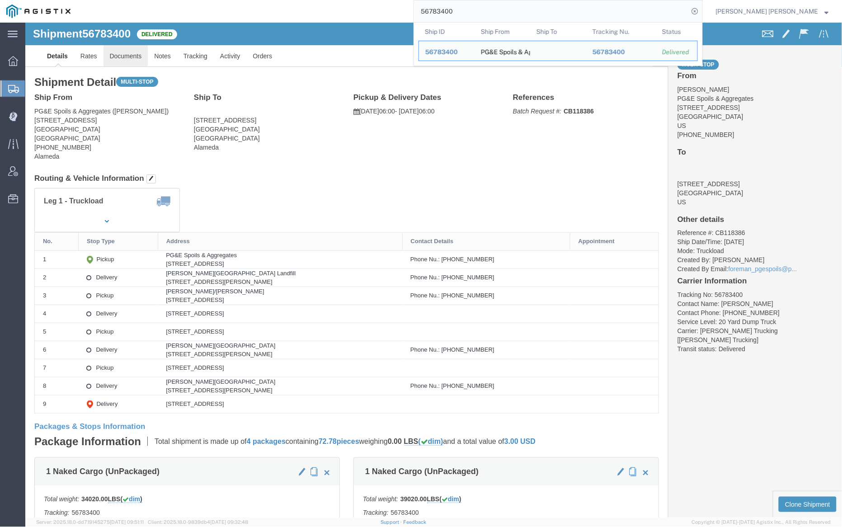
click link "Documents"
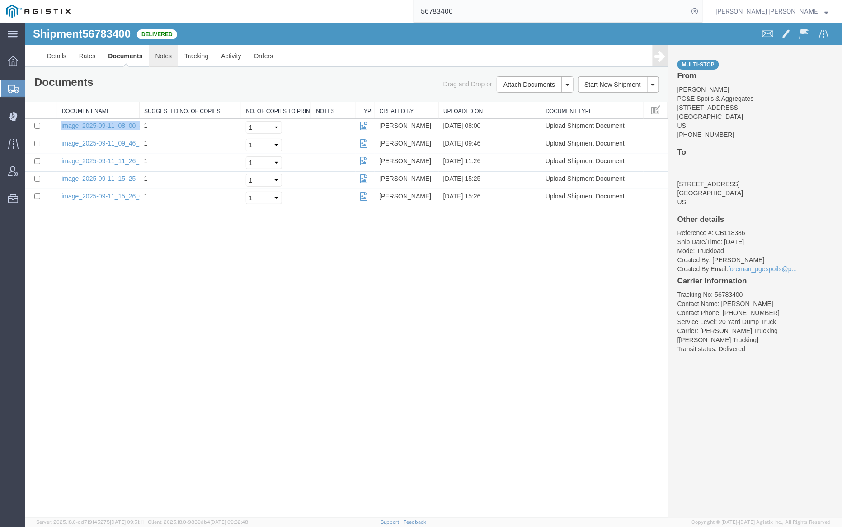
click at [165, 56] on link "Notes" at bounding box center [163, 56] width 29 height 22
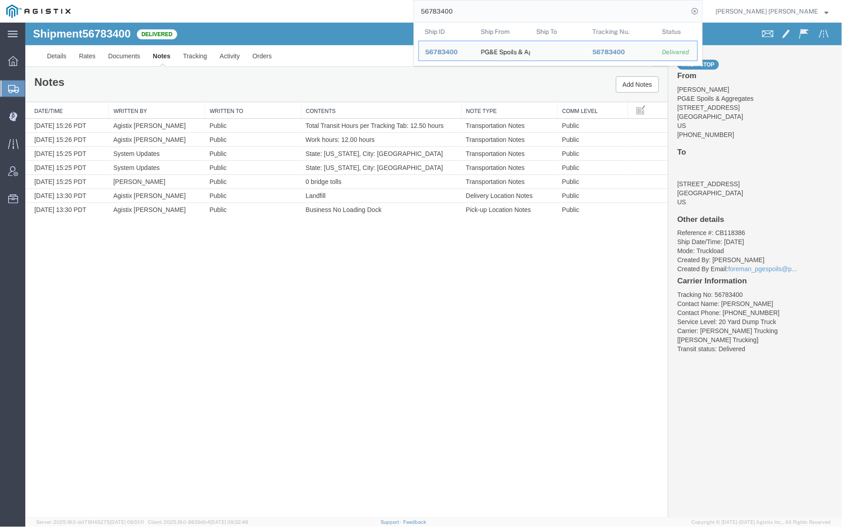
click at [485, 15] on input "56783400" at bounding box center [551, 11] width 275 height 22
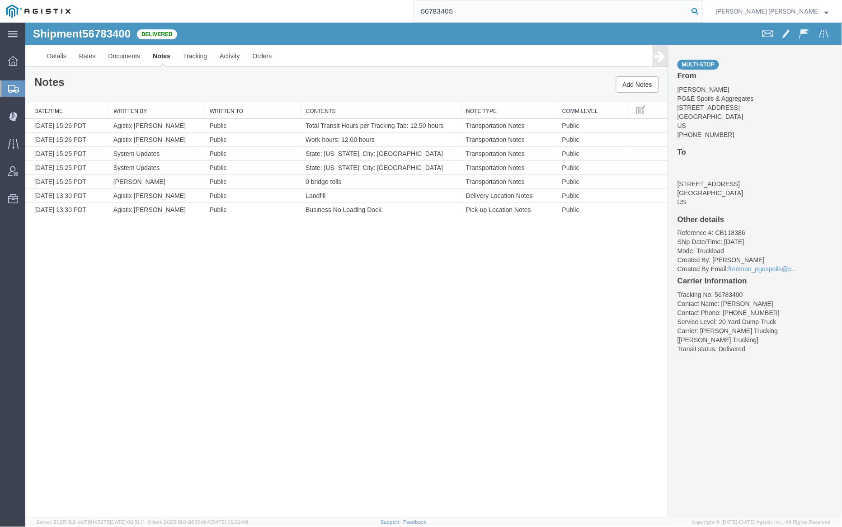
click at [701, 9] on icon at bounding box center [694, 11] width 13 height 13
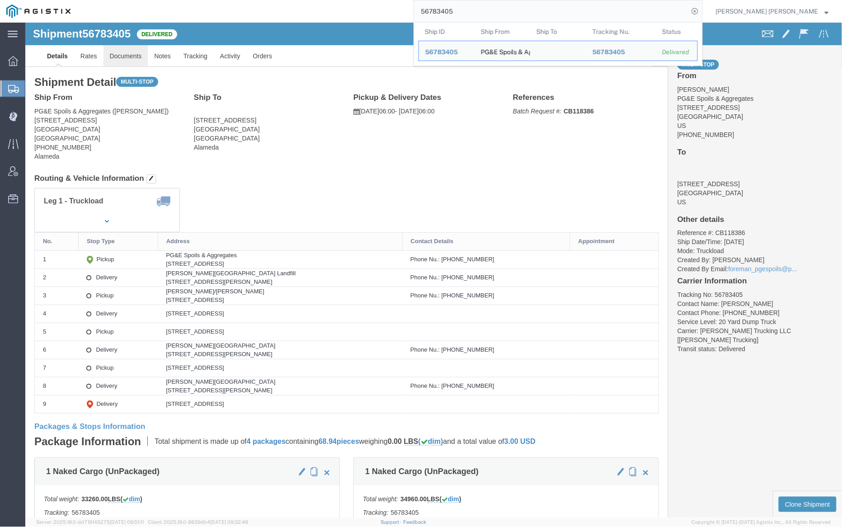
click link "Documents"
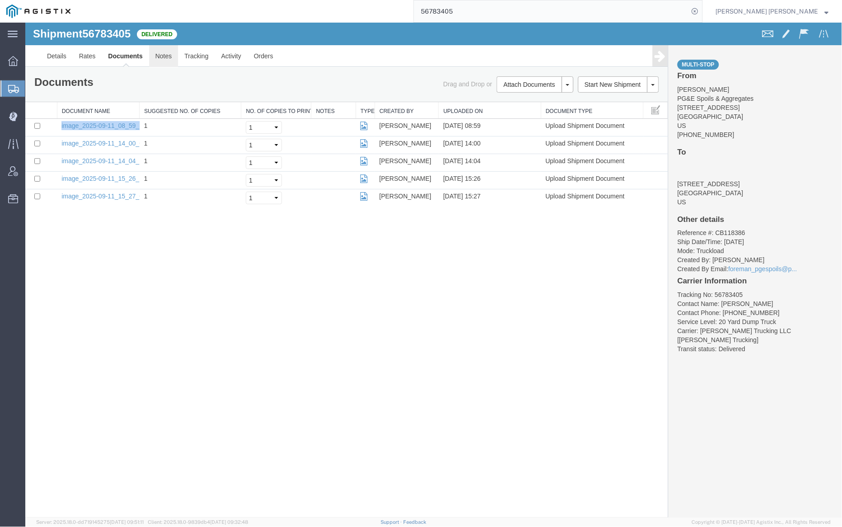
click at [159, 55] on link "Notes" at bounding box center [163, 56] width 29 height 22
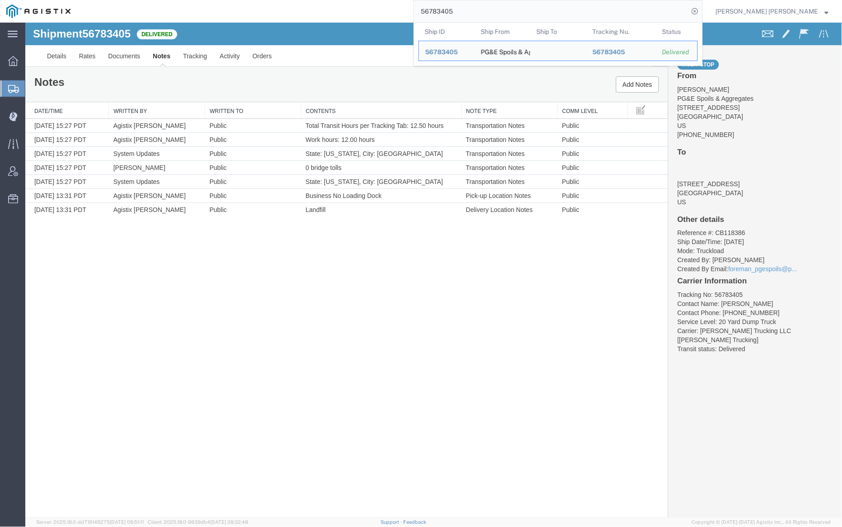
click at [481, 8] on input "56783405" at bounding box center [551, 11] width 275 height 22
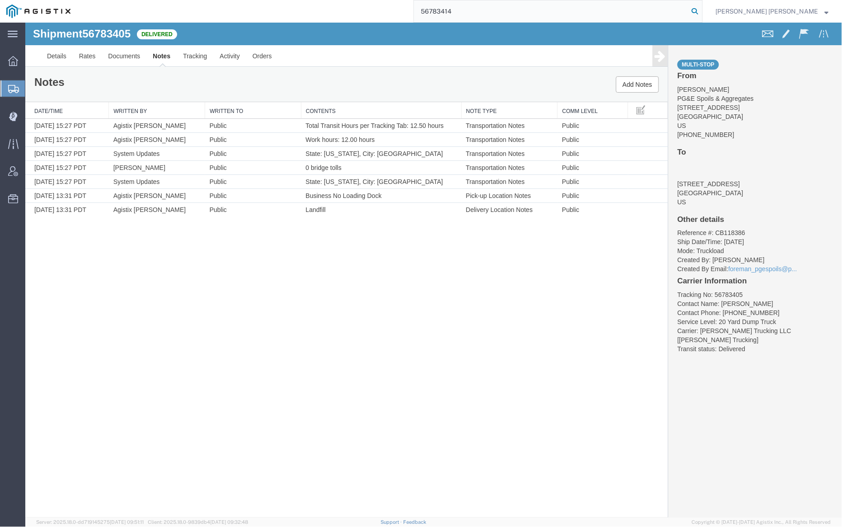
click at [701, 10] on icon at bounding box center [694, 11] width 13 height 13
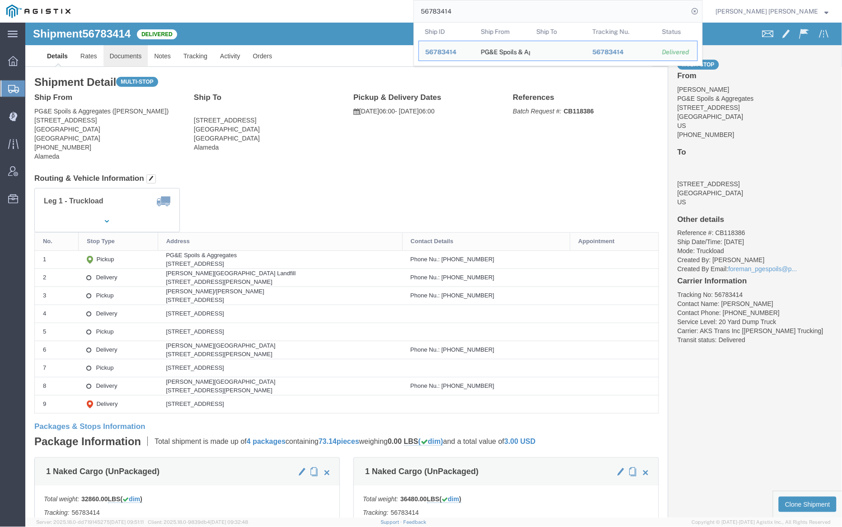
click link "Documents"
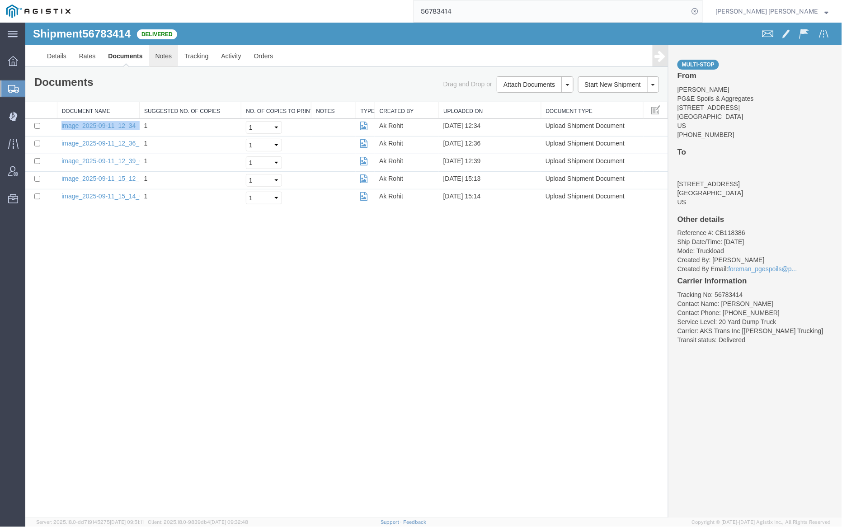
click at [156, 54] on link "Notes" at bounding box center [163, 56] width 29 height 22
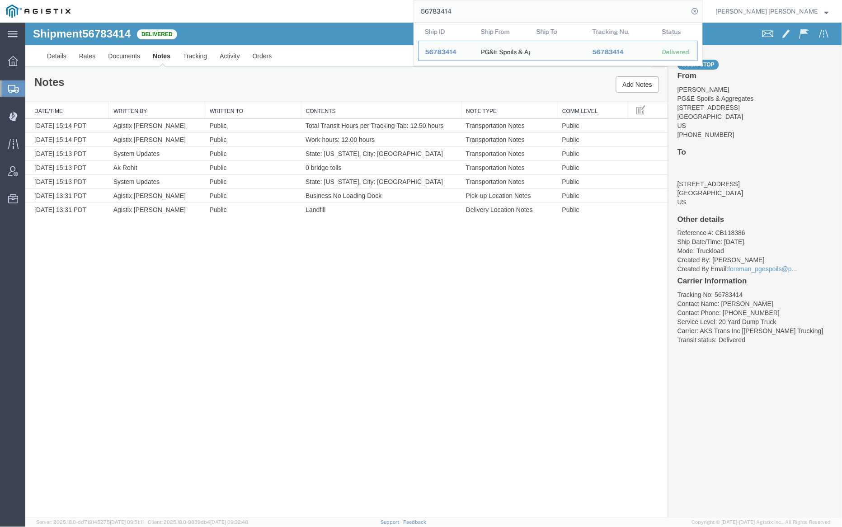
click at [477, 15] on input "56783414" at bounding box center [551, 11] width 275 height 22
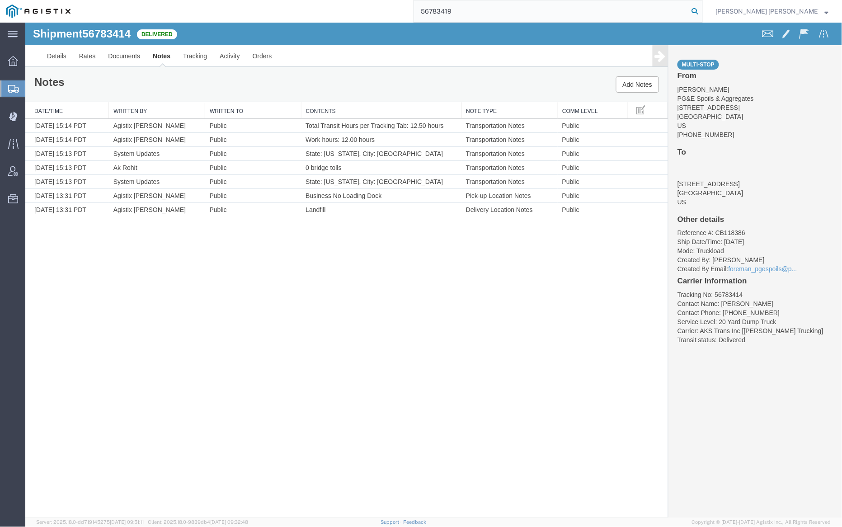
type input "56783419"
click at [701, 11] on icon at bounding box center [694, 11] width 13 height 13
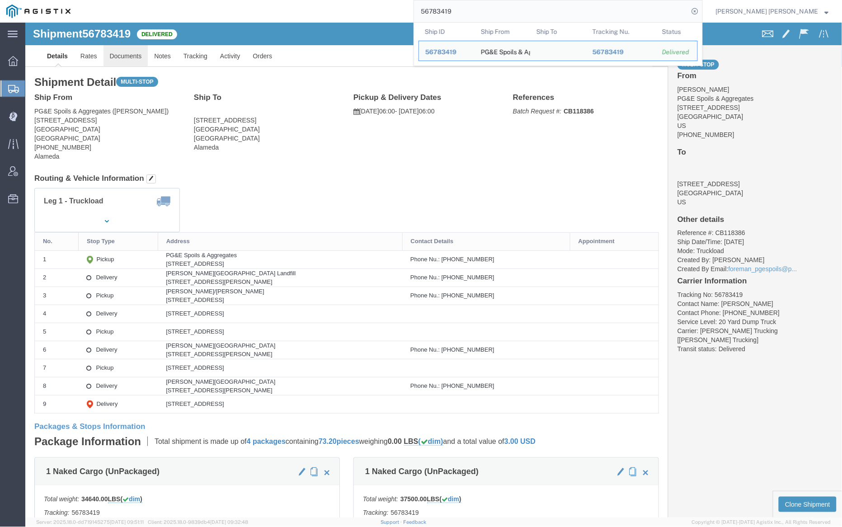
click link "Documents"
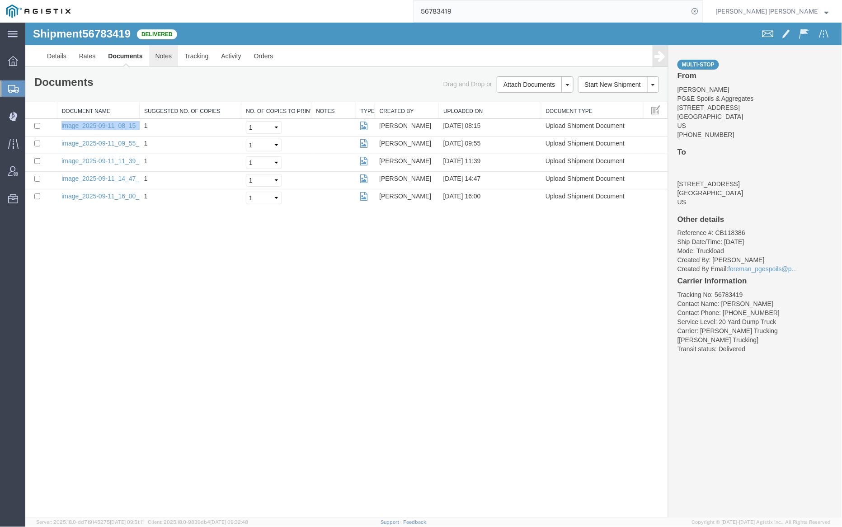
click at [156, 57] on link "Notes" at bounding box center [163, 56] width 29 height 22
